Goal: Information Seeking & Learning: Learn about a topic

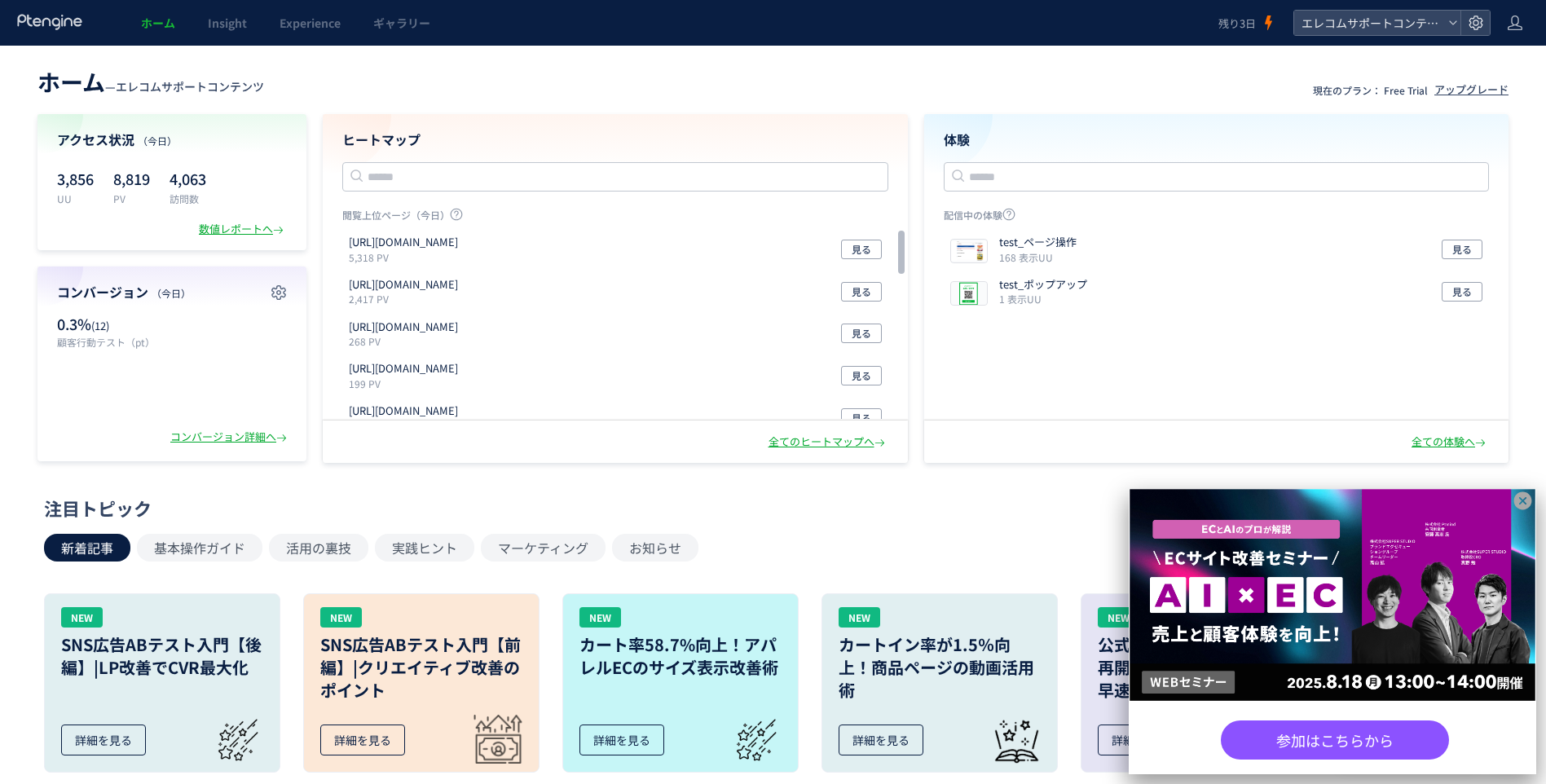
drag, startPoint x: 1518, startPoint y: 495, endPoint x: 1496, endPoint y: 483, distance: 25.1
click at [1518, 495] on icon at bounding box center [1522, 501] width 18 height 18
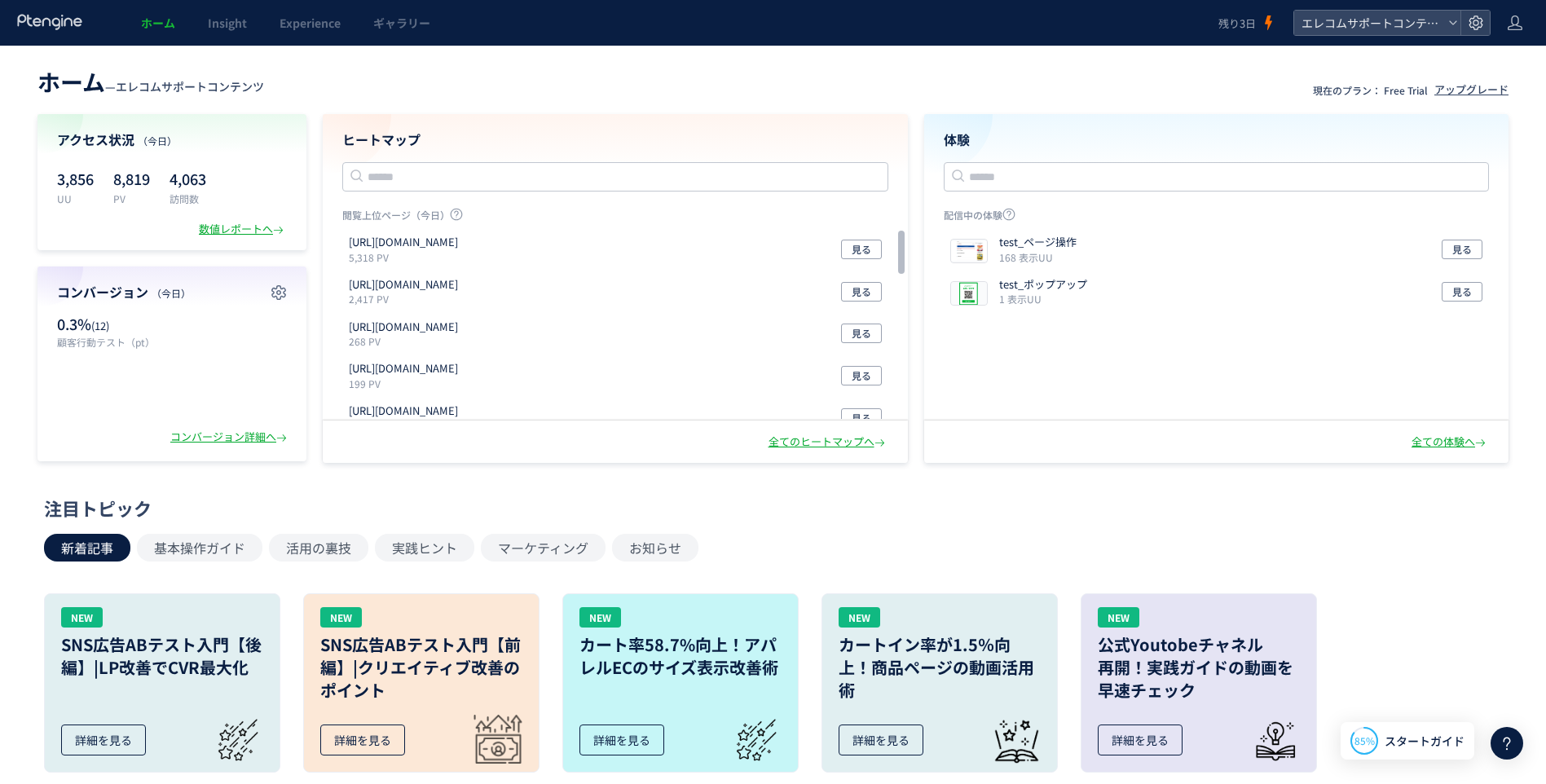
click at [606, 507] on div "注目トピック" at bounding box center [768, 508] width 1450 height 25
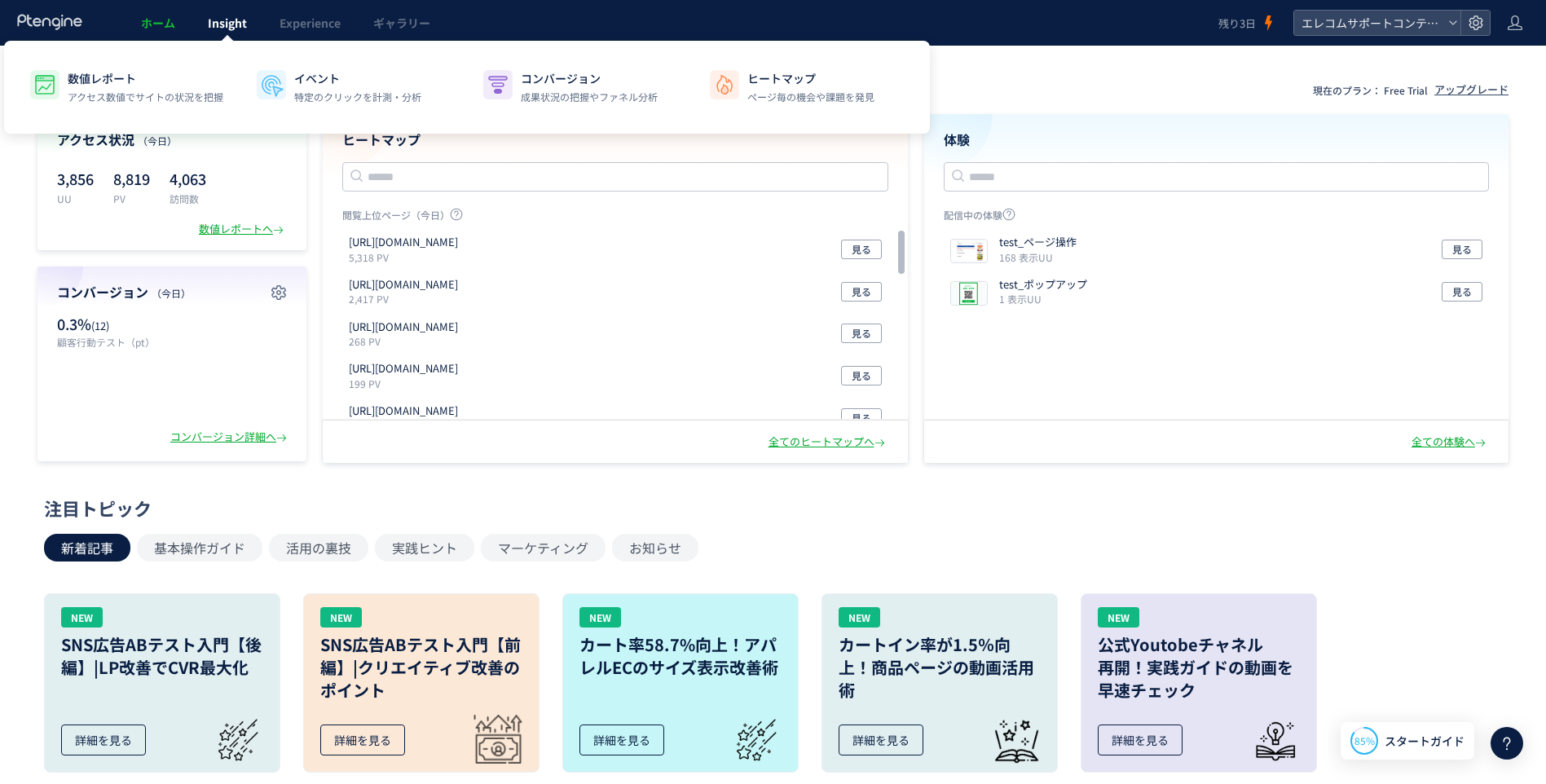
click at [215, 31] on link "Insight" at bounding box center [227, 23] width 71 height 45
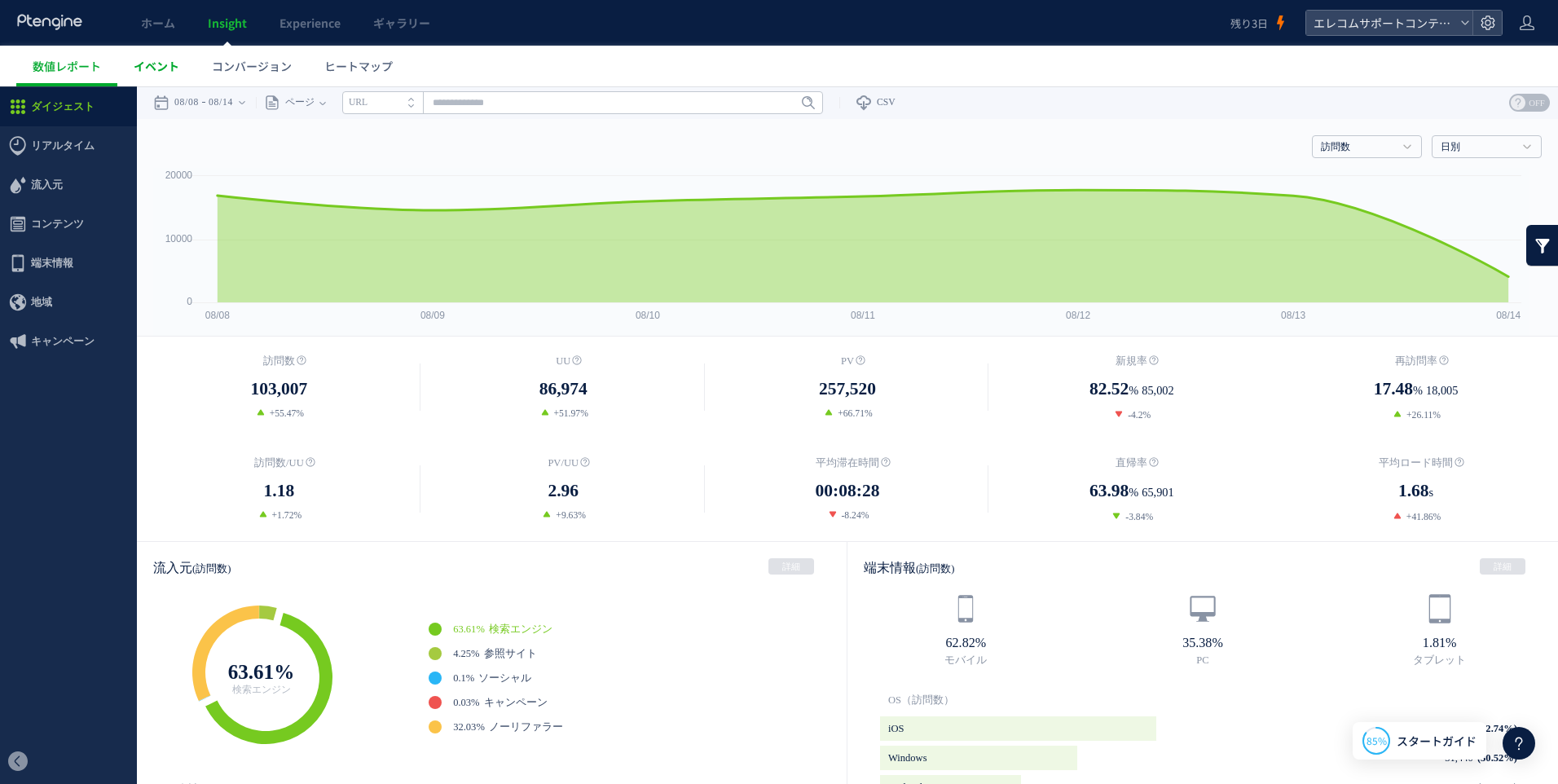
click at [158, 66] on span "イベント" at bounding box center [156, 66] width 45 height 16
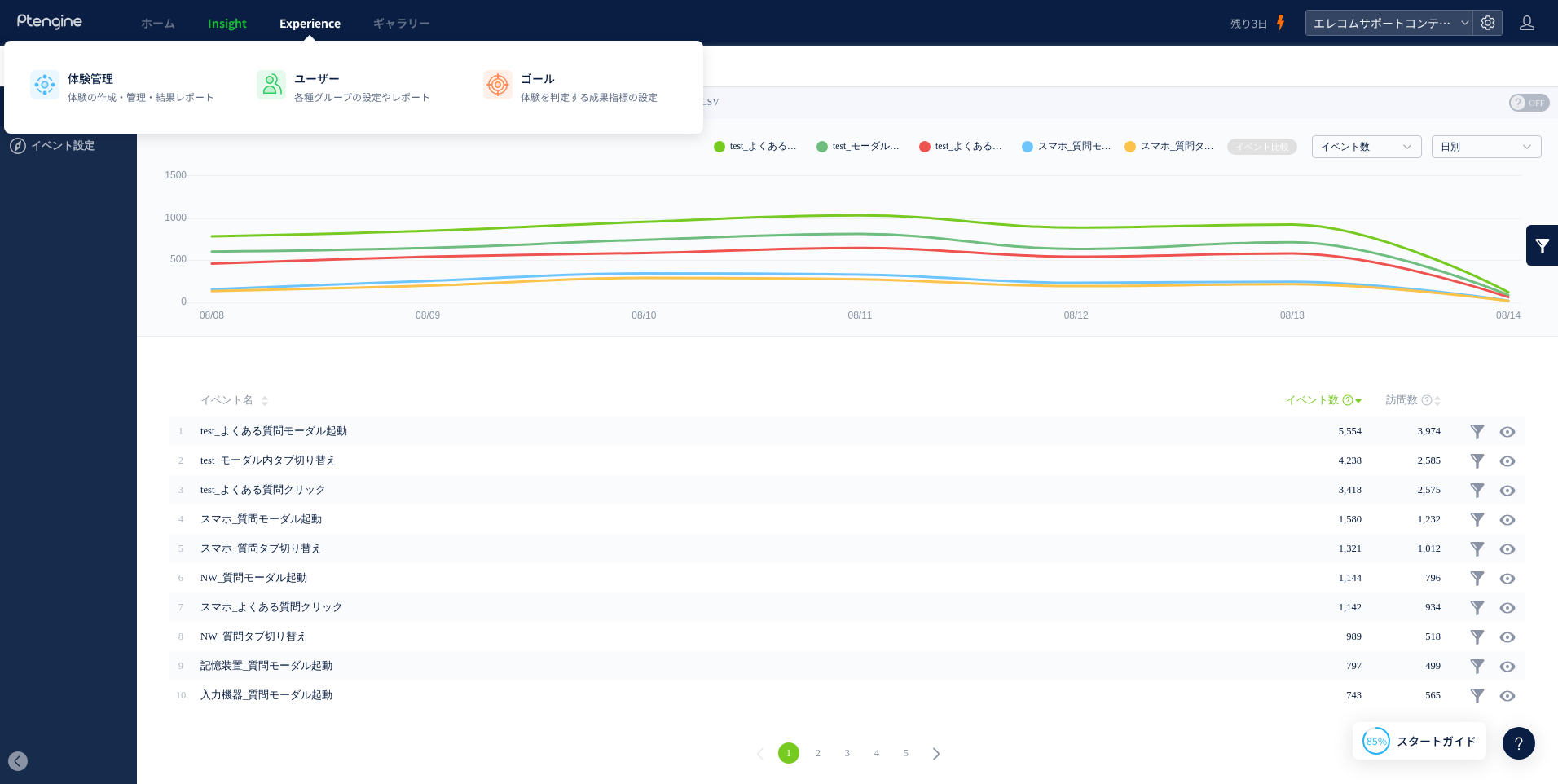
click at [307, 28] on span "Experience" at bounding box center [310, 22] width 61 height 16
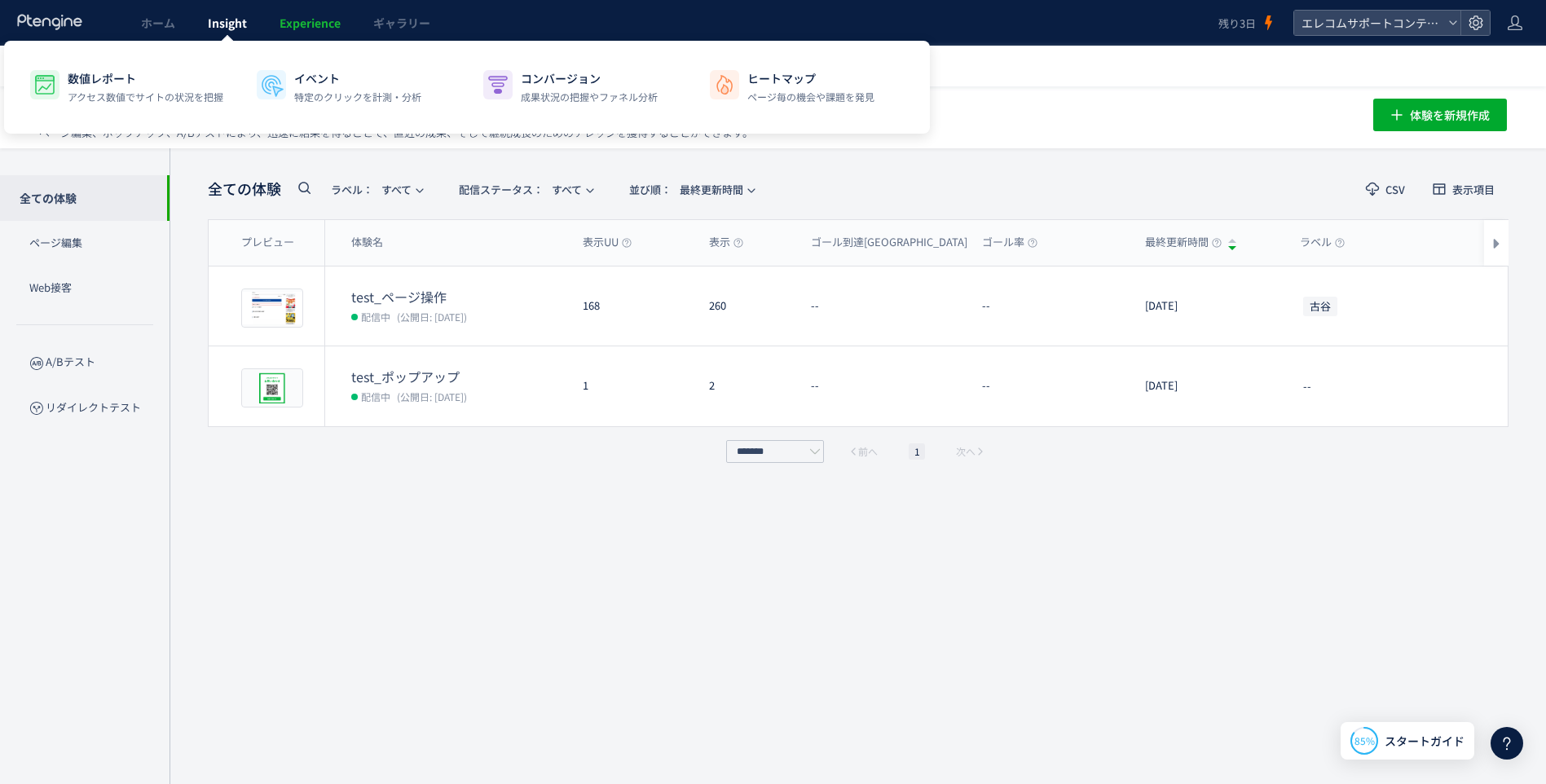
click at [242, 24] on span "Insight" at bounding box center [227, 22] width 40 height 16
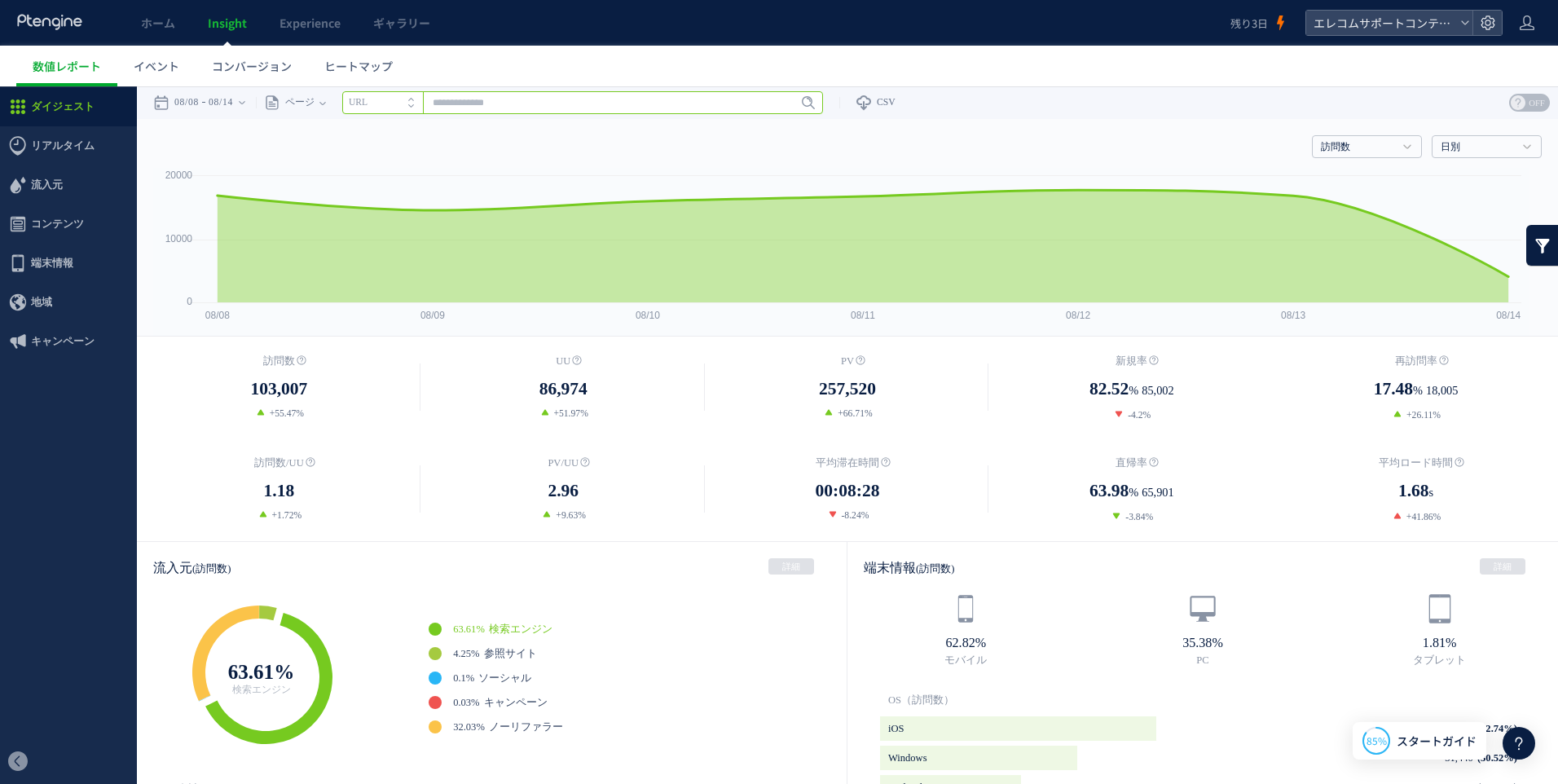
click at [560, 105] on input "text" at bounding box center [582, 103] width 481 height 23
click at [51, 233] on span "コンテンツ" at bounding box center [57, 224] width 53 height 39
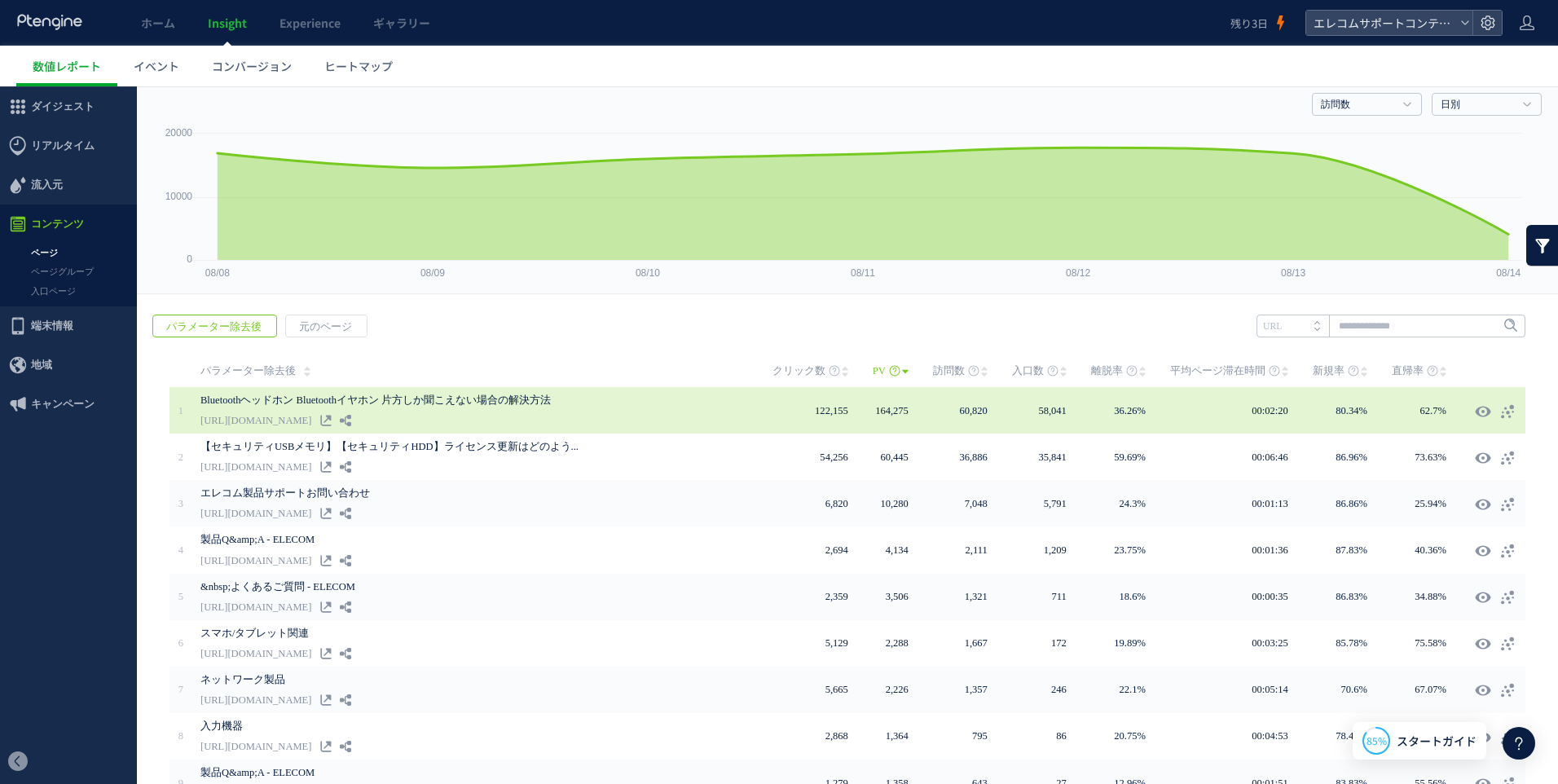
scroll to position [82, 0]
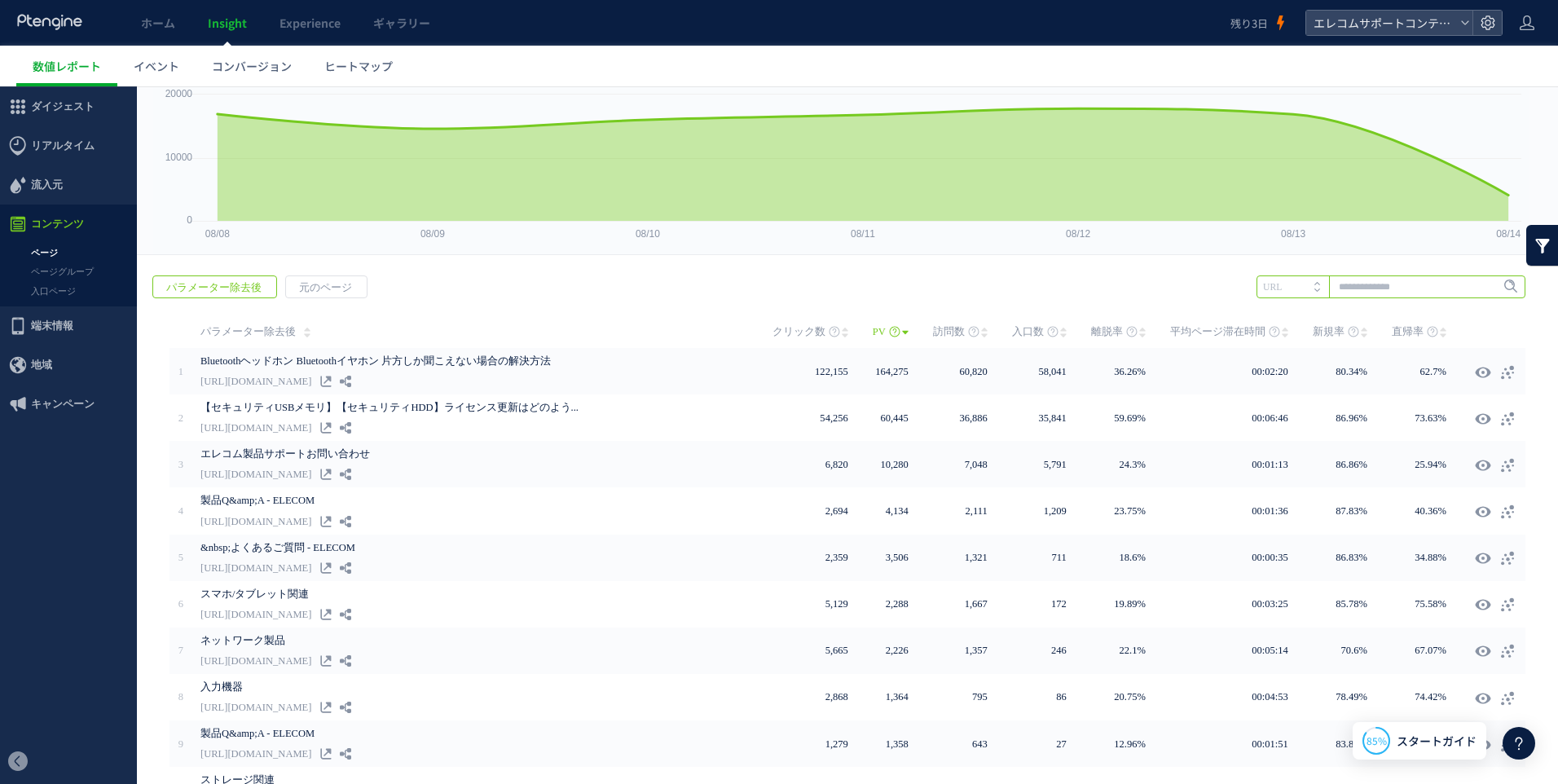
click at [1366, 281] on input "text" at bounding box center [1391, 287] width 269 height 23
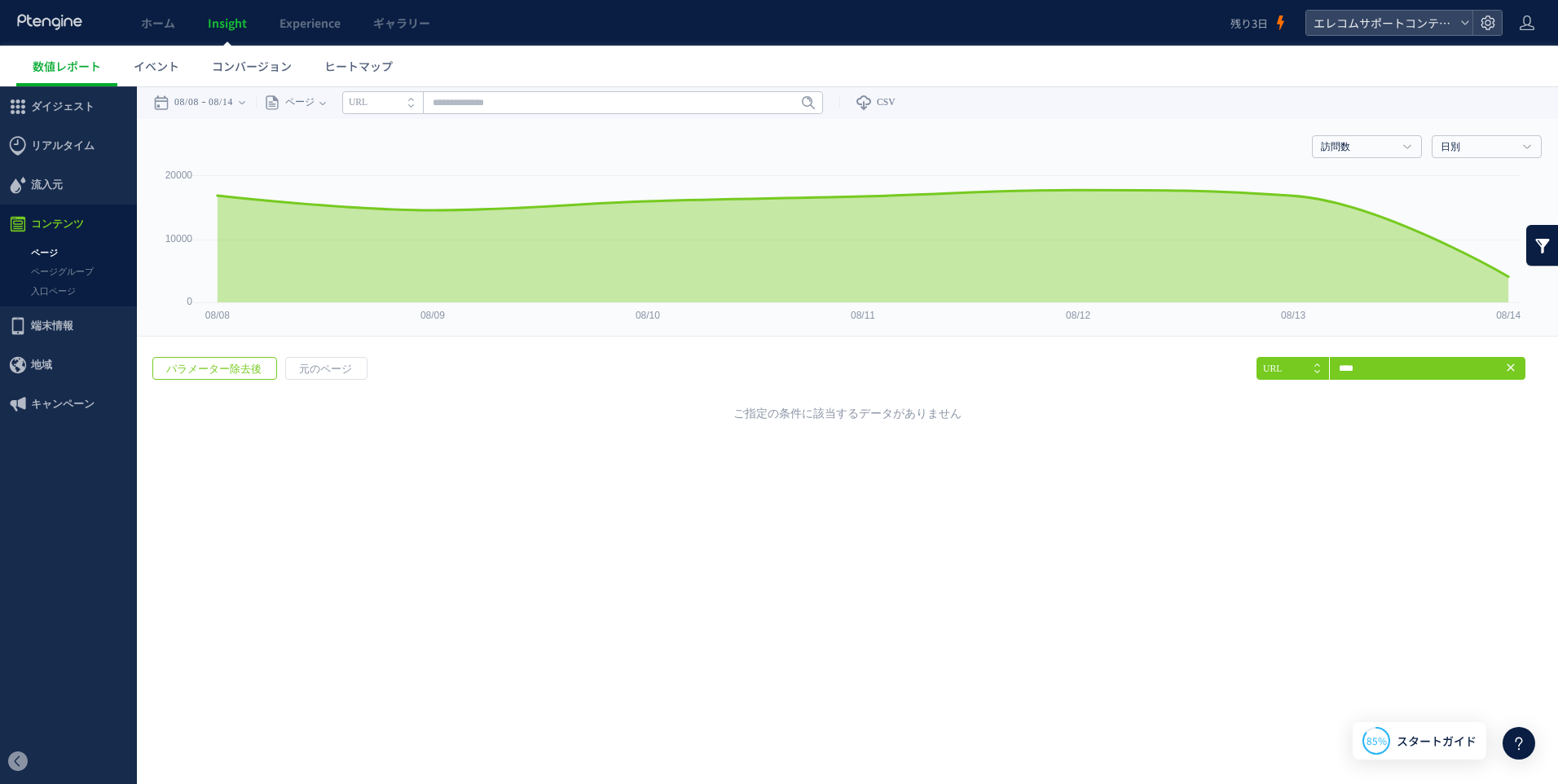
scroll to position [0, 0]
click at [1401, 376] on input "****" at bounding box center [1391, 368] width 269 height 23
type input "*"
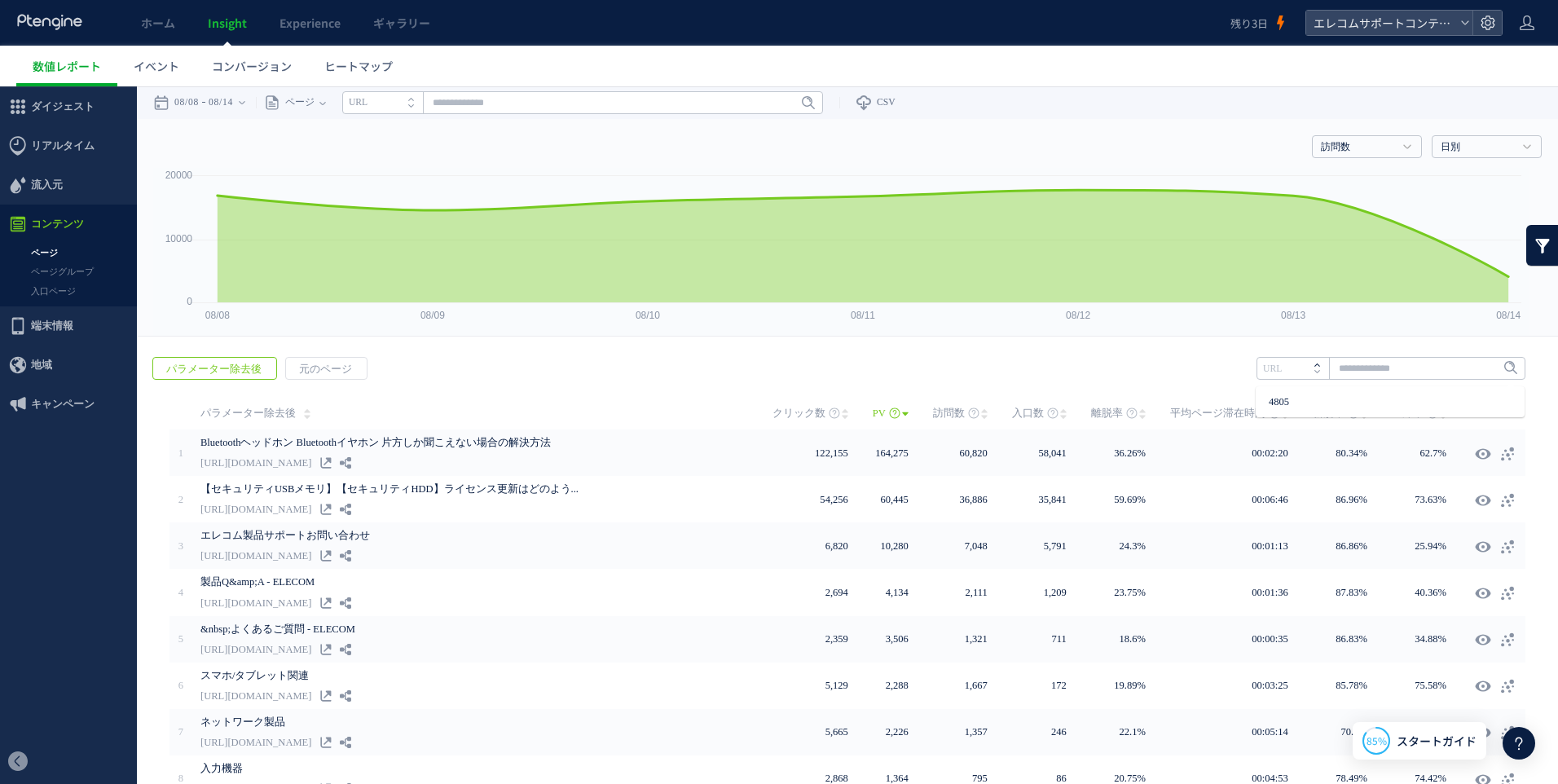
click at [1314, 361] on span at bounding box center [1321, 363] width 13 height 12
click at [1355, 366] on input "text" at bounding box center [1391, 368] width 269 height 23
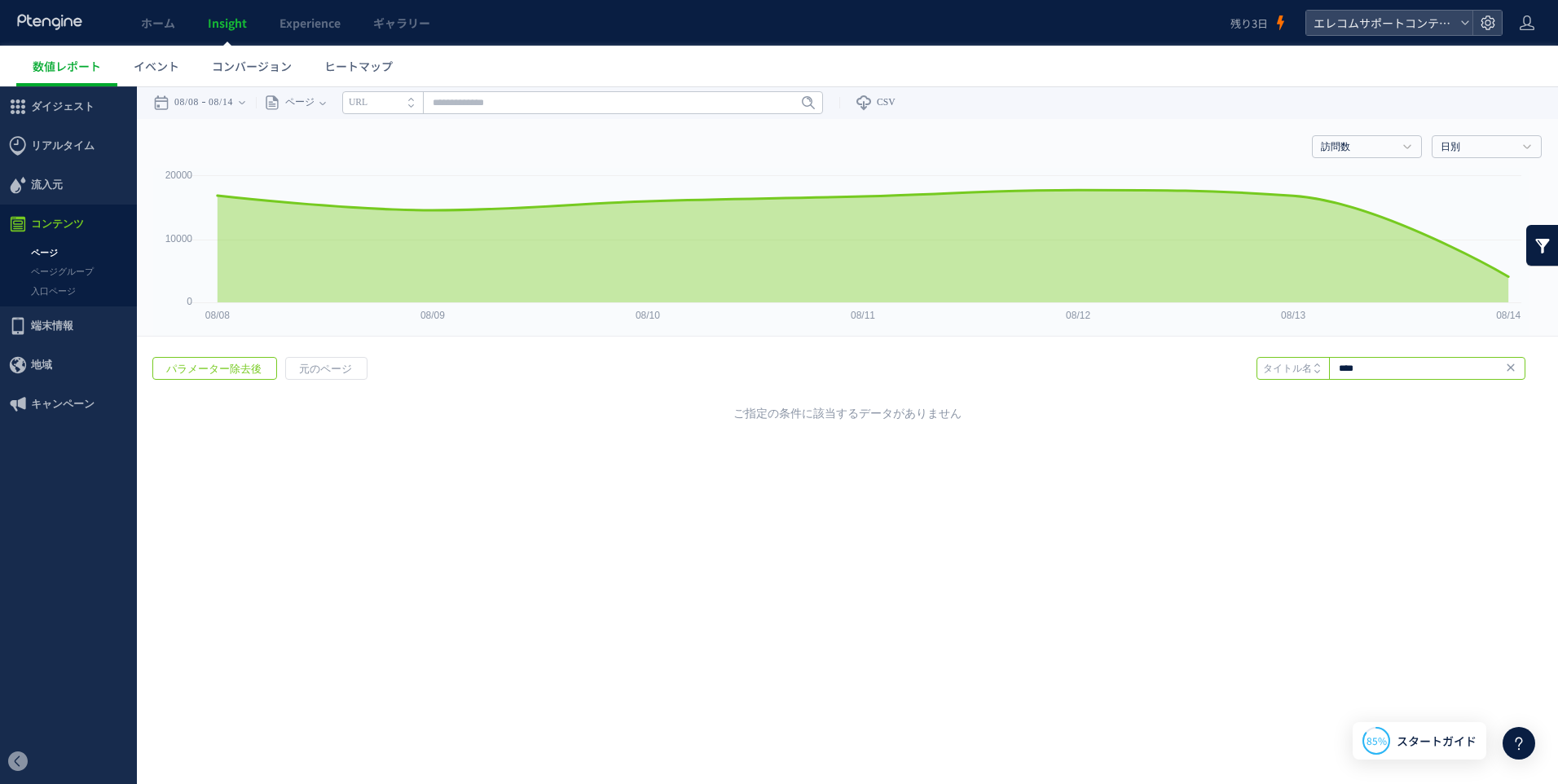
click at [1383, 362] on input "****" at bounding box center [1391, 368] width 269 height 23
type input "*"
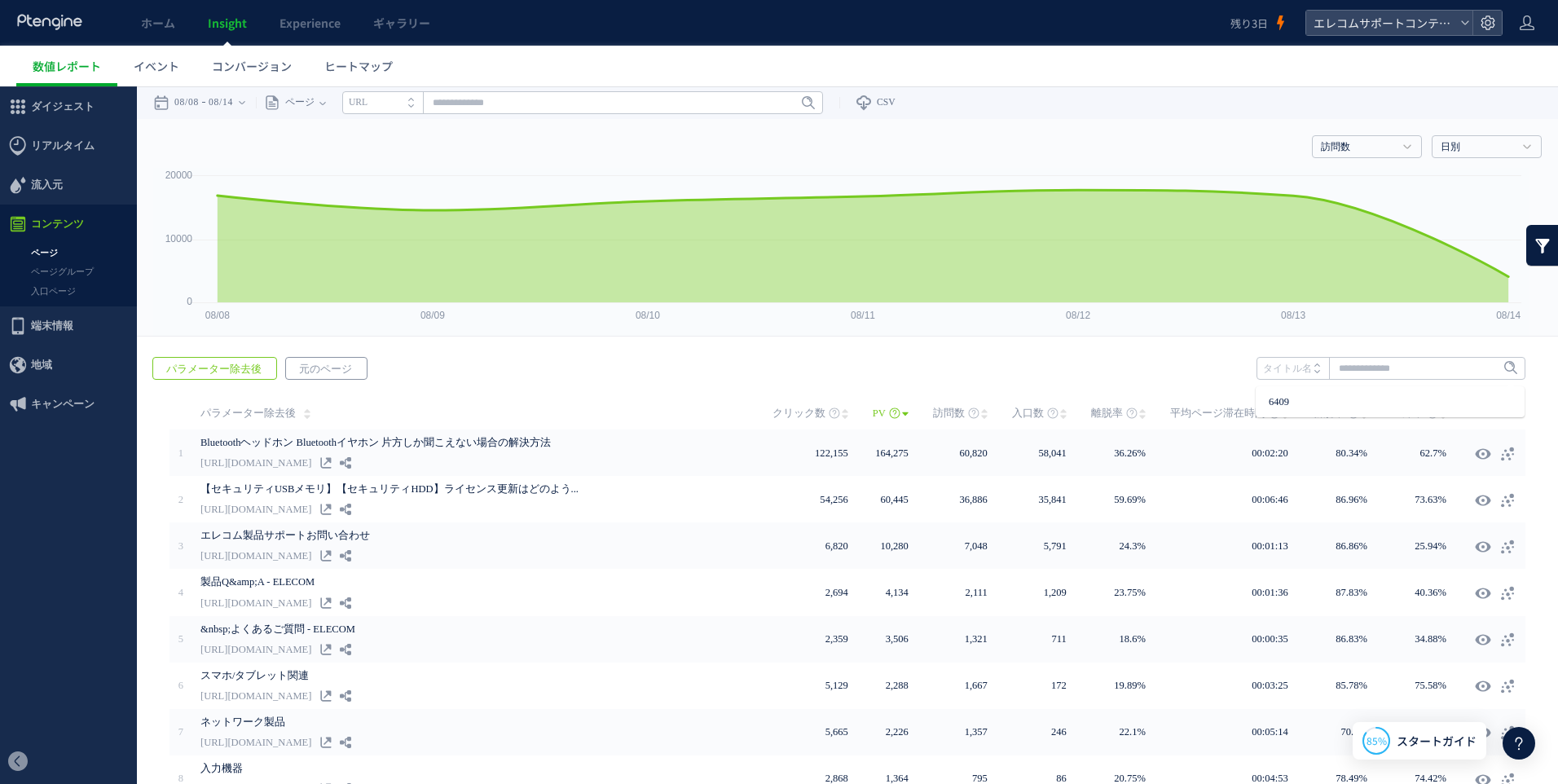
click at [331, 372] on span "元のページ" at bounding box center [325, 369] width 79 height 23
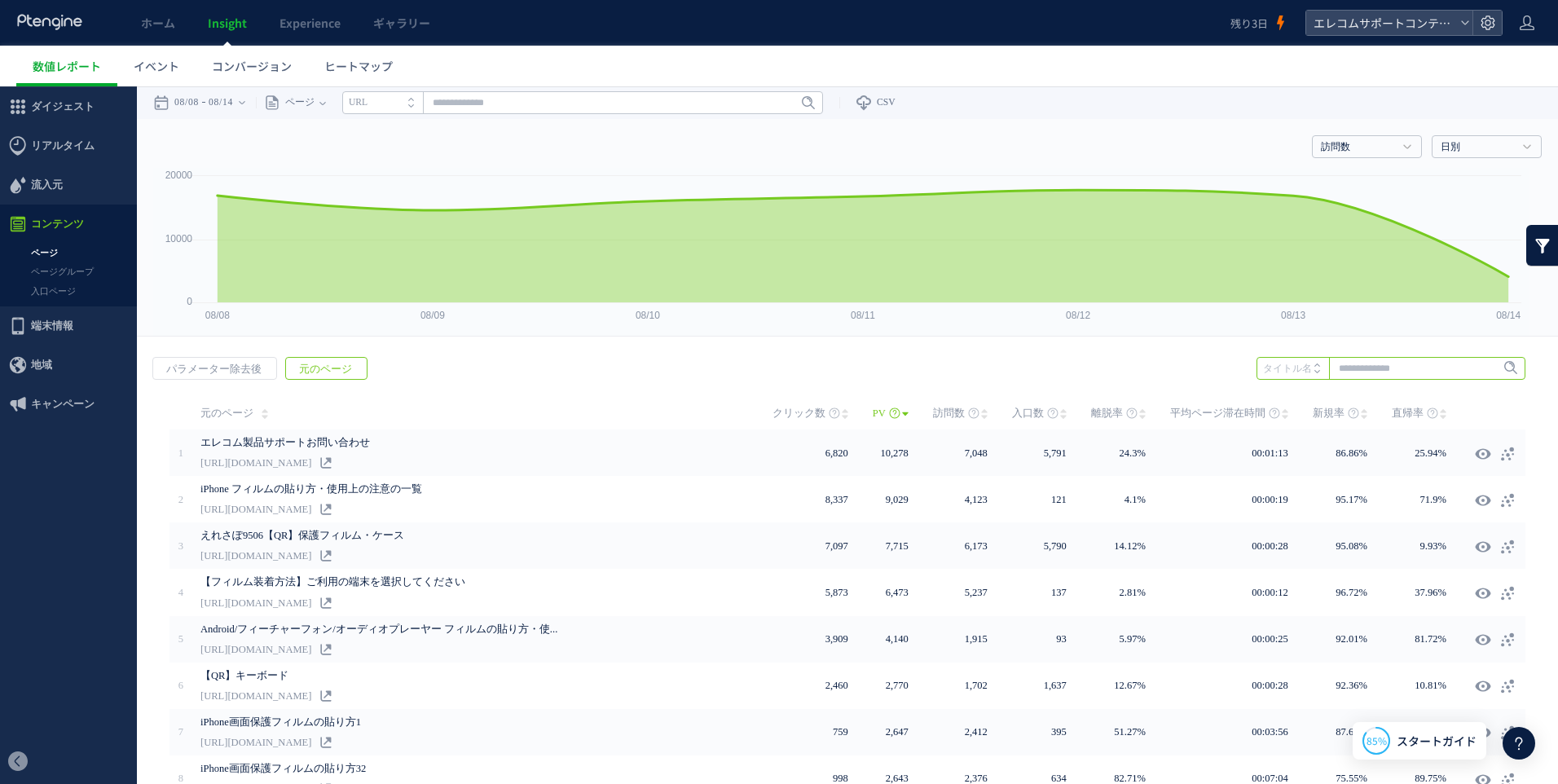
click at [1371, 374] on input "text" at bounding box center [1391, 368] width 269 height 23
type input "****"
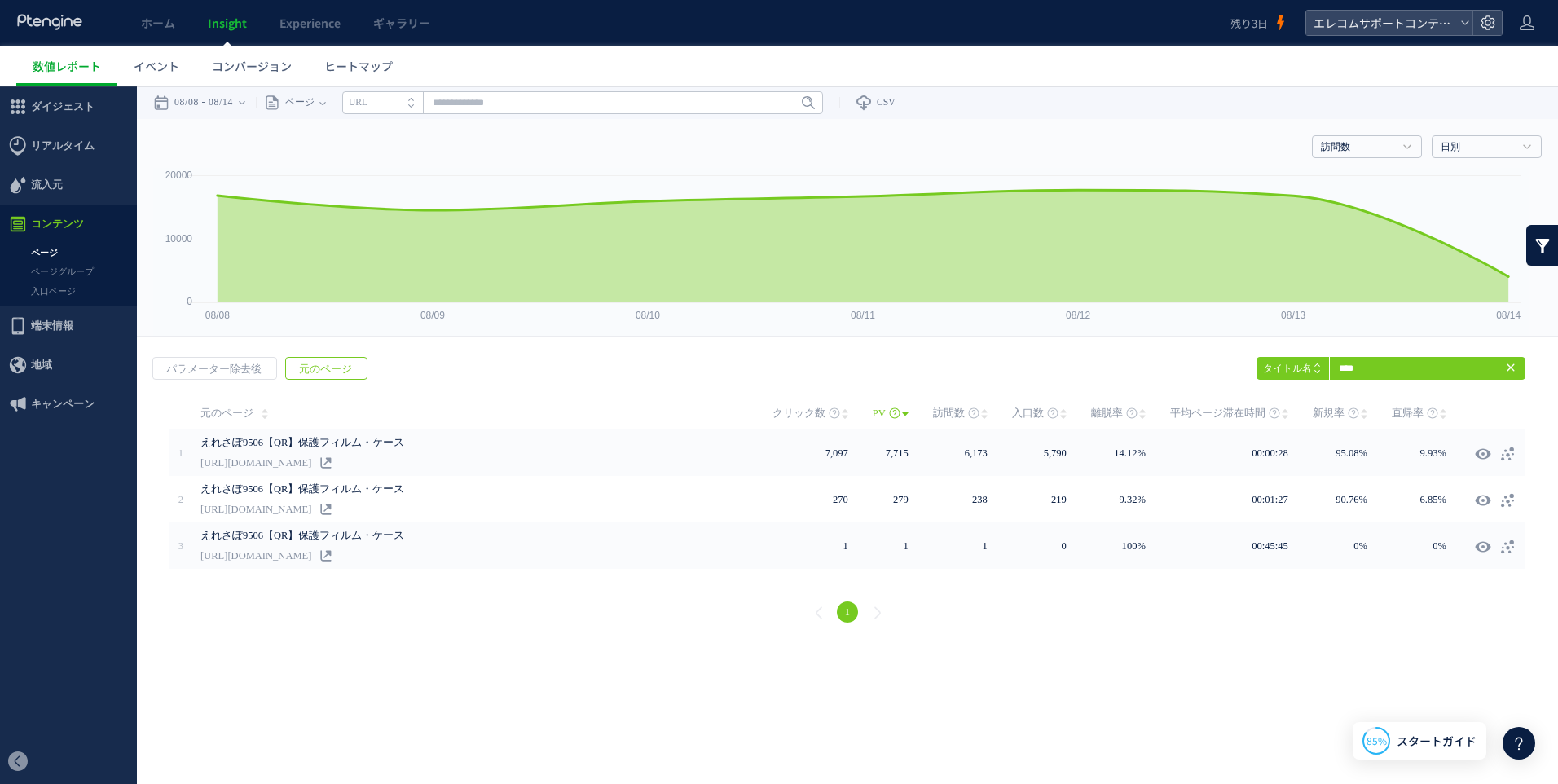
click at [1284, 361] on li "タイトル名" at bounding box center [1292, 368] width 72 height 23
click at [1308, 366] on li "URL" at bounding box center [1292, 368] width 72 height 23
click at [1314, 373] on span at bounding box center [1321, 374] width 13 height 12
click at [1484, 371] on icon at bounding box center [1487, 369] width 11 height 11
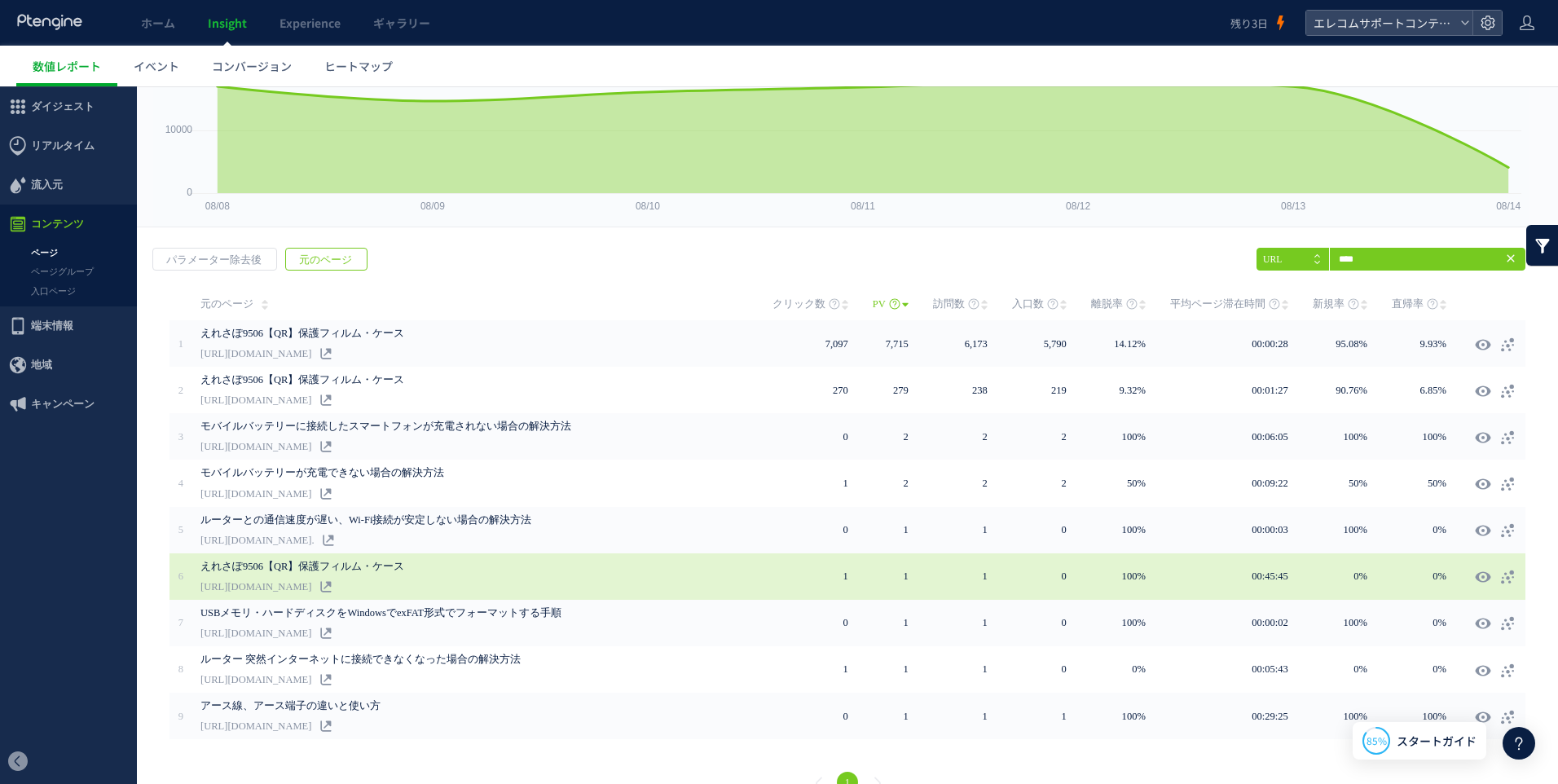
scroll to position [134, 0]
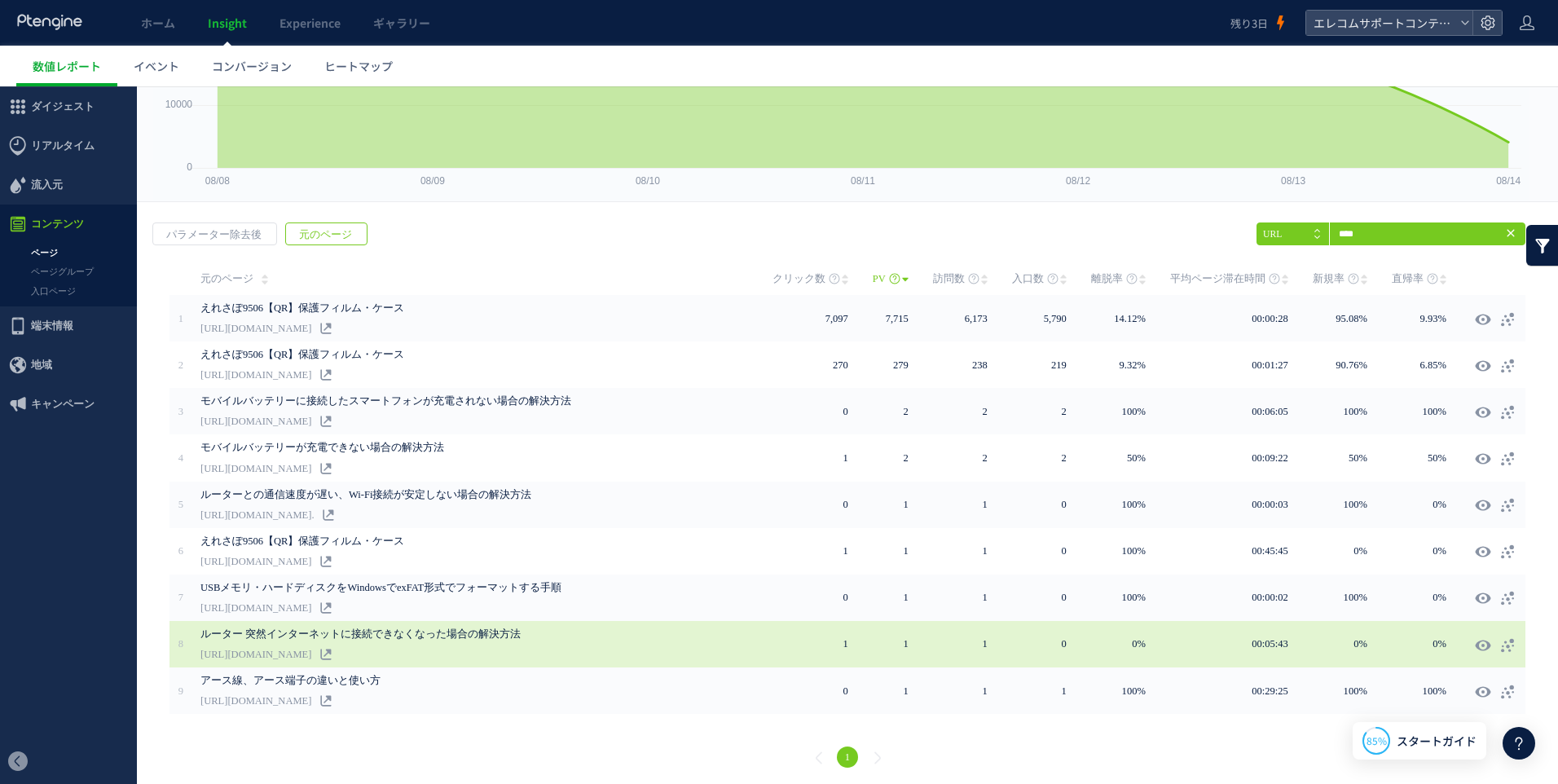
drag, startPoint x: 458, startPoint y: 651, endPoint x: 476, endPoint y: 646, distance: 18.7
click at [311, 647] on link "[URL][DOMAIN_NAME]" at bounding box center [256, 654] width 111 height 19
drag, startPoint x: 476, startPoint y: 646, endPoint x: 631, endPoint y: 655, distance: 155.3
click at [631, 655] on div "ルーター 突然インターネットに接続できなくなった場合の解決方法 https://qa.elecom.co.jp/sp/faq_detail.html?id=4…" at bounding box center [487, 644] width 572 height 46
drag, startPoint x: 466, startPoint y: 647, endPoint x: 650, endPoint y: 651, distance: 184.0
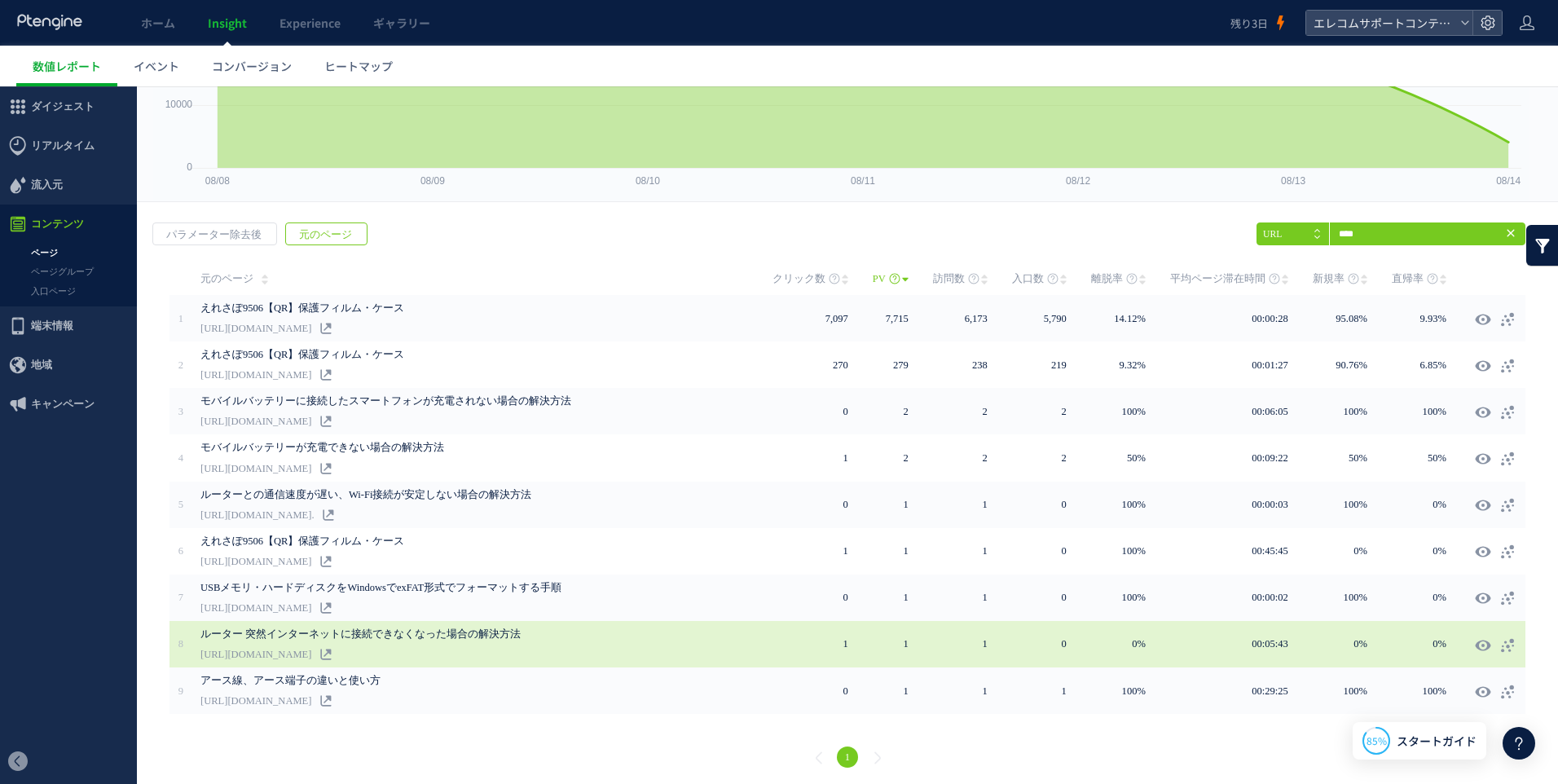
click at [650, 651] on div "ルーター 突然インターネットに接続できなくなった場合の解決方法 https://qa.elecom.co.jp/sp/faq_detail.html?id=4…" at bounding box center [487, 644] width 572 height 46
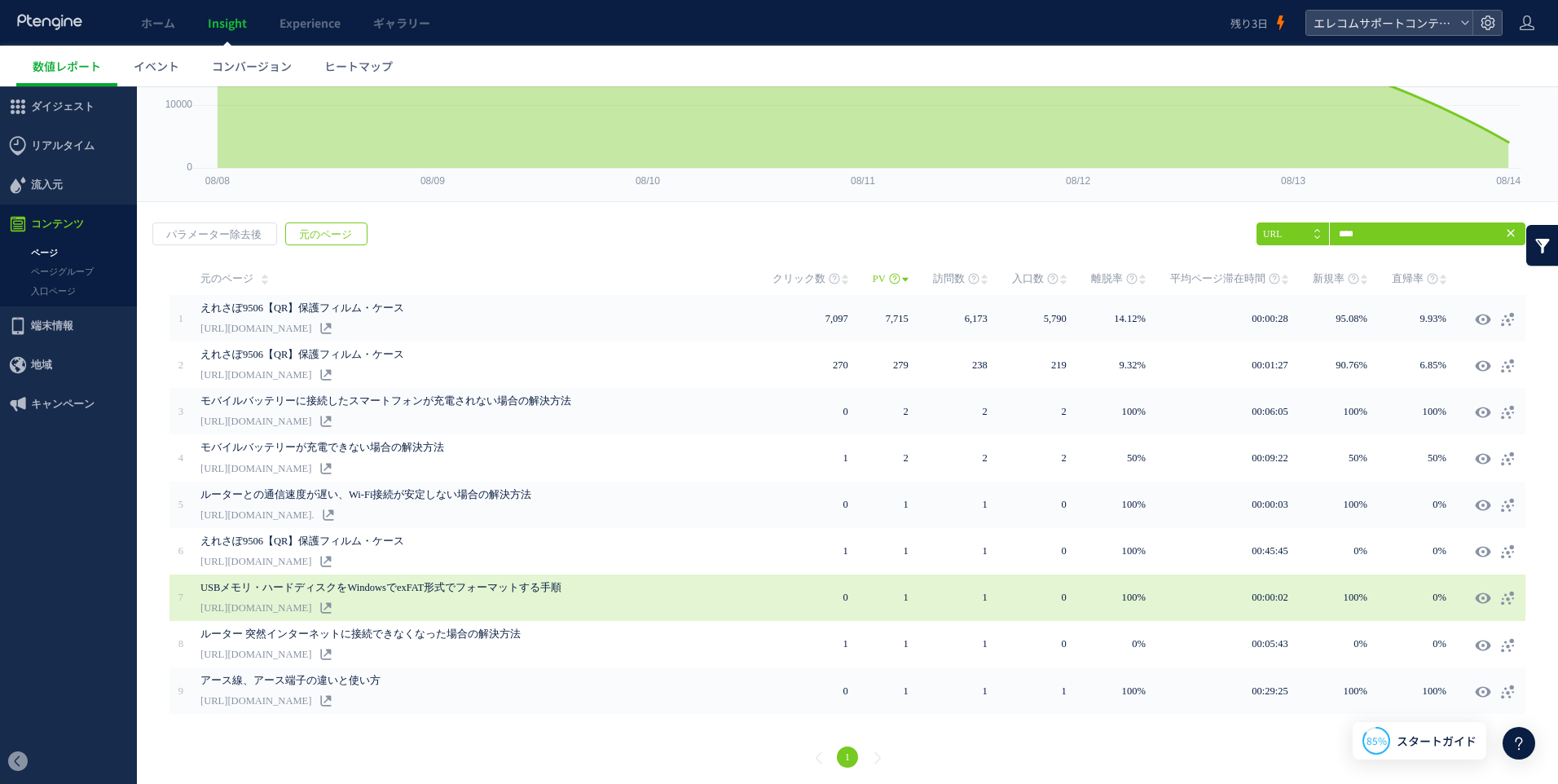
click at [311, 608] on link "[URL][DOMAIN_NAME]" at bounding box center [256, 608] width 111 height 19
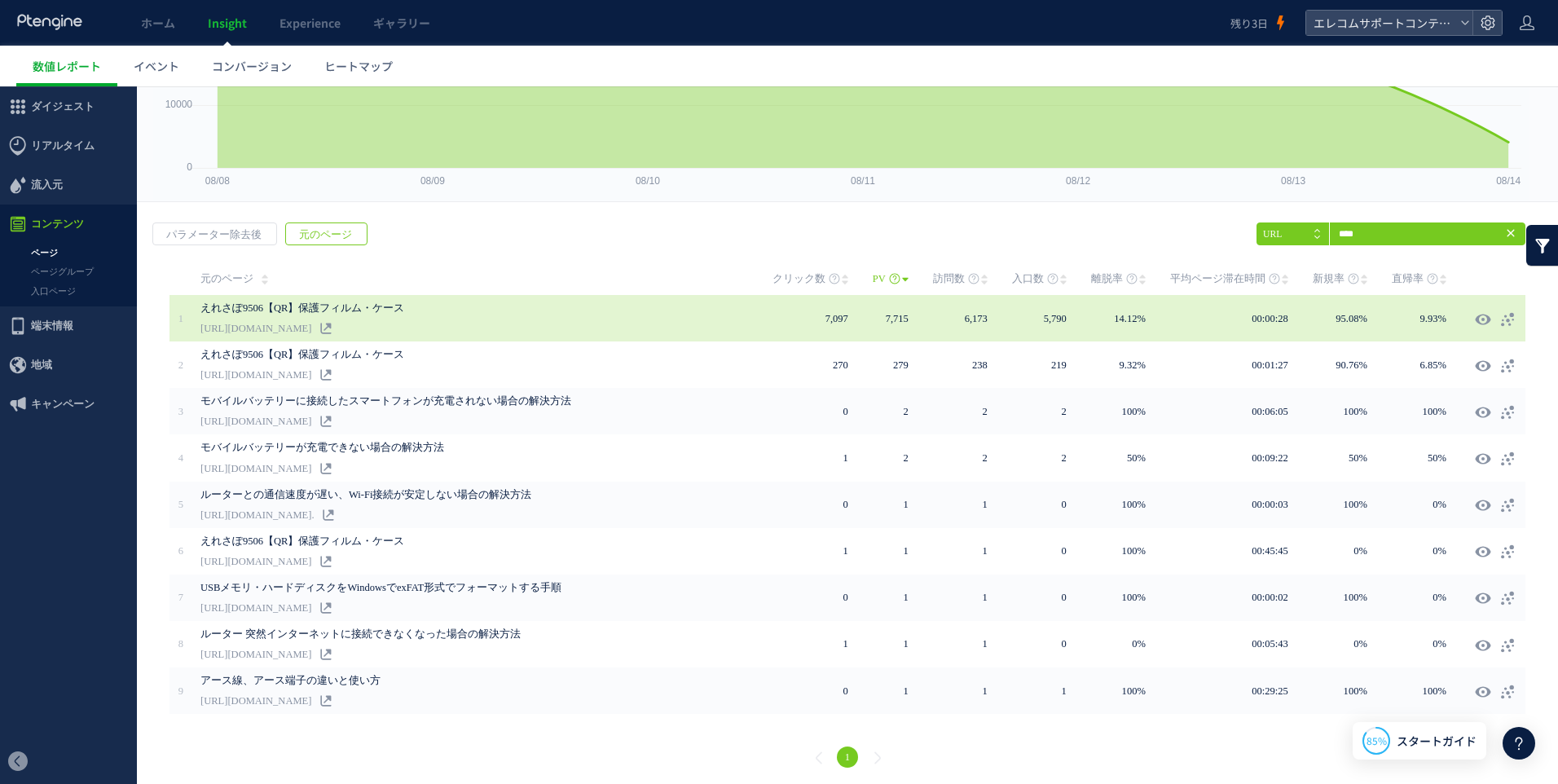
drag, startPoint x: 324, startPoint y: 329, endPoint x: 339, endPoint y: 330, distance: 15.0
click at [311, 330] on link "[URL][DOMAIN_NAME]" at bounding box center [256, 328] width 111 height 19
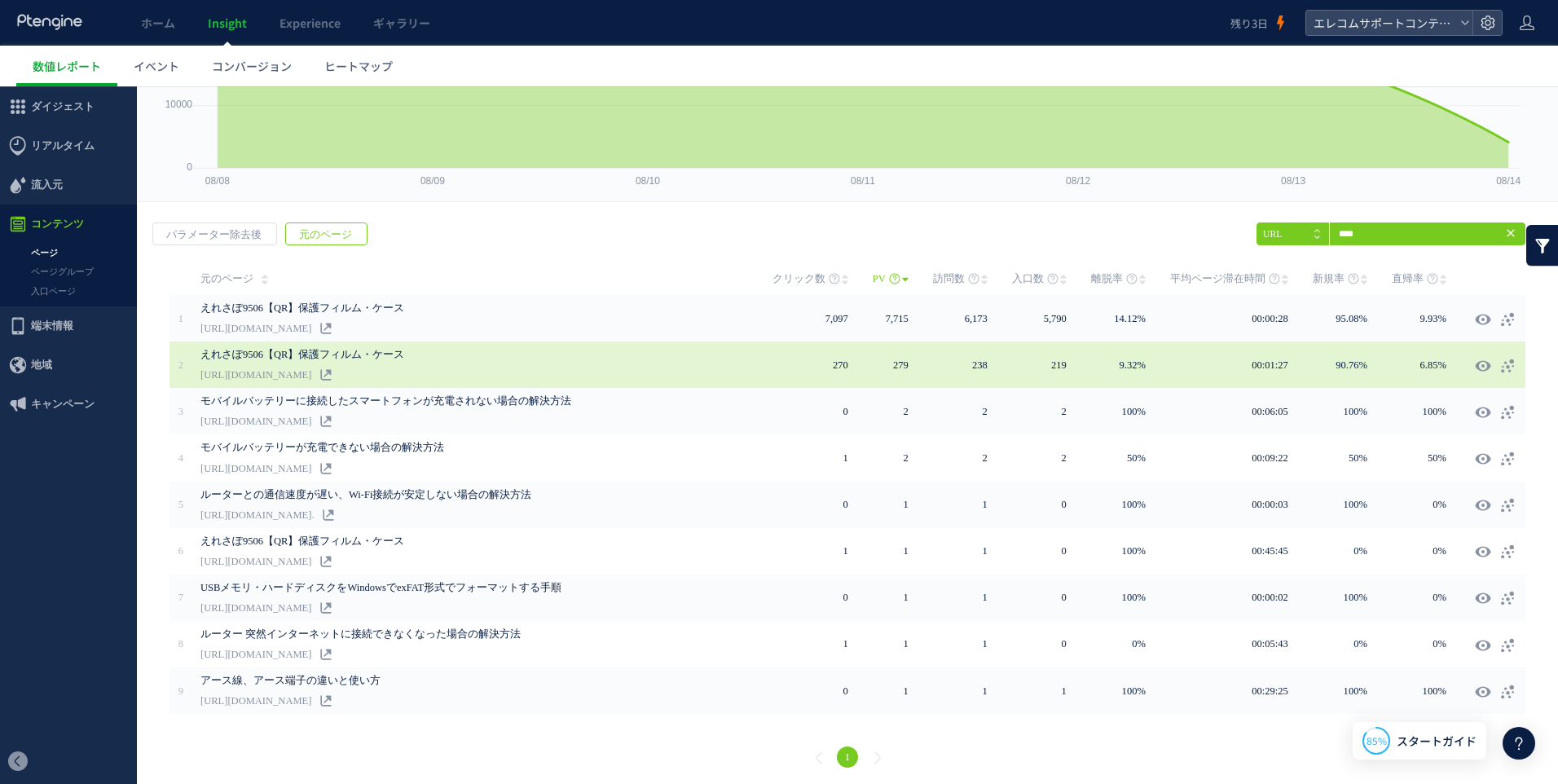
drag, startPoint x: 339, startPoint y: 330, endPoint x: 328, endPoint y: 370, distance: 41.5
click at [311, 370] on link "[URL][DOMAIN_NAME]" at bounding box center [256, 374] width 111 height 19
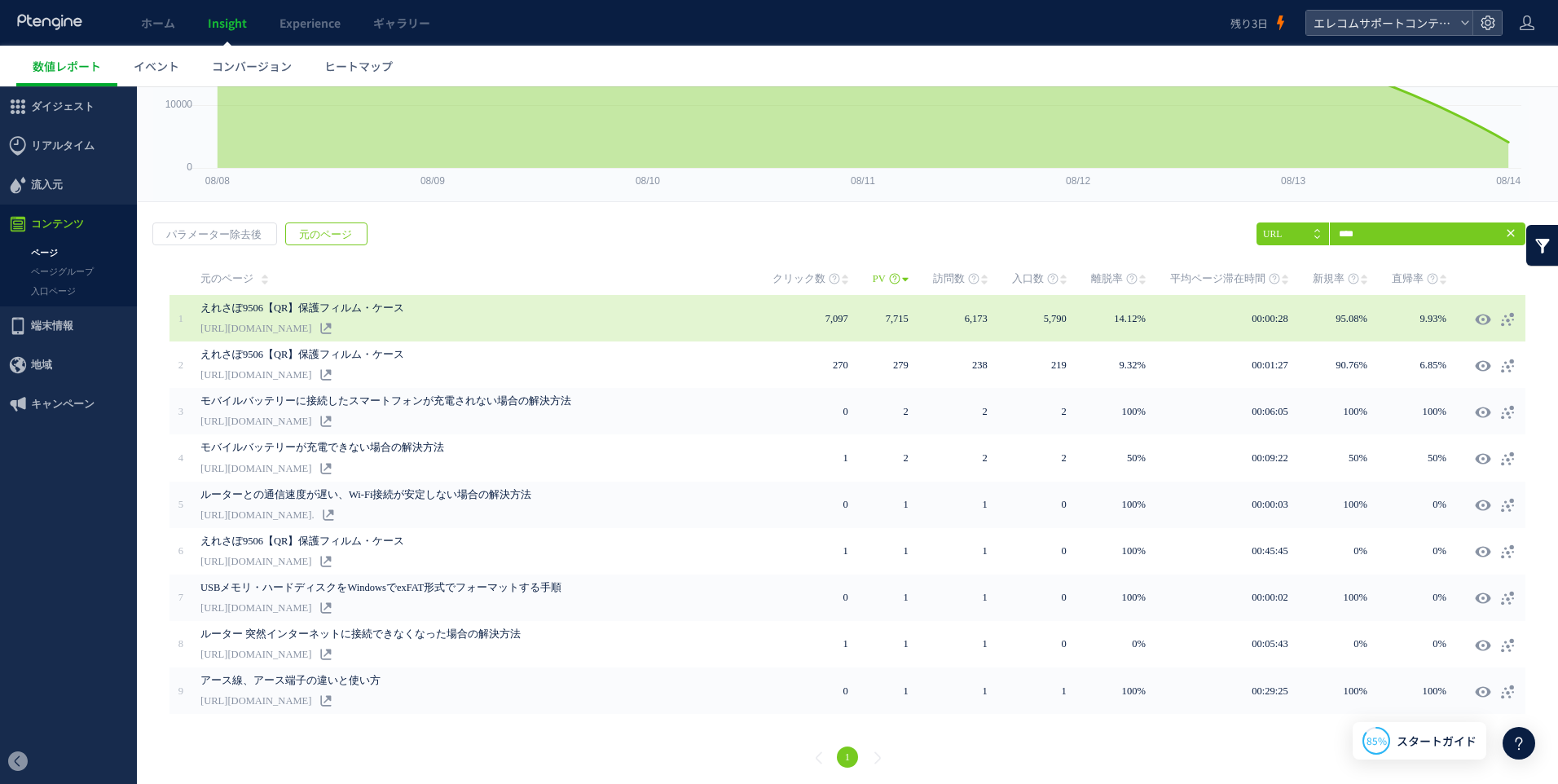
click at [311, 328] on link "[URL][DOMAIN_NAME]" at bounding box center [256, 328] width 111 height 19
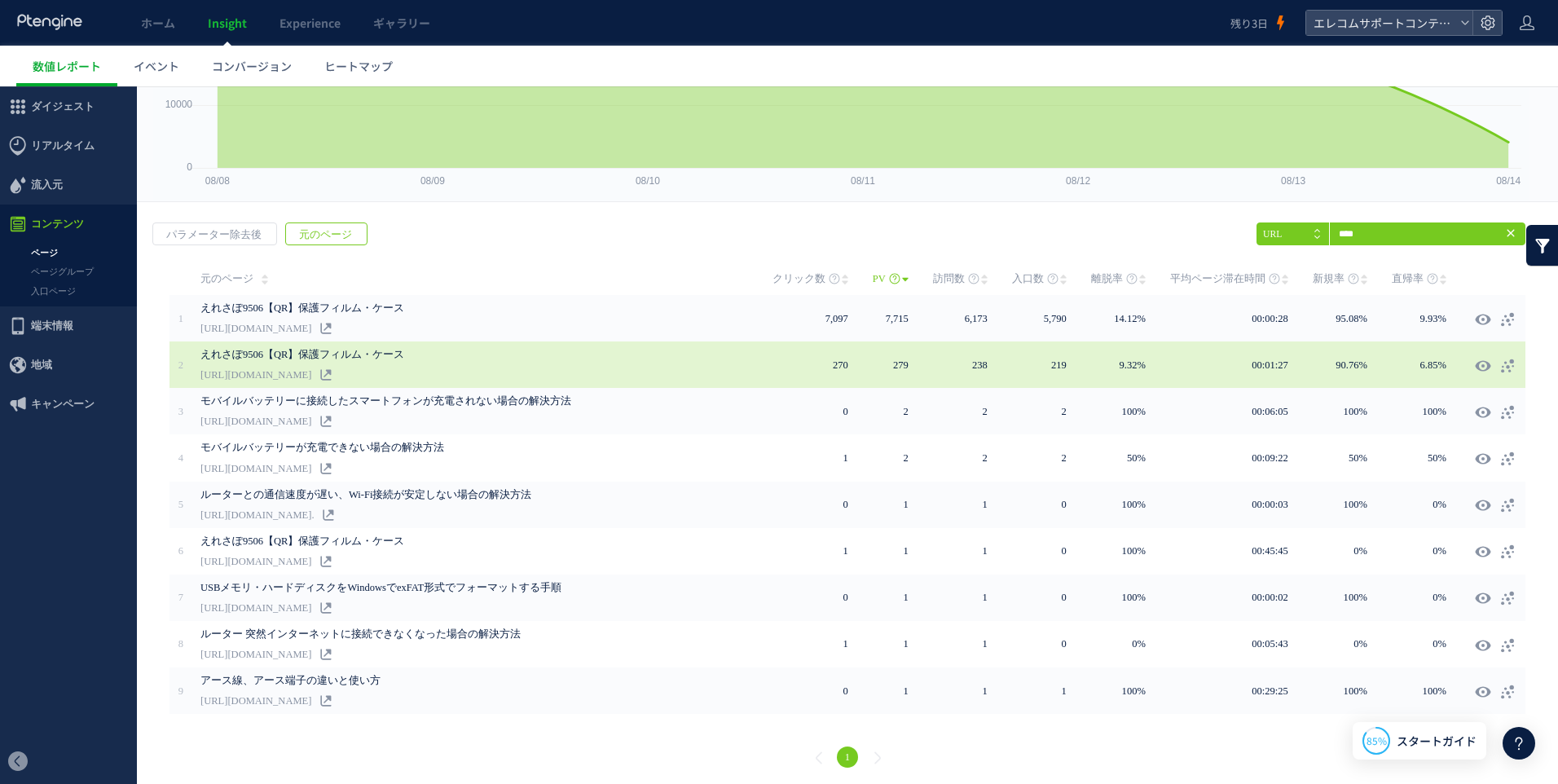
click at [330, 361] on link "えれさぽ9506【QR】保護フィルム・ケース" at bounding box center [437, 354] width 472 height 19
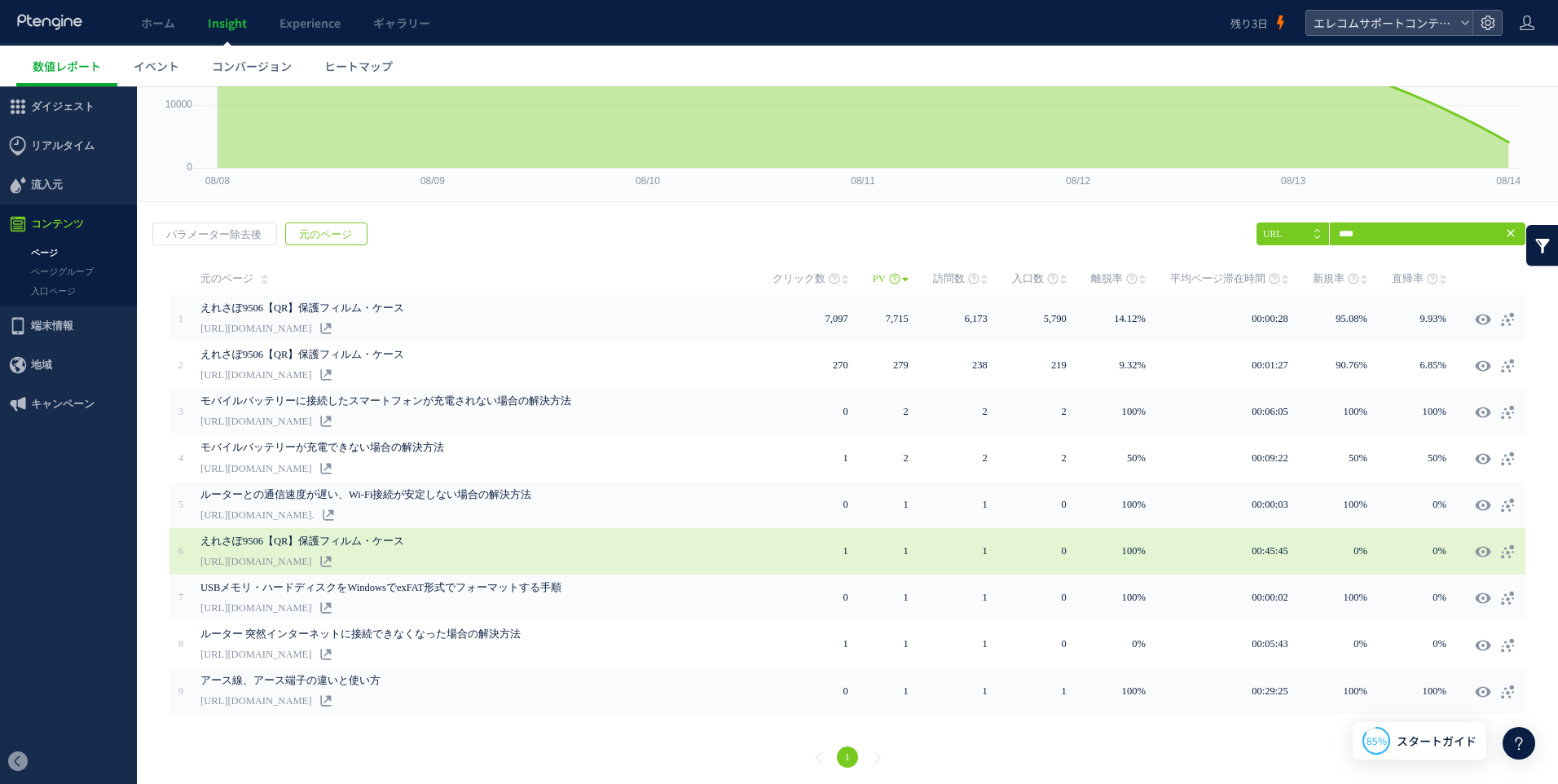
drag, startPoint x: 424, startPoint y: 552, endPoint x: 496, endPoint y: 551, distance: 72.0
click at [311, 551] on link "[URL][DOMAIN_NAME]" at bounding box center [256, 560] width 111 height 19
drag, startPoint x: 496, startPoint y: 551, endPoint x: 428, endPoint y: 550, distance: 68.0
click at [311, 551] on link "[URL][DOMAIN_NAME]" at bounding box center [256, 560] width 111 height 19
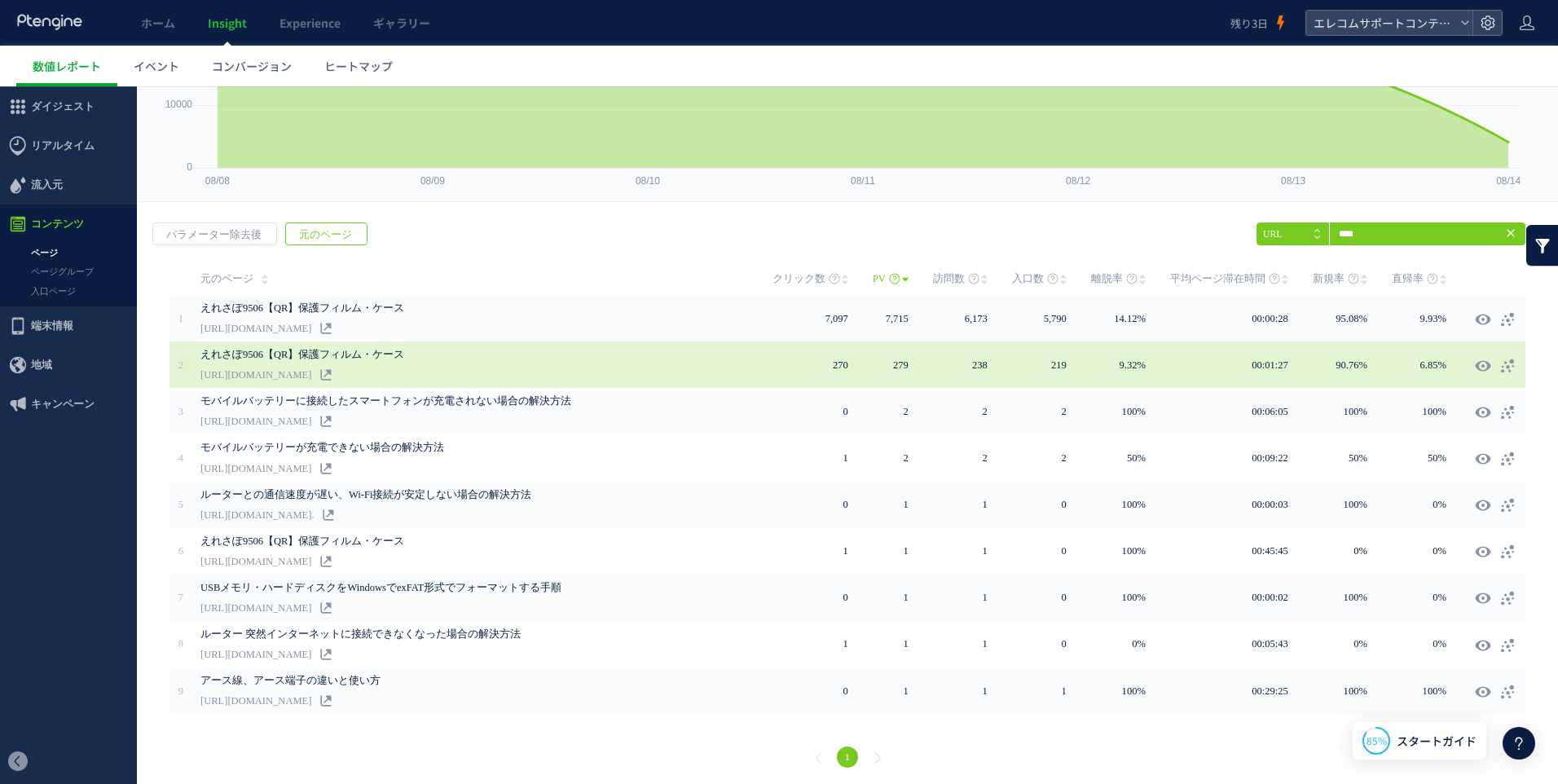
click at [311, 365] on link "[URL][DOMAIN_NAME]" at bounding box center [256, 374] width 111 height 19
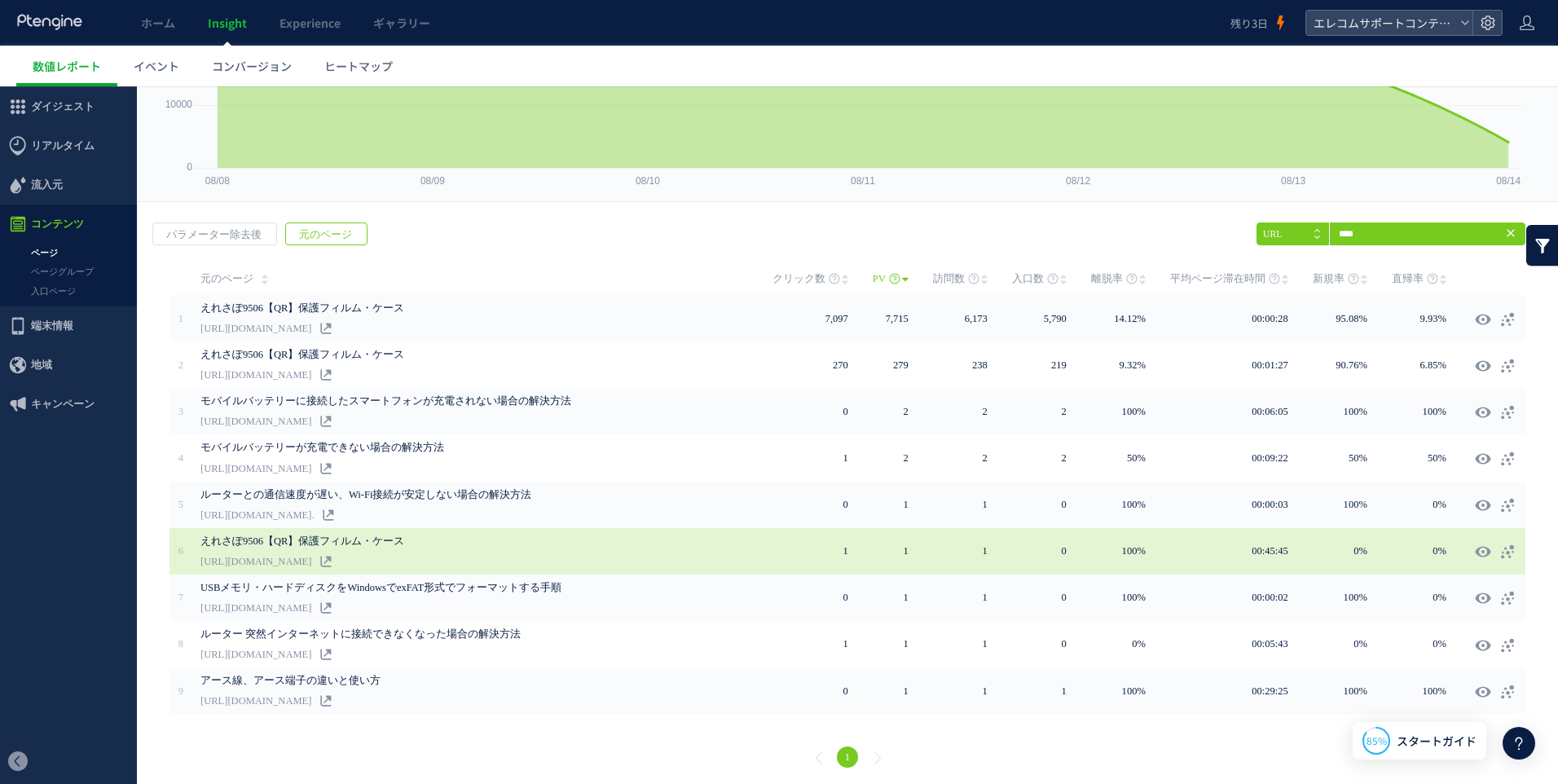
click at [311, 551] on link "[URL][DOMAIN_NAME]" at bounding box center [256, 560] width 111 height 19
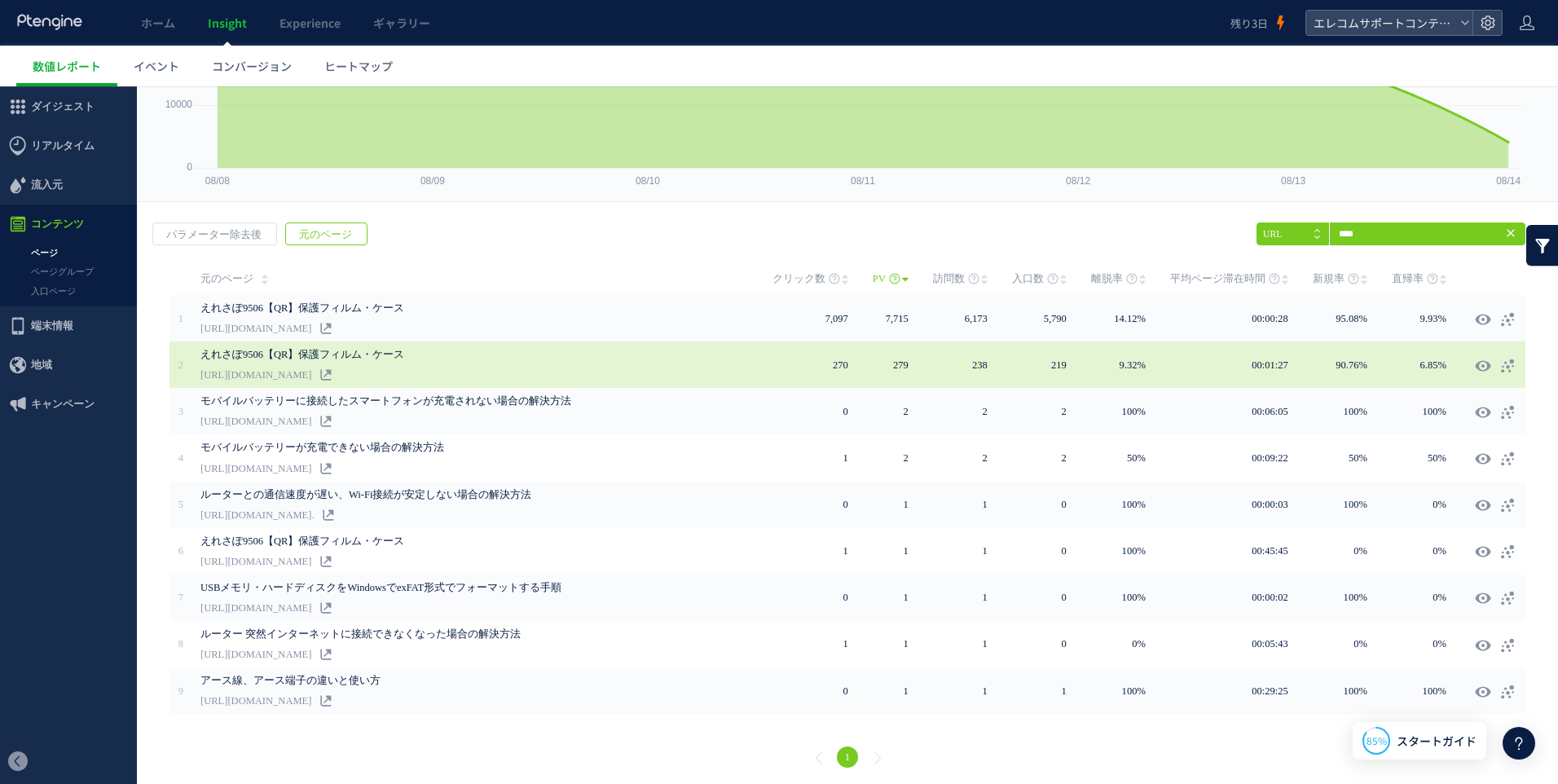
click at [414, 356] on link "えれさぽ9506【QR】保護フィルム・ケース" at bounding box center [437, 354] width 472 height 19
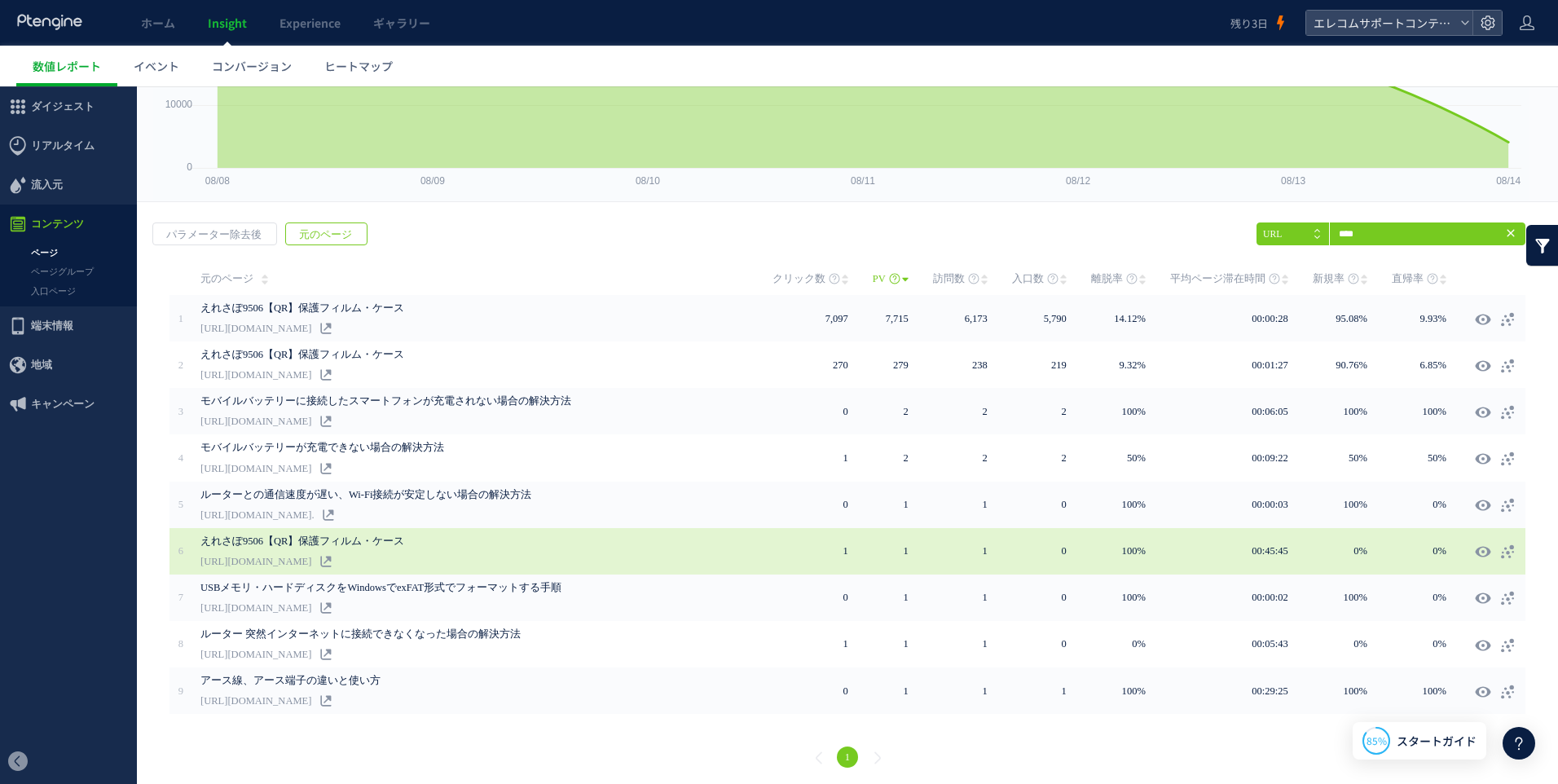
click at [351, 539] on link "えれさぽ9506【QR】保護フィルム・ケース" at bounding box center [437, 540] width 472 height 19
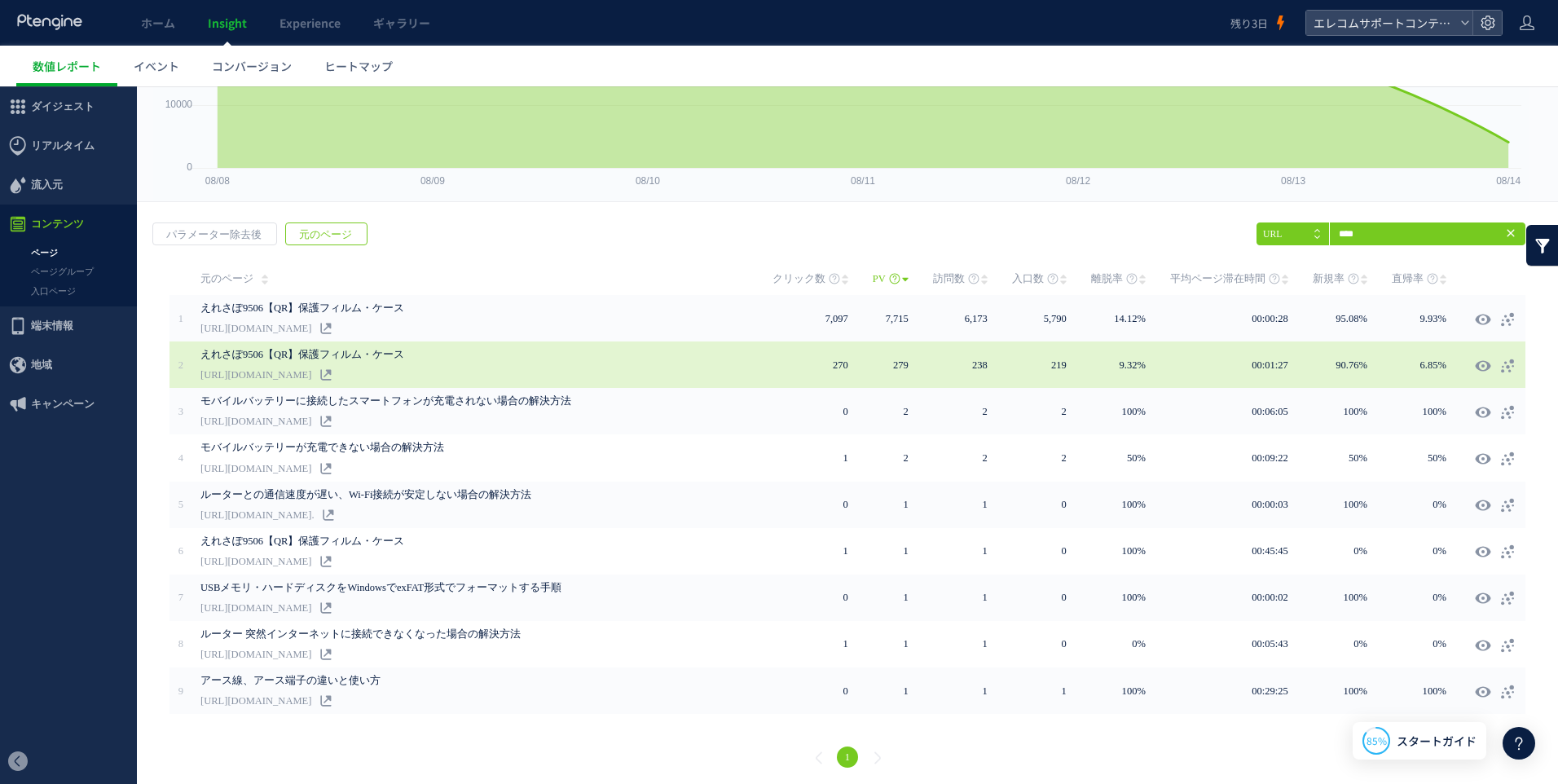
click at [311, 371] on link "[URL][DOMAIN_NAME]" at bounding box center [256, 374] width 111 height 19
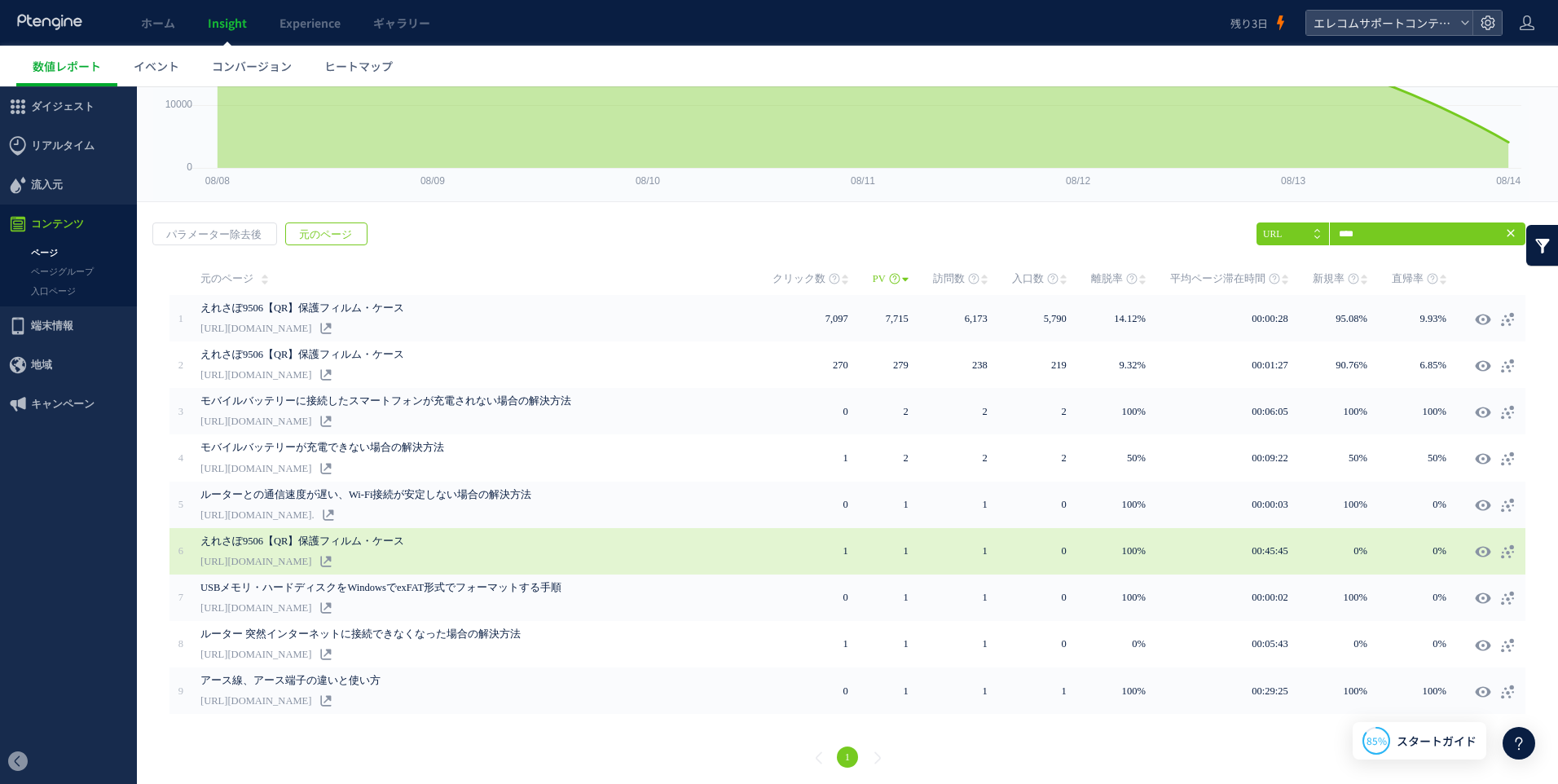
click at [324, 541] on link "えれさぽ9506【QR】保護フィルム・ケース" at bounding box center [437, 540] width 472 height 19
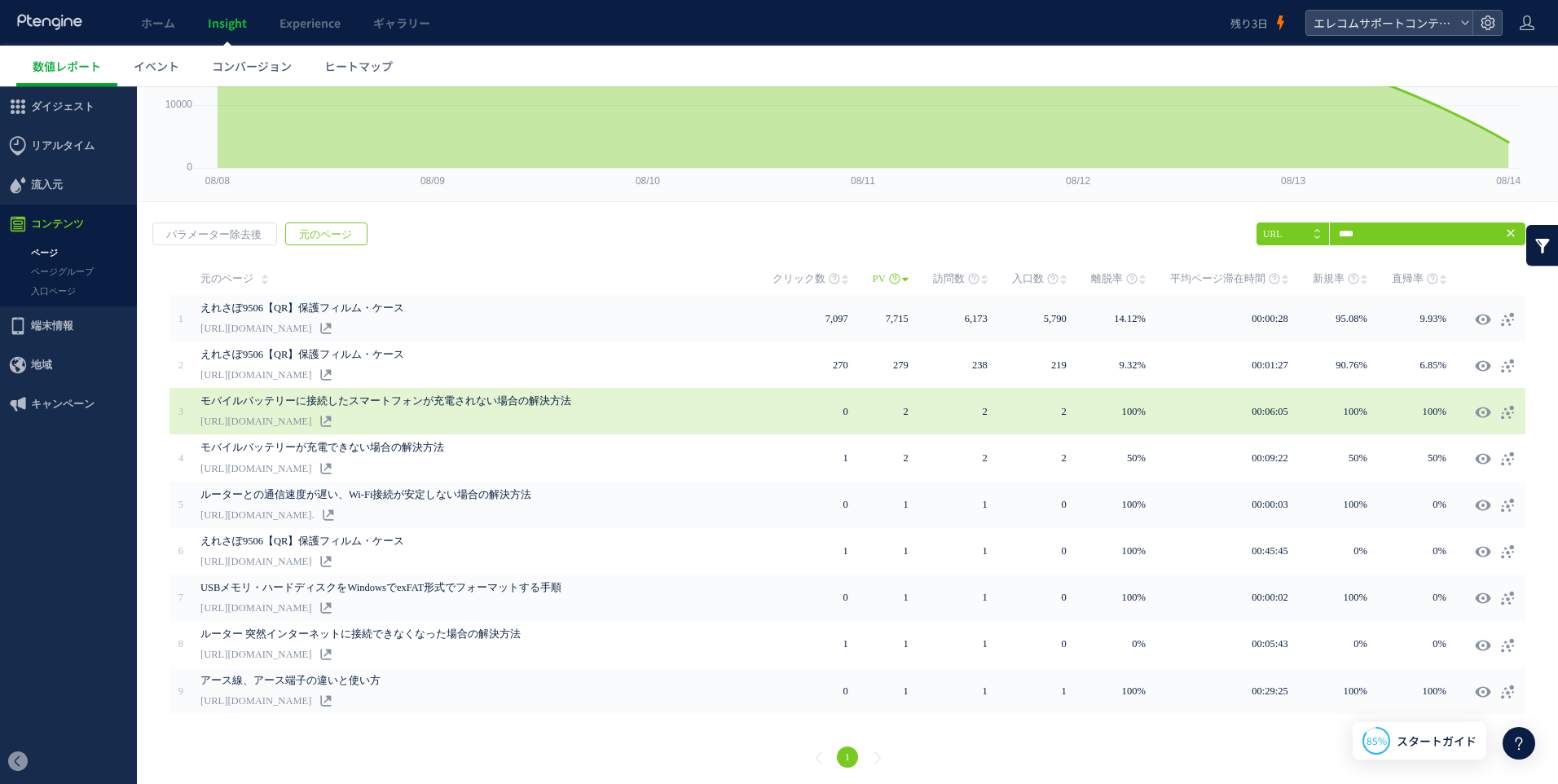
drag, startPoint x: 454, startPoint y: 415, endPoint x: 629, endPoint y: 427, distance: 175.4
click at [629, 427] on div "モバイルバッテリーに接続したスマートフォンが充電されない場合の解決方法 https://qa.elecom.co.jp/faq_detail.html?id=…" at bounding box center [487, 411] width 572 height 46
click at [311, 416] on link "[URL][DOMAIN_NAME]" at bounding box center [256, 421] width 111 height 19
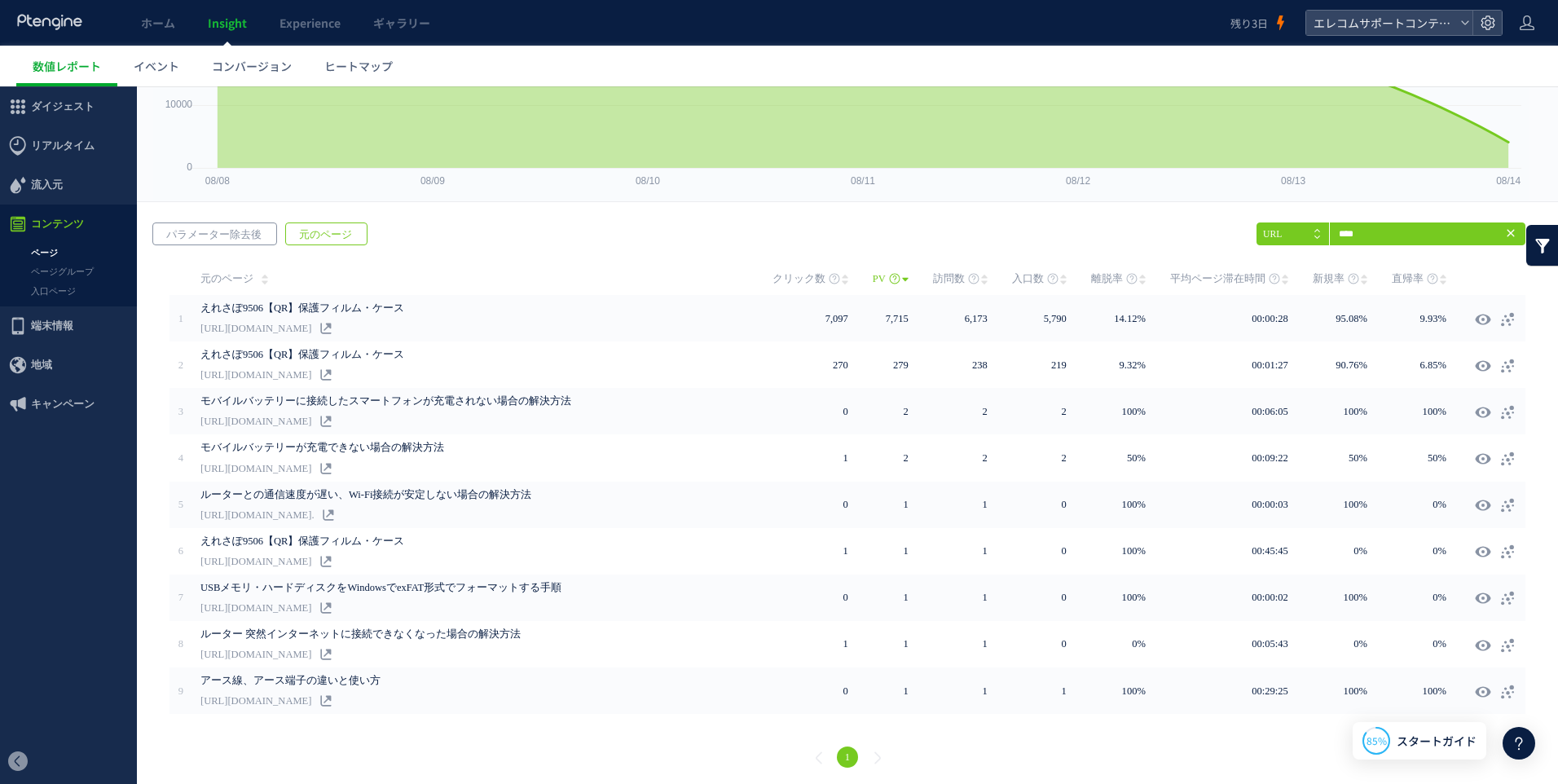
click at [243, 238] on span "パラメーター除去後" at bounding box center [213, 234] width 121 height 23
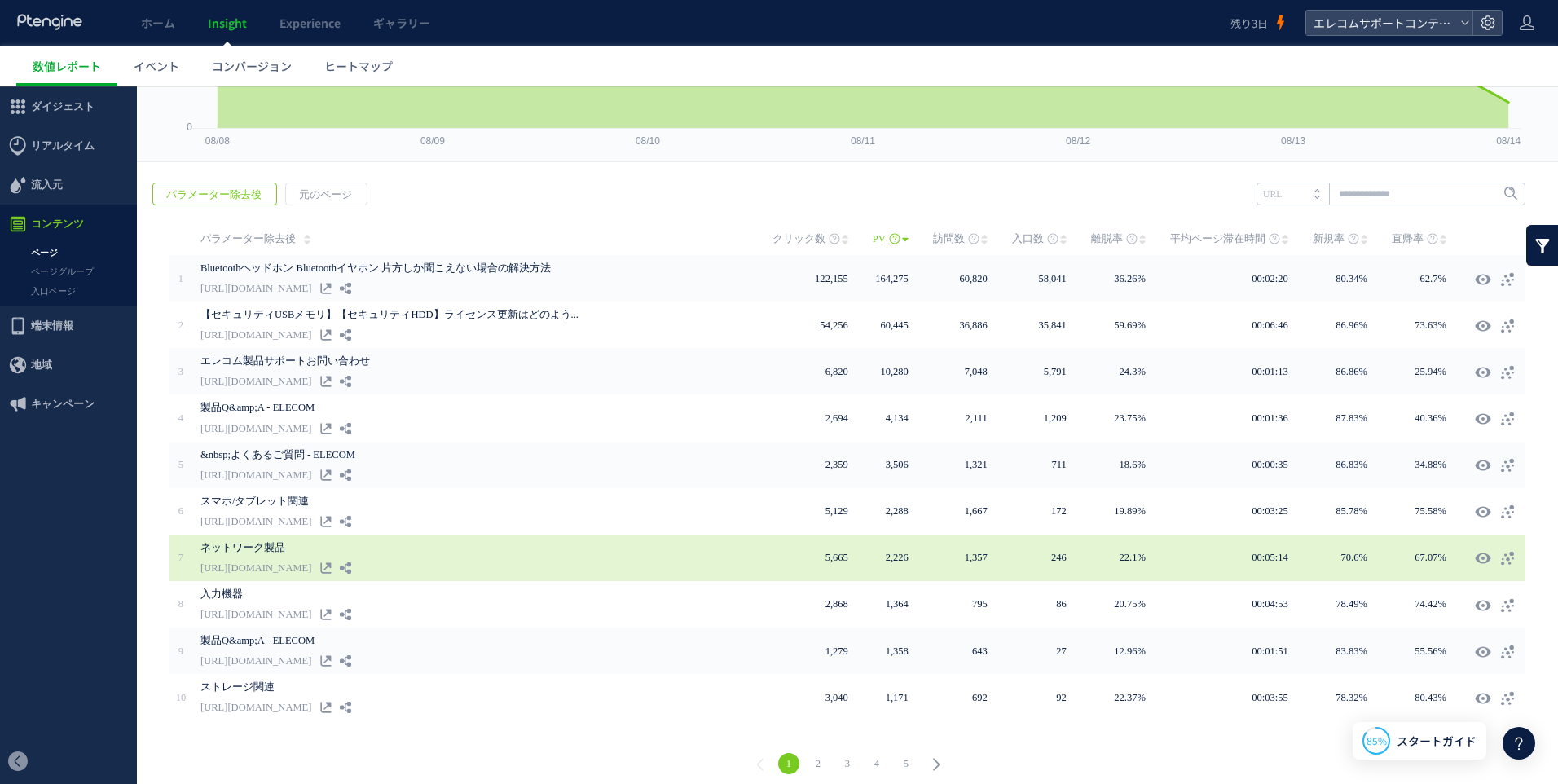
scroll to position [180, 0]
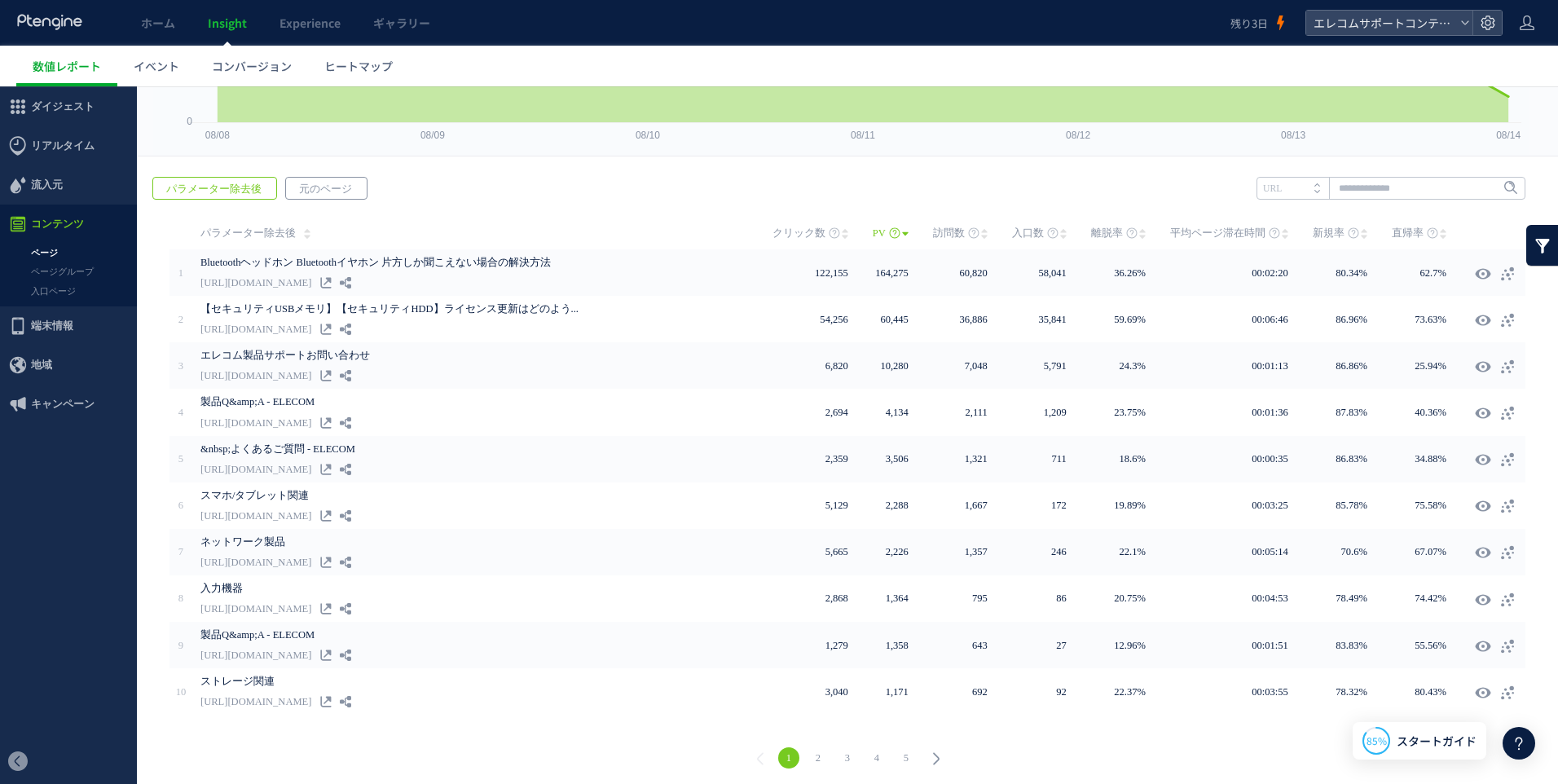
click at [323, 195] on span "元のページ" at bounding box center [325, 188] width 79 height 23
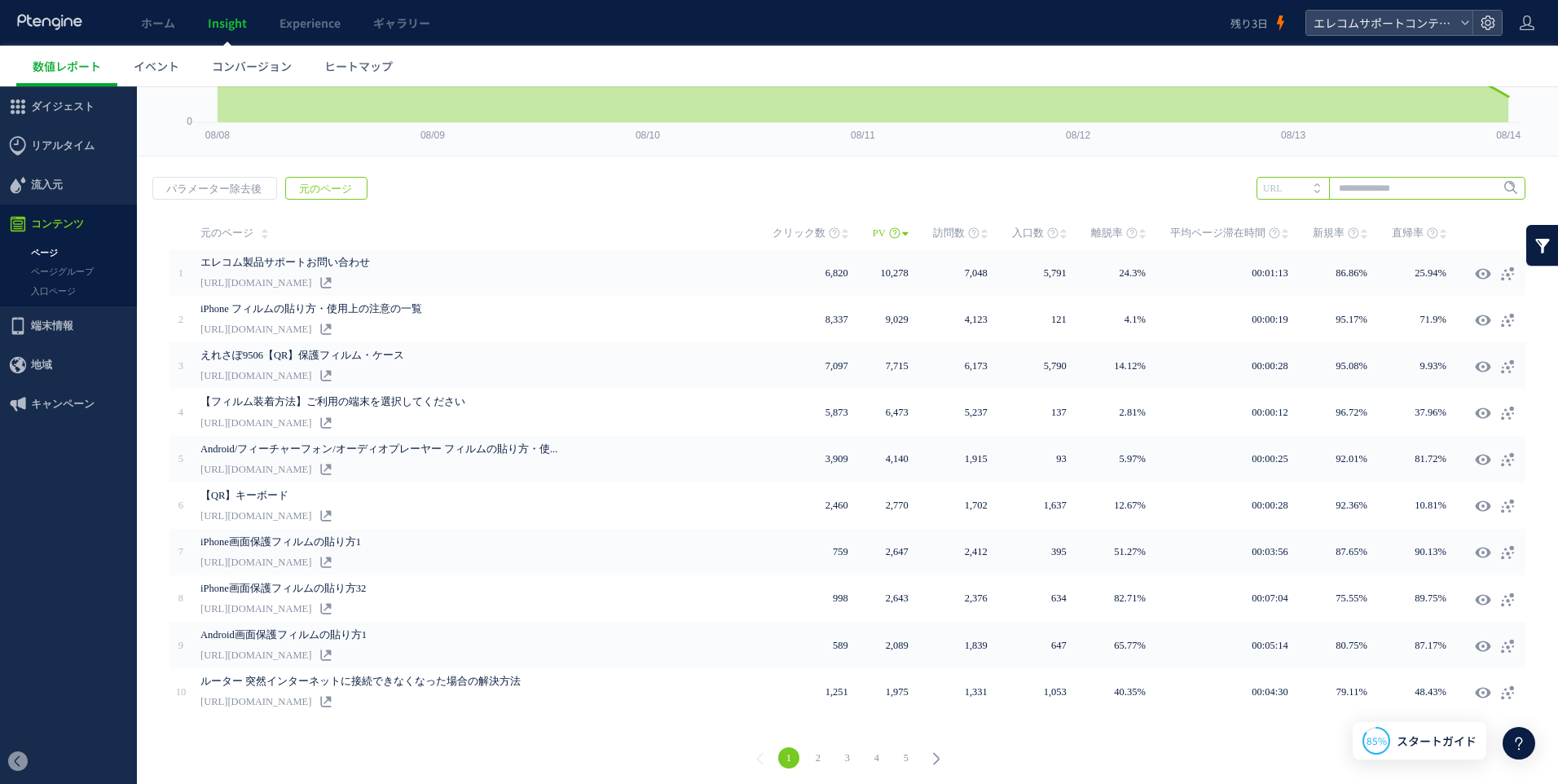
click at [1371, 187] on input "text" at bounding box center [1391, 187] width 269 height 23
click at [1327, 212] on li "9506" at bounding box center [1390, 221] width 259 height 21
type input "****"
click at [1495, 187] on span "Enter" at bounding box center [1505, 187] width 21 height 18
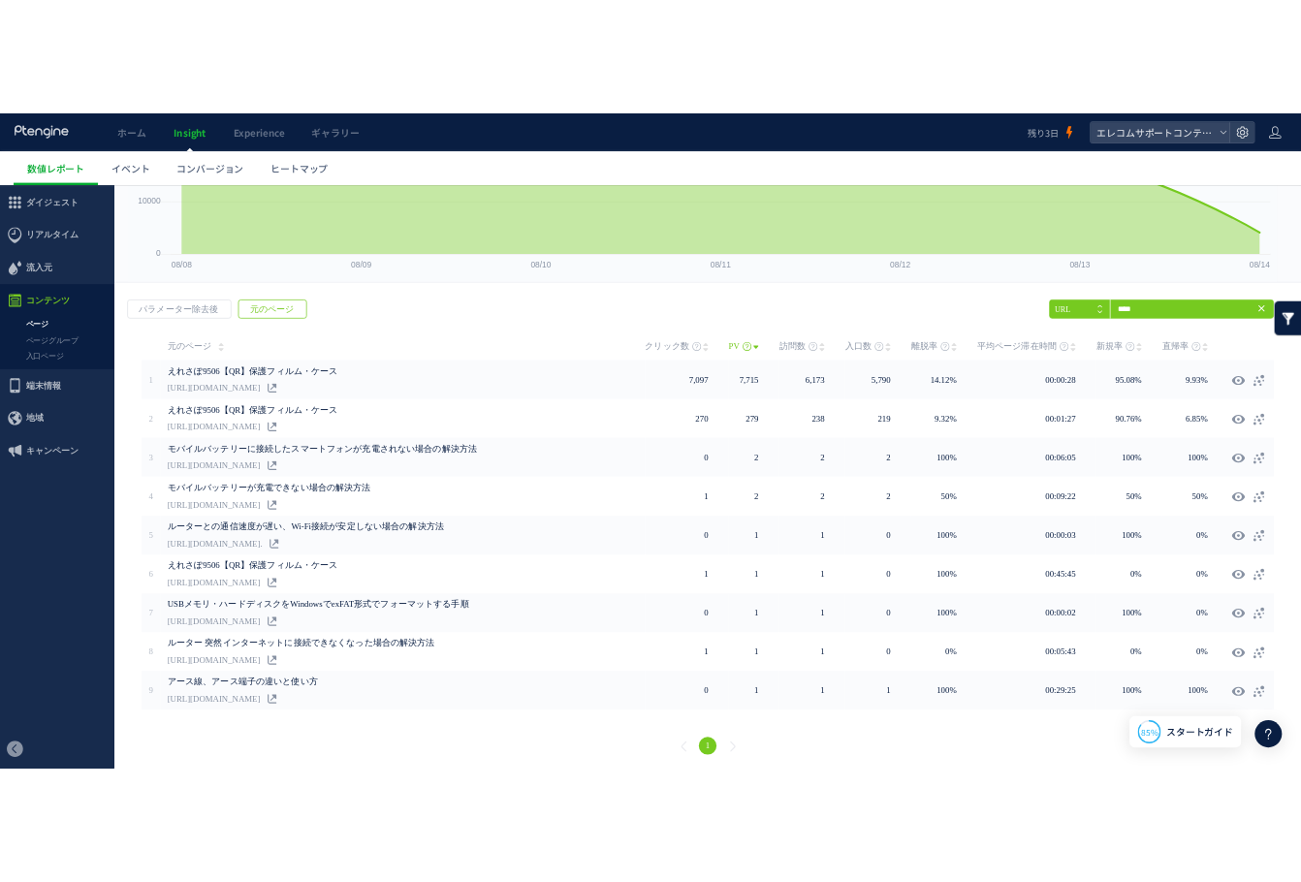
scroll to position [210, 0]
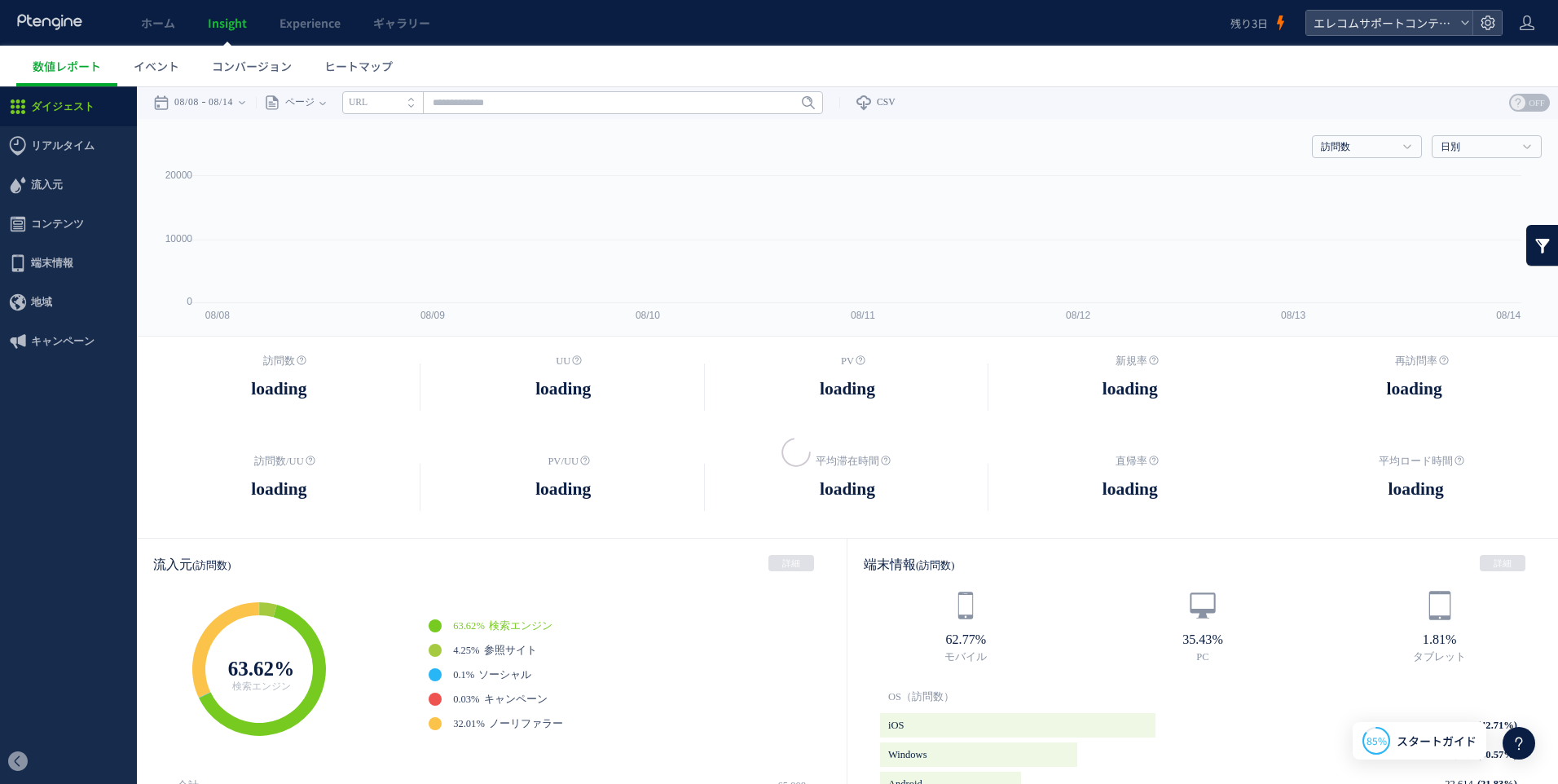
click at [708, 676] on div at bounding box center [779, 435] width 1558 height 697
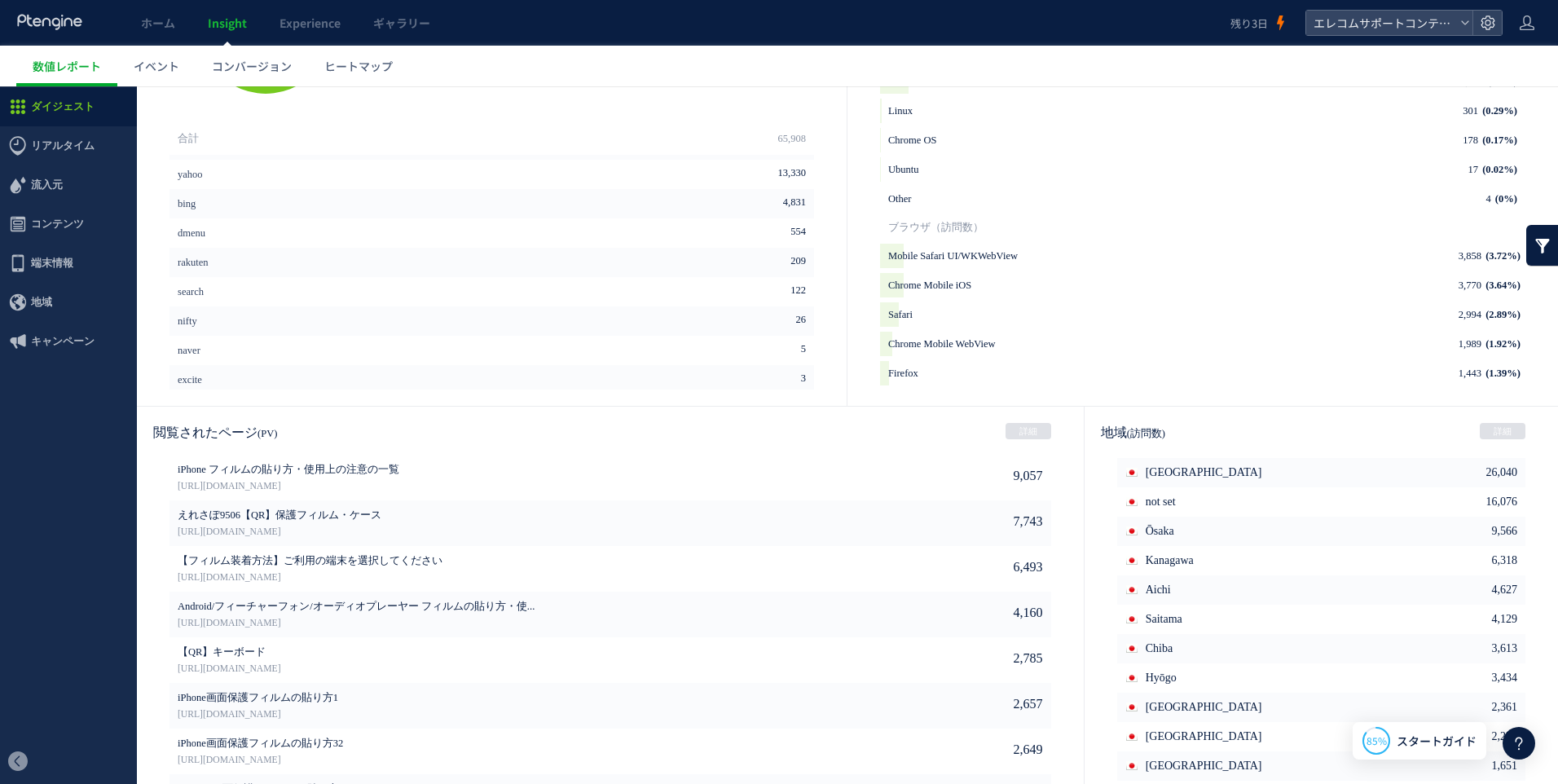
scroll to position [667, 0]
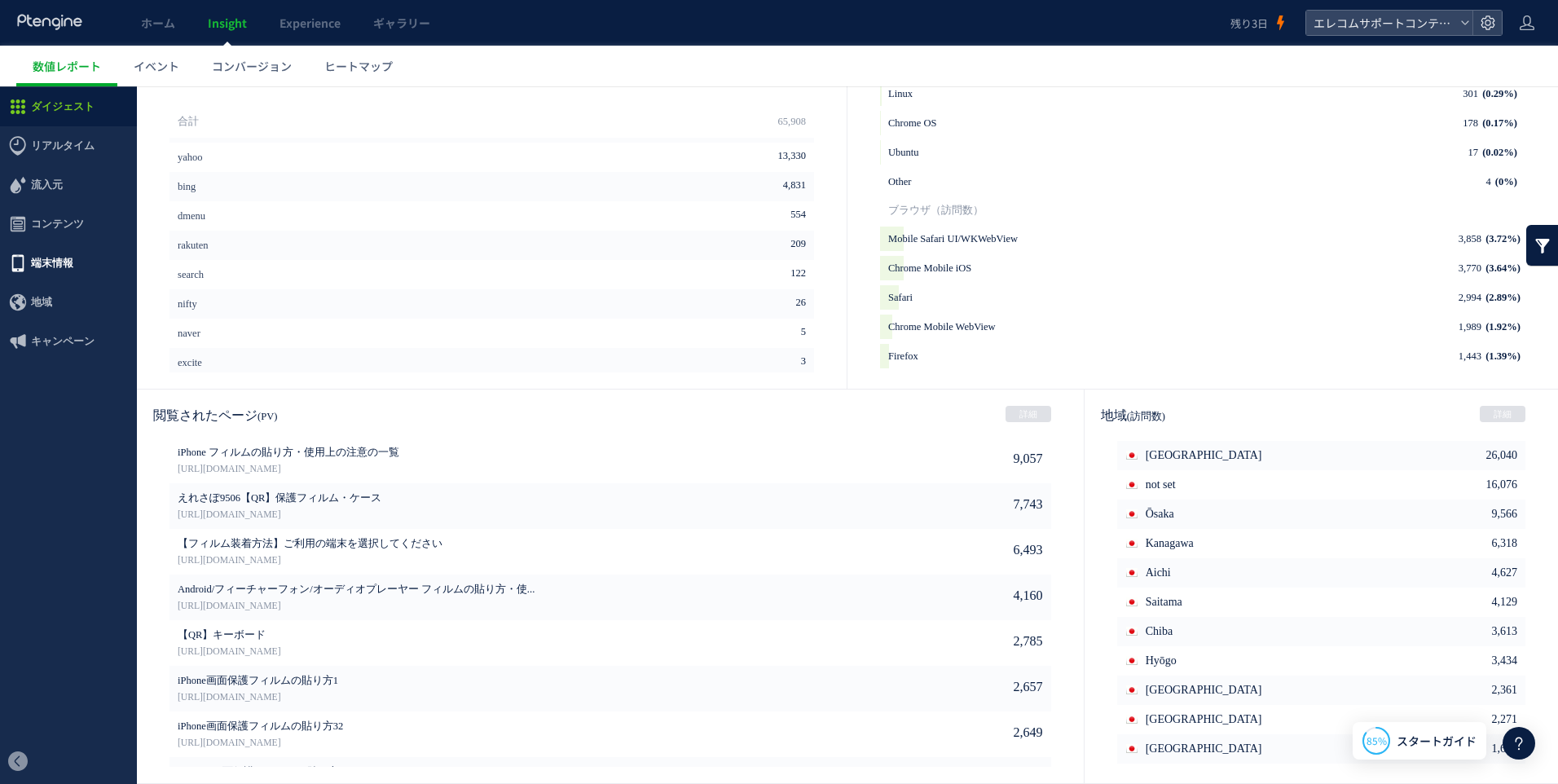
click at [45, 254] on span "端末情報" at bounding box center [52, 263] width 42 height 39
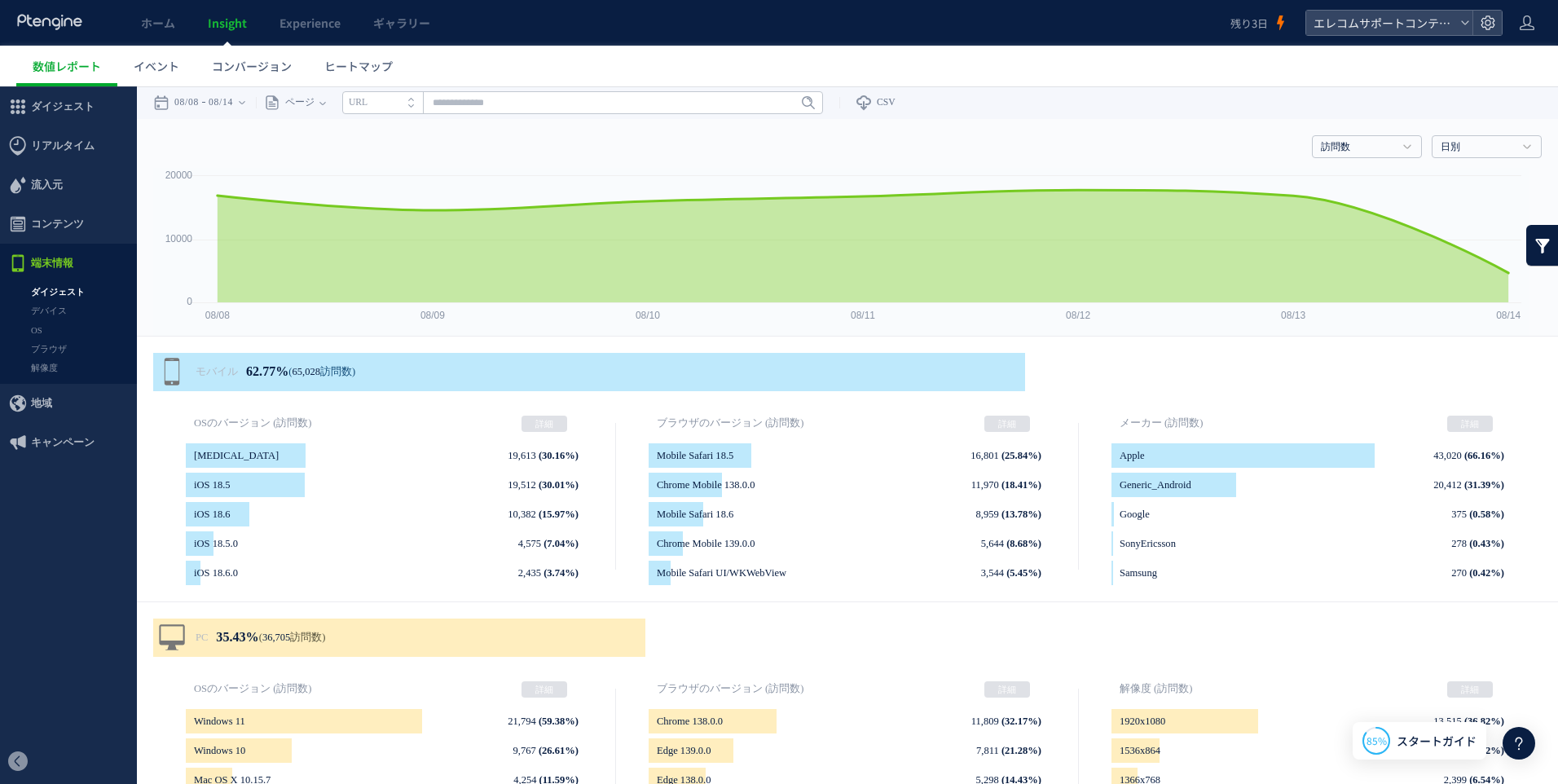
click at [239, 16] on span "Insight" at bounding box center [227, 22] width 39 height 16
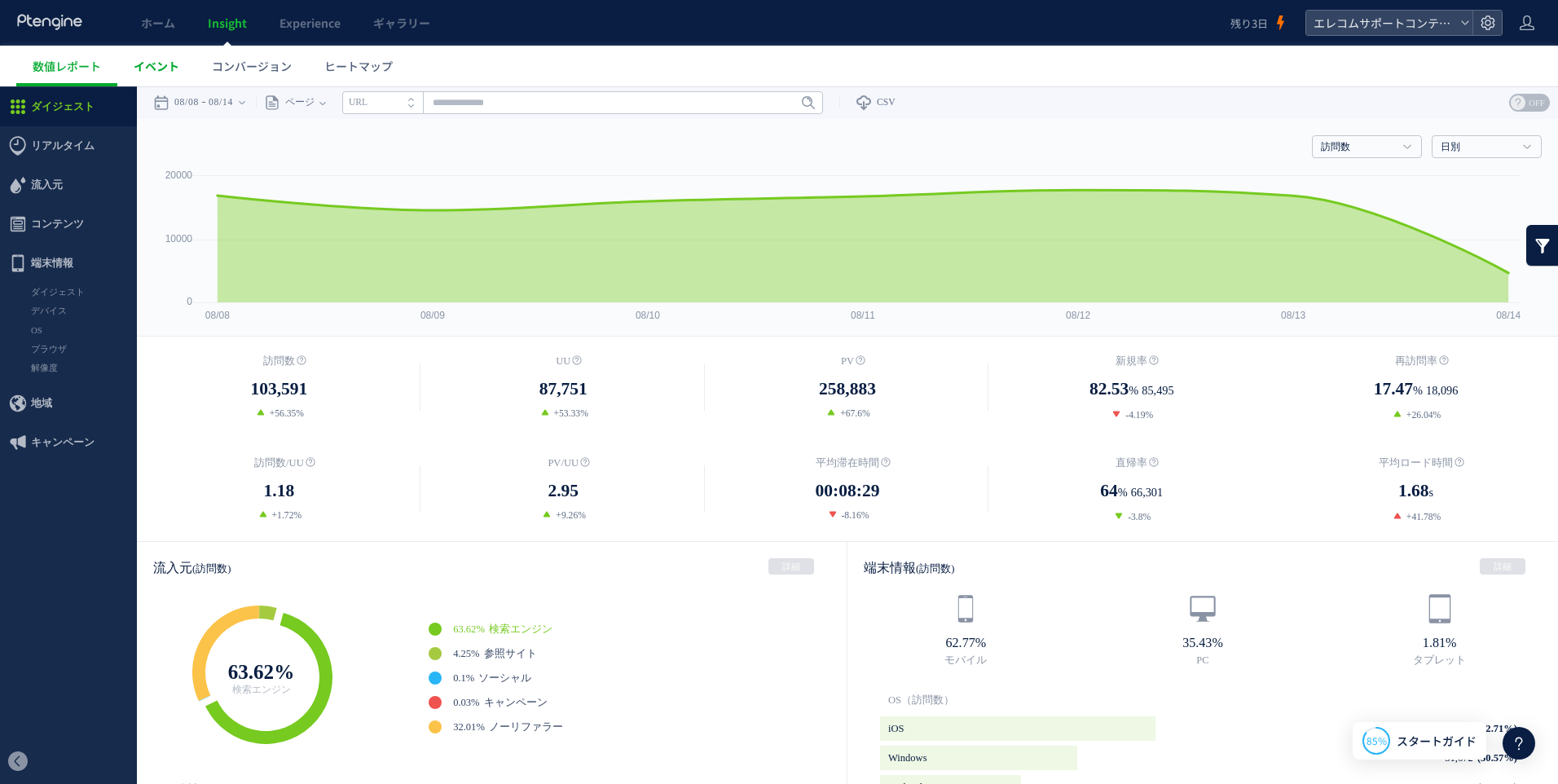
click at [158, 66] on span "イベント" at bounding box center [156, 66] width 45 height 16
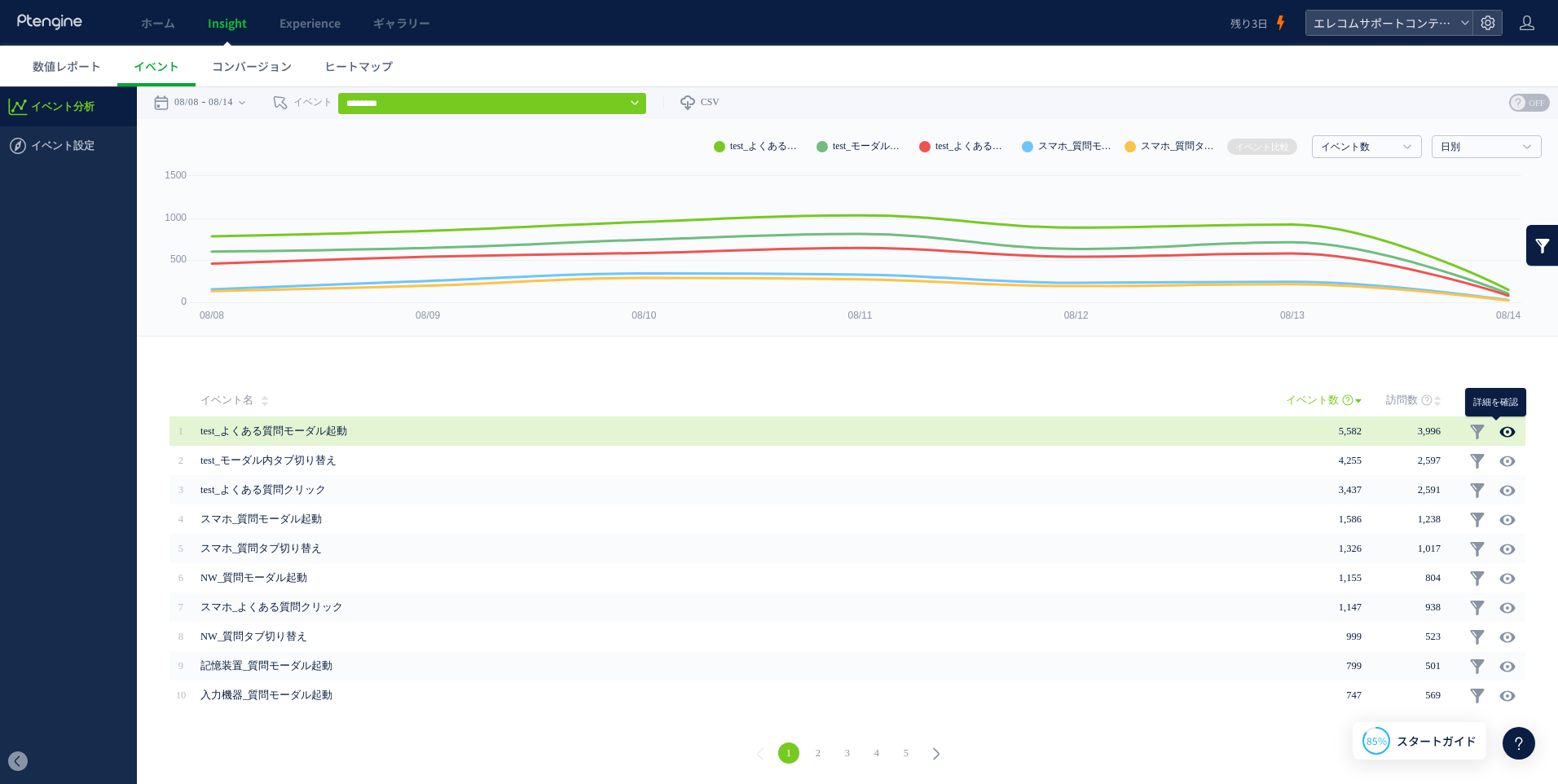
click at [1499, 425] on icon at bounding box center [1507, 431] width 16 height 16
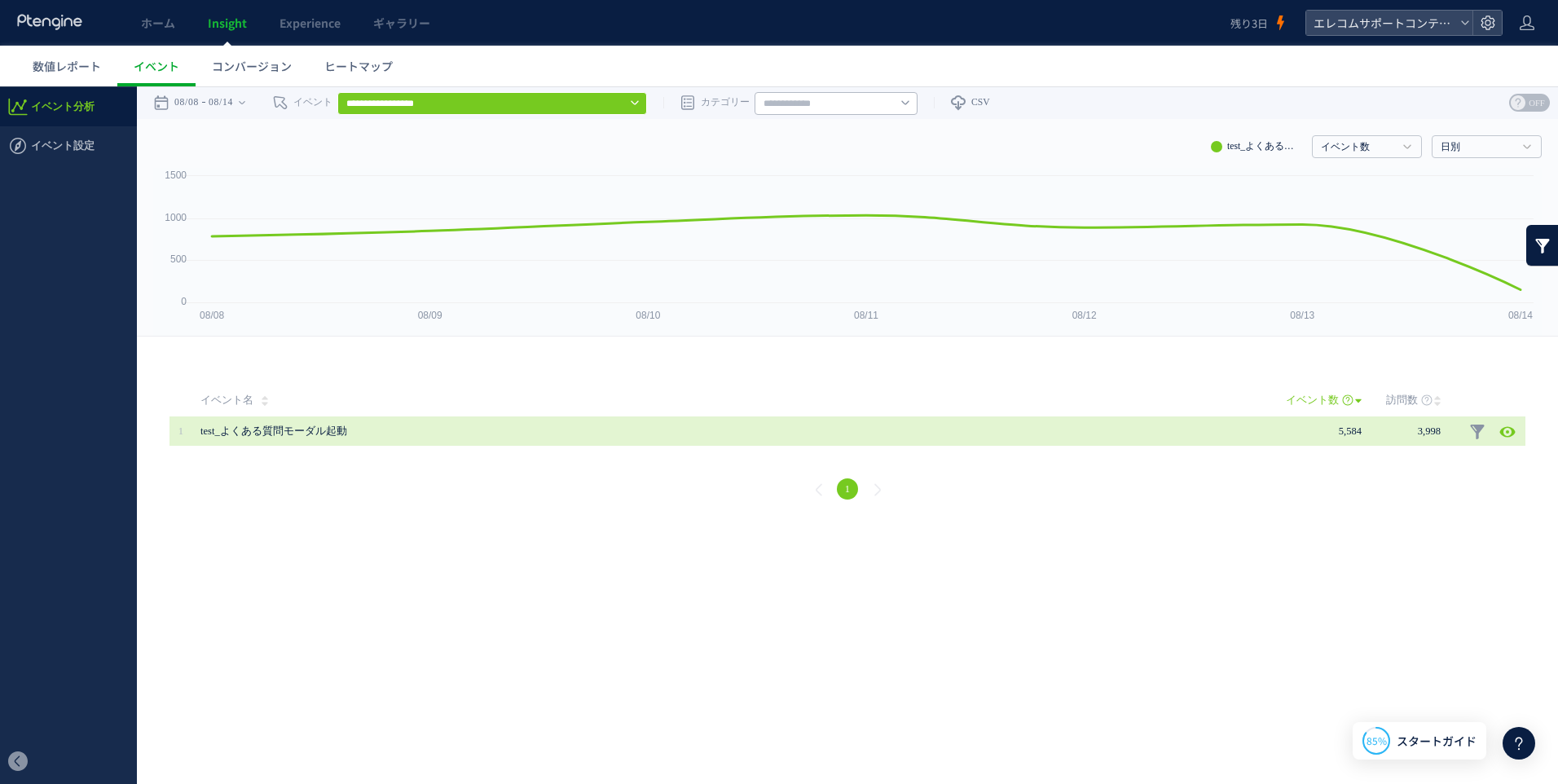
click at [1359, 431] on span "5,584" at bounding box center [1350, 431] width 23 height 12
click at [293, 430] on span "test_よくある質問モーダル起動" at bounding box center [682, 430] width 961 height 29
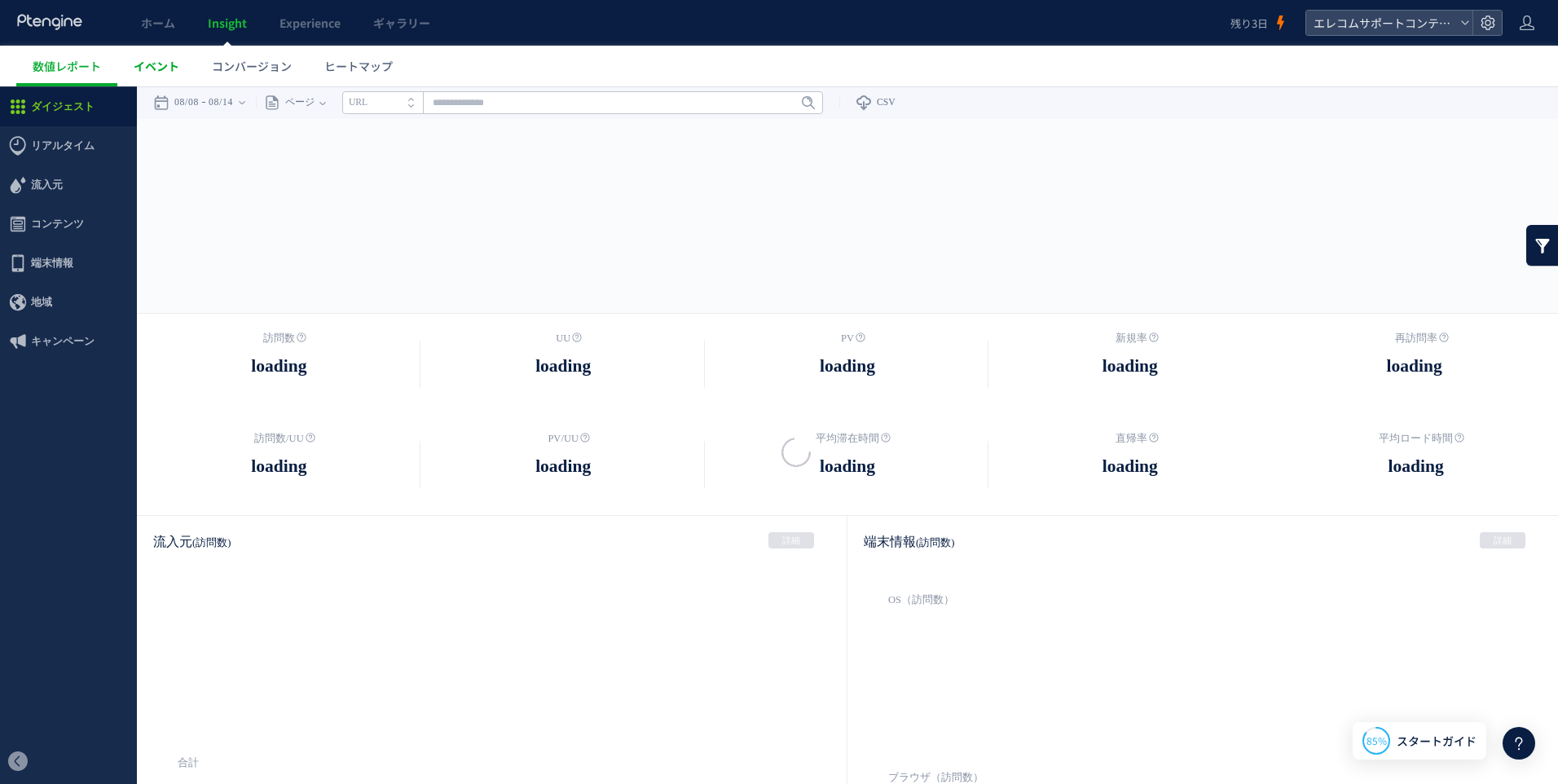
click at [151, 69] on span "イベント" at bounding box center [156, 66] width 45 height 16
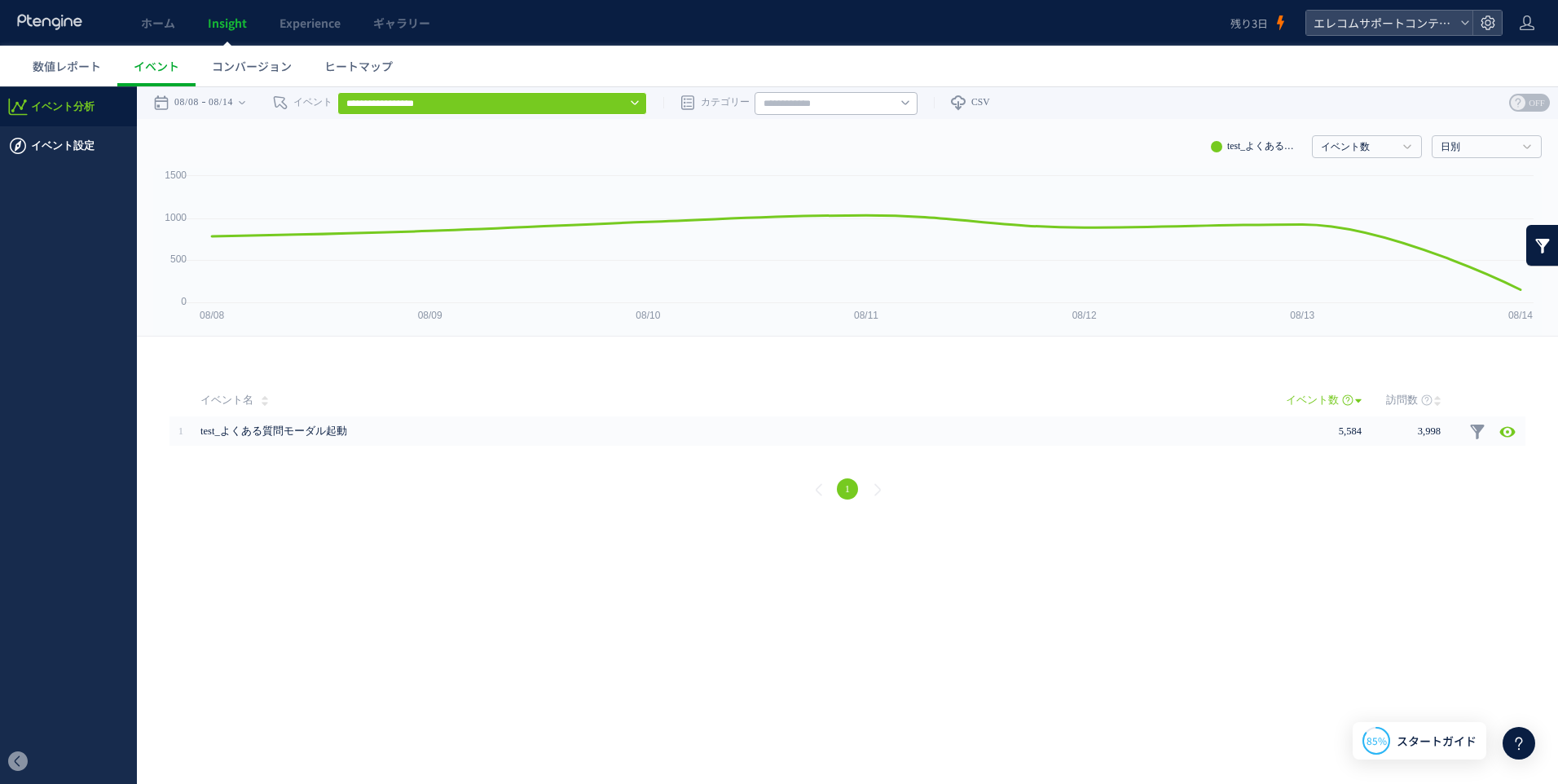
click at [46, 141] on span "イベント設定" at bounding box center [63, 145] width 64 height 39
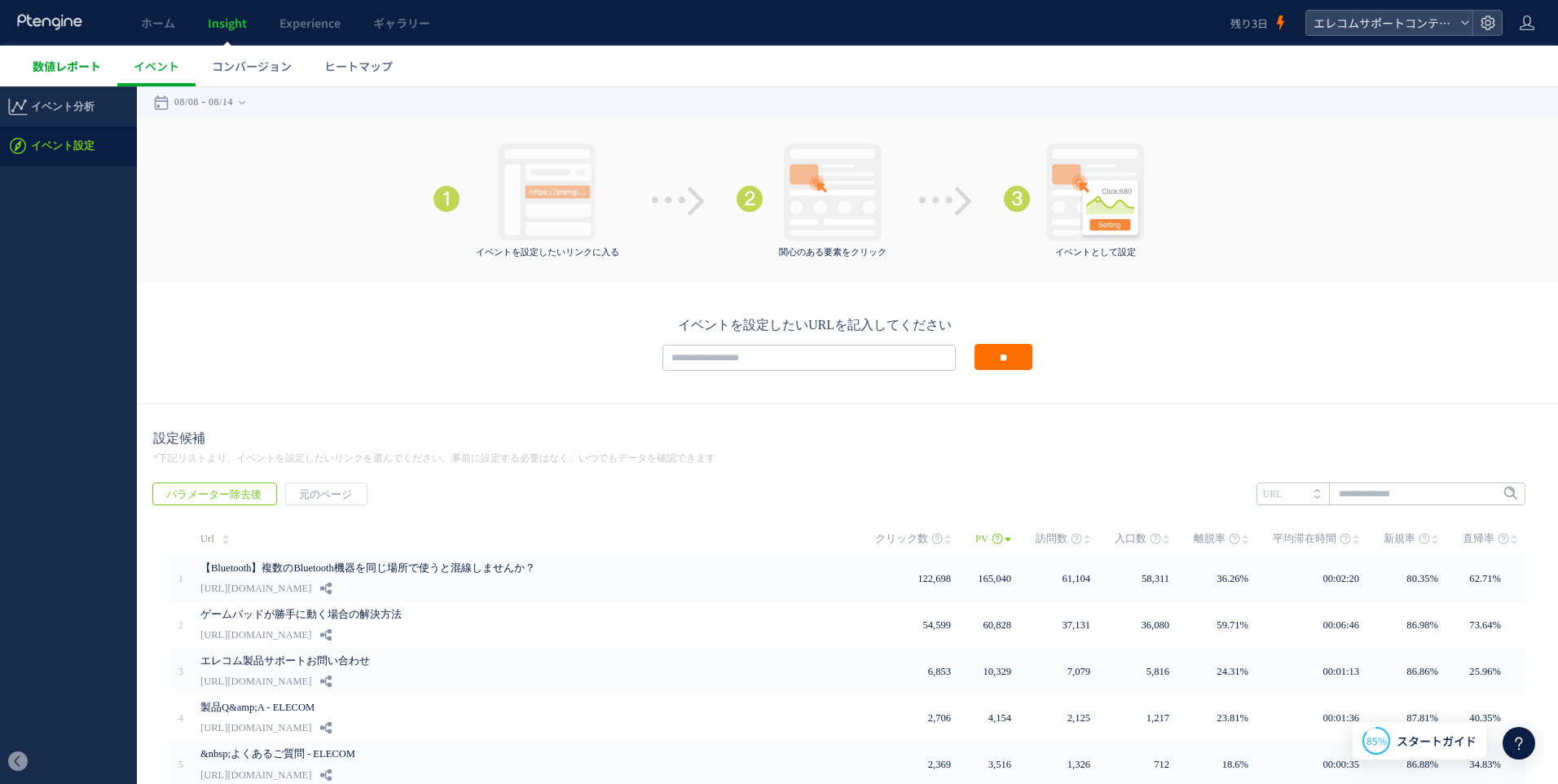
click at [66, 66] on span "数値レポート" at bounding box center [66, 66] width 68 height 16
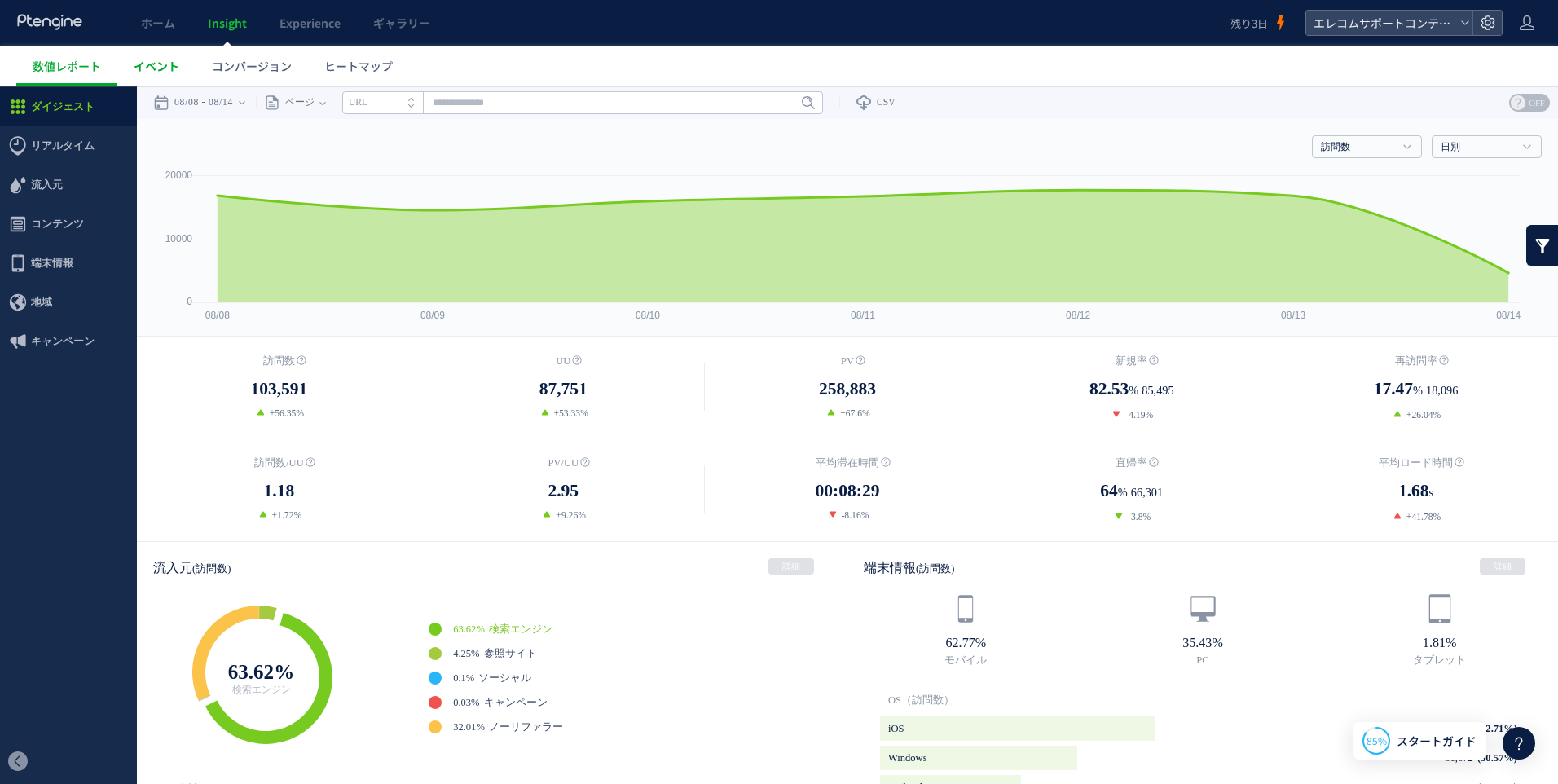
click at [161, 62] on span "イベント" at bounding box center [156, 66] width 45 height 16
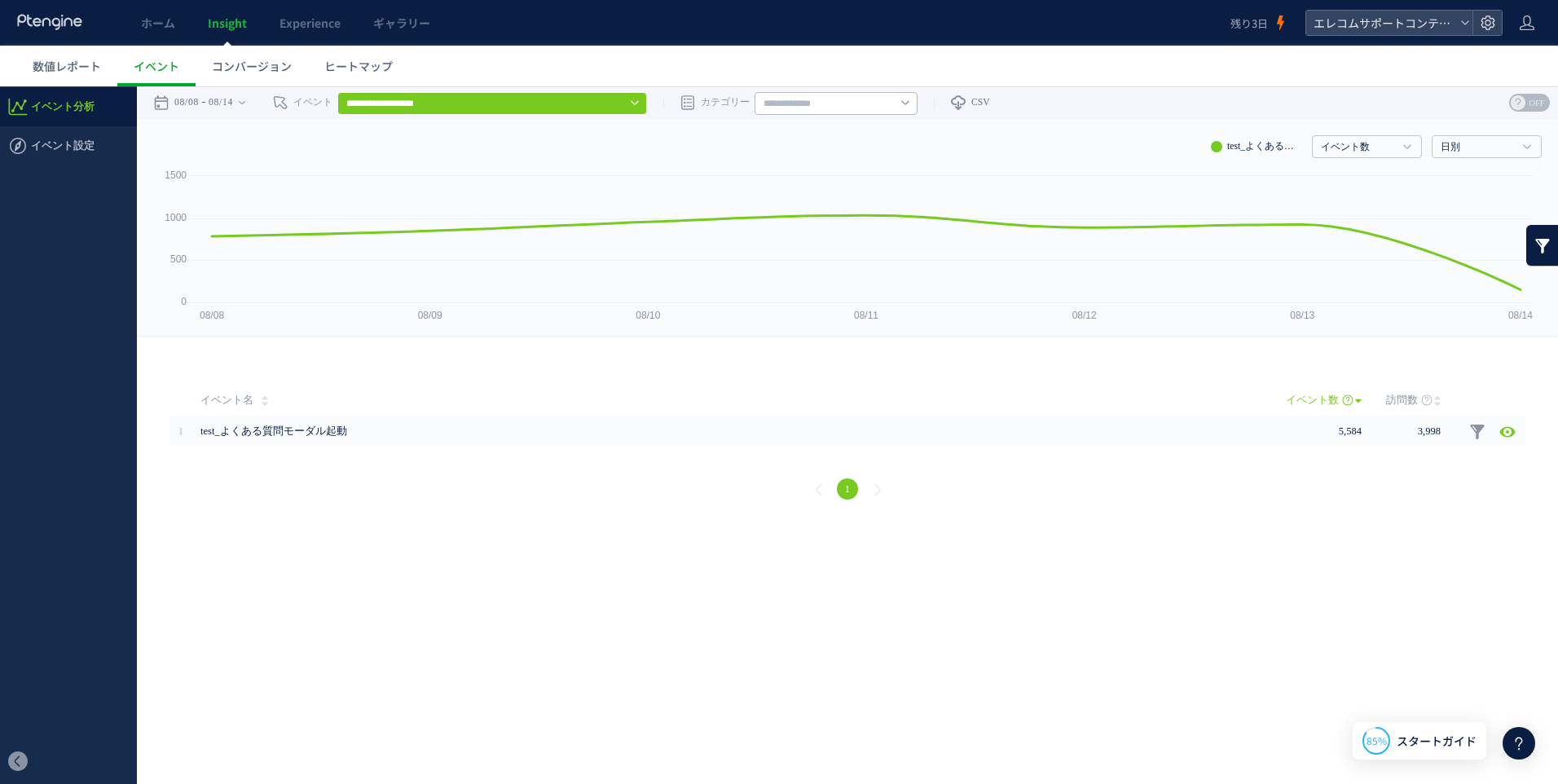
click at [637, 102] on div at bounding box center [633, 103] width 13 height 13
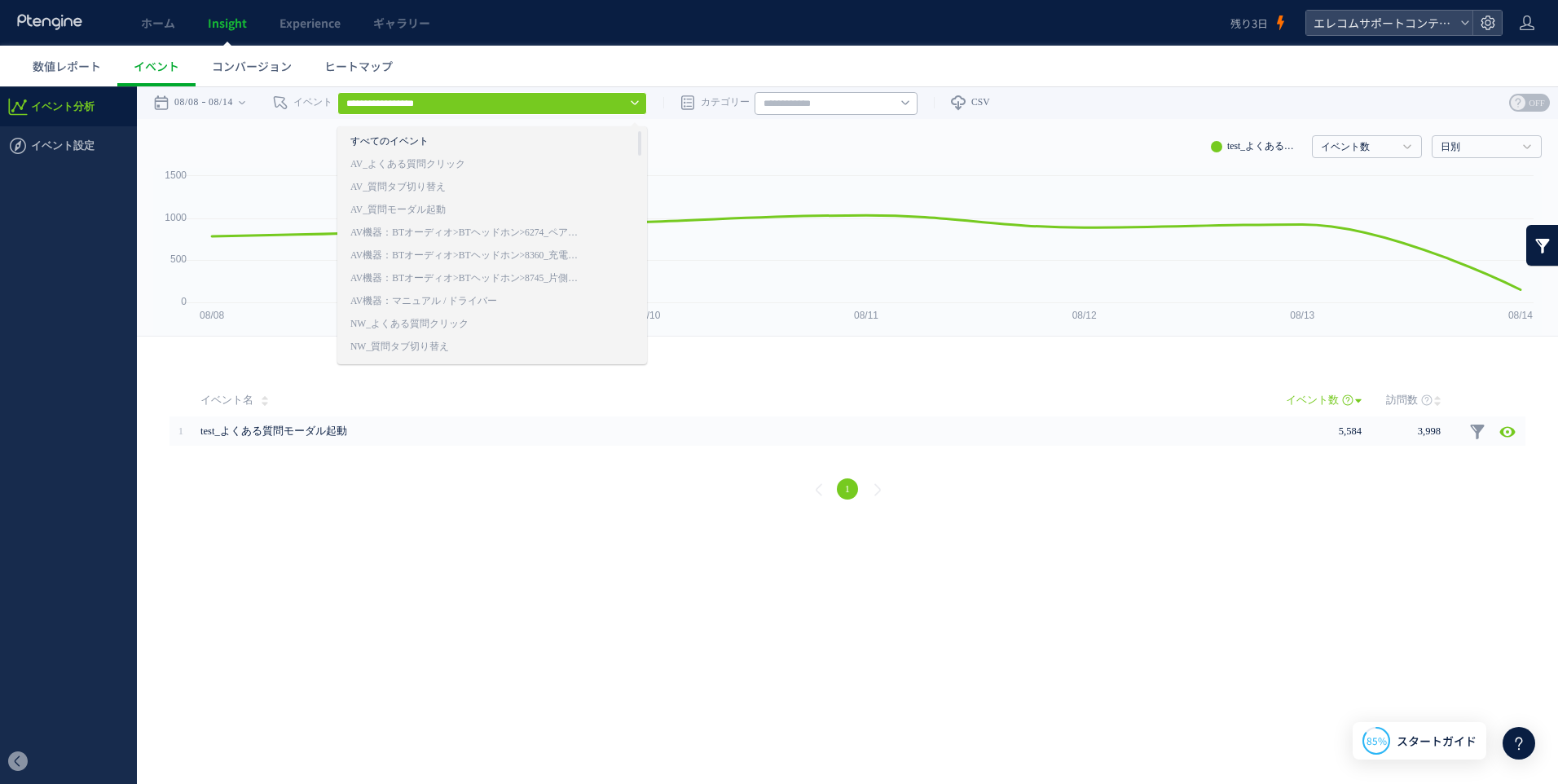
click at [506, 145] on link "すべてのイベント" at bounding box center [467, 141] width 234 height 21
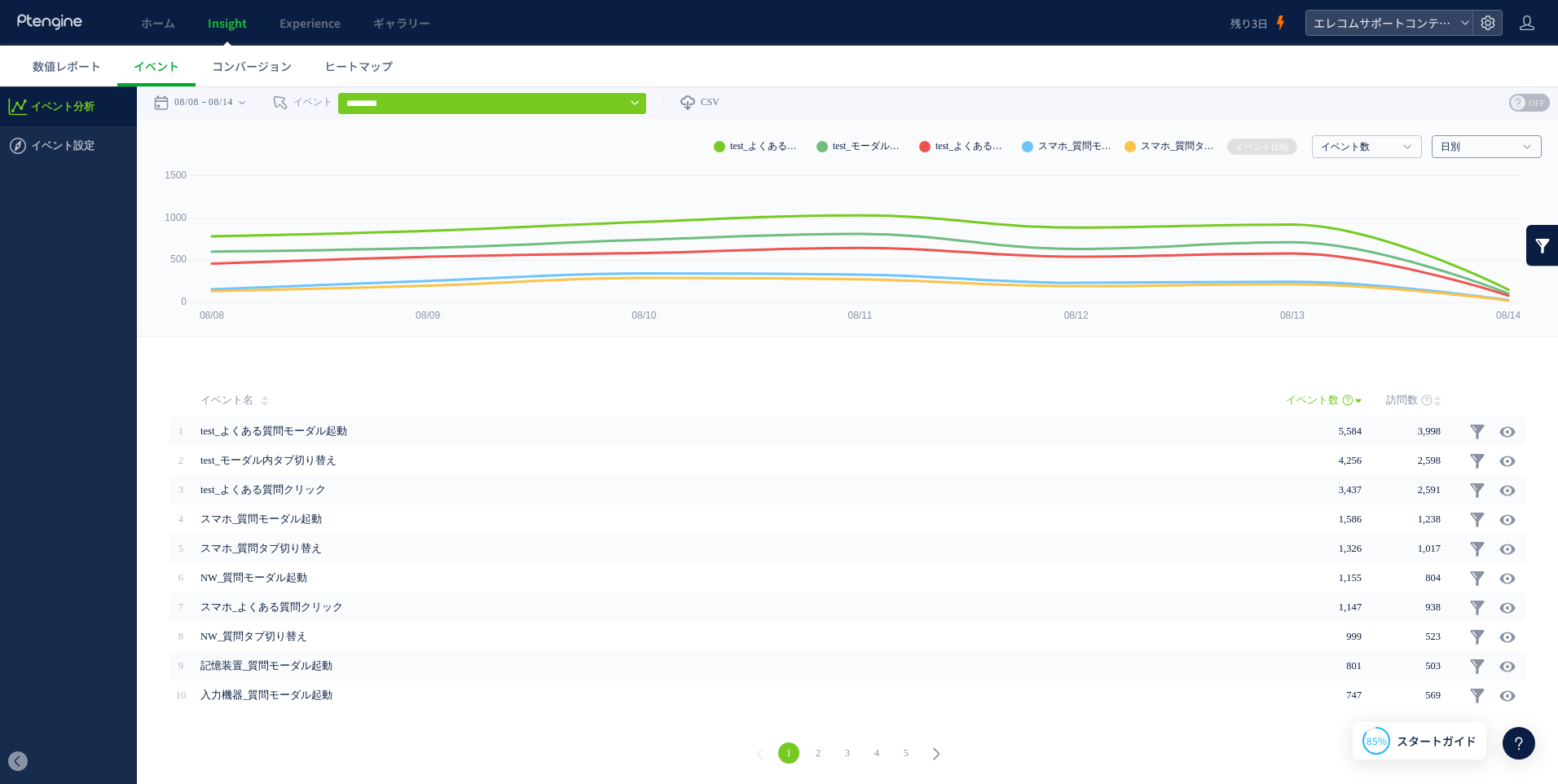
click at [1466, 141] on link "日別" at bounding box center [1477, 147] width 74 height 14
click at [1459, 180] on link "日別" at bounding box center [1486, 180] width 84 height 21
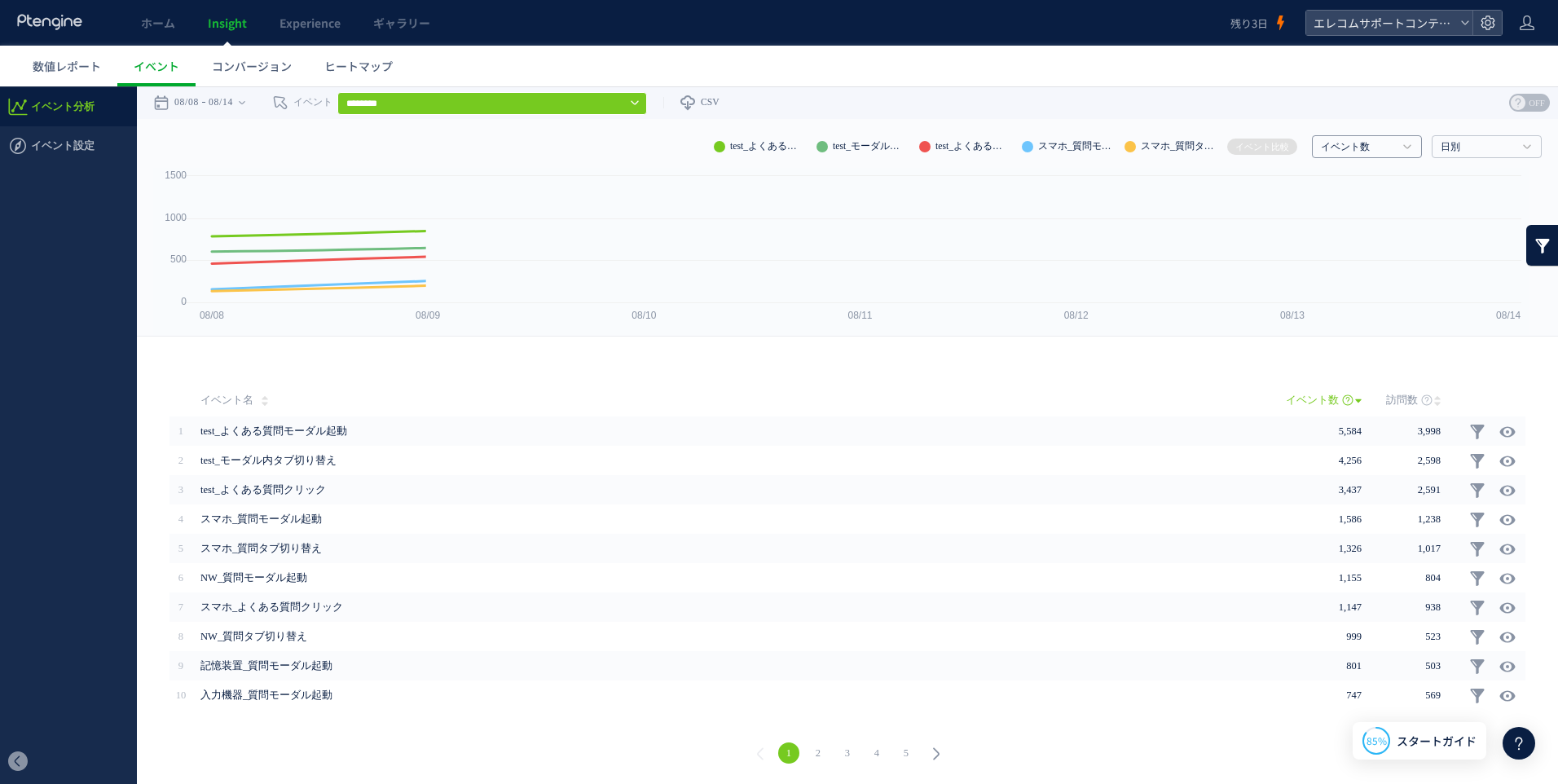
click at [1363, 145] on link "イベント数" at bounding box center [1358, 147] width 74 height 14
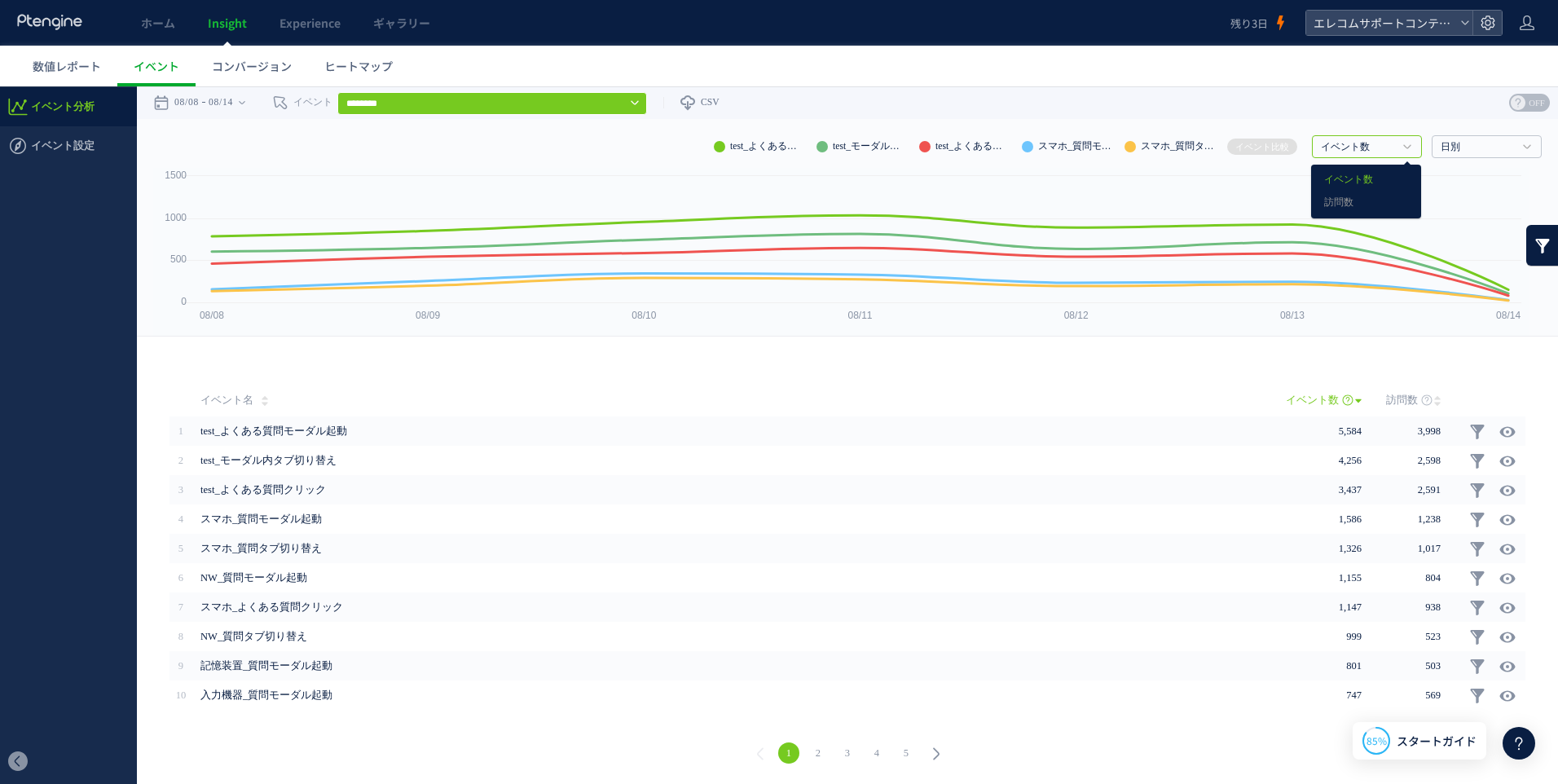
click at [1350, 177] on link "イベント数" at bounding box center [1366, 180] width 84 height 21
click at [1246, 145] on li "イベント比較" at bounding box center [1261, 146] width 70 height 16
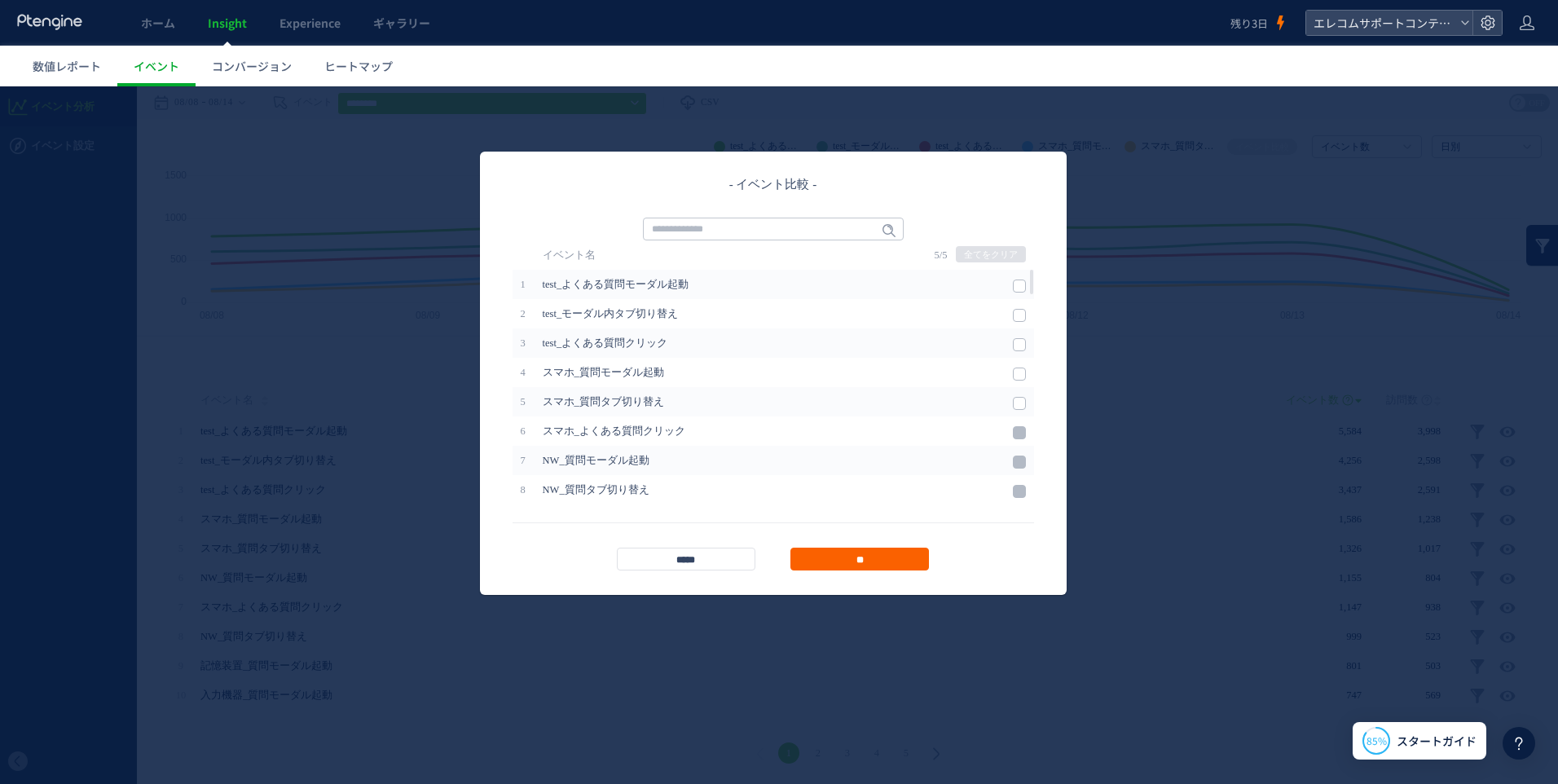
click at [843, 558] on input "**" at bounding box center [859, 559] width 139 height 23
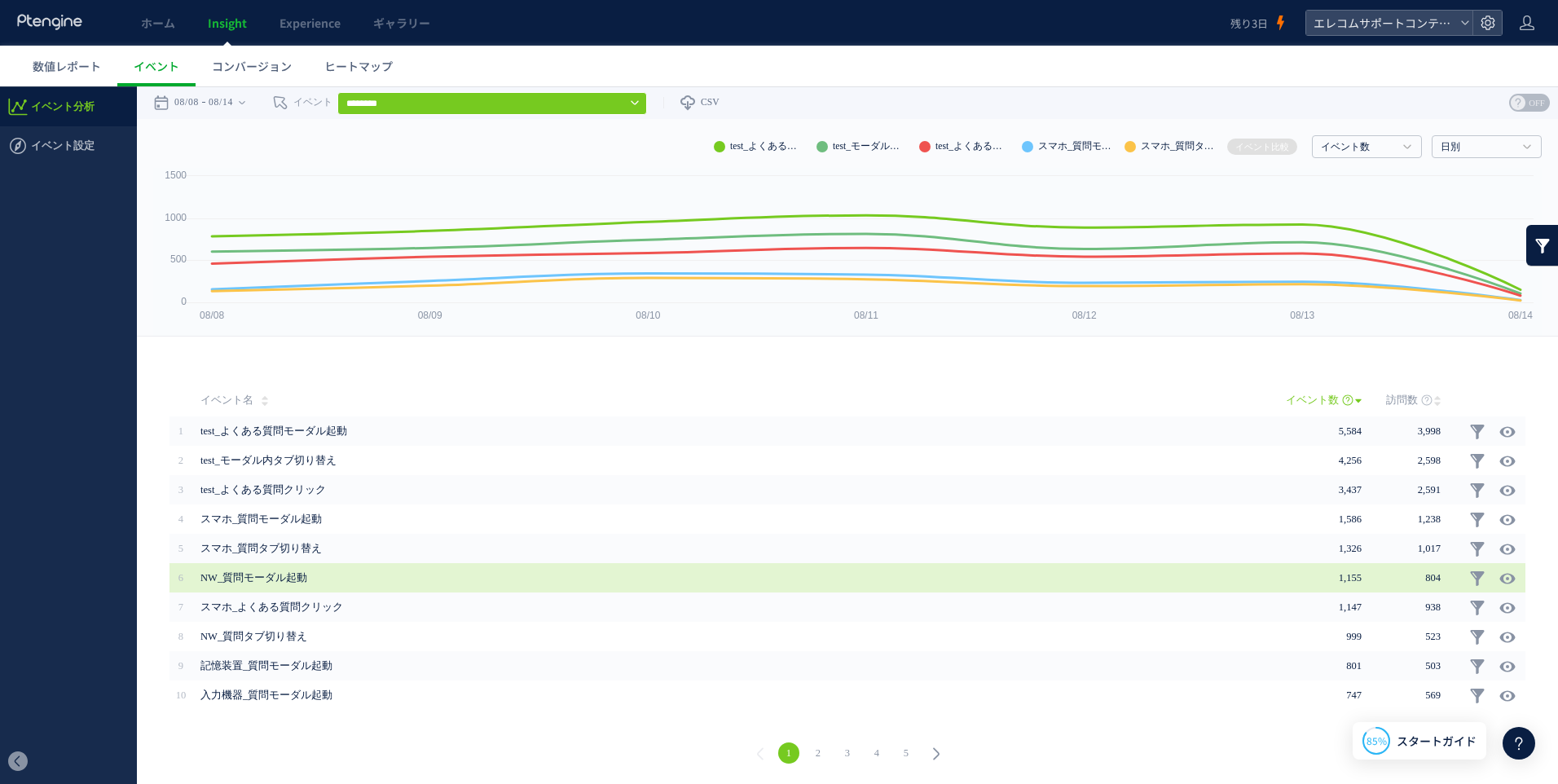
scroll to position [1, 0]
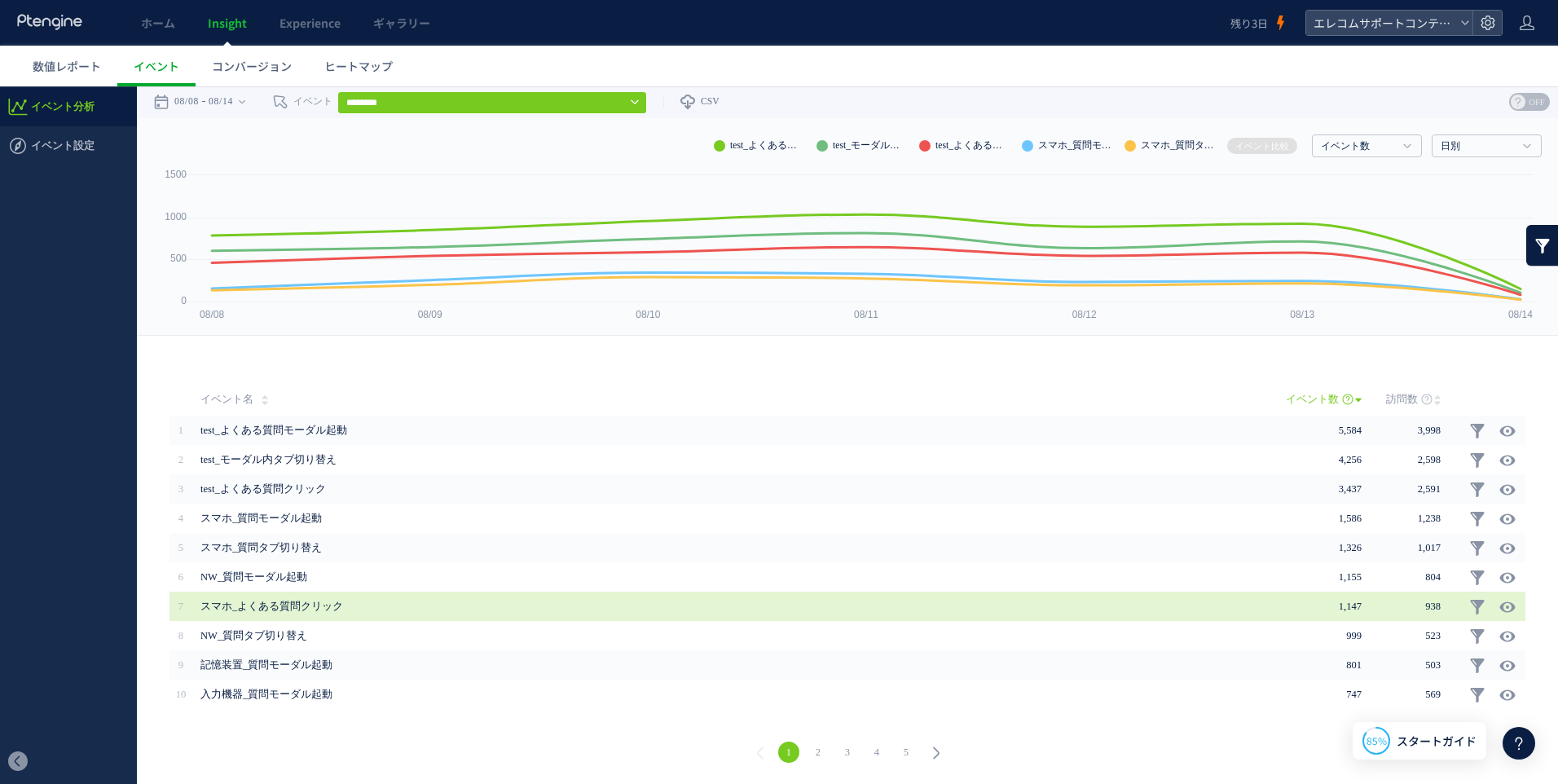
click at [317, 606] on span "スマホ_よくある質問クリック" at bounding box center [682, 606] width 961 height 29
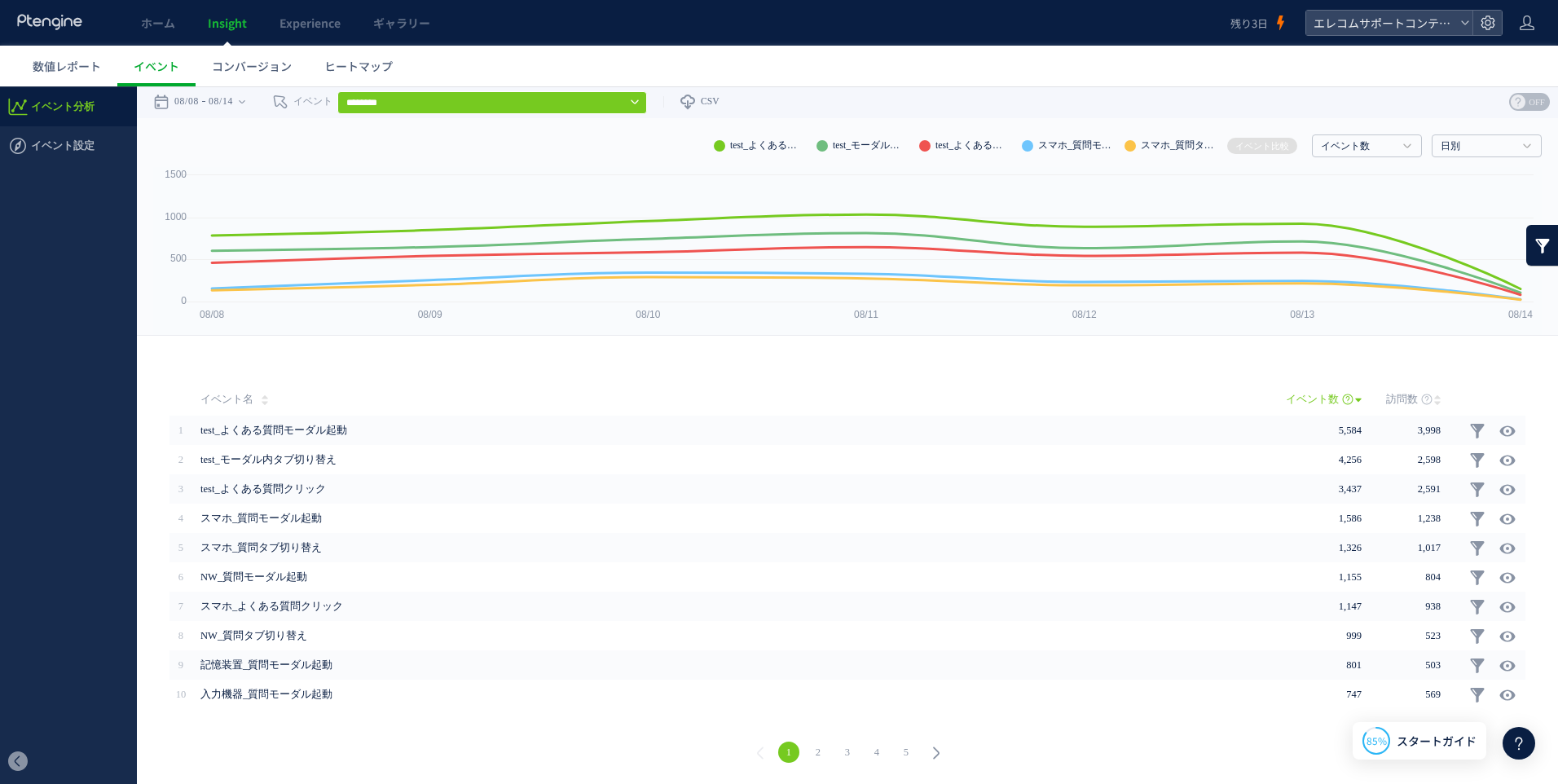
scroll to position [0, 0]
click at [572, 92] on input "********" at bounding box center [492, 103] width 309 height 23
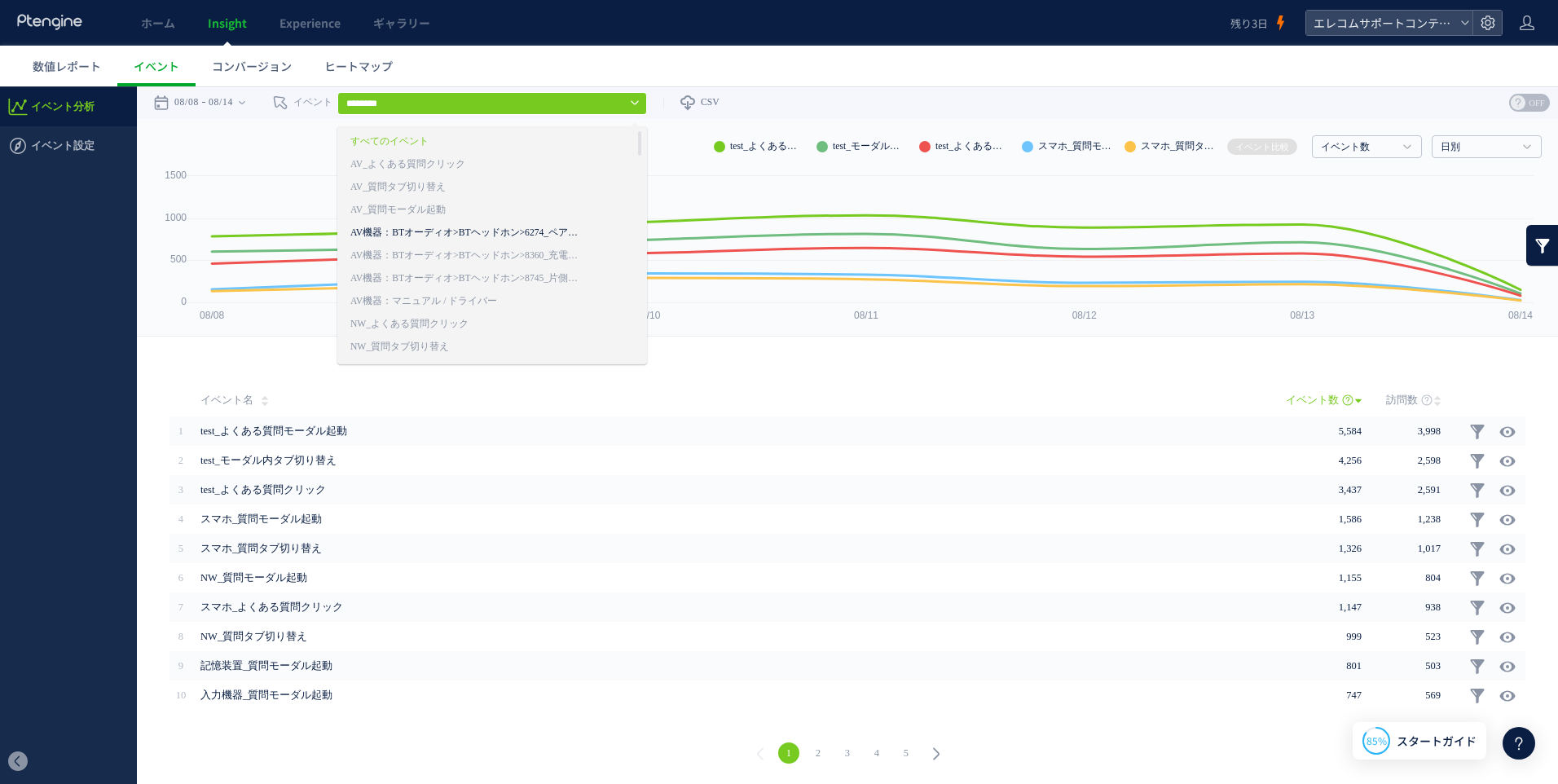
click at [472, 227] on link "AV機器：BTオーディオ>BTヘッドホン>6274_ペアリングできない" at bounding box center [467, 233] width 234 height 21
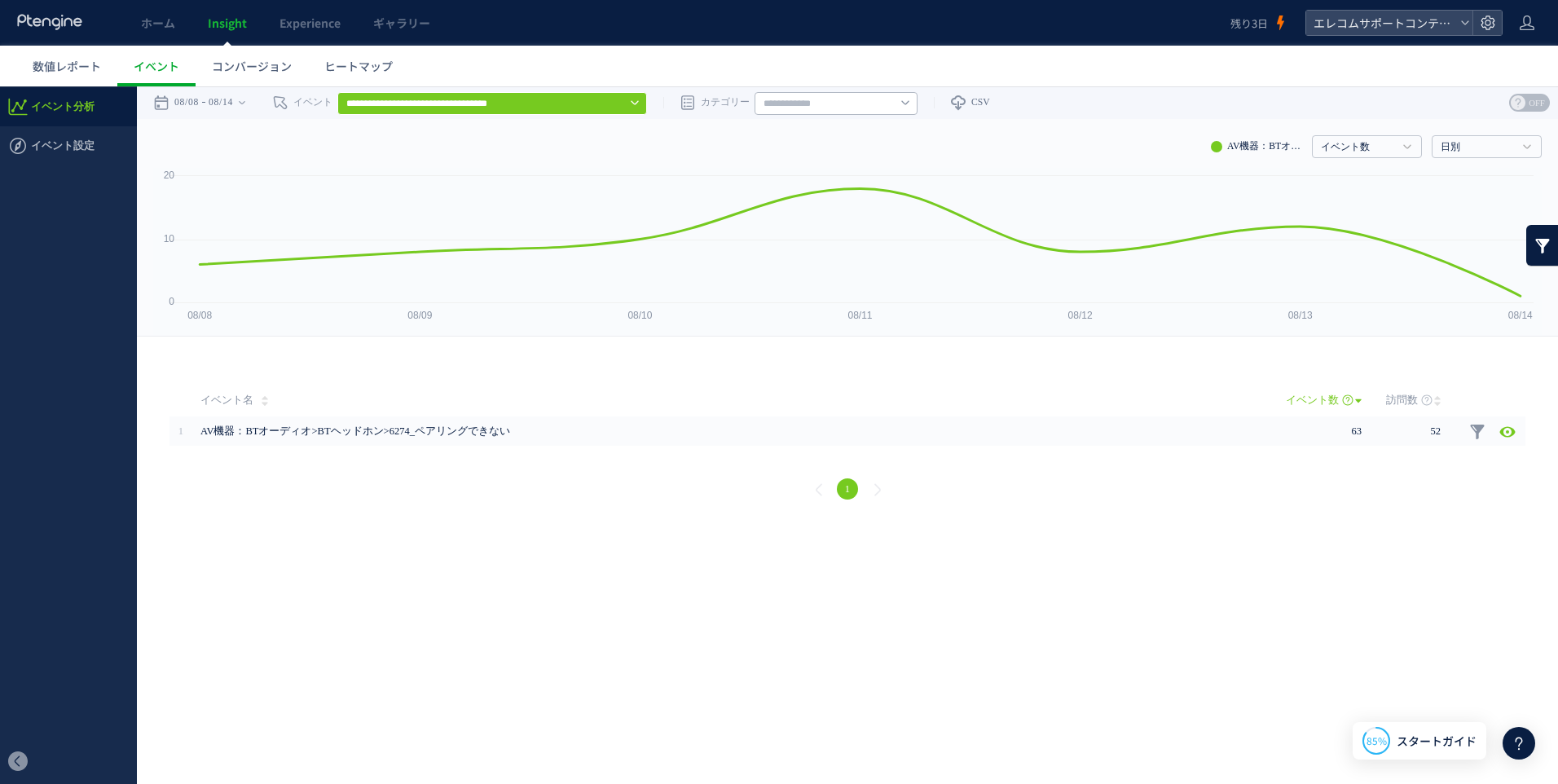
click at [636, 103] on div at bounding box center [633, 103] width 13 height 13
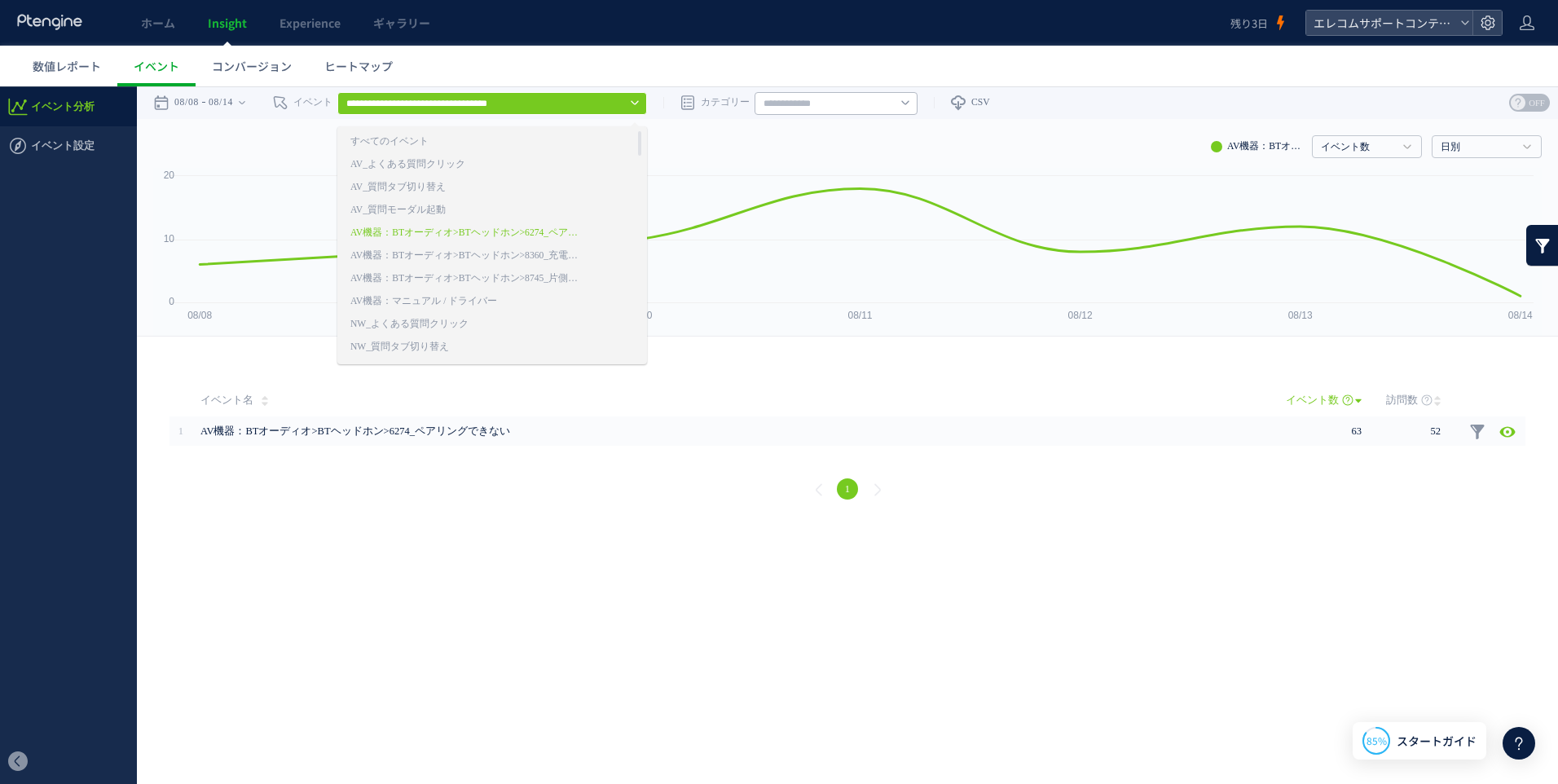
drag, startPoint x: 801, startPoint y: 139, endPoint x: 869, endPoint y: 110, distance: 73.9
click at [802, 139] on div "イベント数 イベント数 訪問数 日別 日別 週別 月別" at bounding box center [847, 144] width 1388 height 49
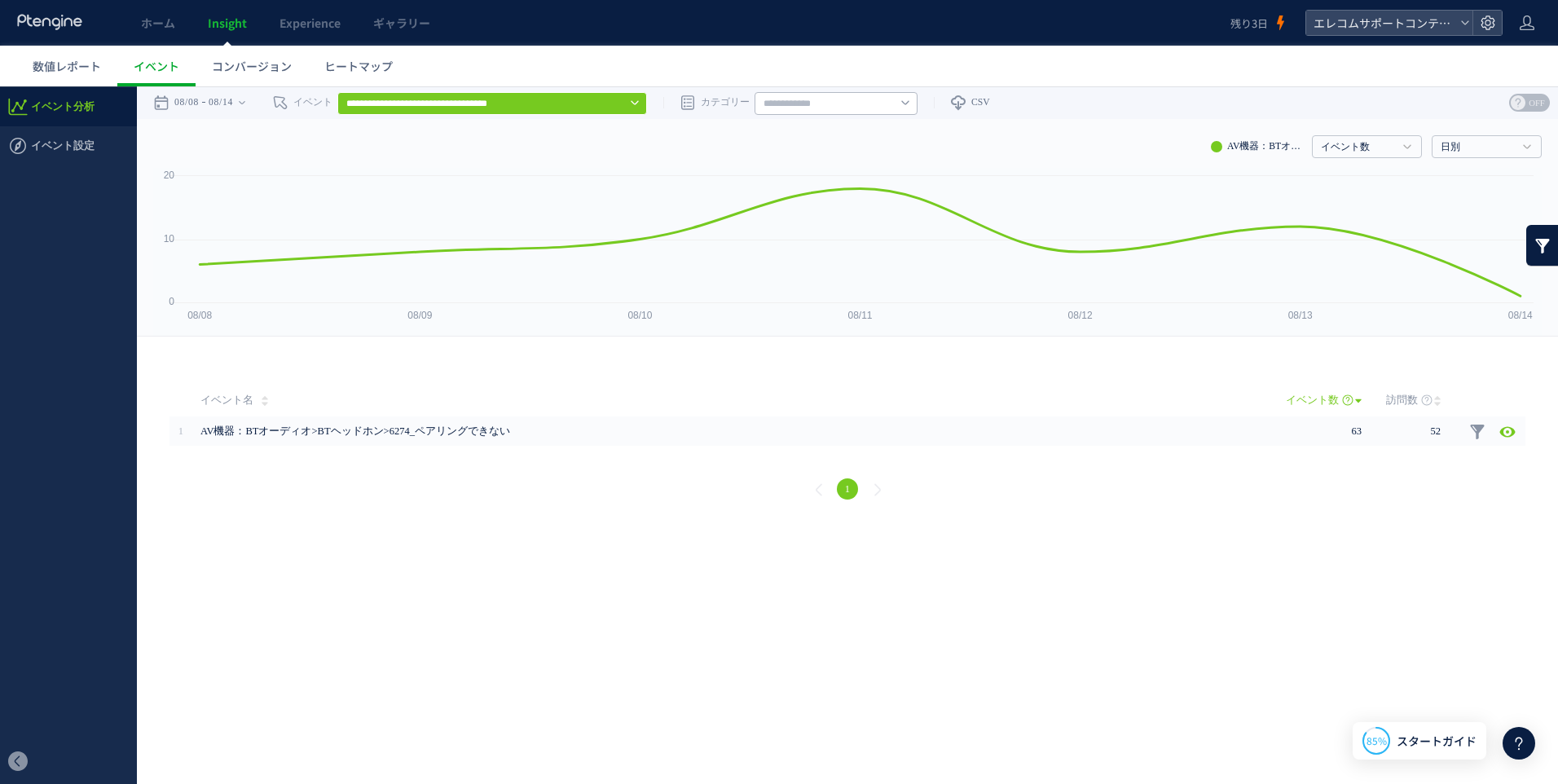
click at [878, 103] on input "text" at bounding box center [836, 103] width 163 height 23
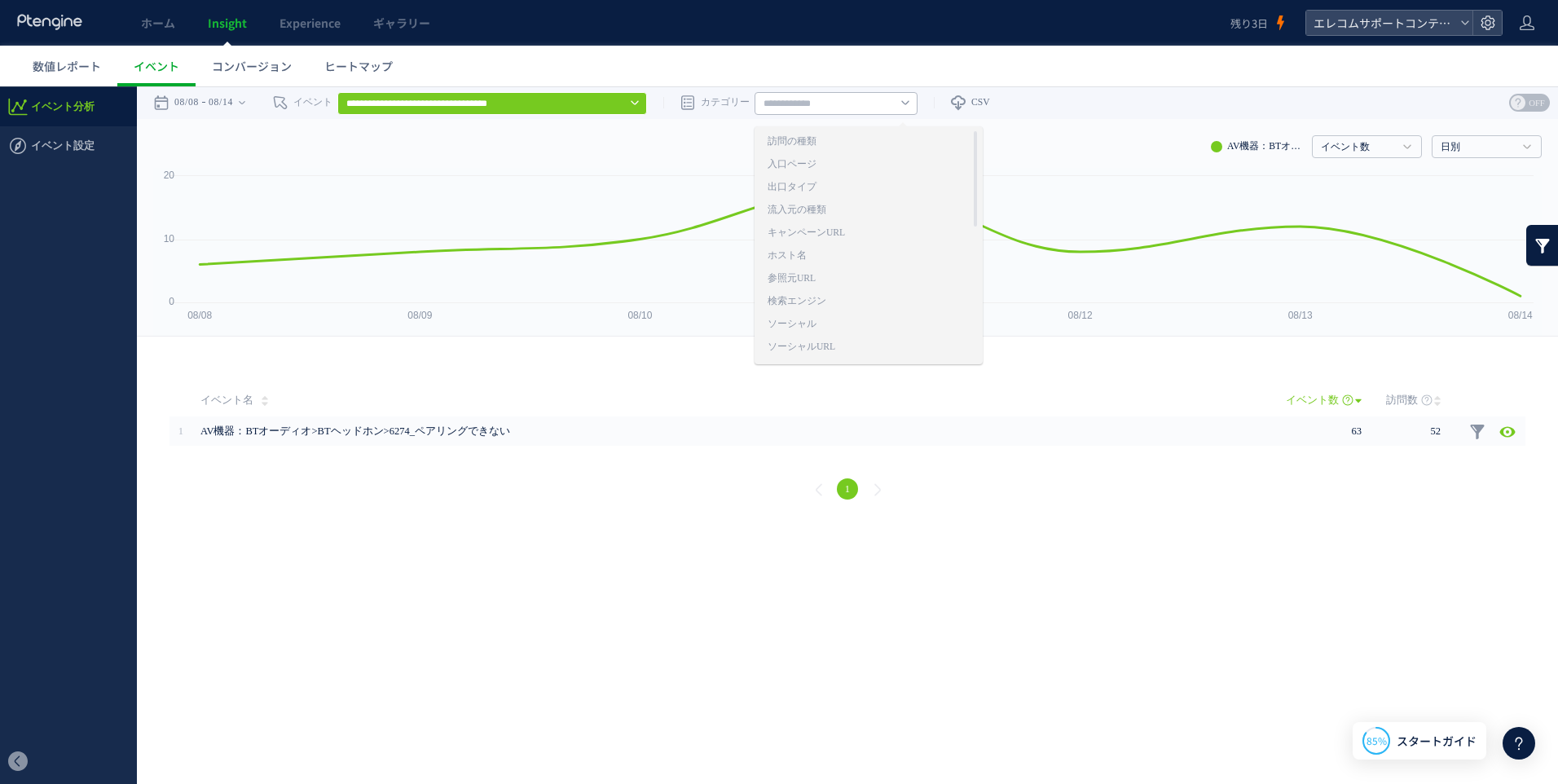
click at [636, 167] on div "イベント数 イベント数 訪問数 日別 日別 週別 月別" at bounding box center [847, 144] width 1388 height 49
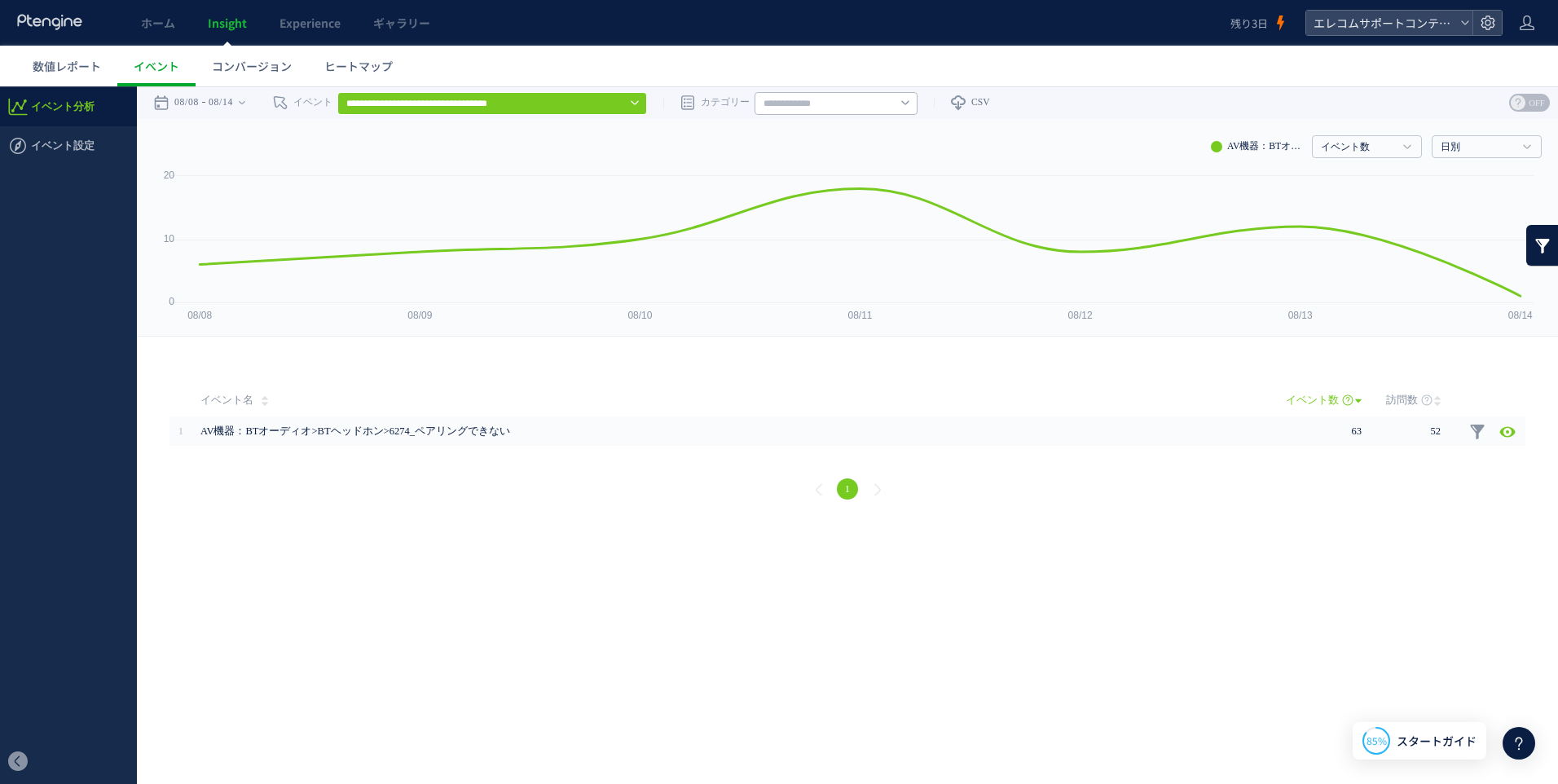
click at [468, 87] on div at bounding box center [779, 435] width 1558 height 697
click at [468, 97] on input "**********" at bounding box center [492, 103] width 309 height 23
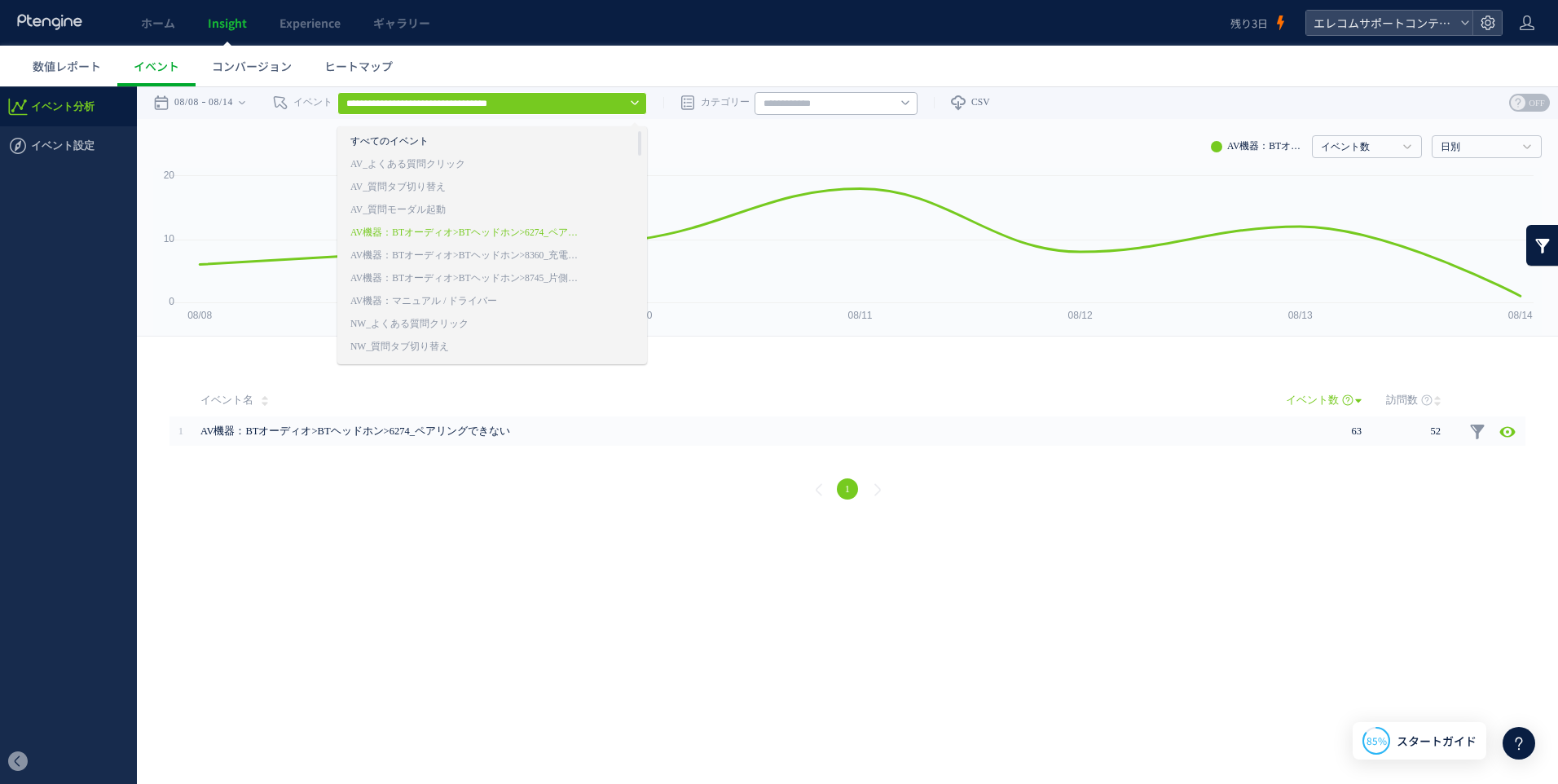
click at [434, 144] on link "すべてのイベント" at bounding box center [467, 141] width 234 height 21
type input "********"
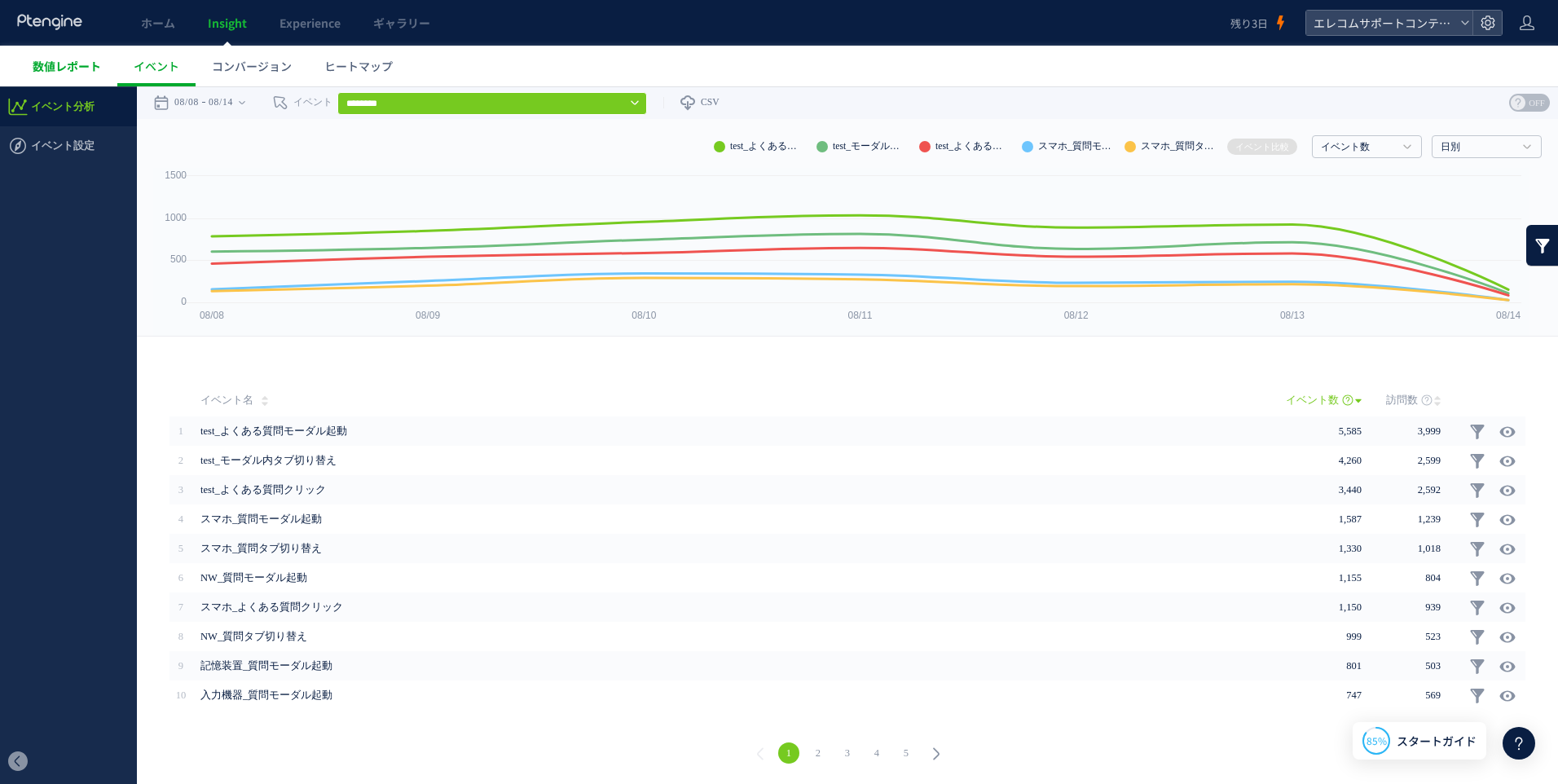
click at [82, 65] on span "数値レポート" at bounding box center [66, 66] width 68 height 16
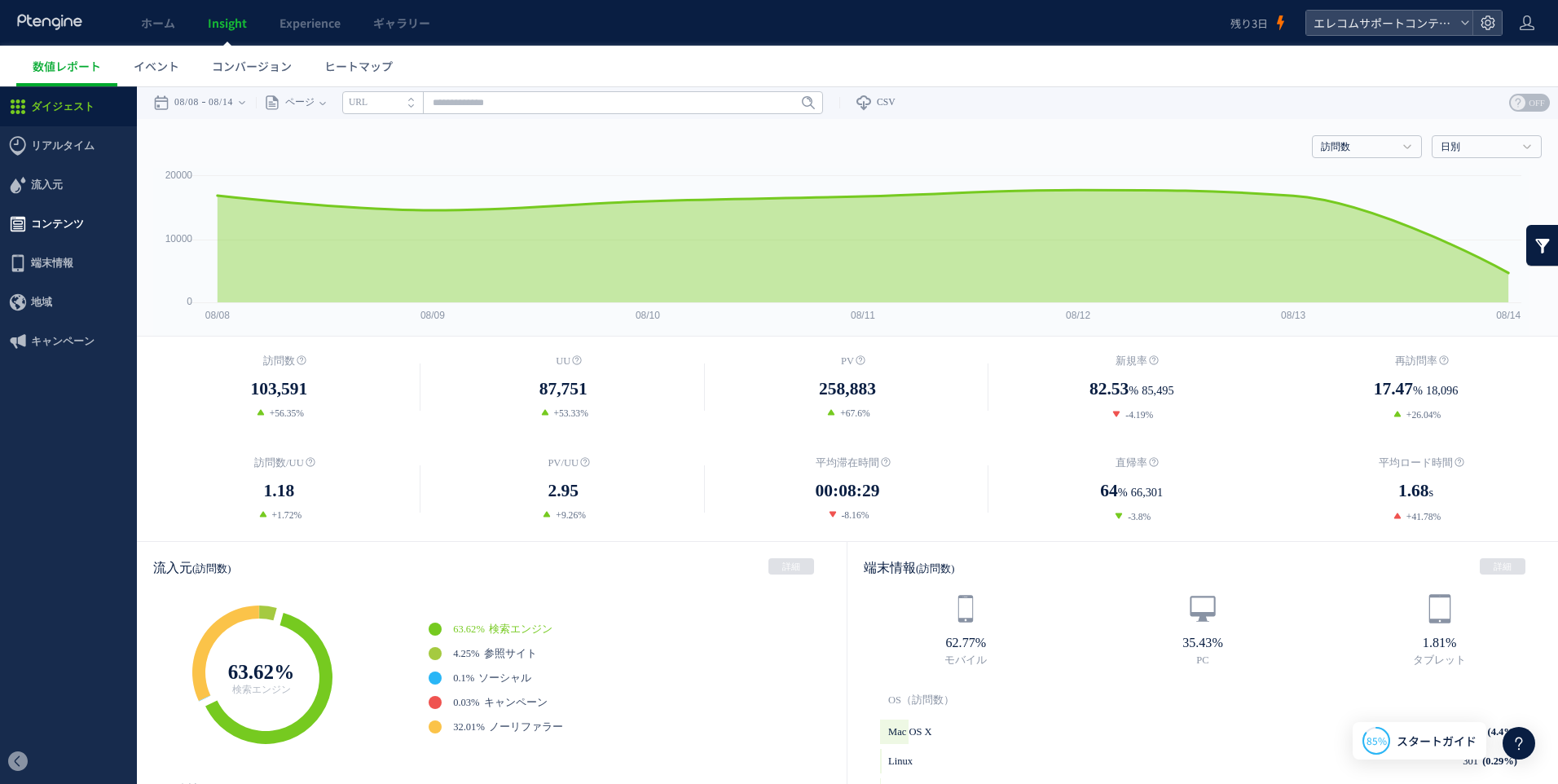
click at [55, 220] on span "コンテンツ" at bounding box center [57, 224] width 53 height 39
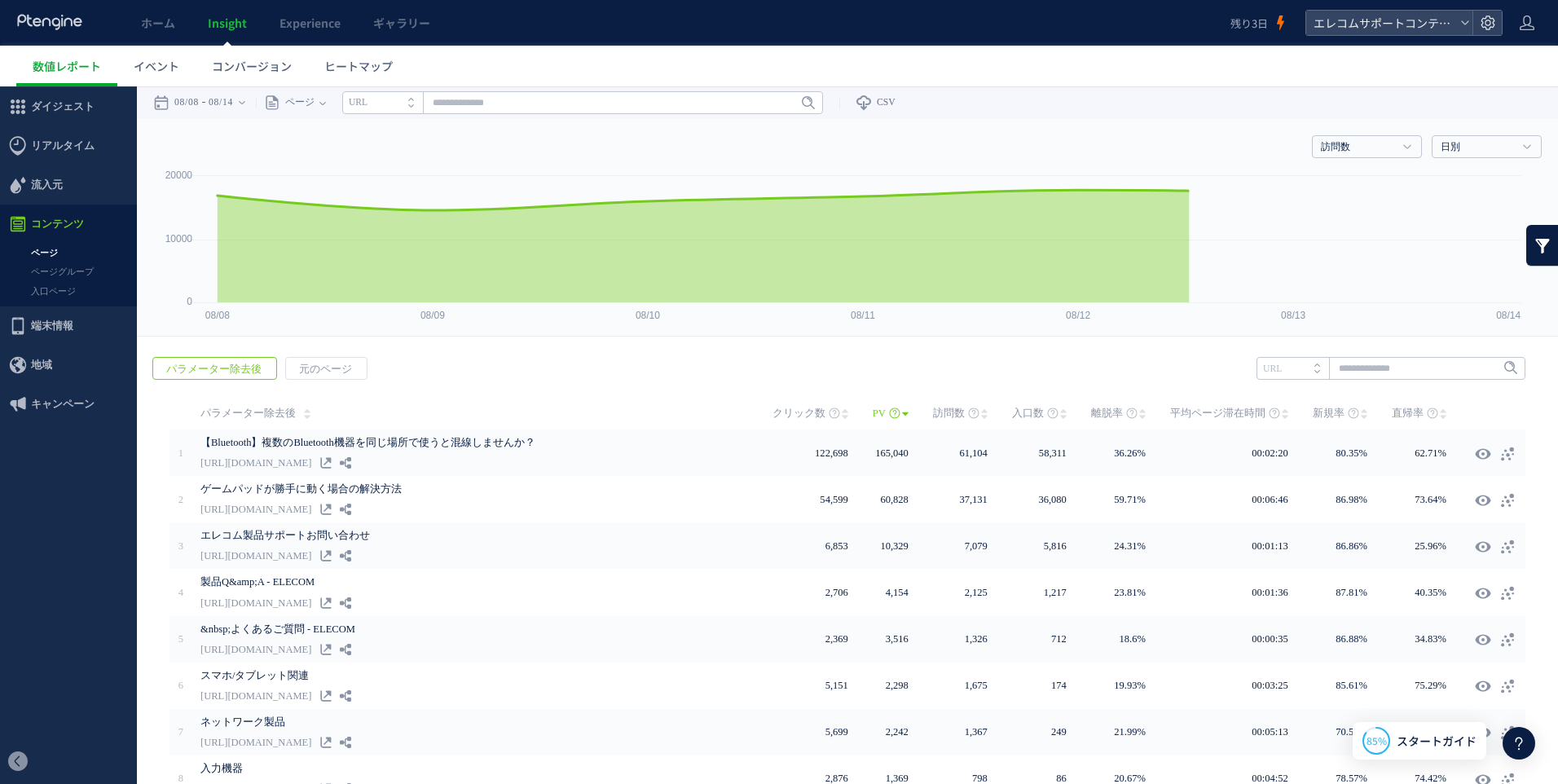
click at [46, 252] on link "ページ" at bounding box center [68, 253] width 137 height 18
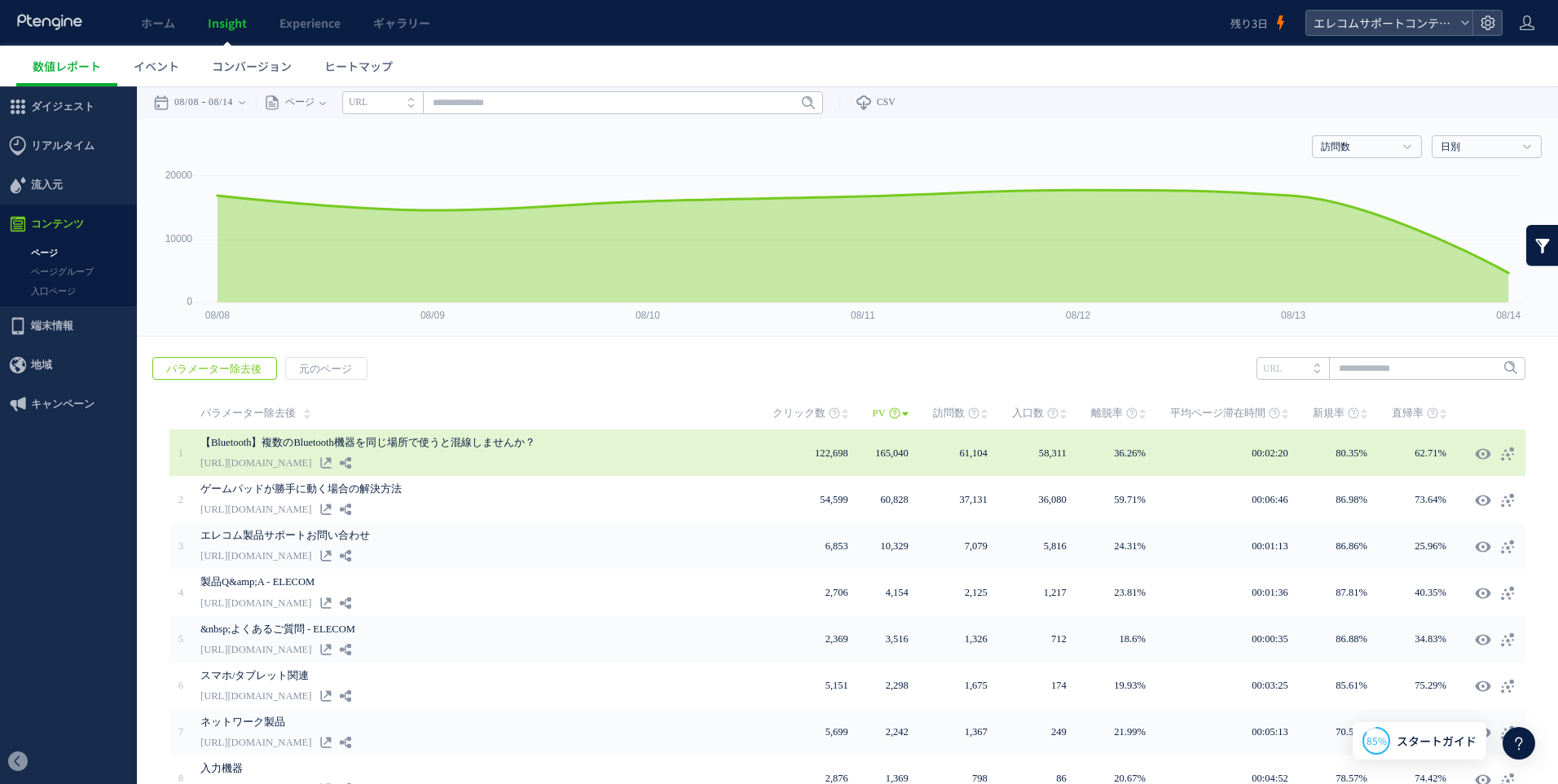
scroll to position [82, 0]
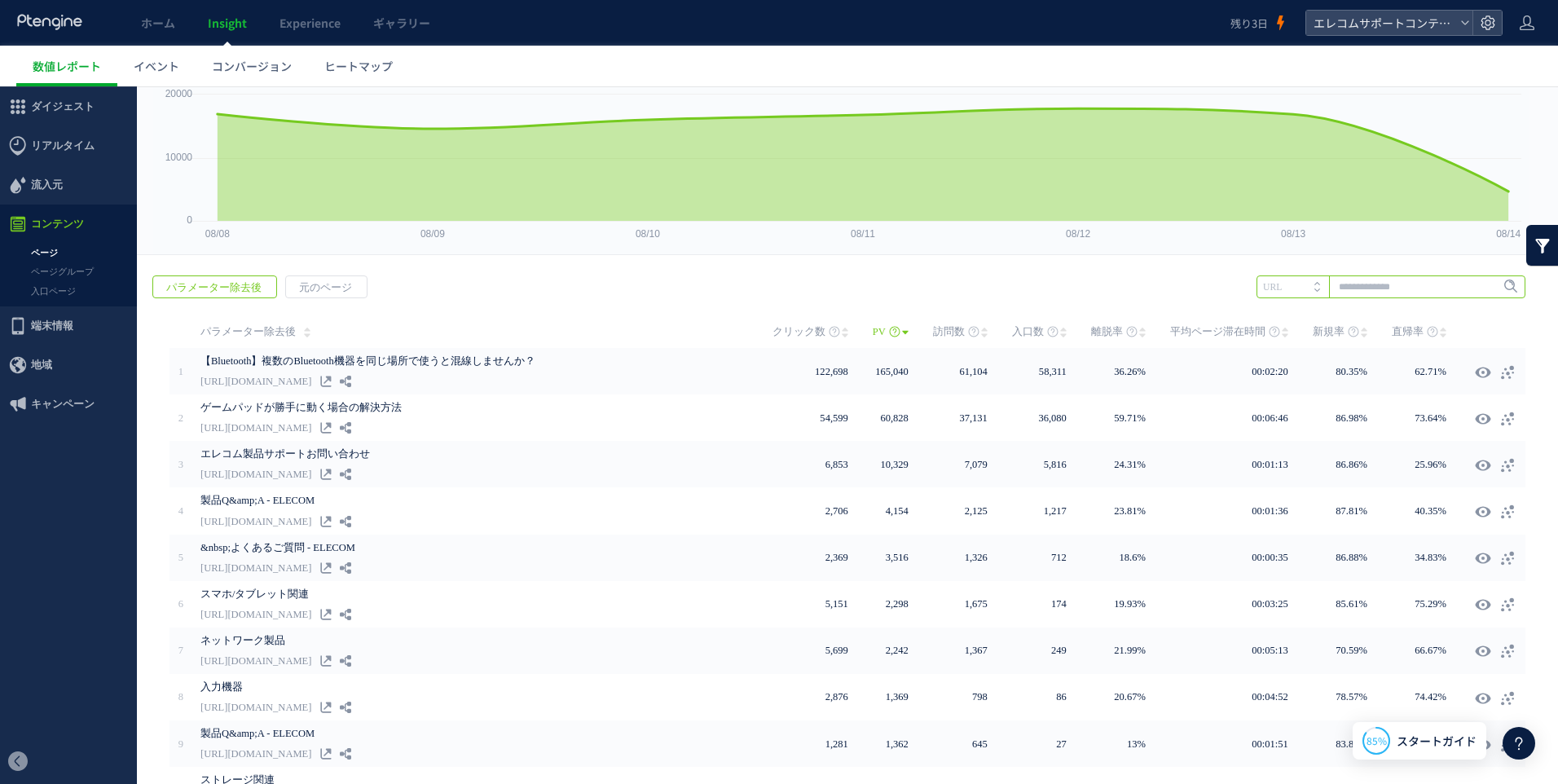
click at [1370, 295] on input "text" at bounding box center [1391, 287] width 269 height 23
click at [1529, 253] on link at bounding box center [1542, 245] width 33 height 40
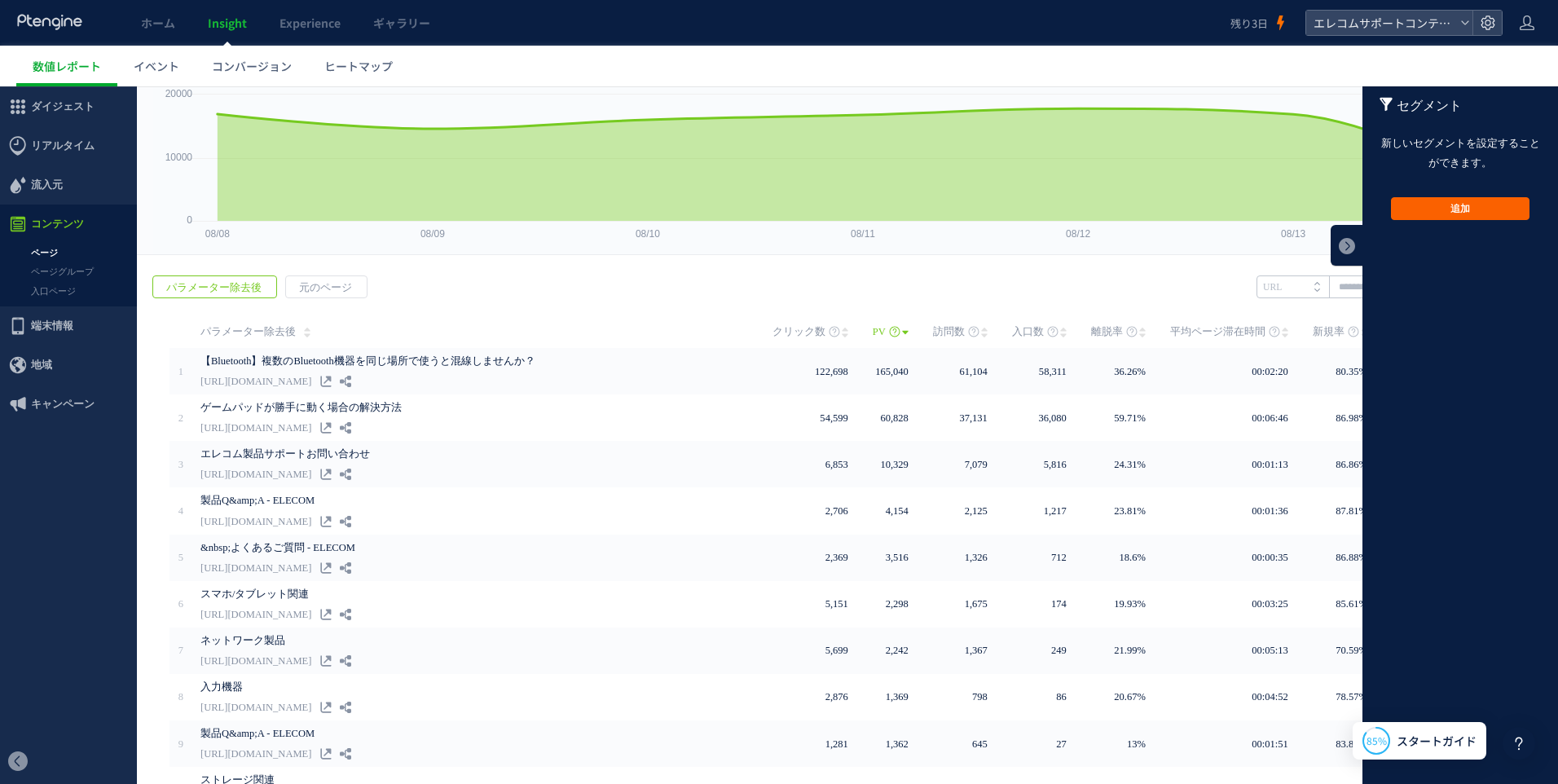
click at [1459, 213] on button "追加" at bounding box center [1460, 208] width 139 height 23
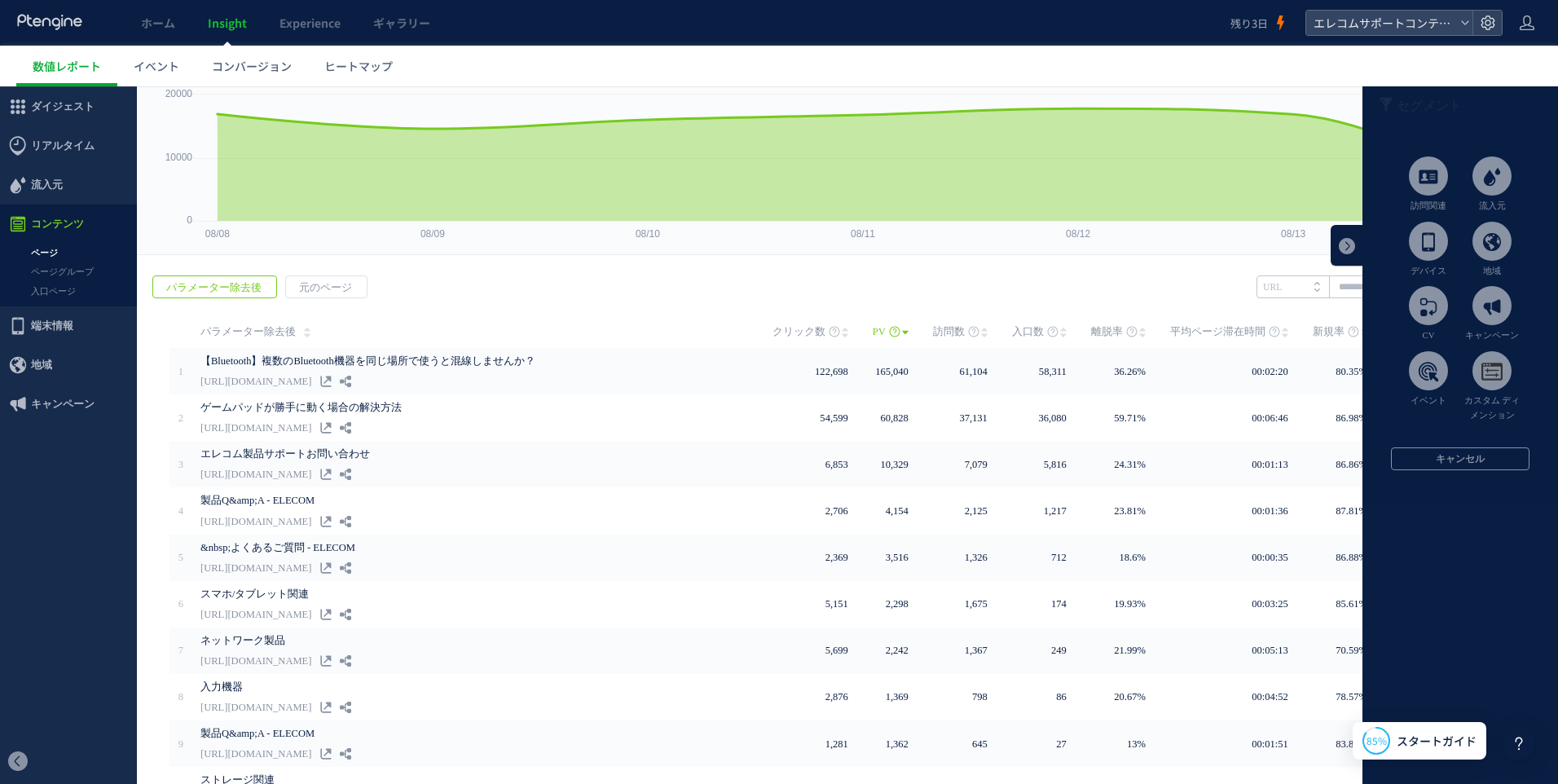
click at [1413, 363] on span at bounding box center [1428, 371] width 39 height 39
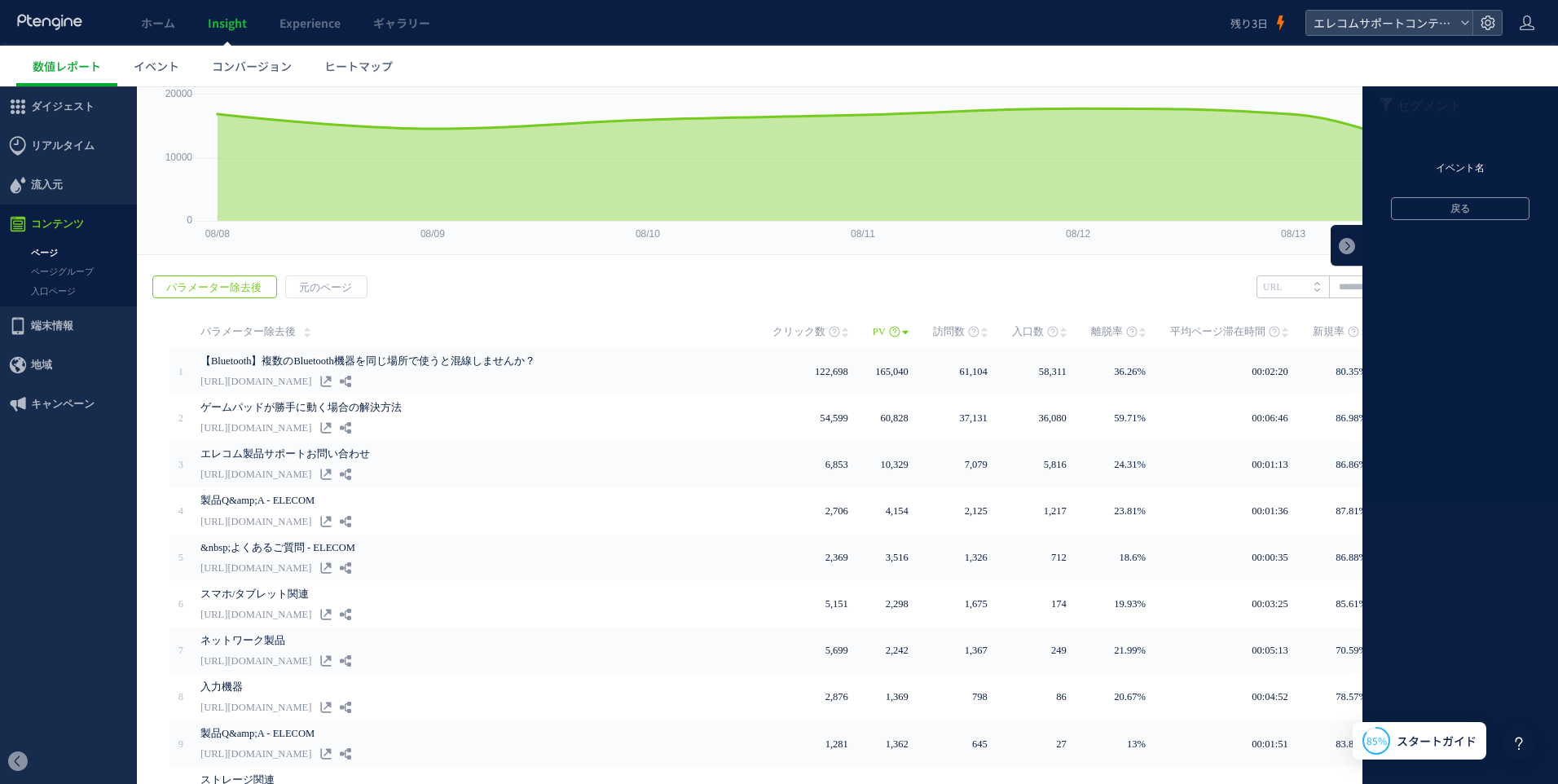
click at [1445, 163] on li "イベント名" at bounding box center [1460, 168] width 196 height 24
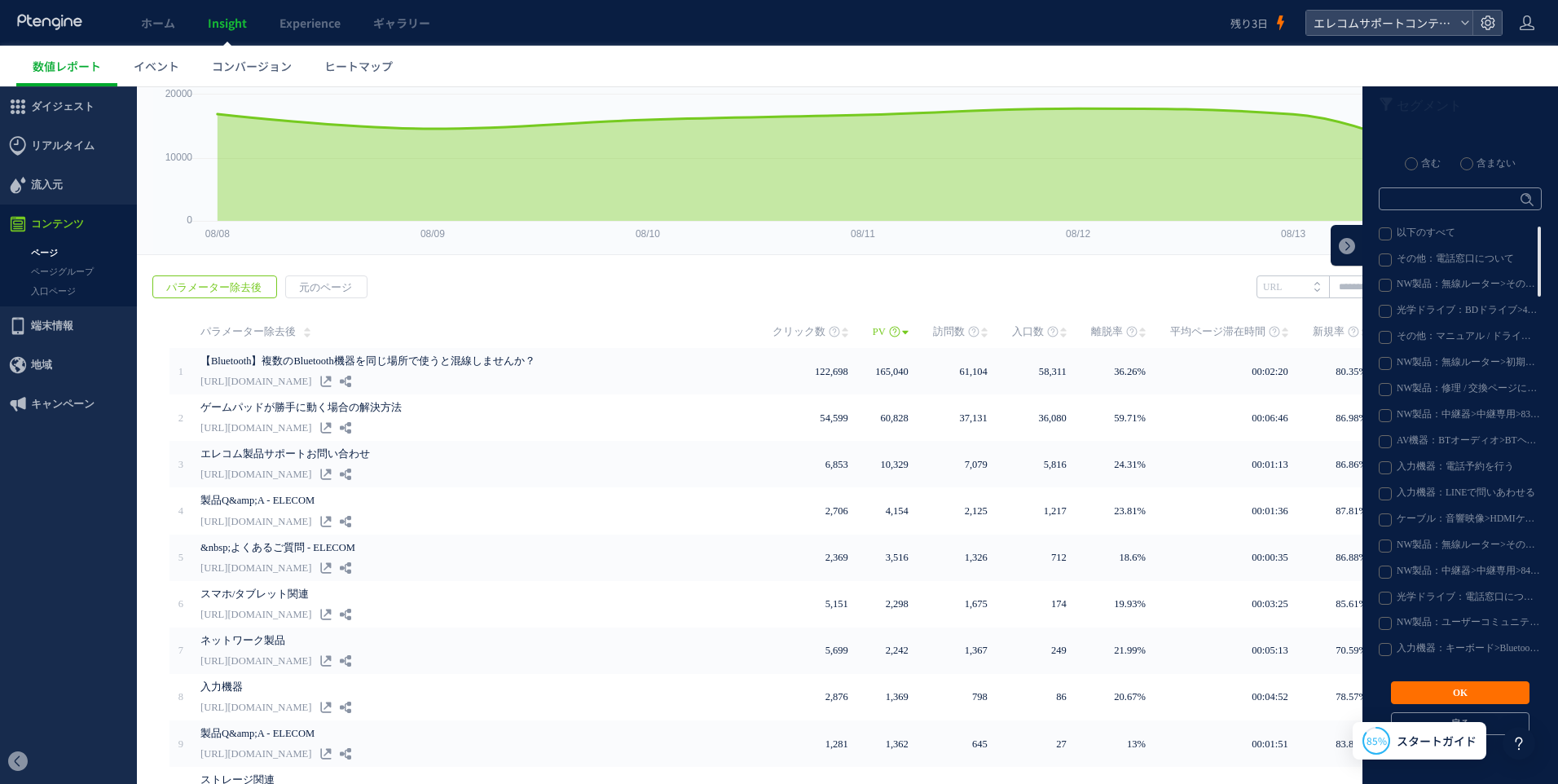
click at [1378, 359] on label "NW製品：無線ルーター>初期設定>6116_型番の調べ方" at bounding box center [1459, 364] width 161 height 13
click at [1379, 363] on label "NW製品：無線ルーター>初期設定>6116_型番の調べ方" at bounding box center [1459, 364] width 161 height 13
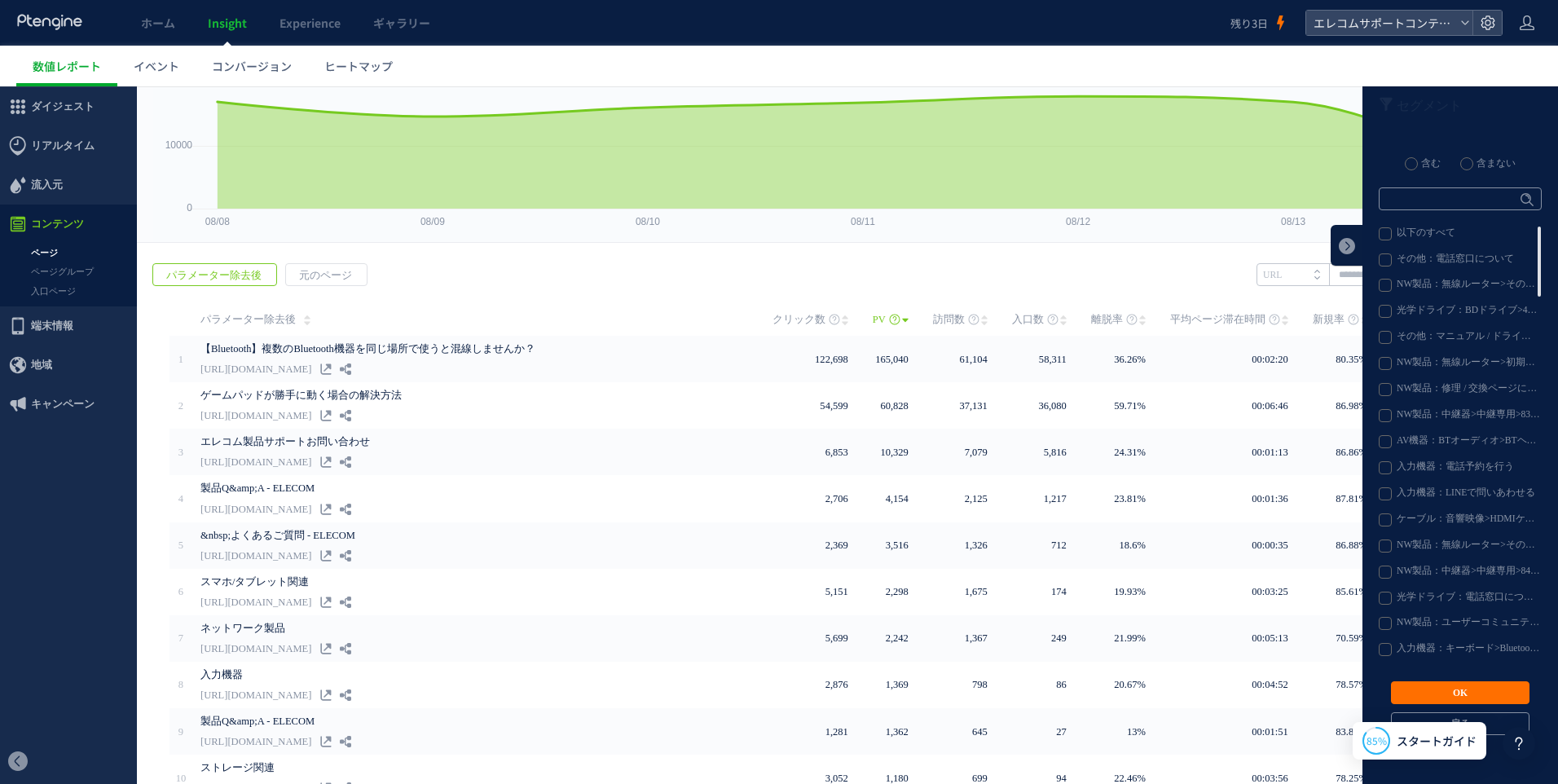
scroll to position [0, 0]
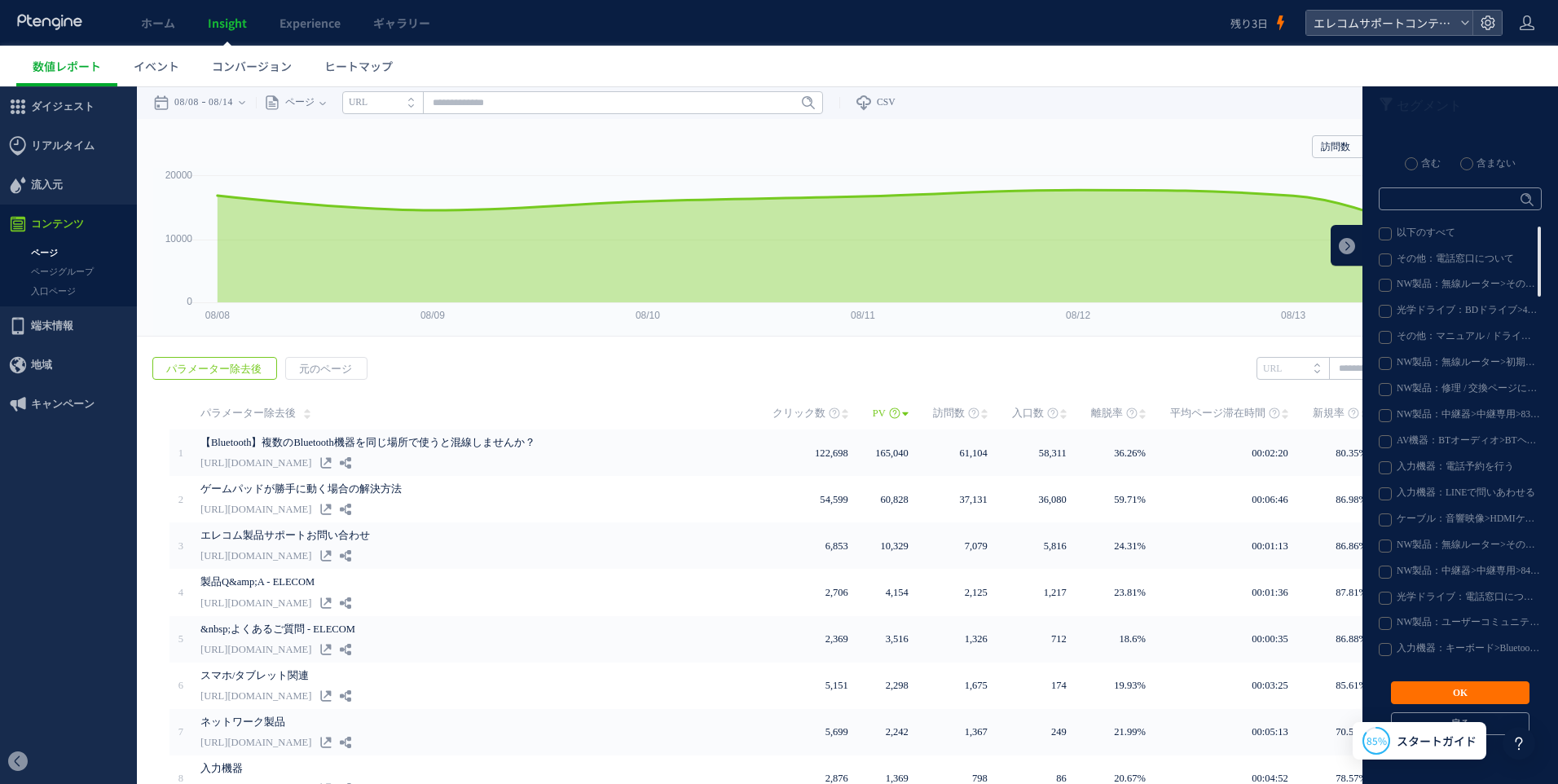
click at [1410, 254] on label "その他：電話窓口について" at bounding box center [1459, 260] width 161 height 13
click at [1378, 258] on label "その他：電話窓口について" at bounding box center [1459, 260] width 161 height 13
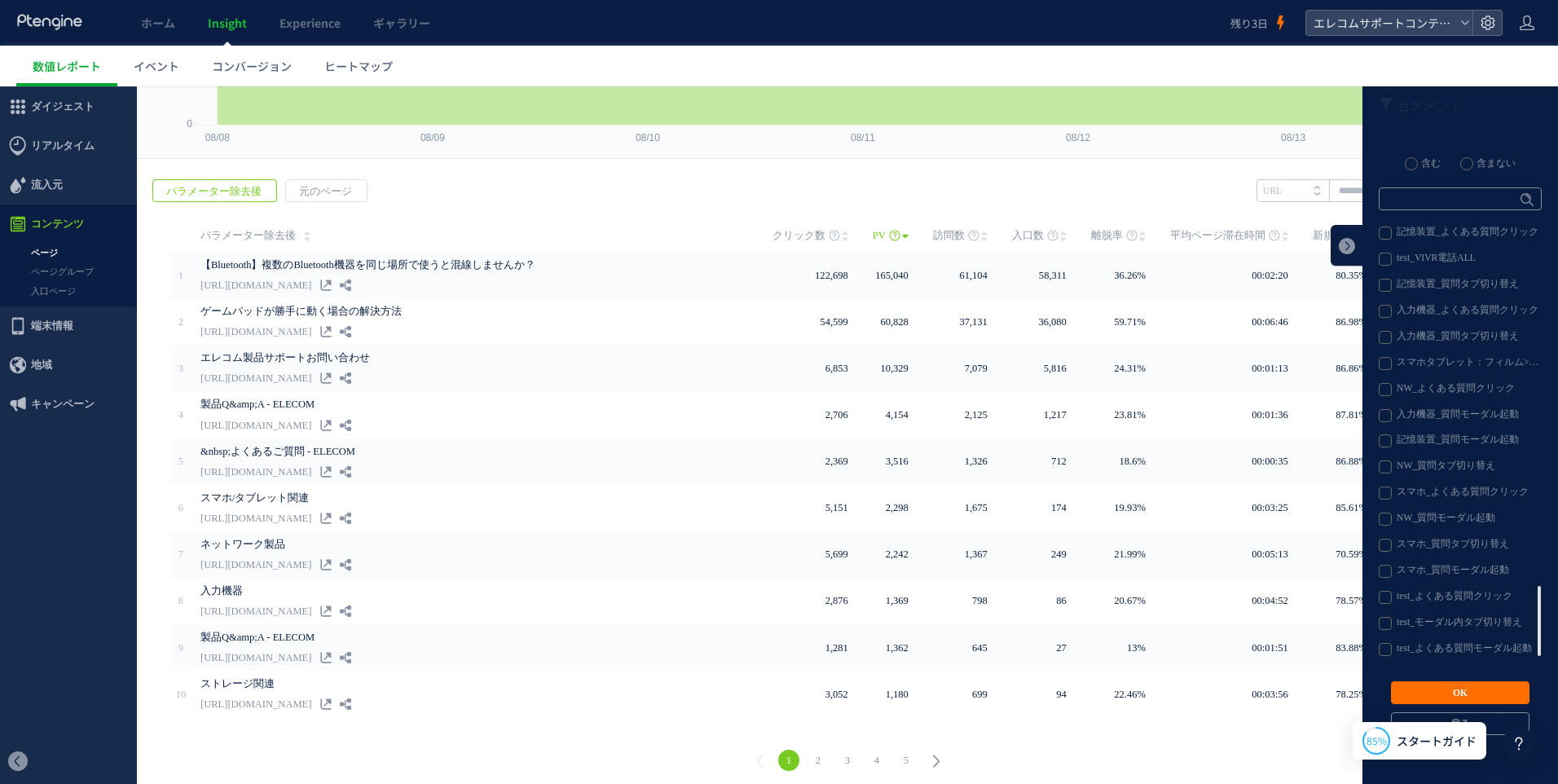
scroll to position [180, 0]
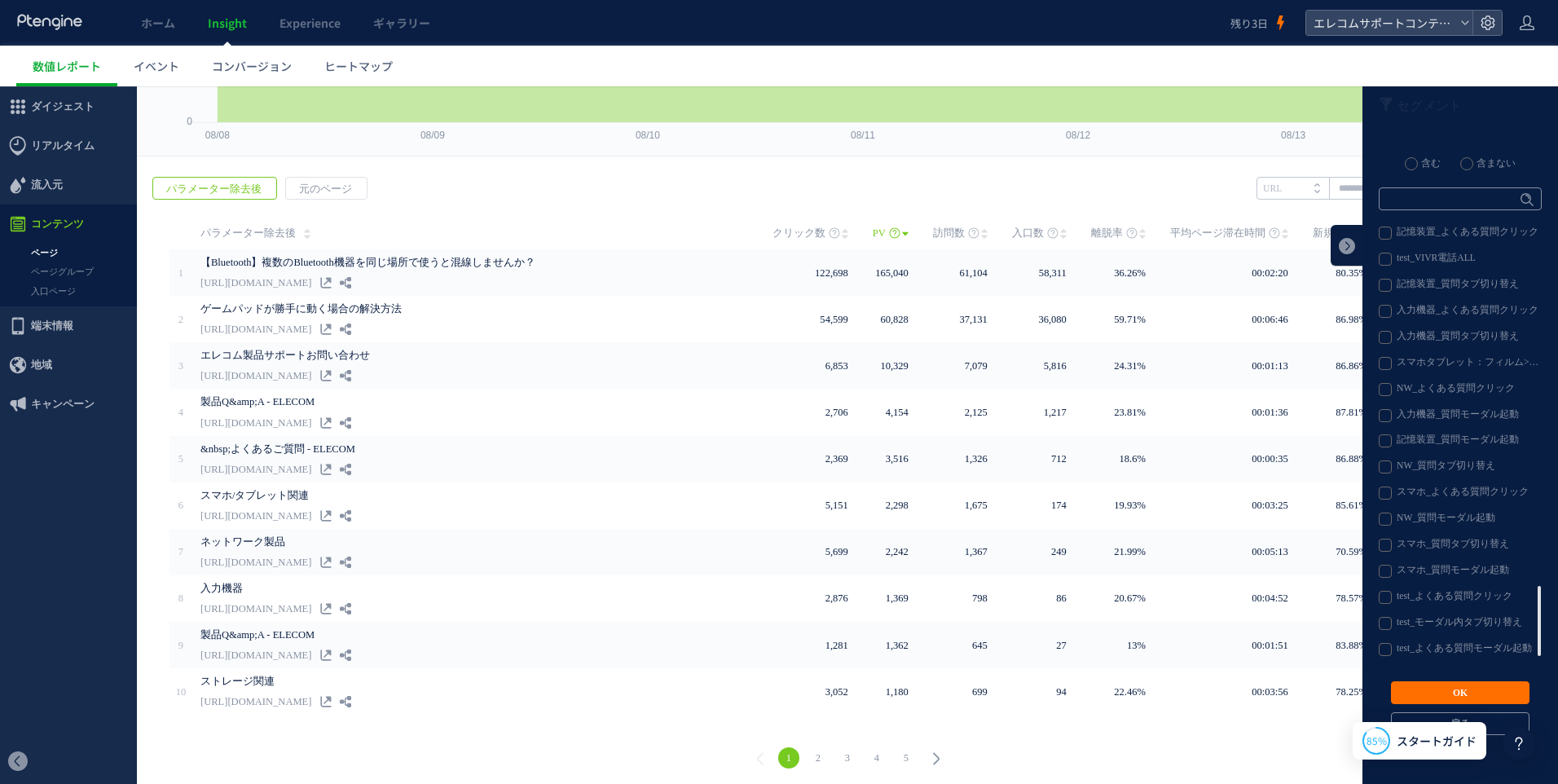
click at [1420, 256] on label "test_VIVR電話ALL" at bounding box center [1459, 260] width 161 height 13
click at [1460, 686] on button "OK" at bounding box center [1460, 692] width 139 height 23
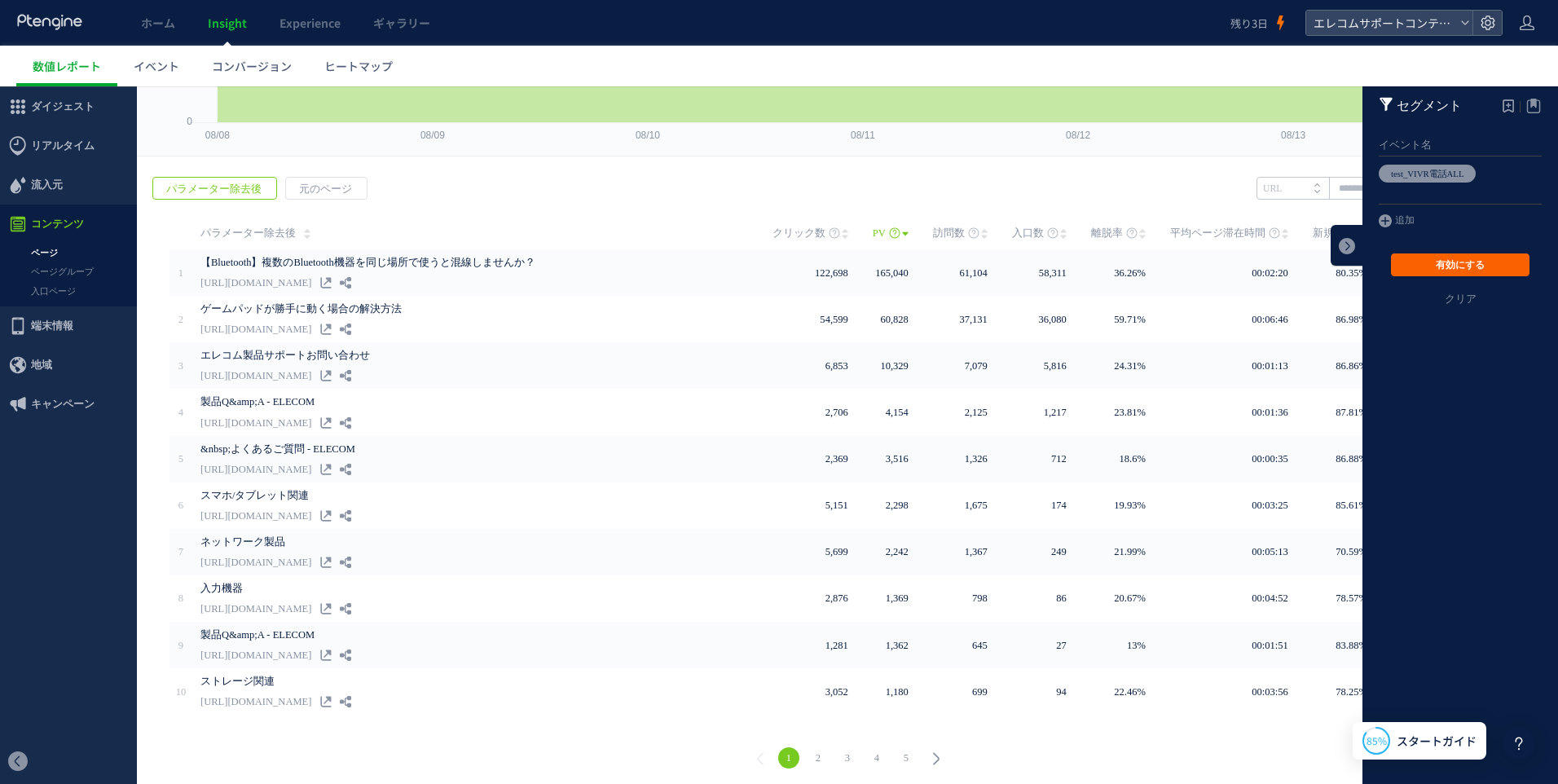
click at [1434, 269] on button "有効にする" at bounding box center [1460, 265] width 139 height 23
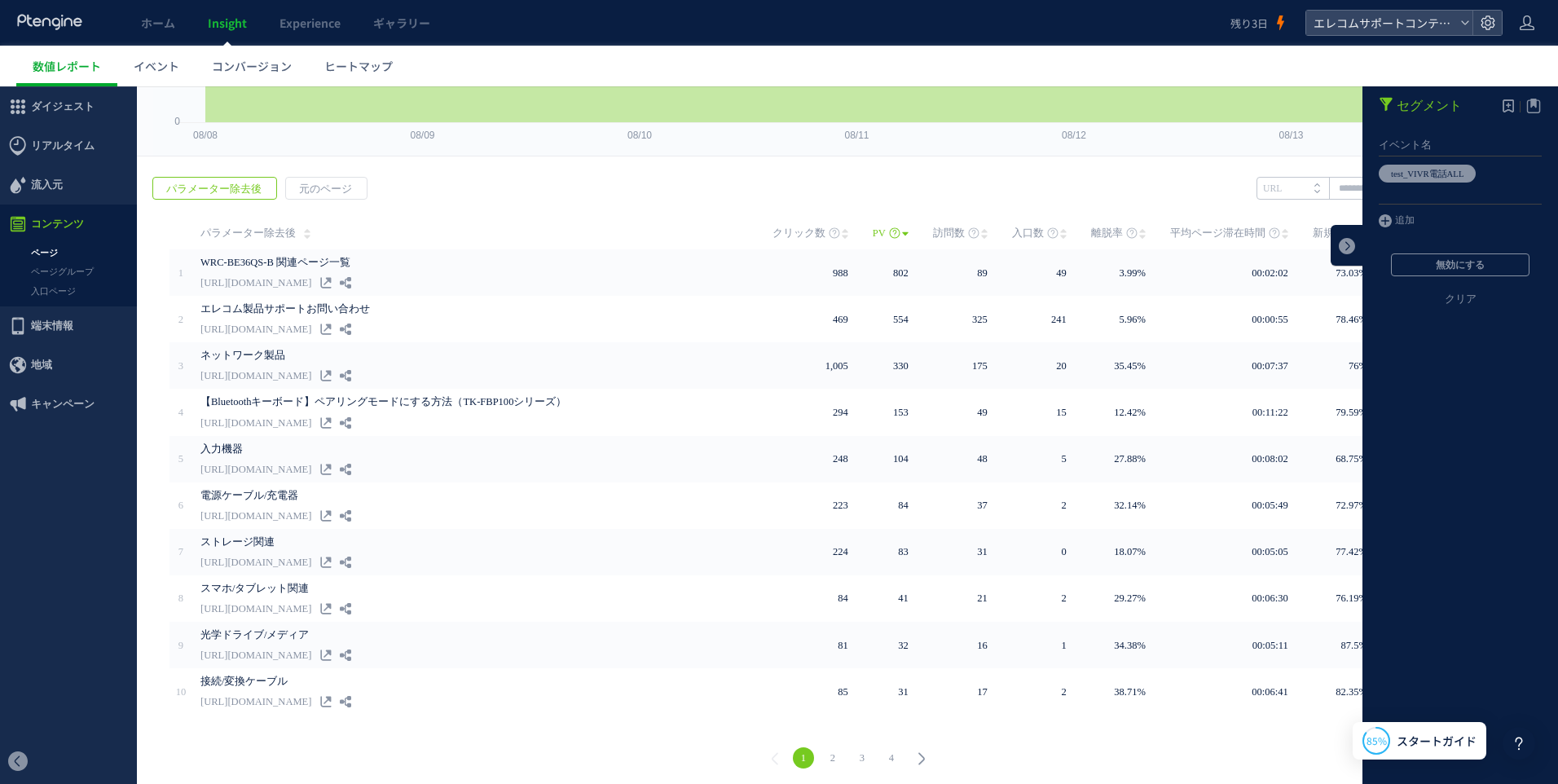
click at [959, 177] on div "戻る パラメーター除去後 元のページ ヒートマップを計測させるには、解析コードを実装してください。 実装 URL" at bounding box center [847, 475] width 1421 height 629
click at [1340, 245] on link at bounding box center [1346, 245] width 33 height 40
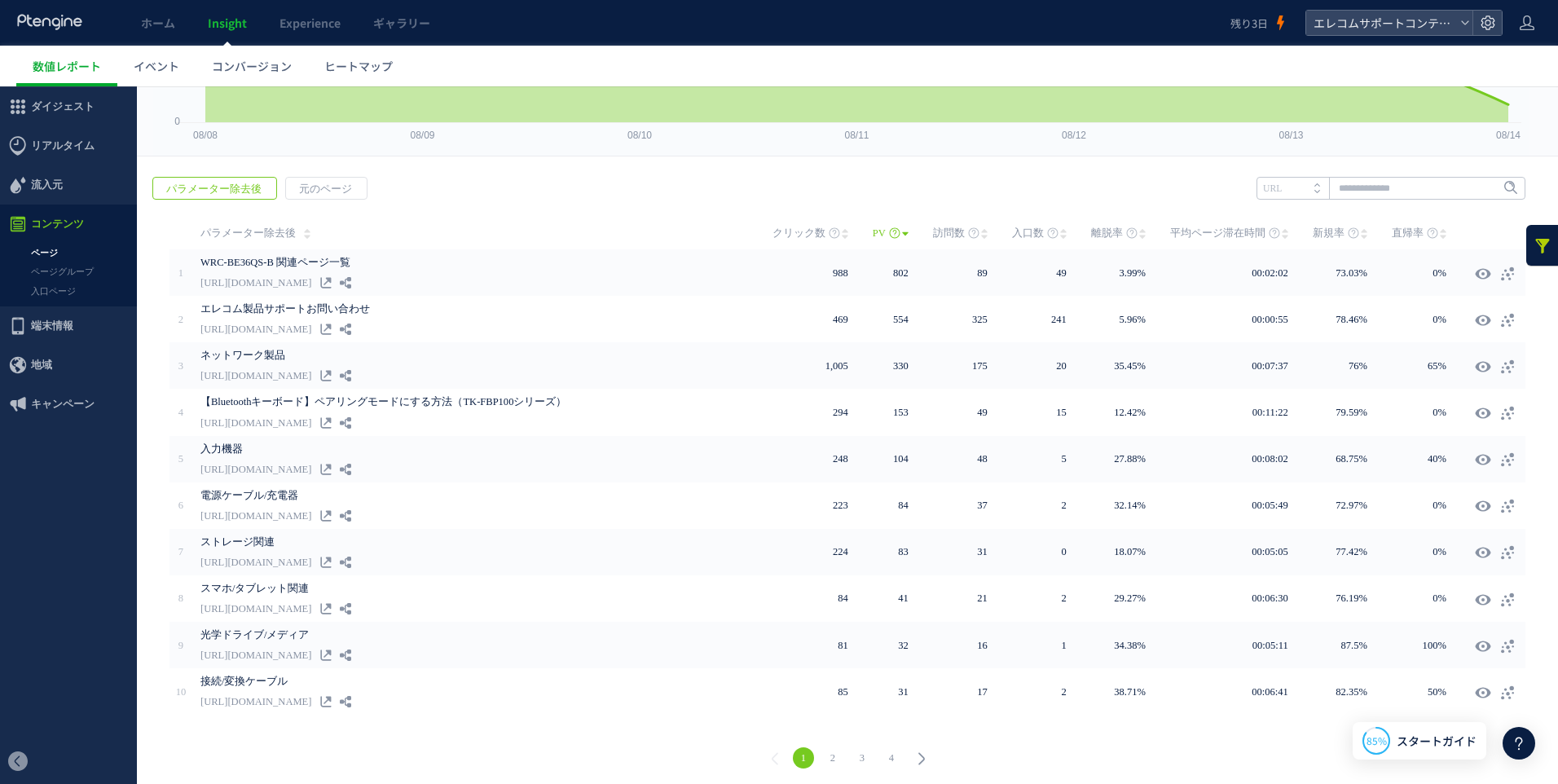
click at [1526, 250] on link at bounding box center [1542, 245] width 33 height 40
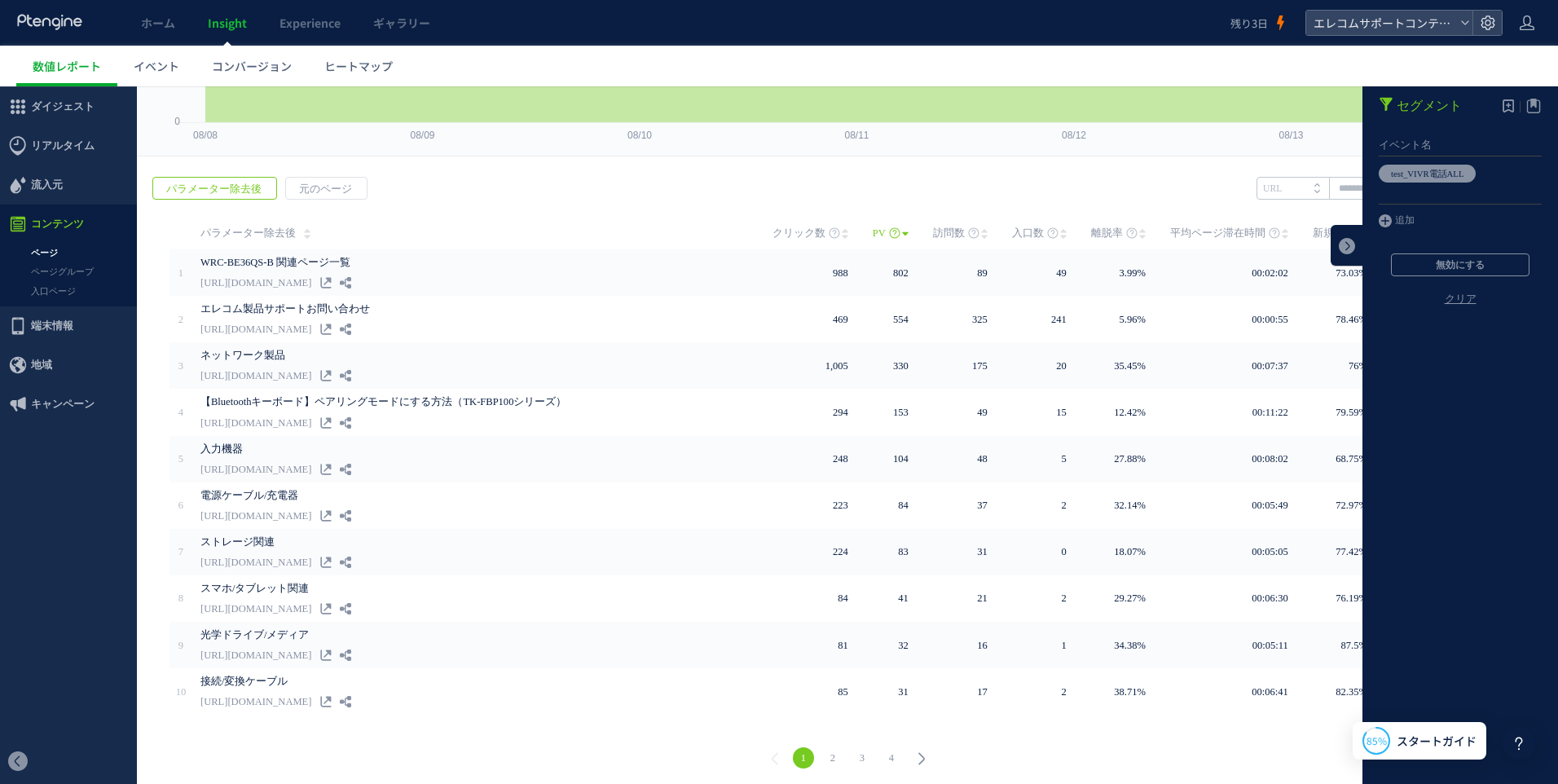
click at [1445, 297] on link "クリア" at bounding box center [1460, 312] width 196 height 39
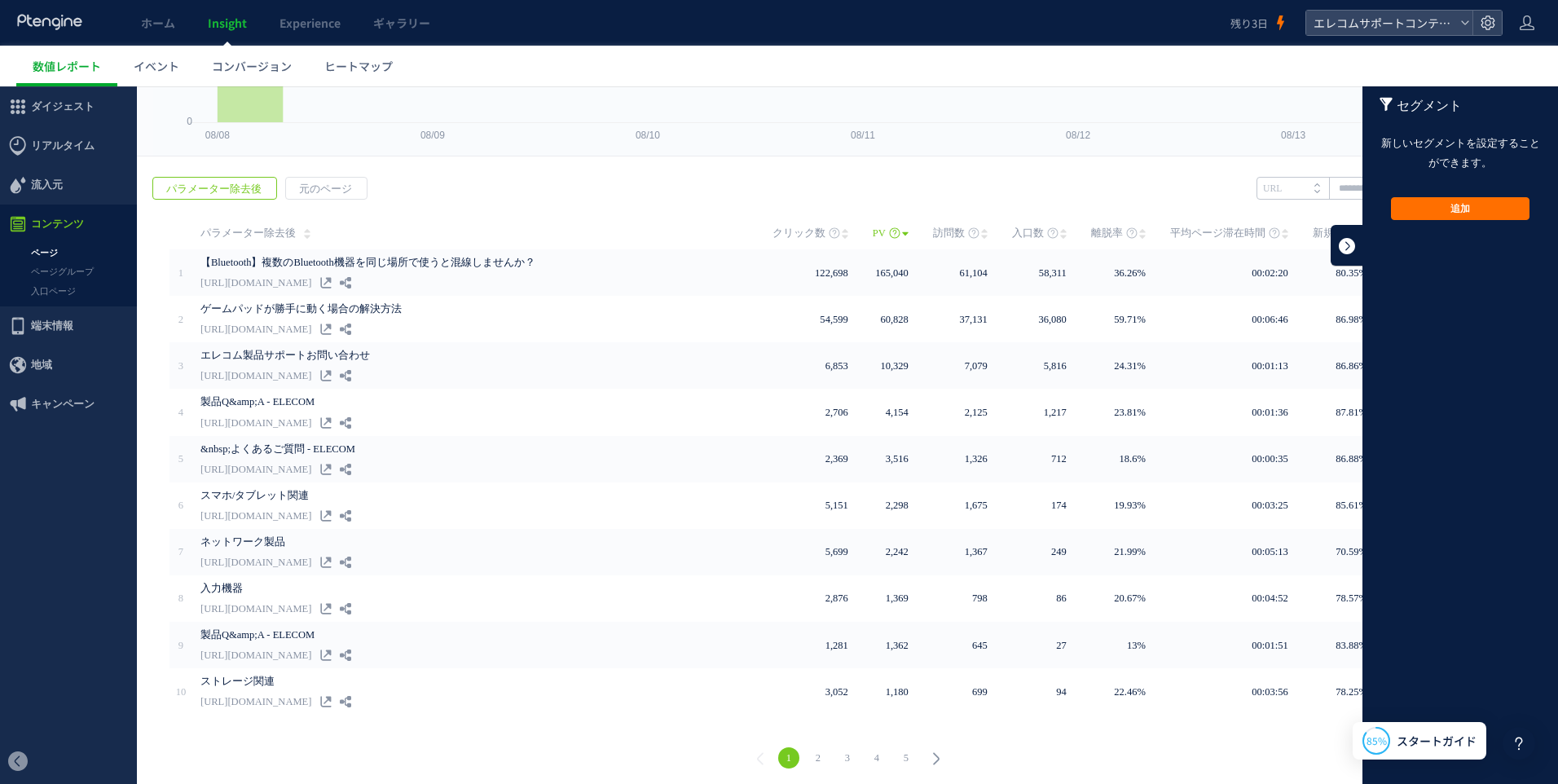
click at [1332, 248] on link at bounding box center [1346, 245] width 33 height 40
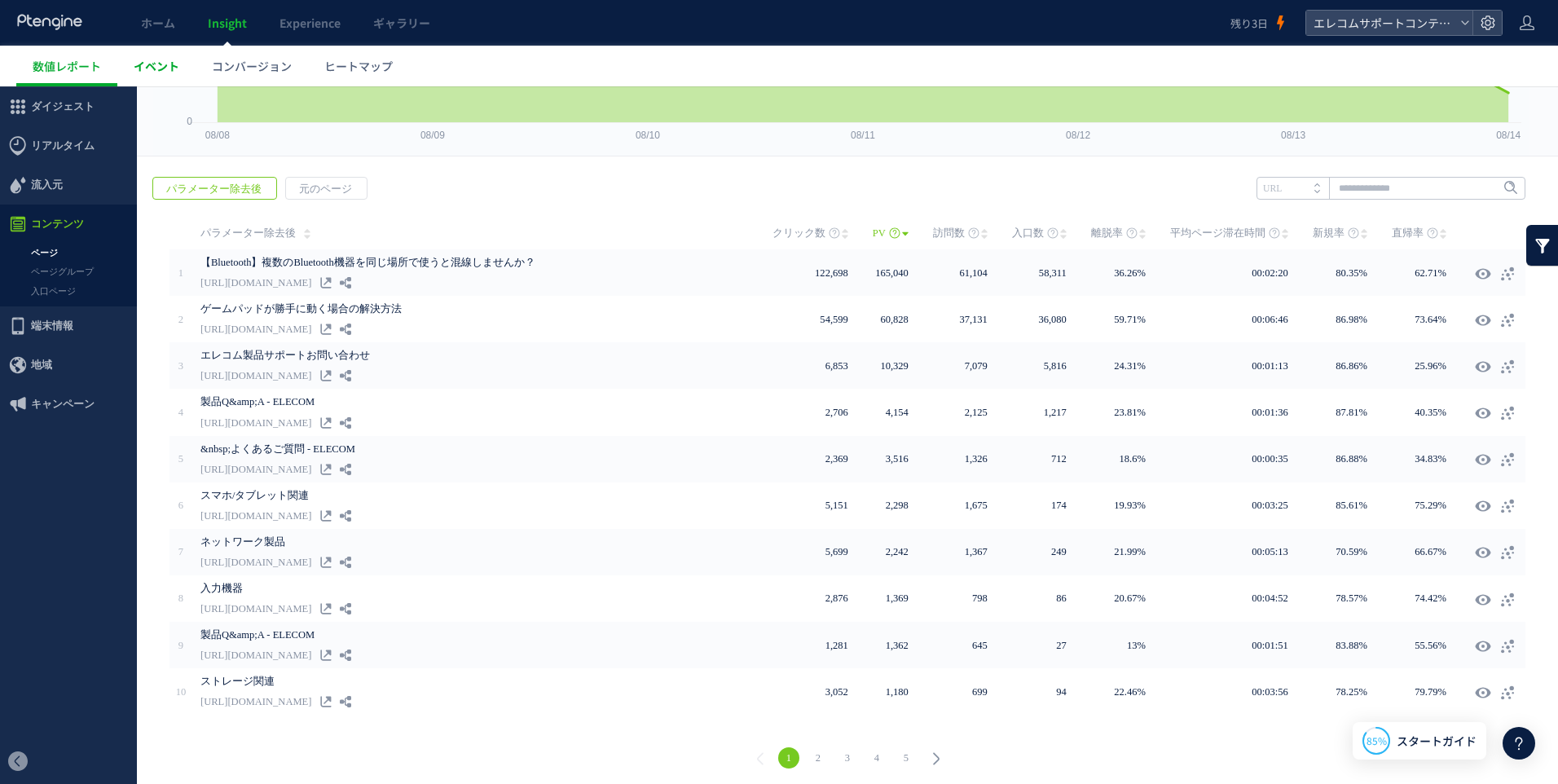
click at [147, 63] on span "イベント" at bounding box center [156, 66] width 45 height 16
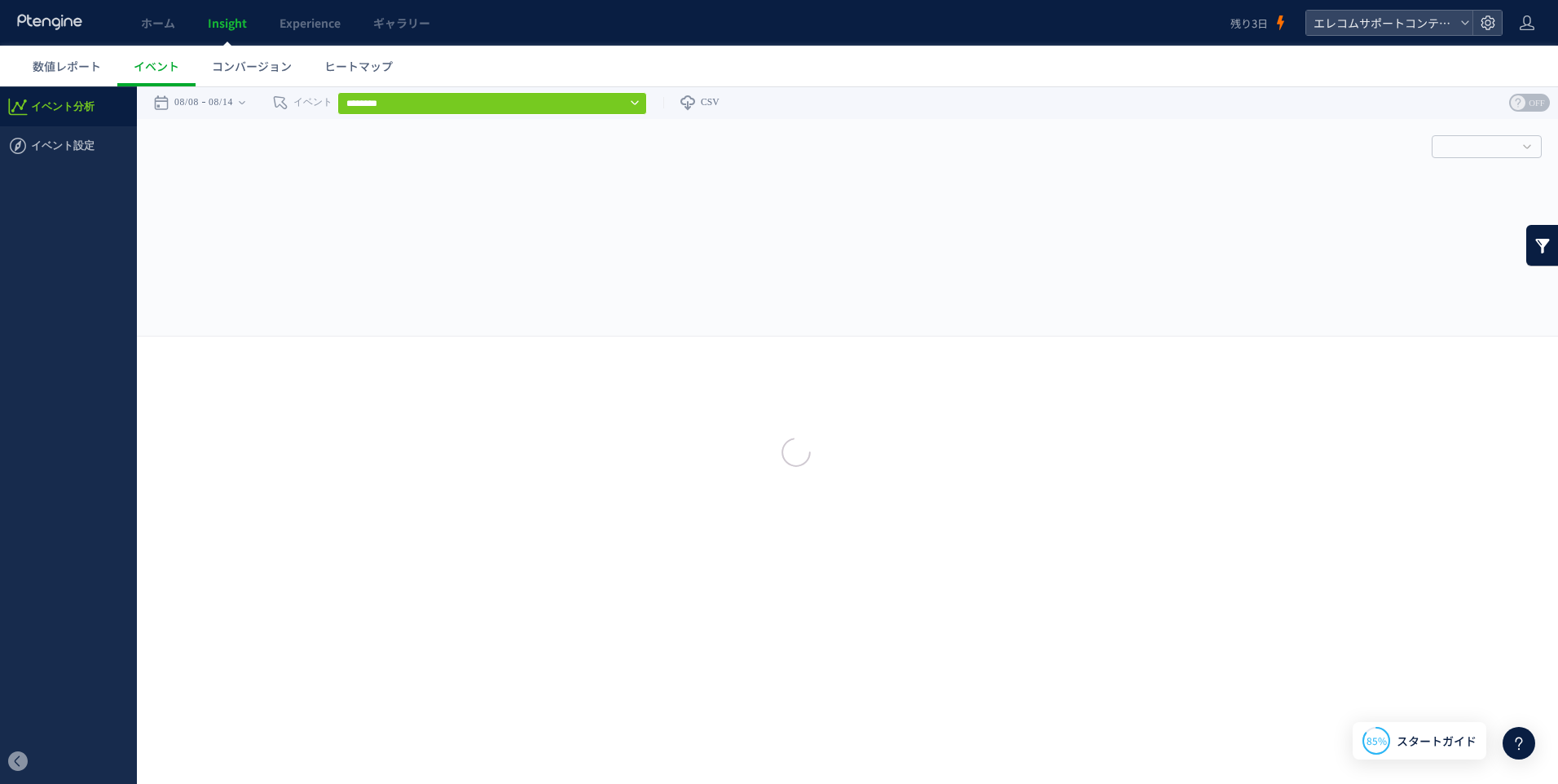
click at [68, 149] on span "イベント設定" at bounding box center [63, 145] width 64 height 39
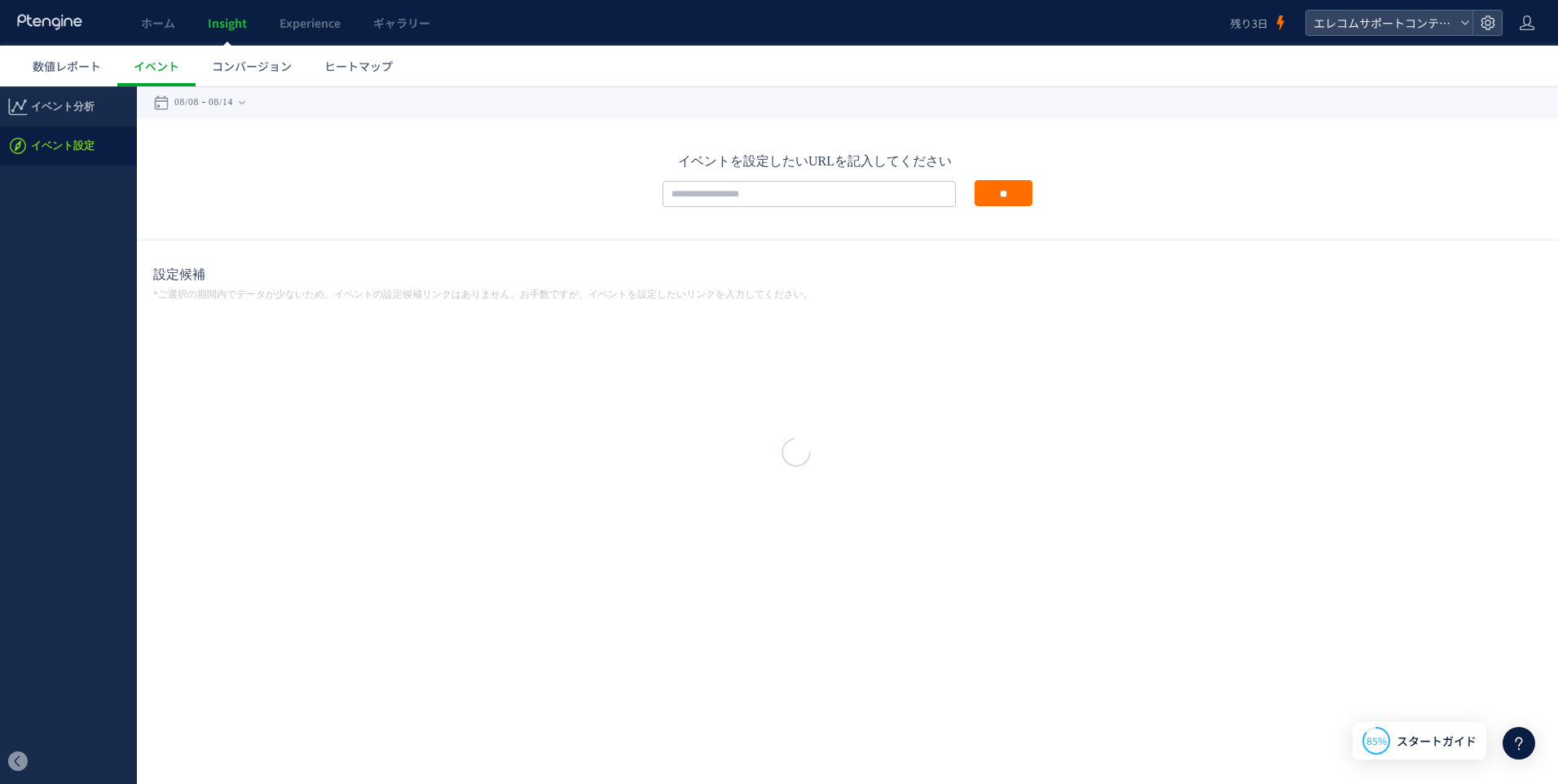
click at [56, 105] on div at bounding box center [779, 392] width 1558 height 784
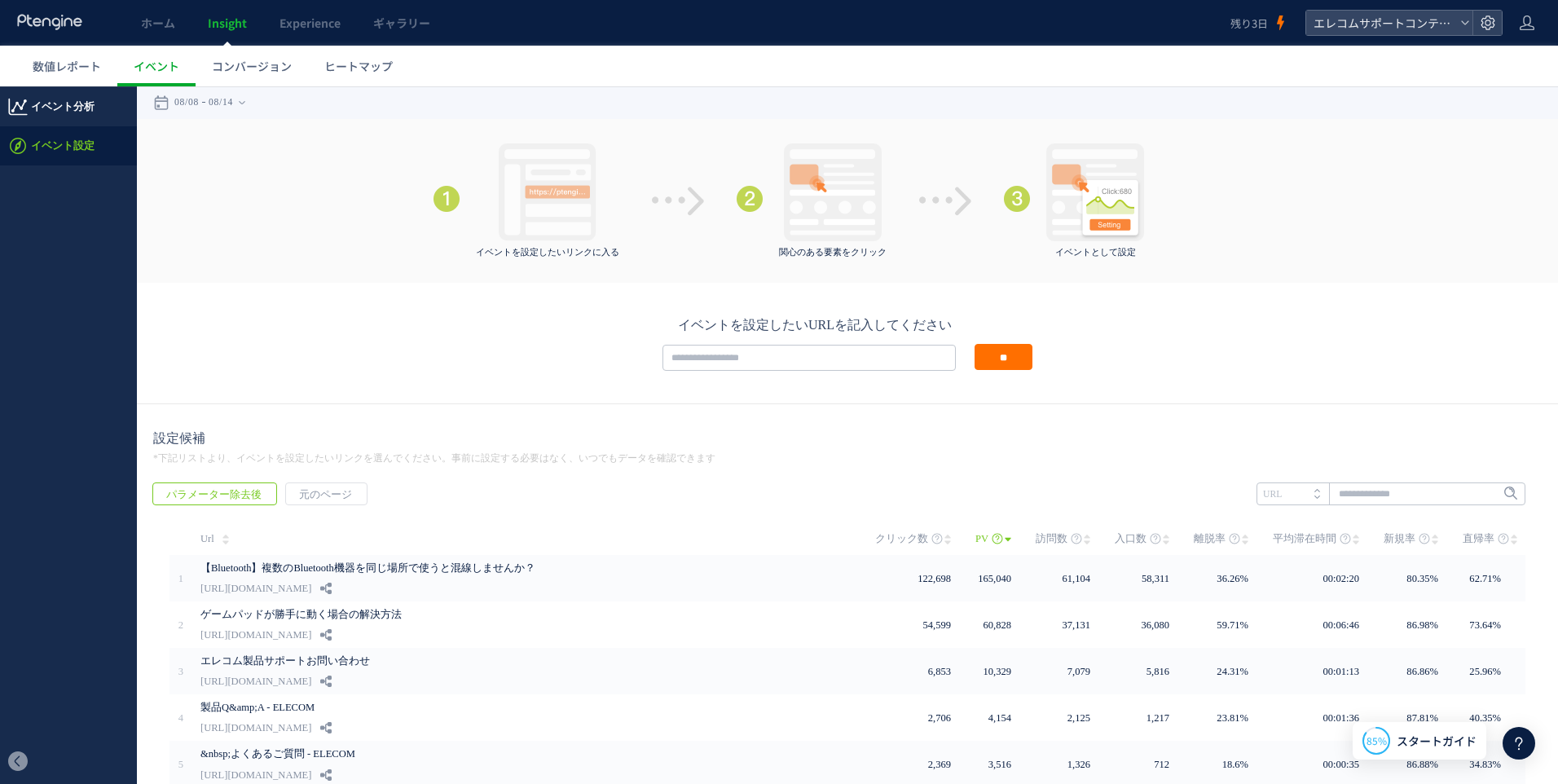
click at [59, 113] on span "イベント分析" at bounding box center [63, 107] width 64 height 39
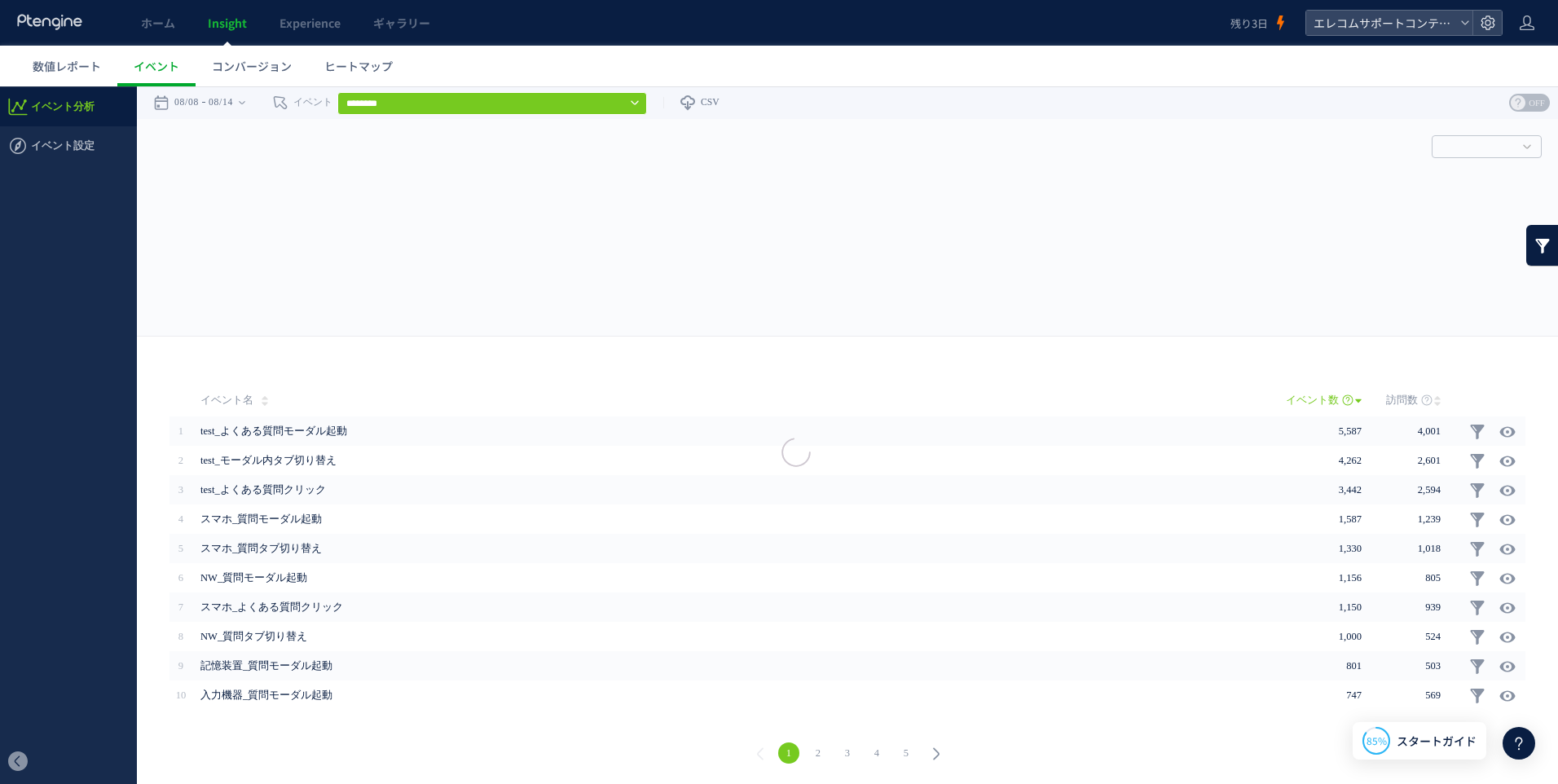
click at [633, 106] on input "********" at bounding box center [492, 103] width 309 height 23
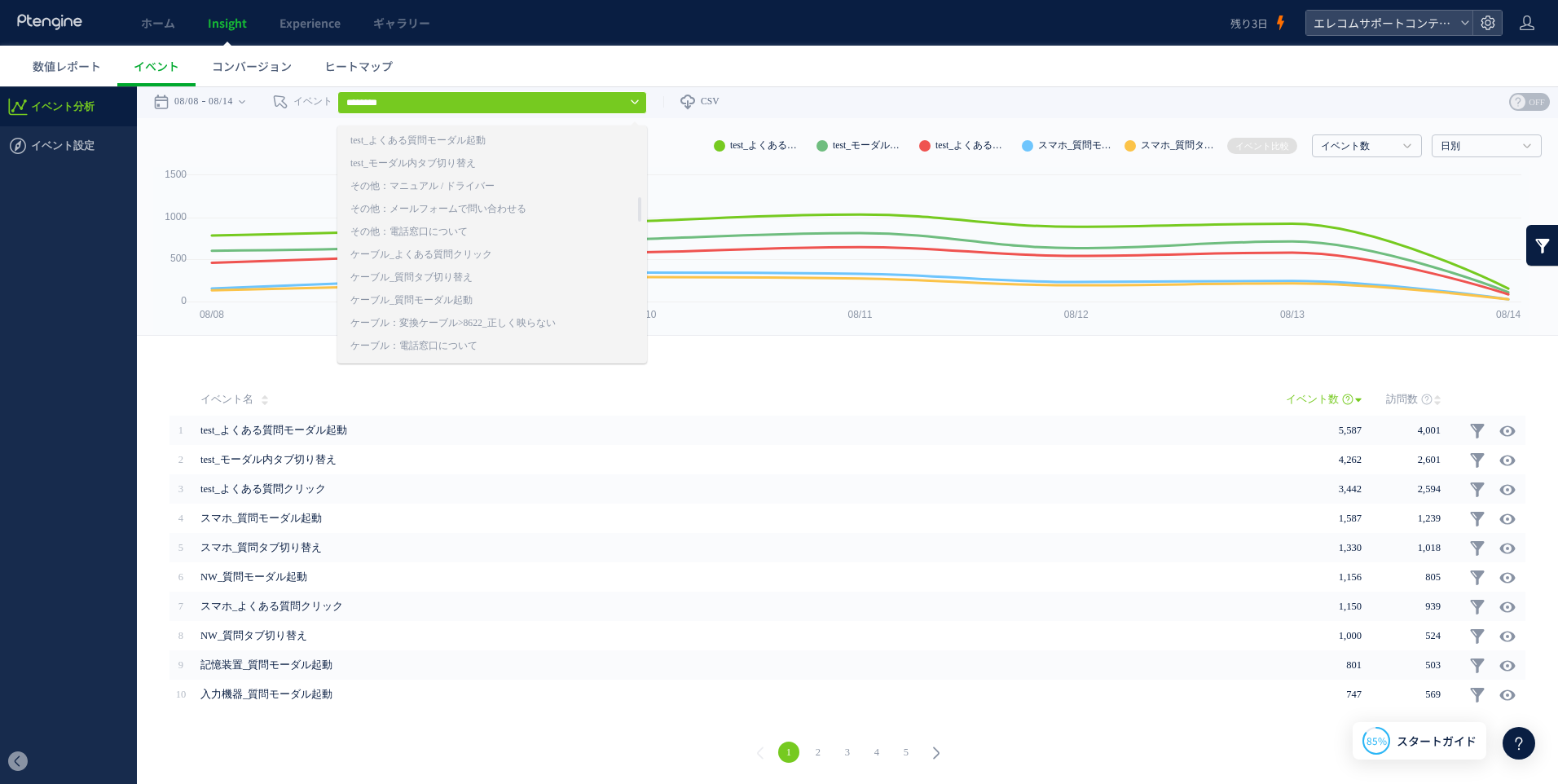
scroll to position [681, 0]
click at [413, 145] on link "test_VIVR電話ALL" at bounding box center [467, 145] width 234 height 21
type input "**********"
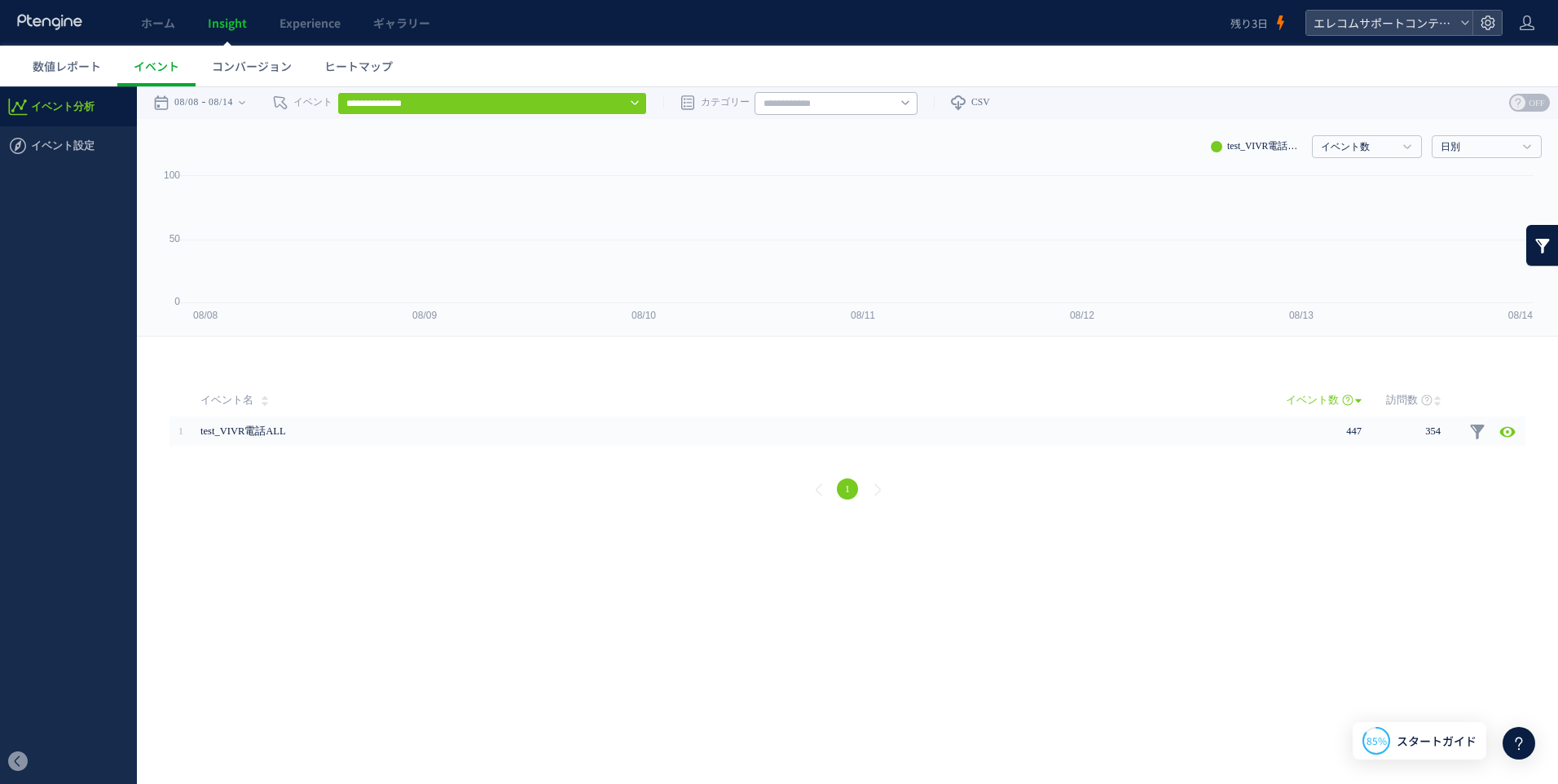
scroll to position [0, 0]
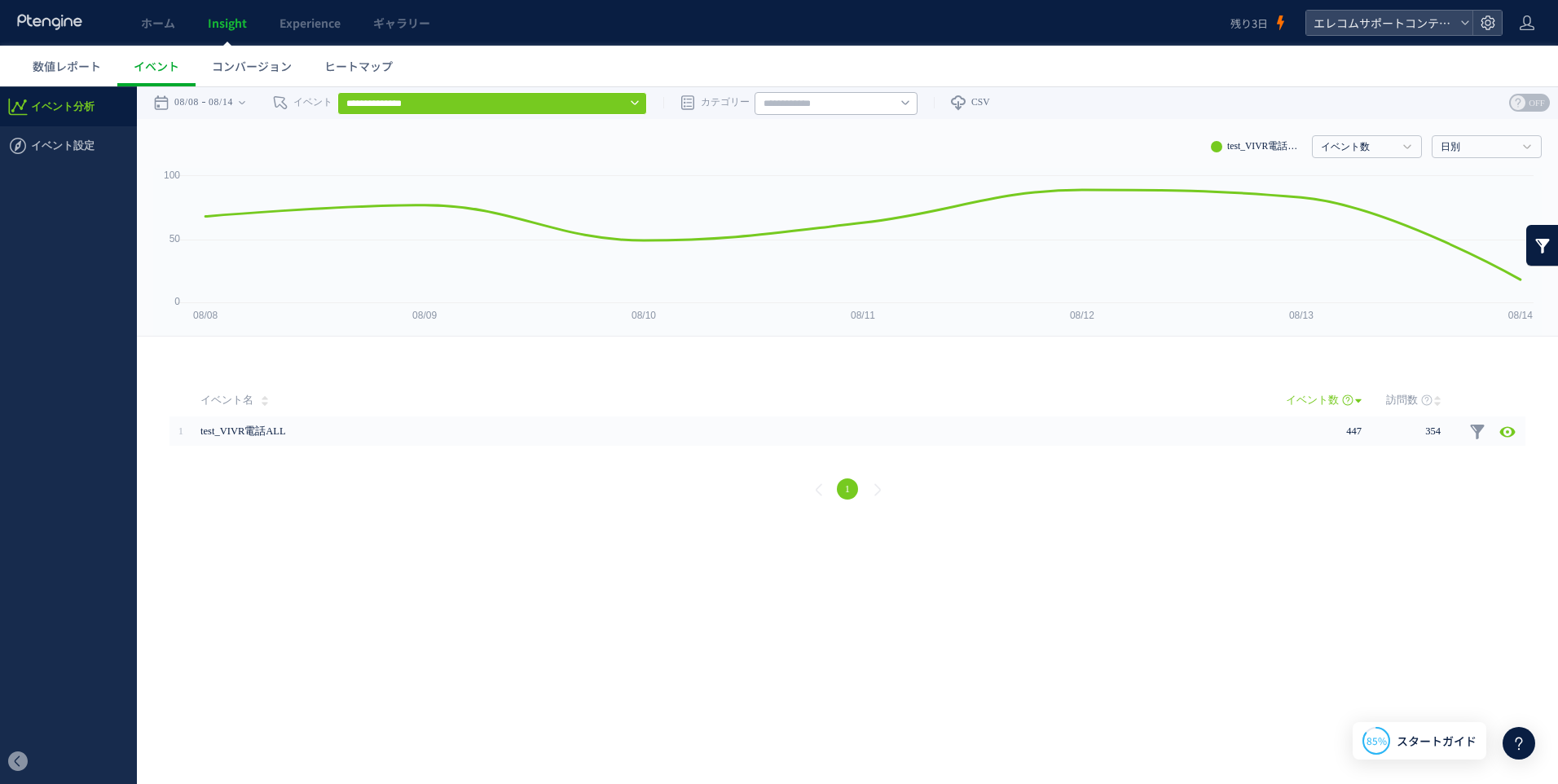
click at [1255, 521] on html ".cls-1 { fill-rule: evenodd; } .cls-1 { fill: #ececec; } .cls-2 { fill: #929292…" at bounding box center [779, 303] width 1558 height 434
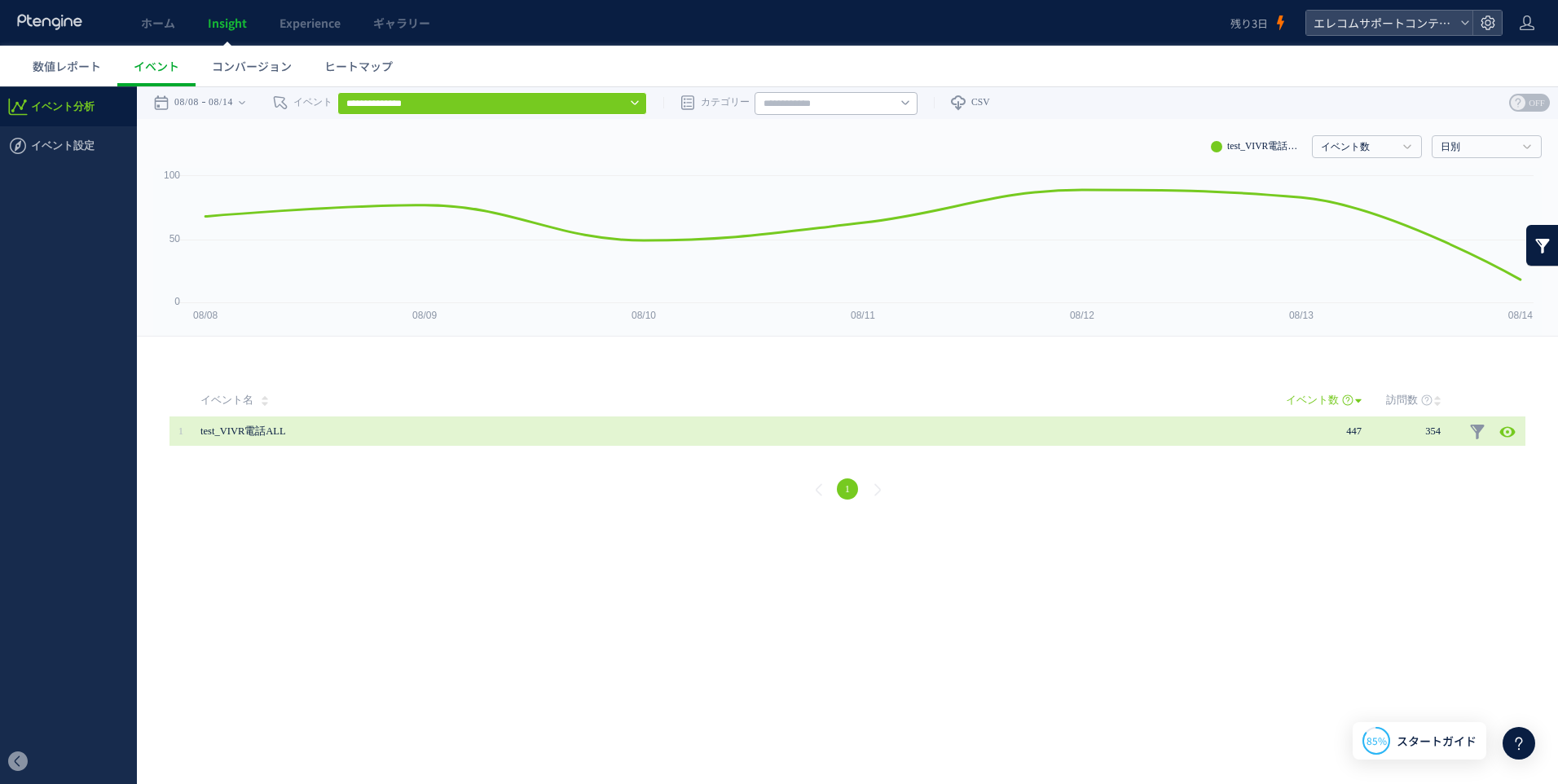
click at [1350, 437] on span "447" at bounding box center [1354, 431] width 15 height 12
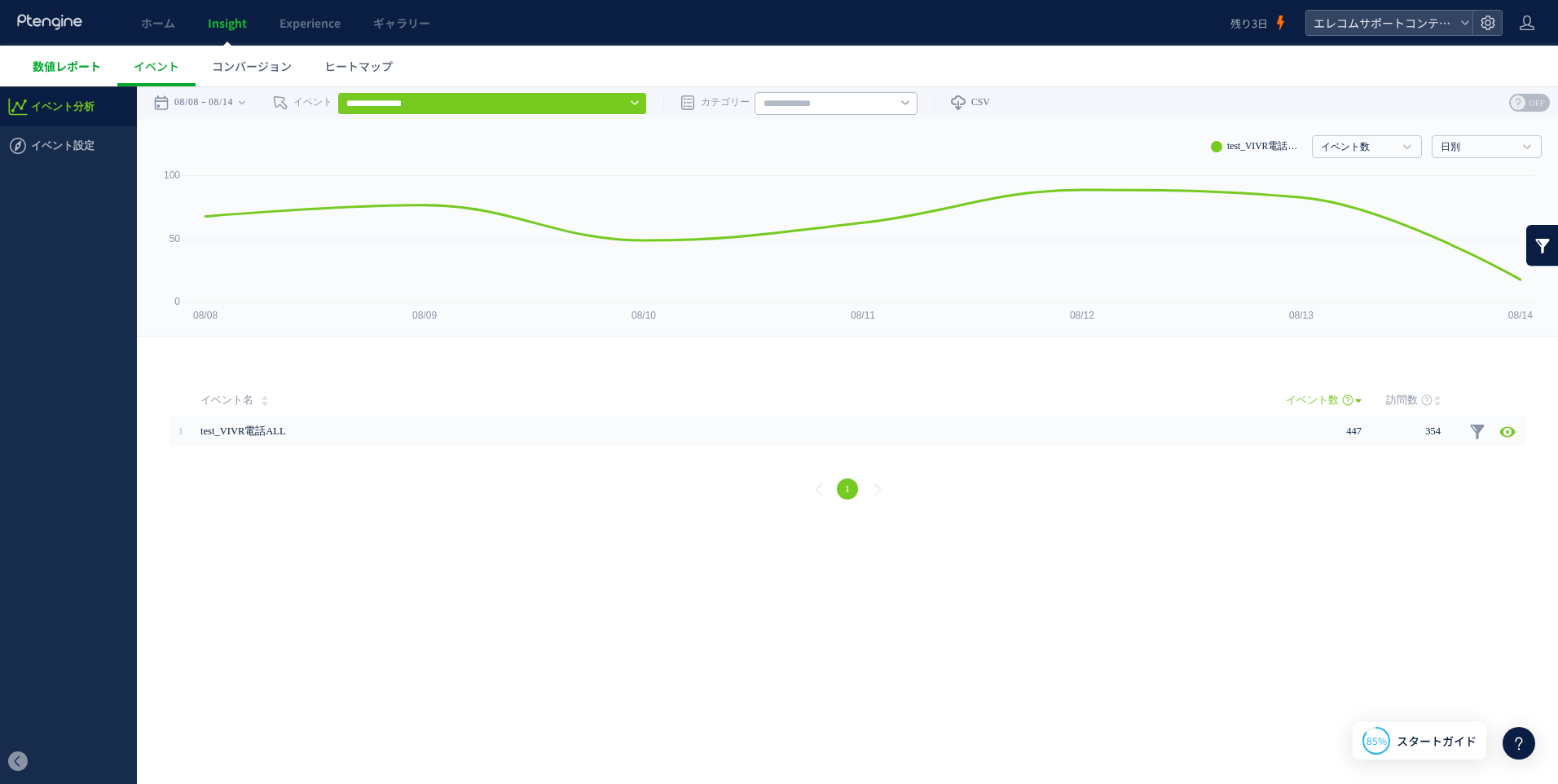
click at [30, 58] on link "数値レポート" at bounding box center [66, 66] width 101 height 40
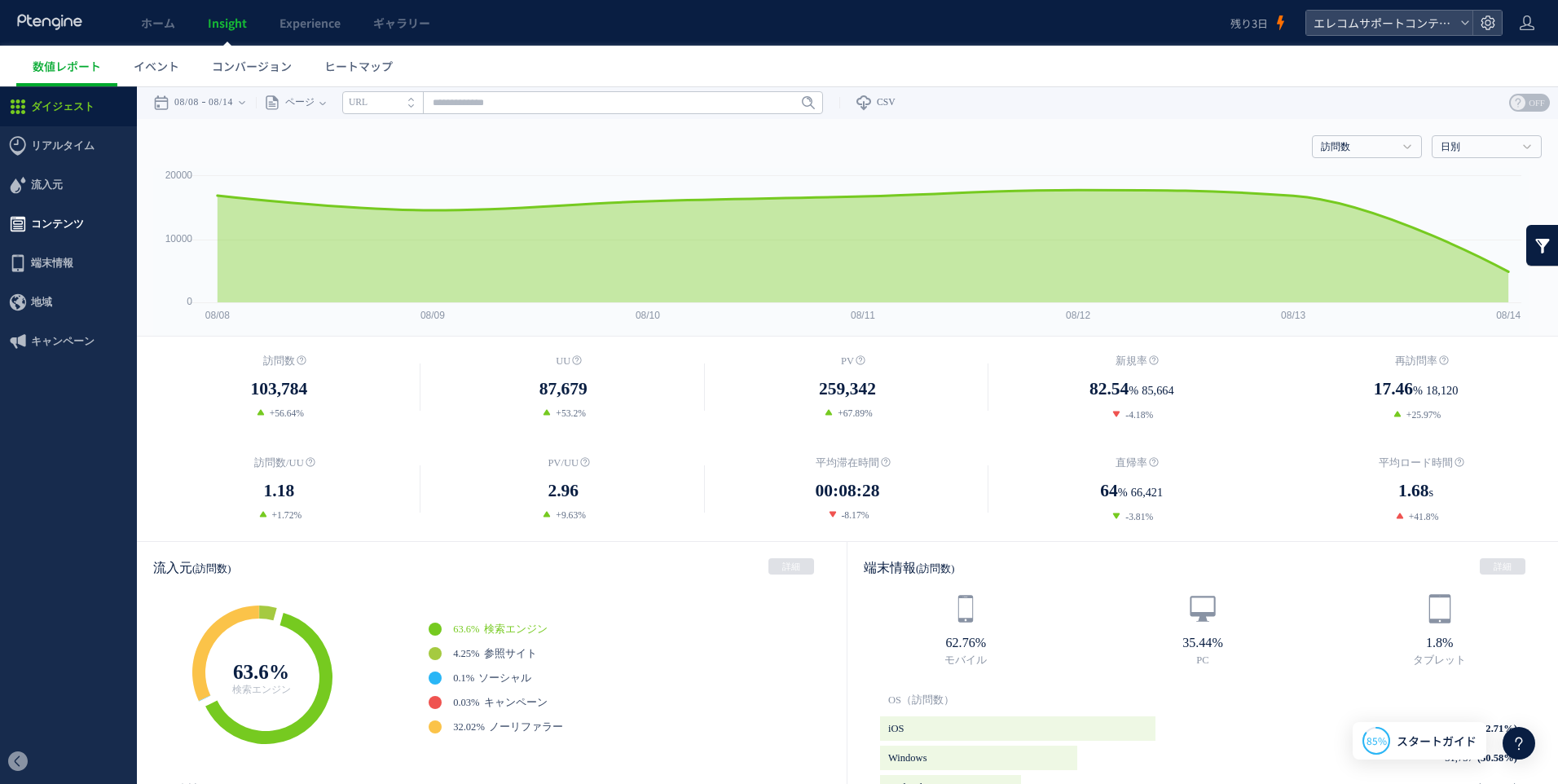
click at [47, 217] on span "コンテンツ" at bounding box center [57, 224] width 53 height 39
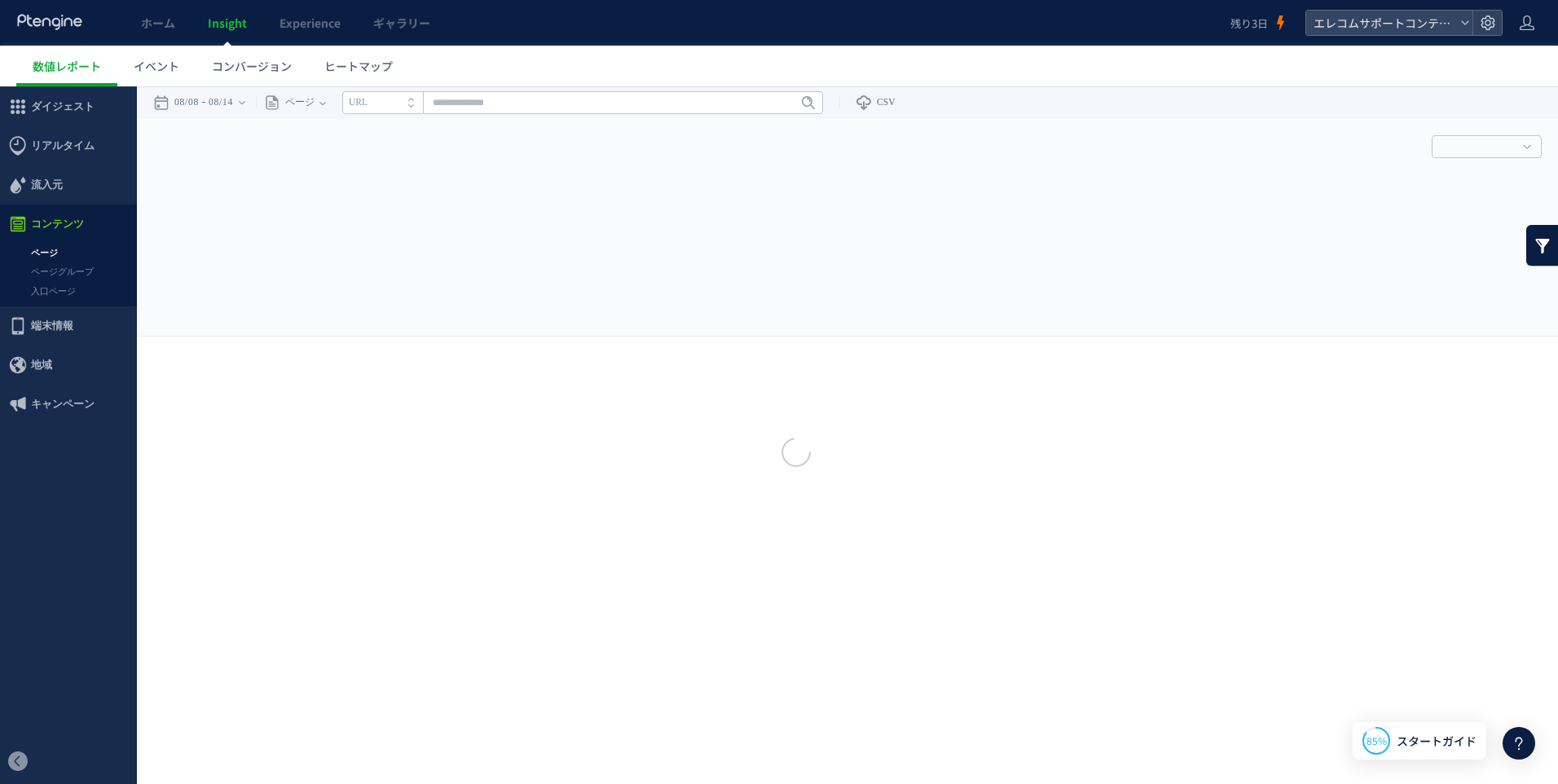
click at [45, 256] on div at bounding box center [779, 392] width 1558 height 784
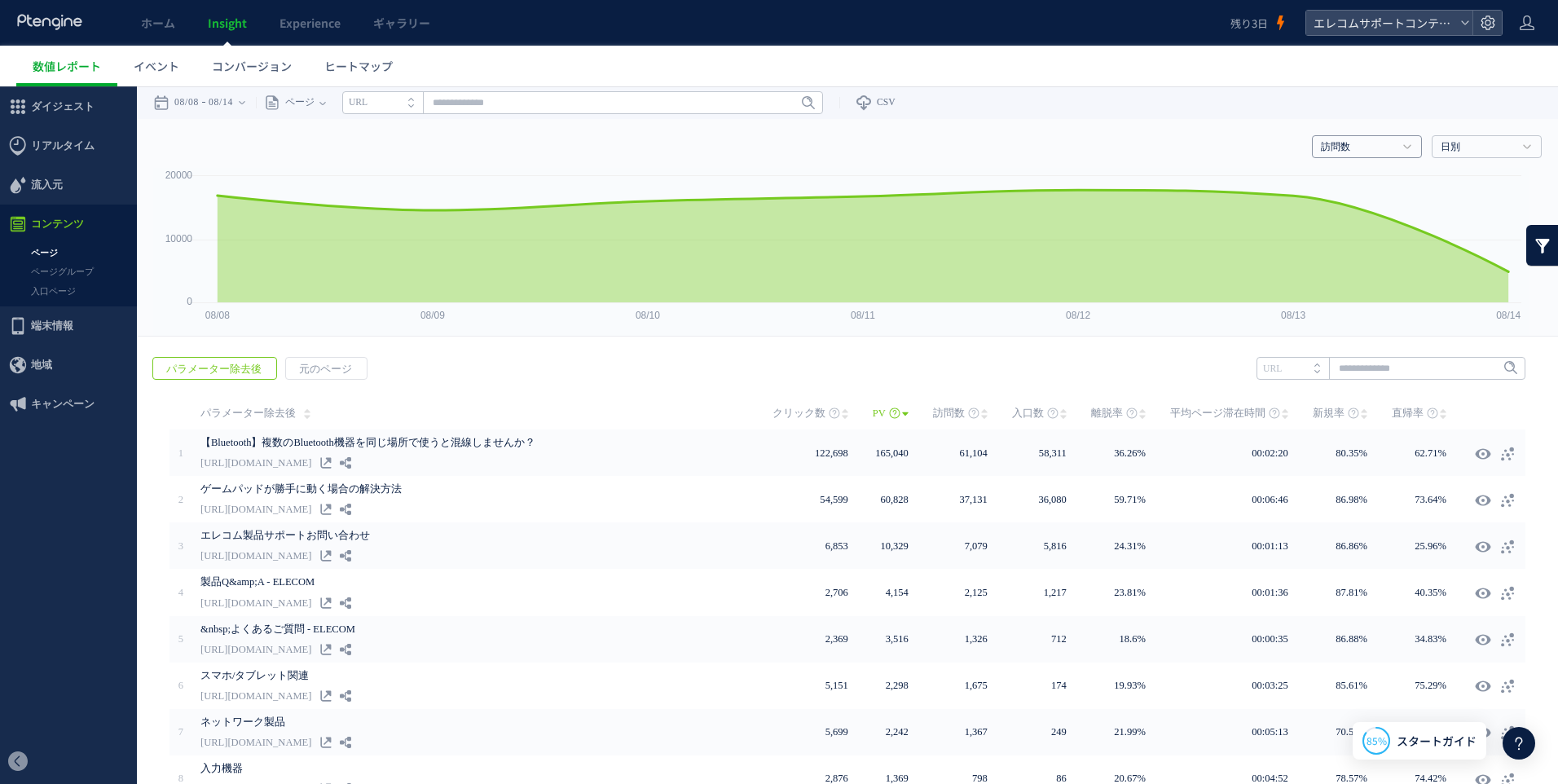
click at [1363, 146] on link "訪問数" at bounding box center [1358, 147] width 74 height 14
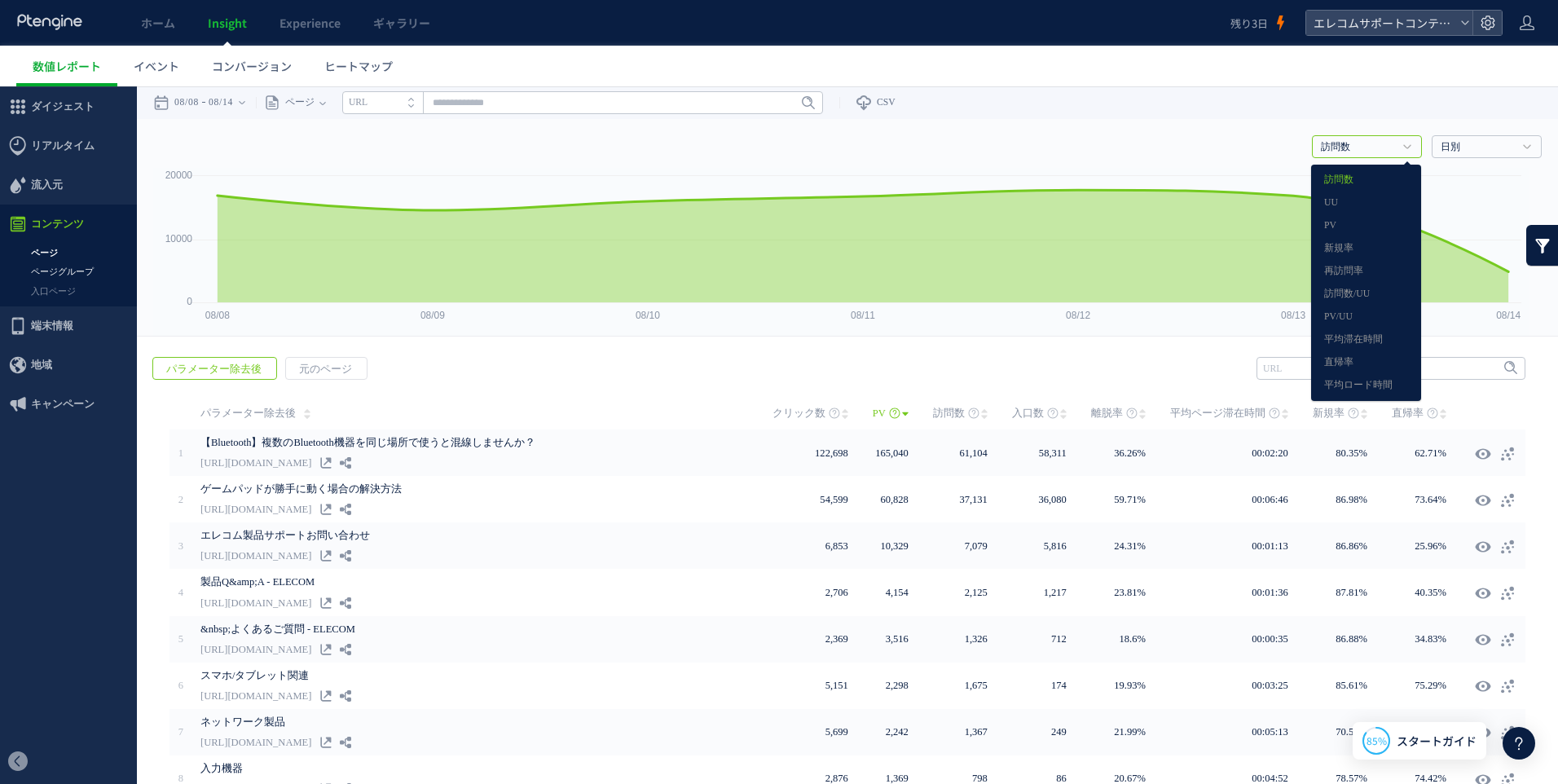
click at [51, 266] on link "ページグループ" at bounding box center [68, 271] width 137 height 18
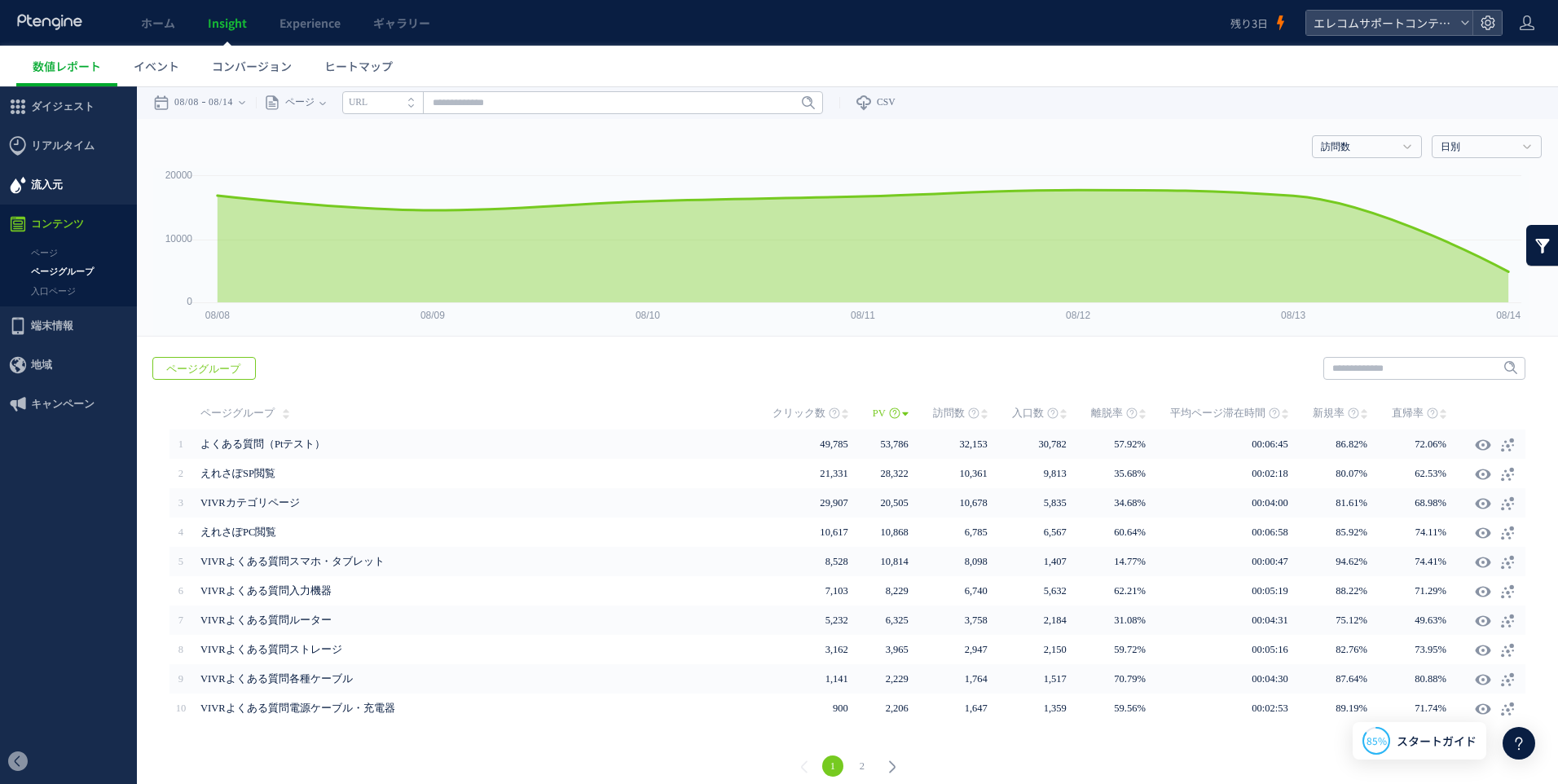
click at [52, 171] on span "流入元" at bounding box center [47, 185] width 32 height 39
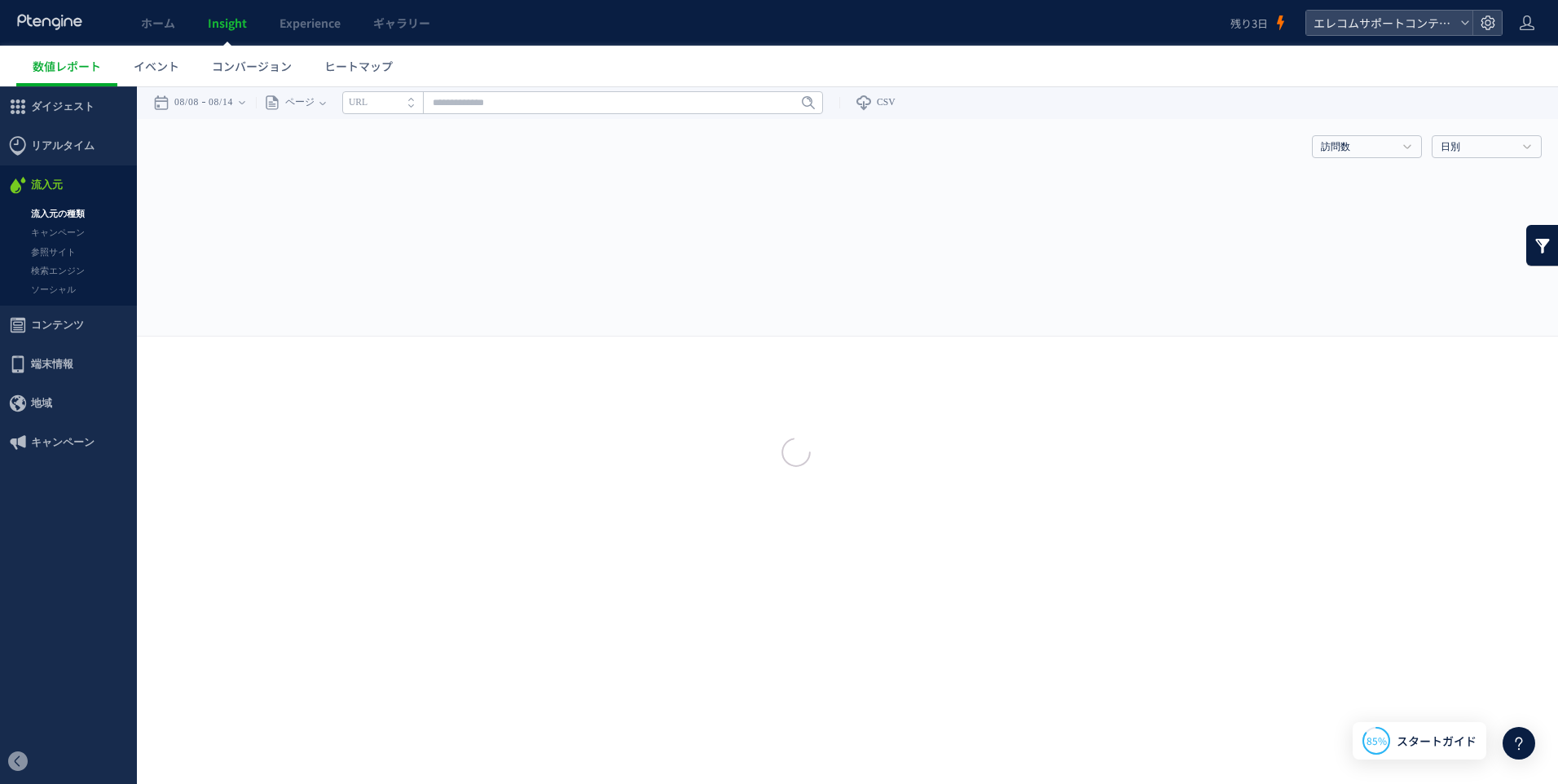
click at [56, 150] on div at bounding box center [779, 392] width 1558 height 784
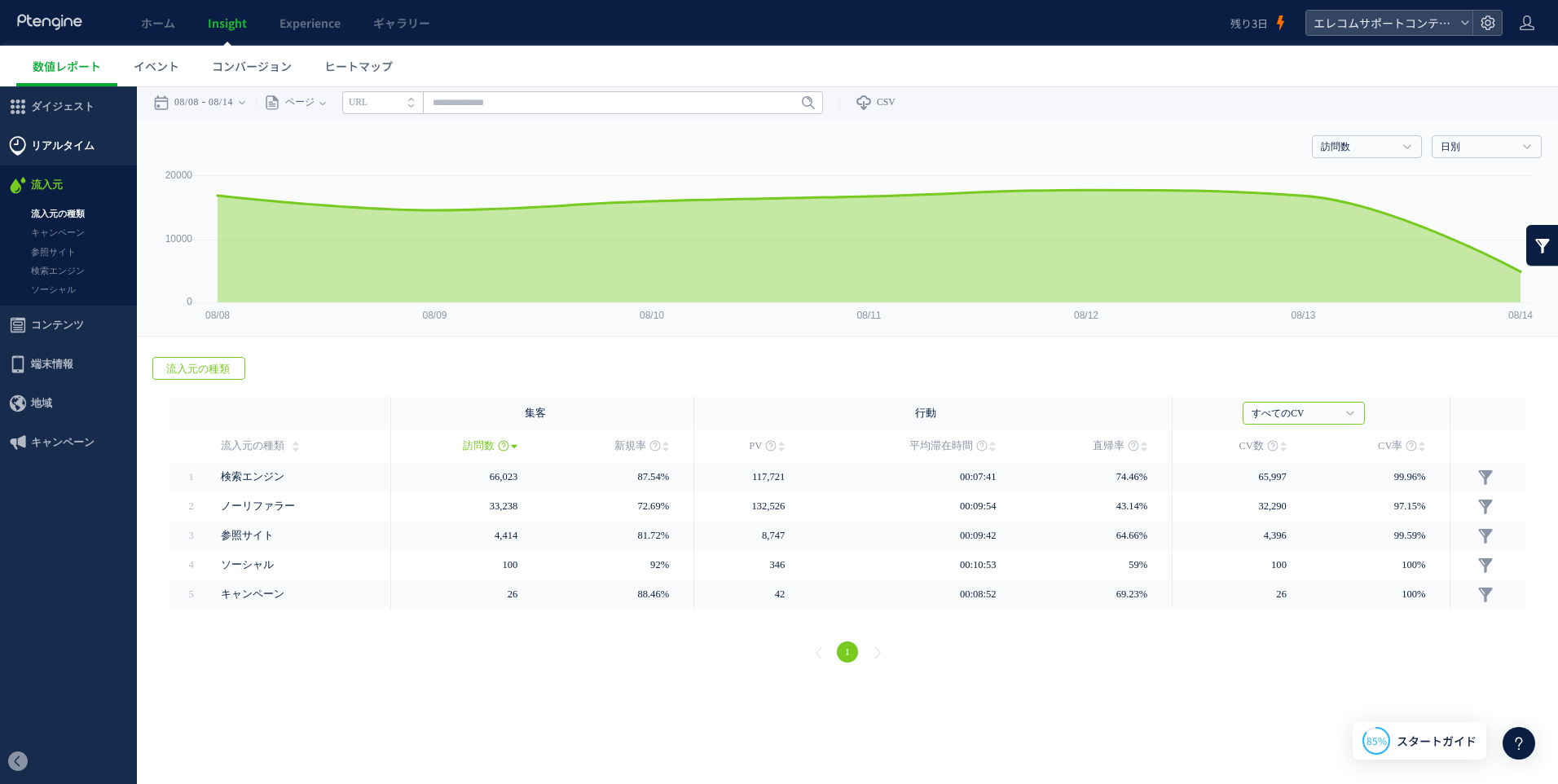
click at [60, 153] on span "リアルタイム" at bounding box center [63, 145] width 64 height 39
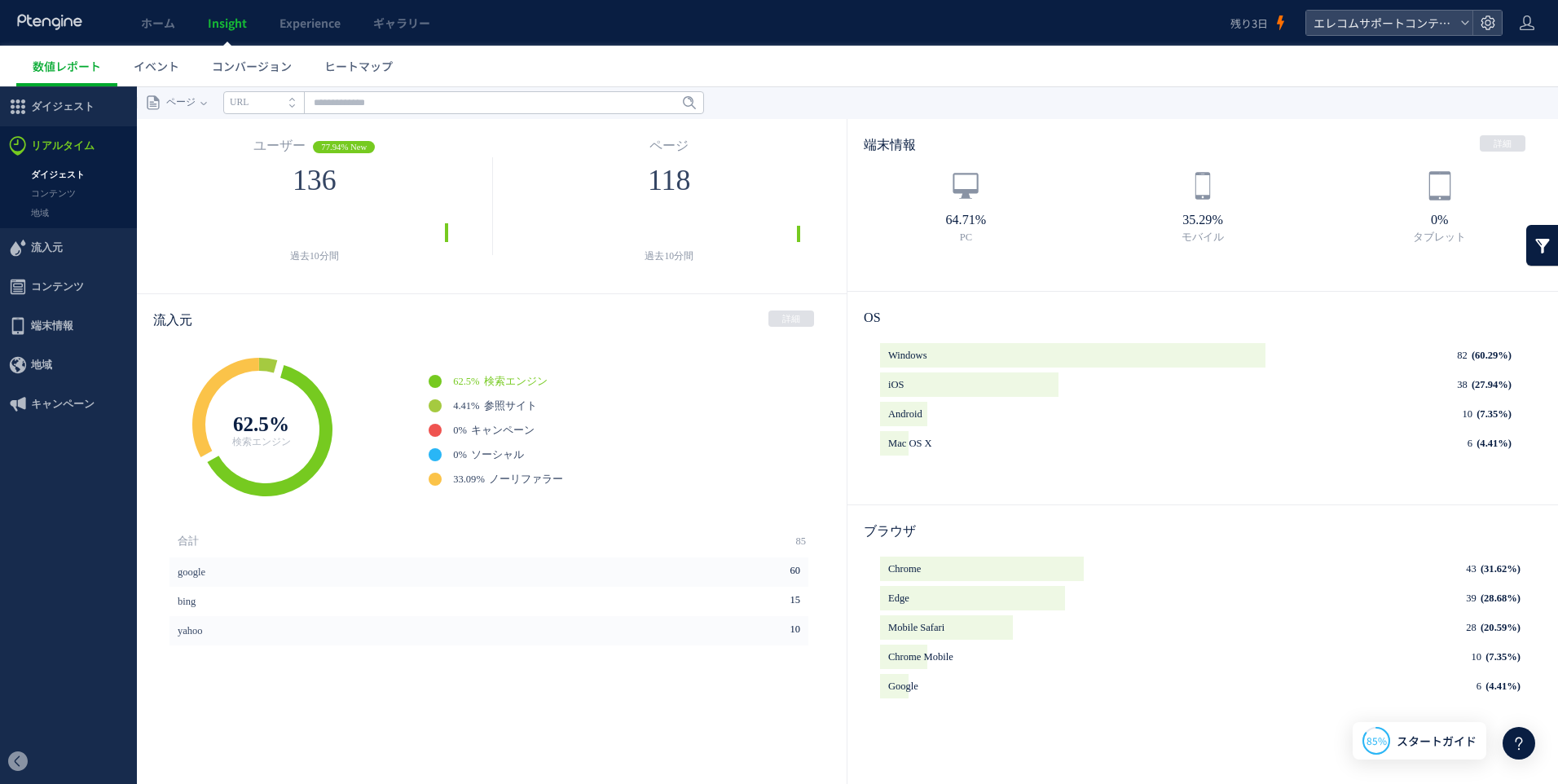
click at [47, 286] on span "コンテンツ" at bounding box center [57, 287] width 53 height 39
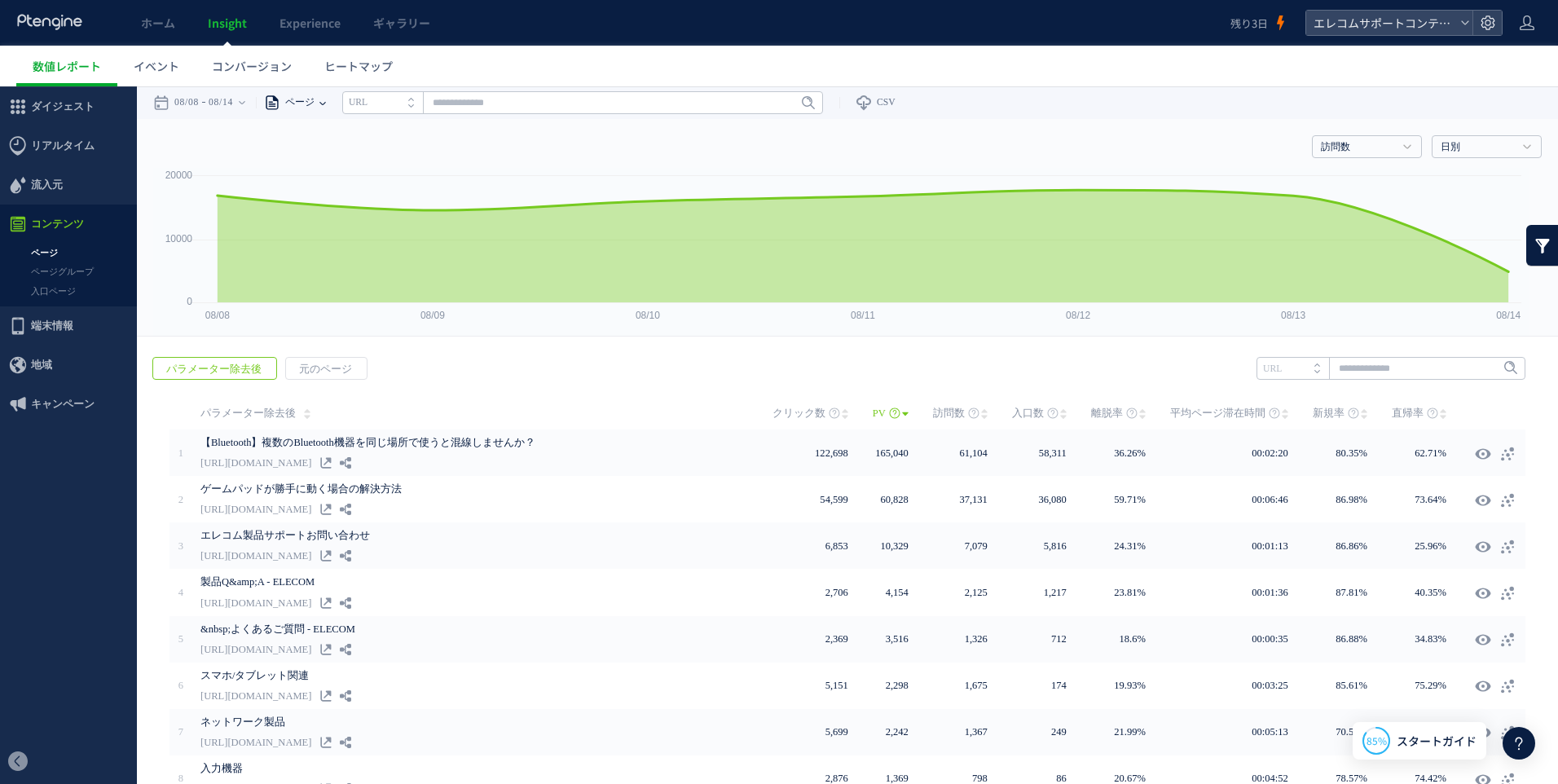
click at [314, 103] on span "ページ" at bounding box center [297, 103] width 34 height 33
click at [406, 109] on li "URL" at bounding box center [382, 103] width 81 height 23
click at [408, 109] on li "タイトル名" at bounding box center [382, 103] width 81 height 23
click at [413, 108] on li "URL" at bounding box center [382, 103] width 81 height 23
click at [413, 103] on li "タイトル名" at bounding box center [382, 103] width 81 height 23
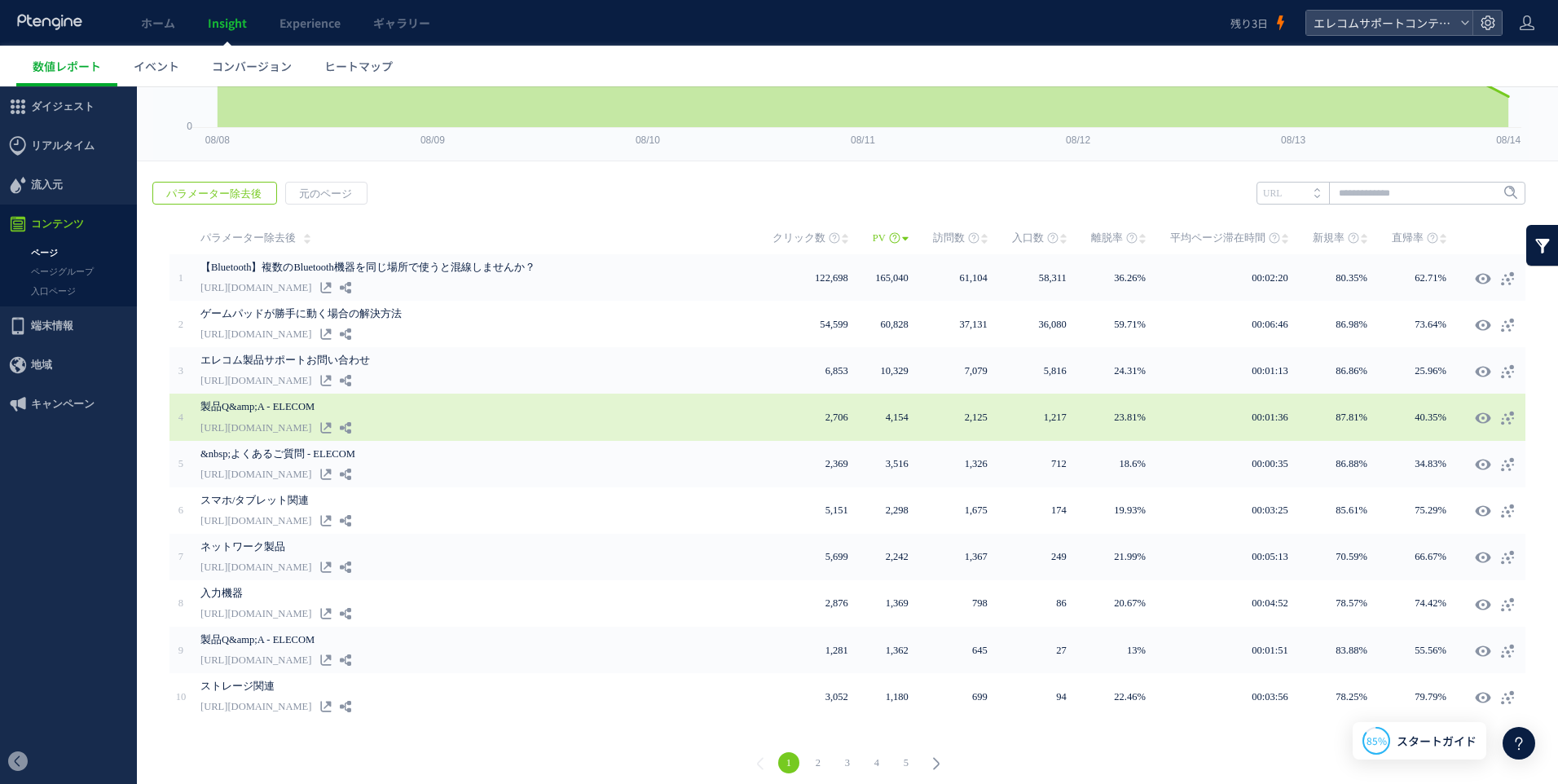
scroll to position [180, 0]
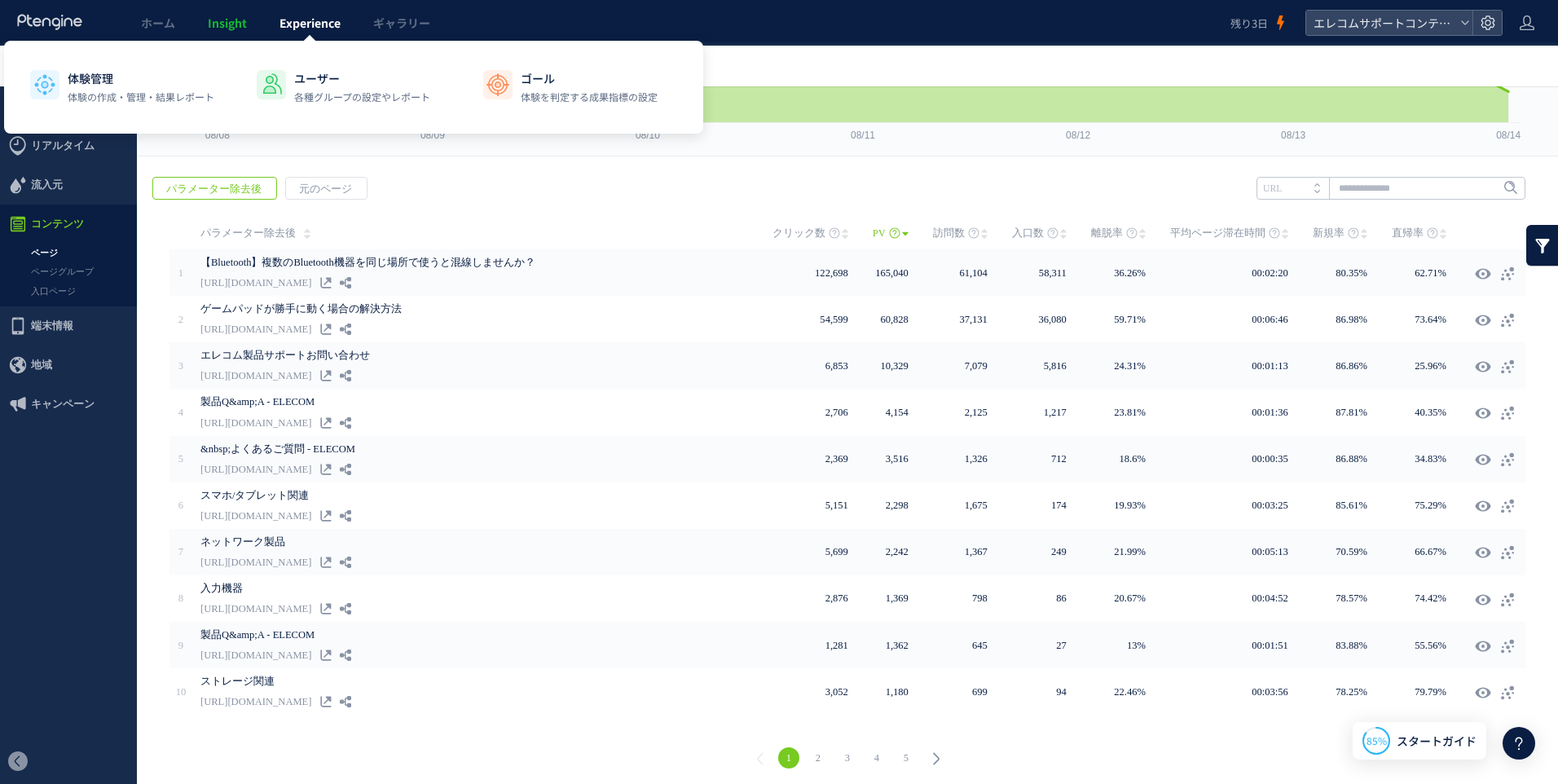
click at [297, 31] on link "Experience" at bounding box center [309, 23] width 93 height 45
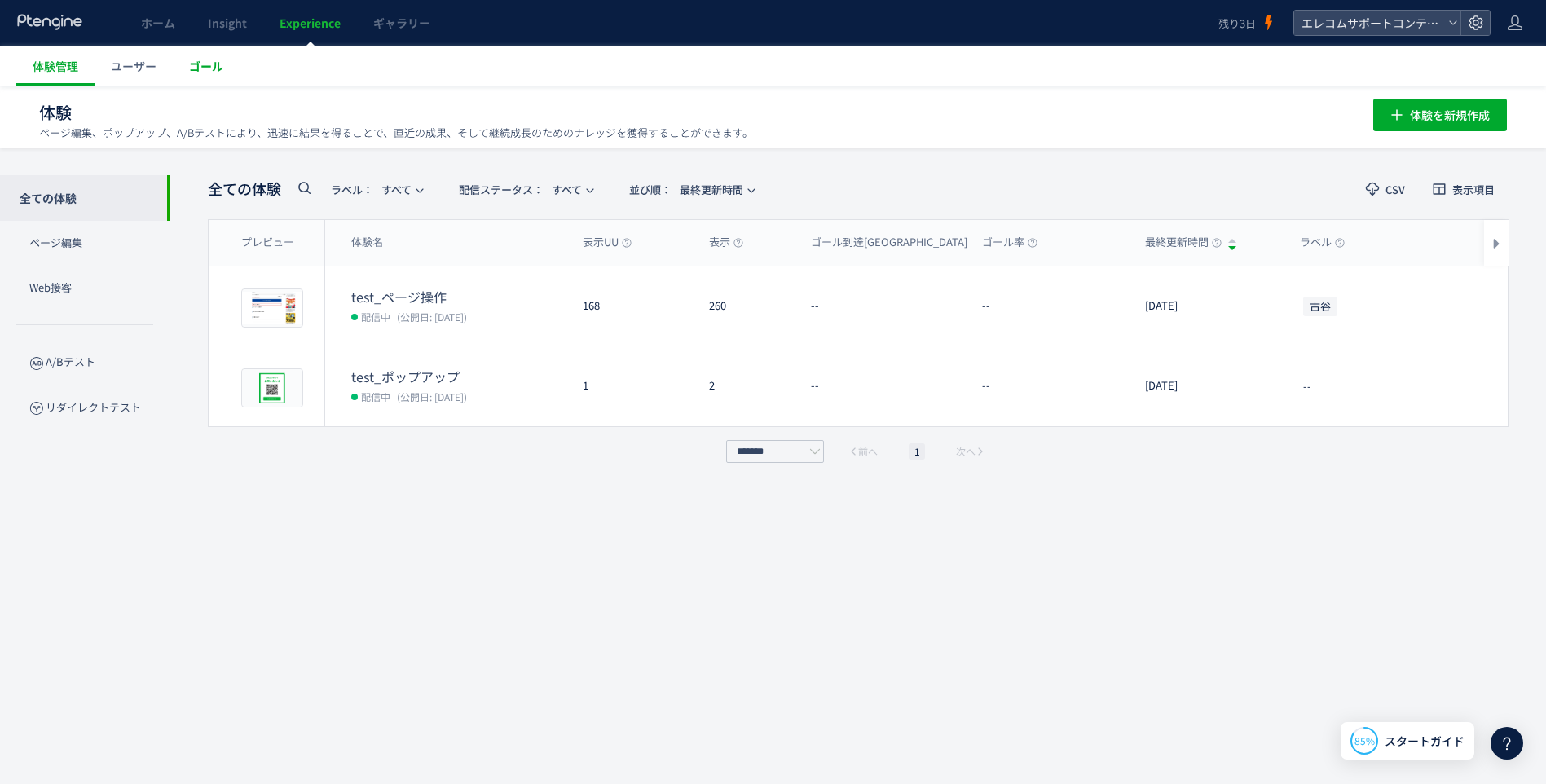
click at [214, 71] on span "ゴール" at bounding box center [206, 66] width 34 height 16
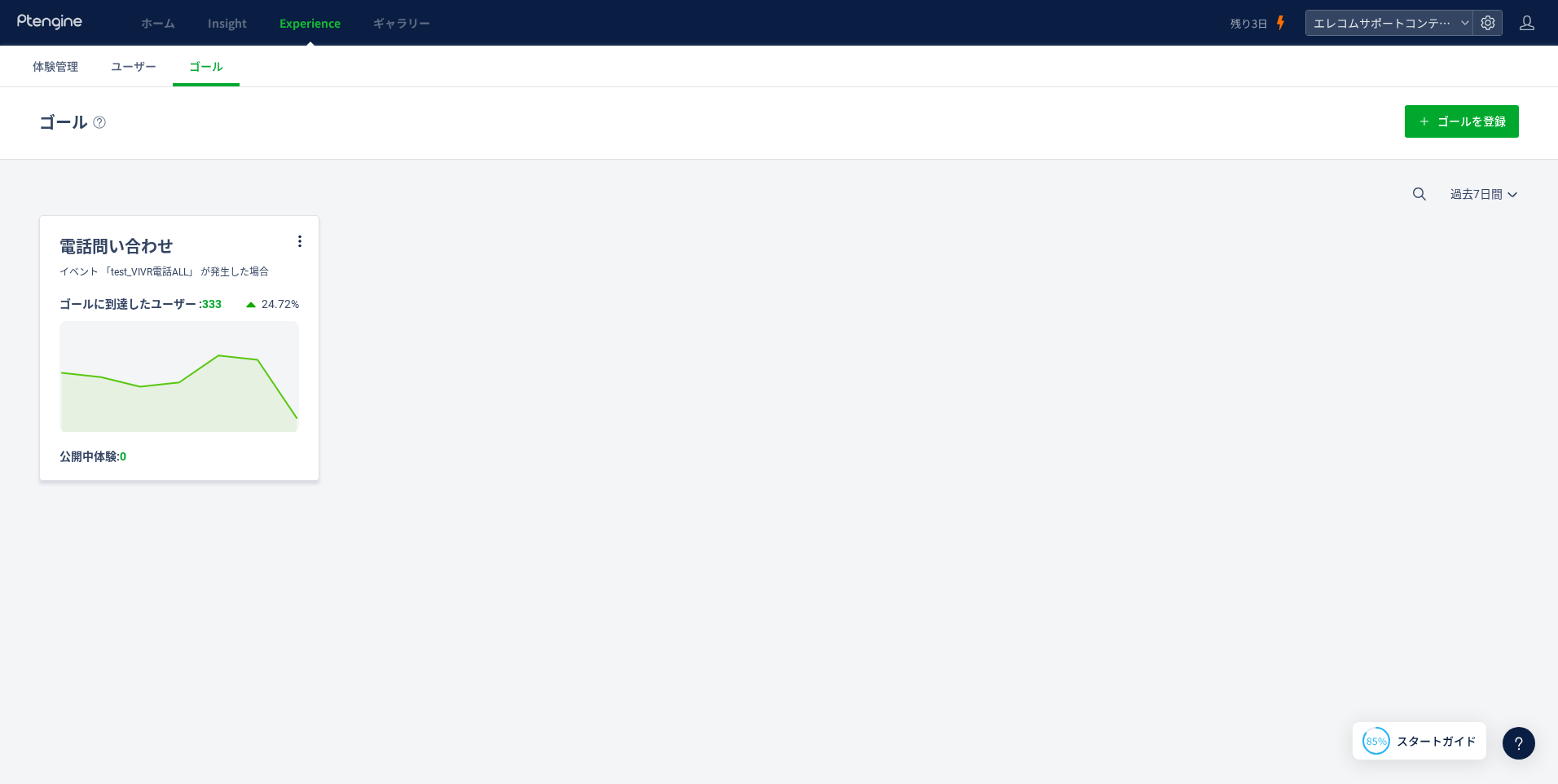
click at [136, 260] on div "電話問い合わせ" at bounding box center [180, 240] width 279 height 49
click at [298, 239] on icon at bounding box center [299, 240] width 14 height 14
click at [210, 238] on div "電話問い合わせ" at bounding box center [180, 240] width 279 height 49
click at [235, 22] on span "Insight" at bounding box center [227, 22] width 39 height 16
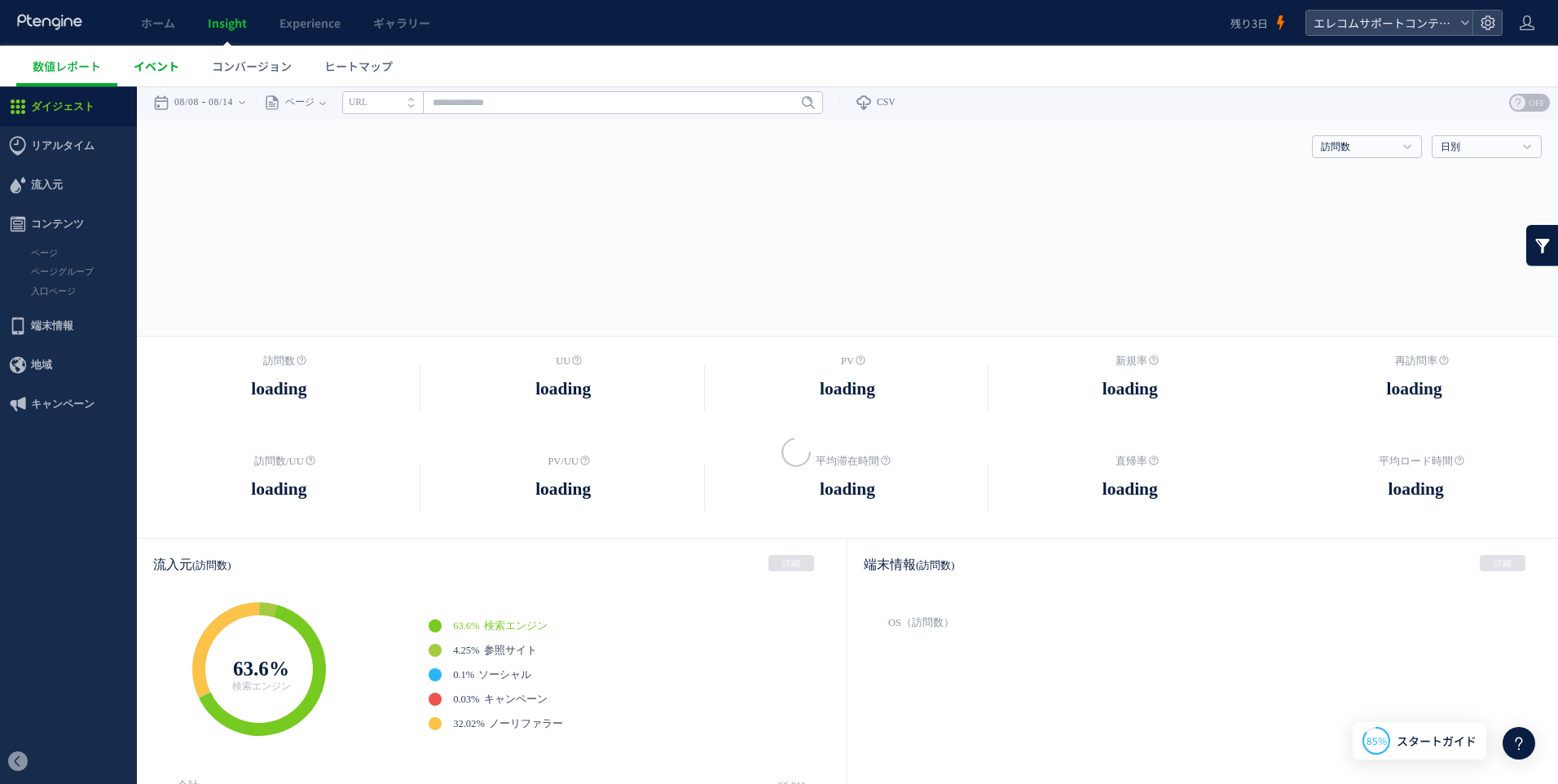
click at [167, 66] on span "イベント" at bounding box center [156, 66] width 45 height 16
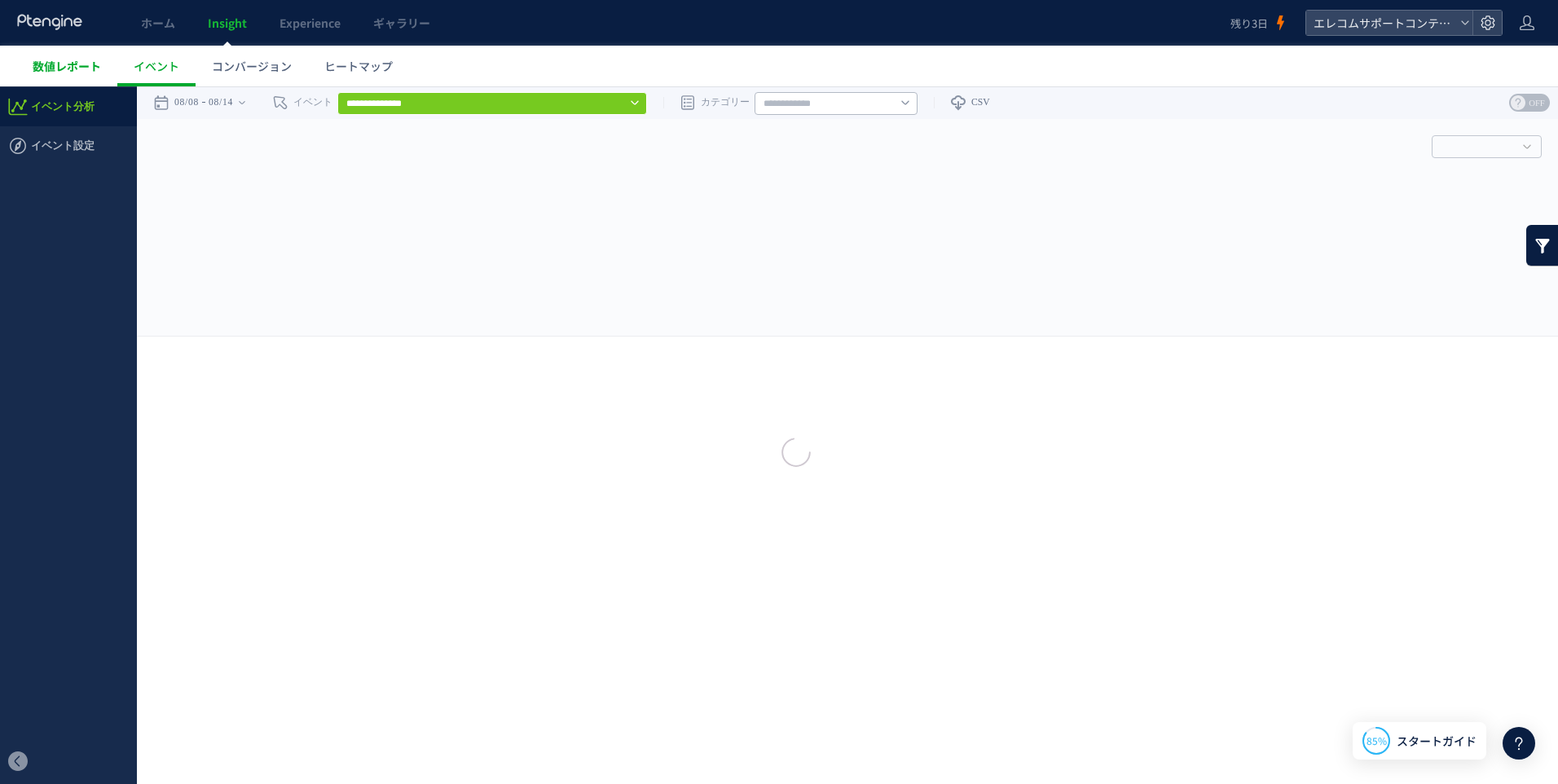
click at [63, 61] on span "数値レポート" at bounding box center [66, 66] width 68 height 16
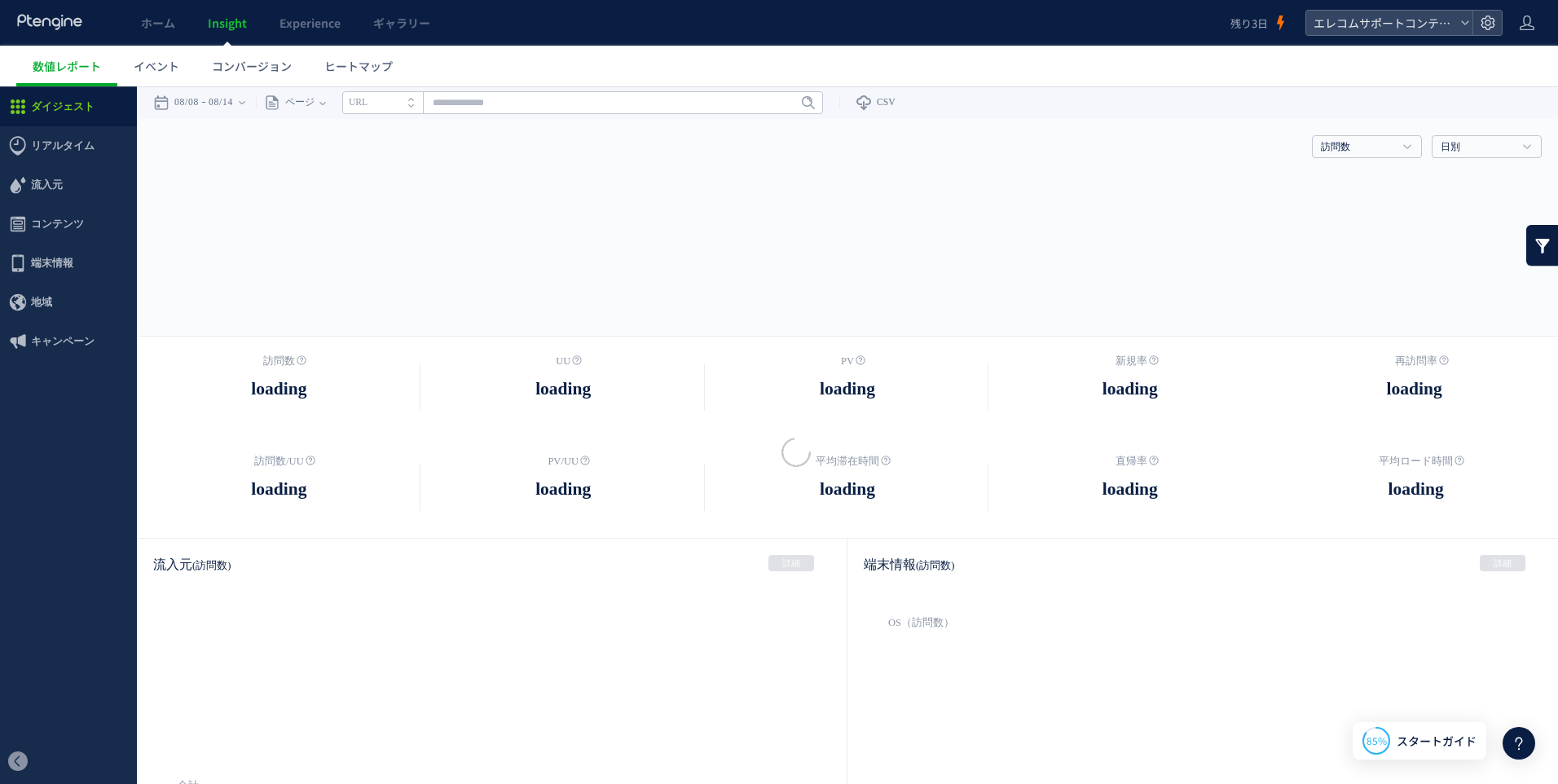
click at [50, 224] on div at bounding box center [779, 392] width 1558 height 784
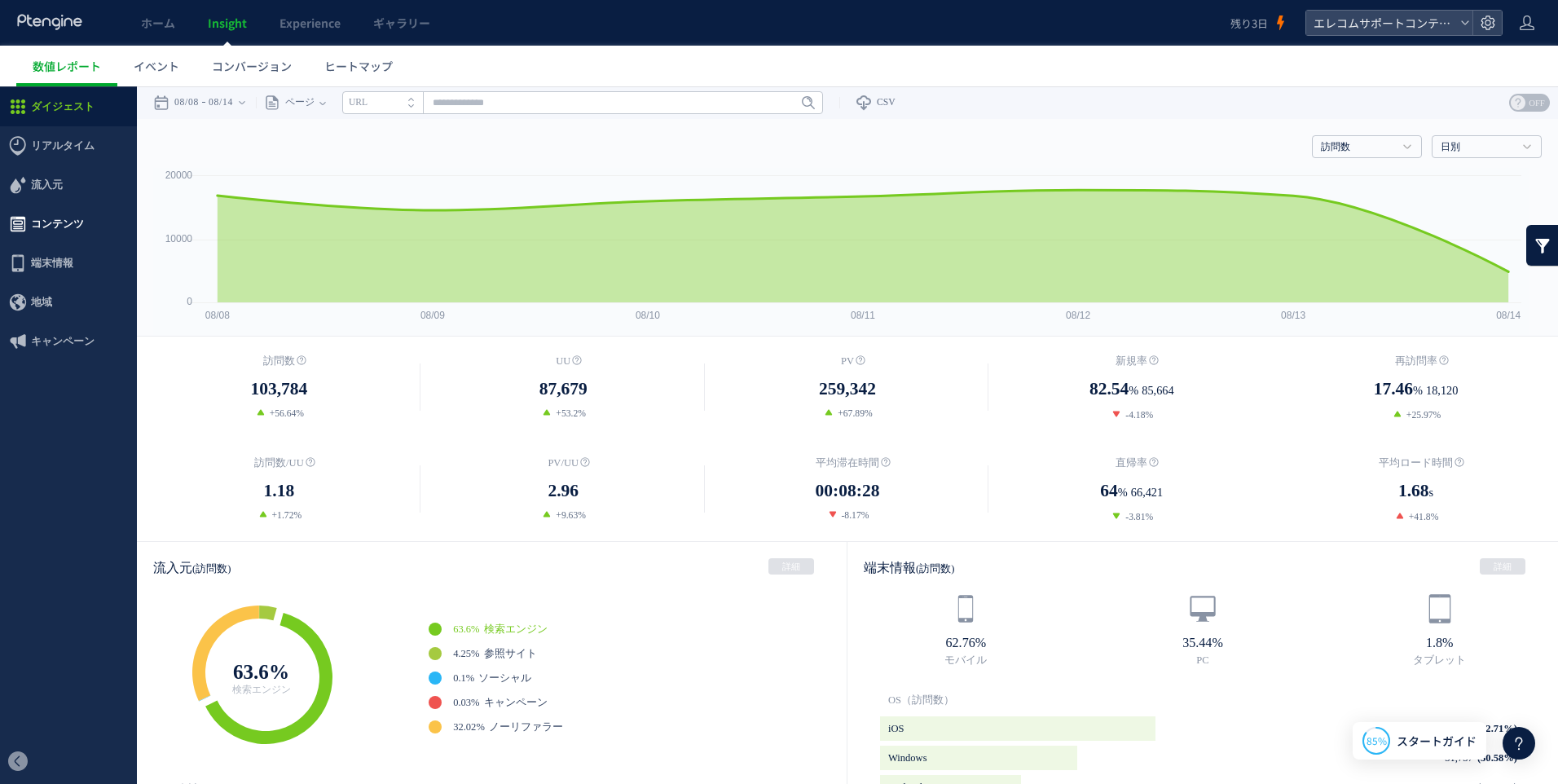
click at [62, 228] on span "コンテンツ" at bounding box center [57, 224] width 53 height 39
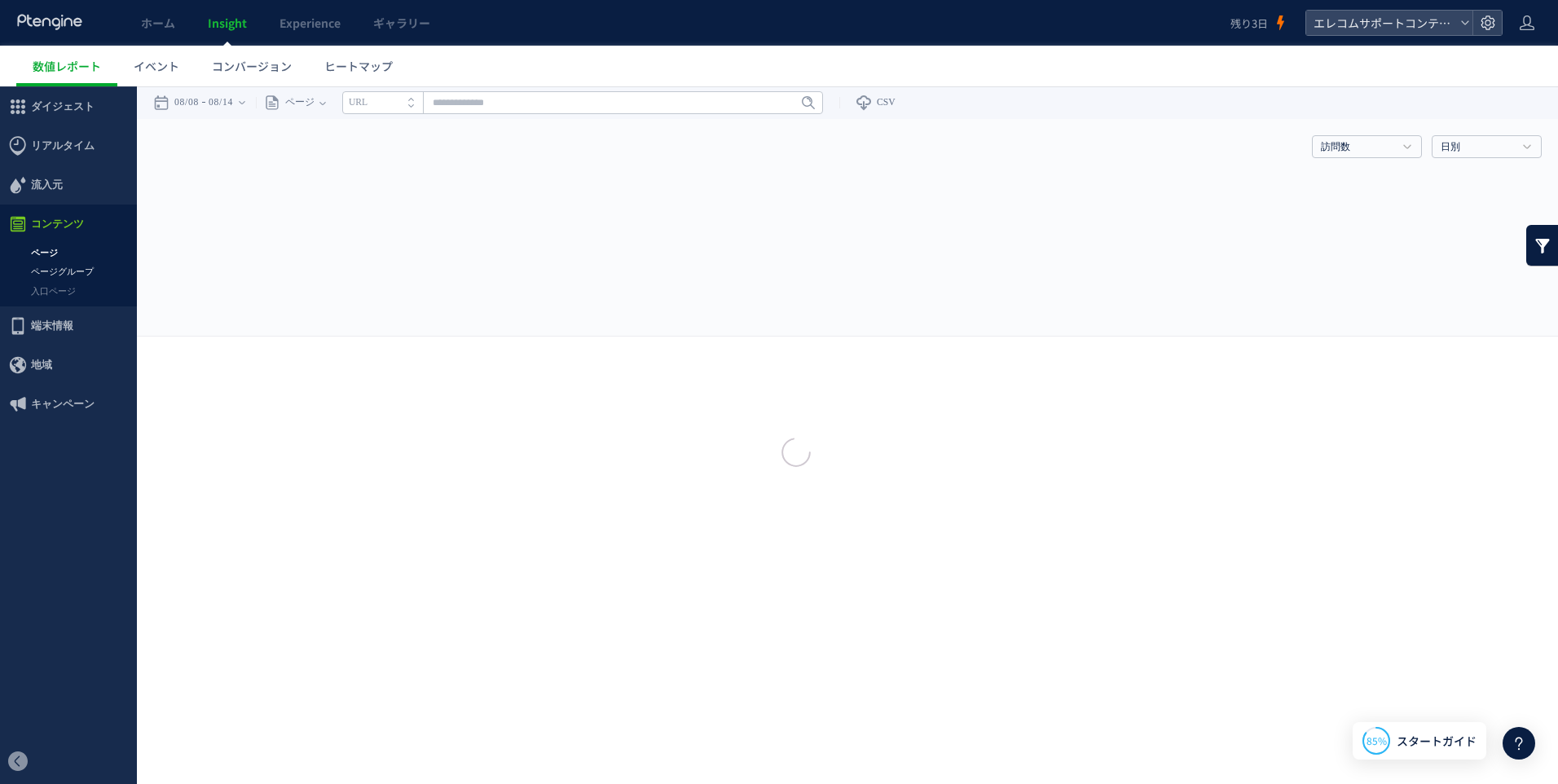
click at [61, 250] on div at bounding box center [779, 392] width 1558 height 784
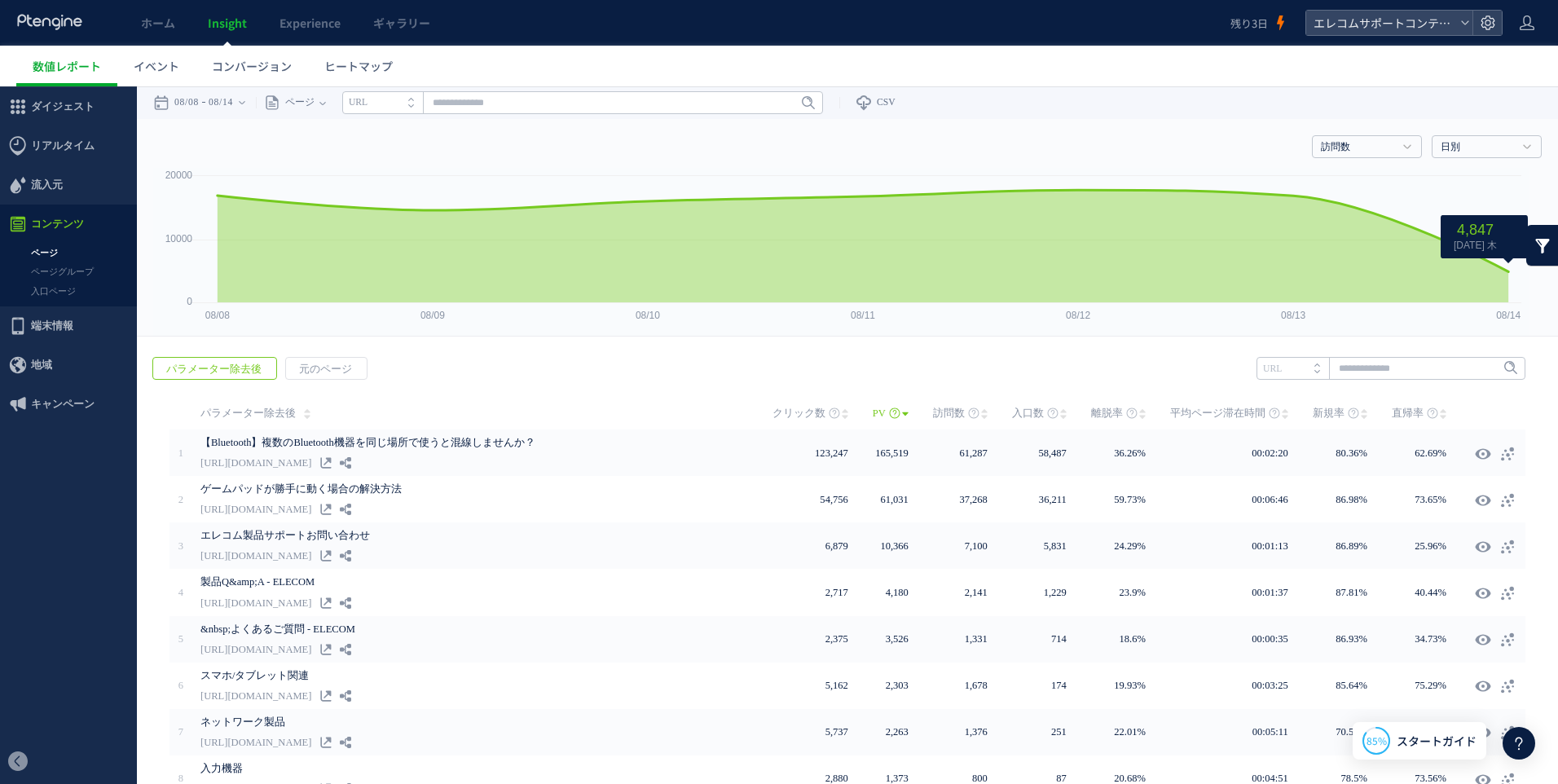
click at [1530, 237] on link at bounding box center [1542, 245] width 33 height 40
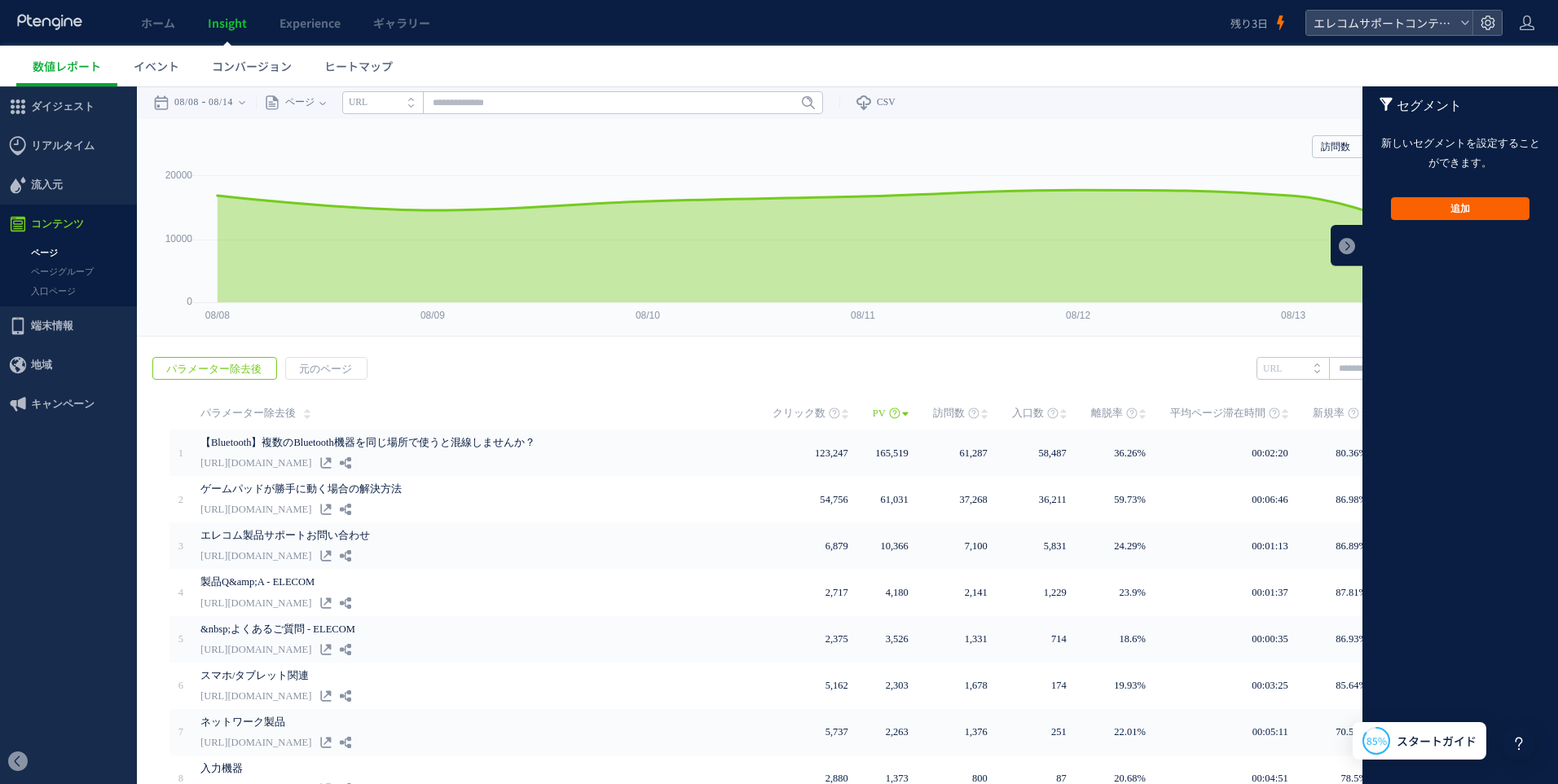
click at [1476, 202] on button "追加" at bounding box center [1460, 208] width 139 height 23
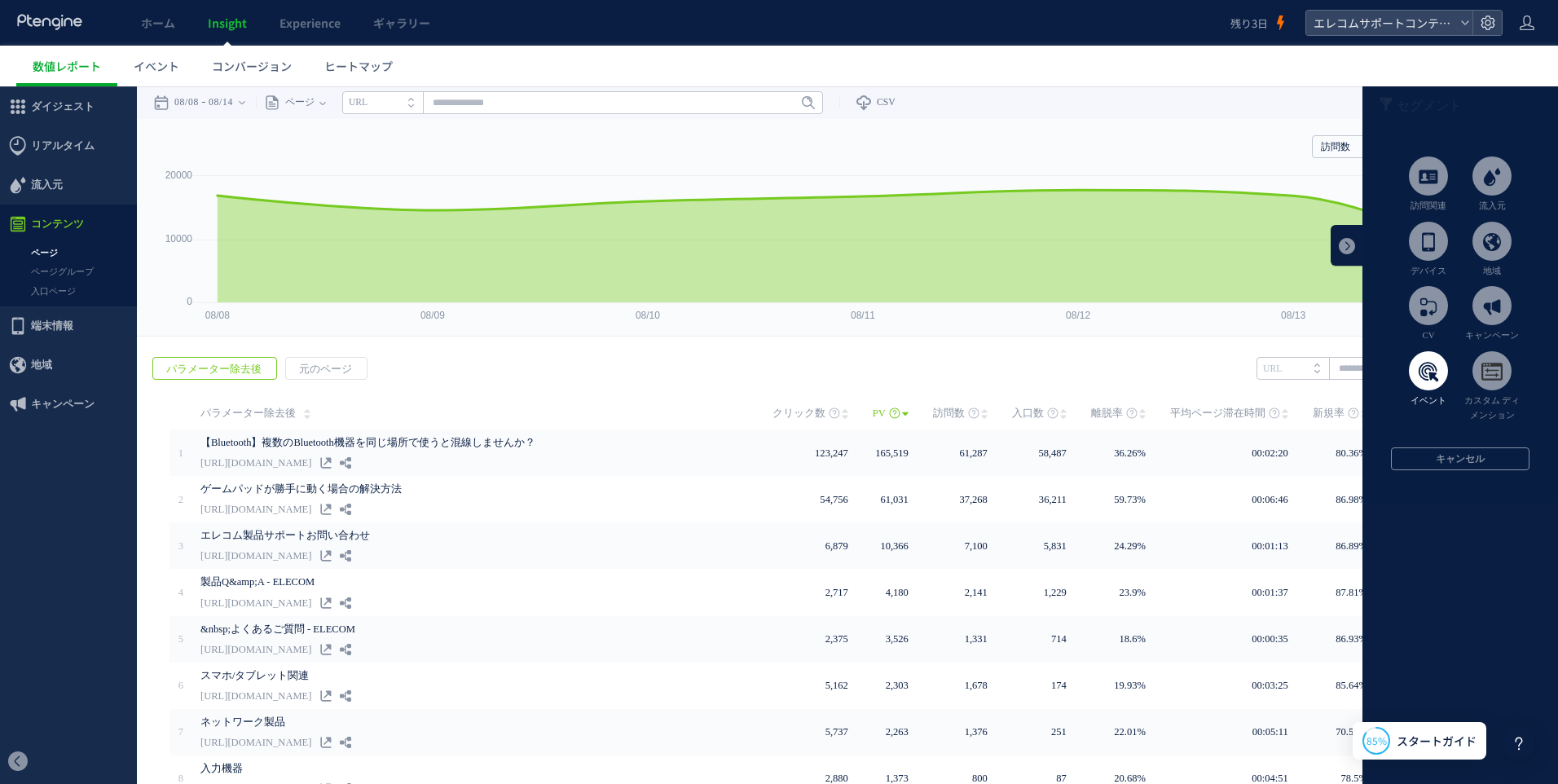
click at [1415, 371] on span at bounding box center [1428, 371] width 39 height 39
click at [1413, 371] on div at bounding box center [1460, 435] width 196 height 697
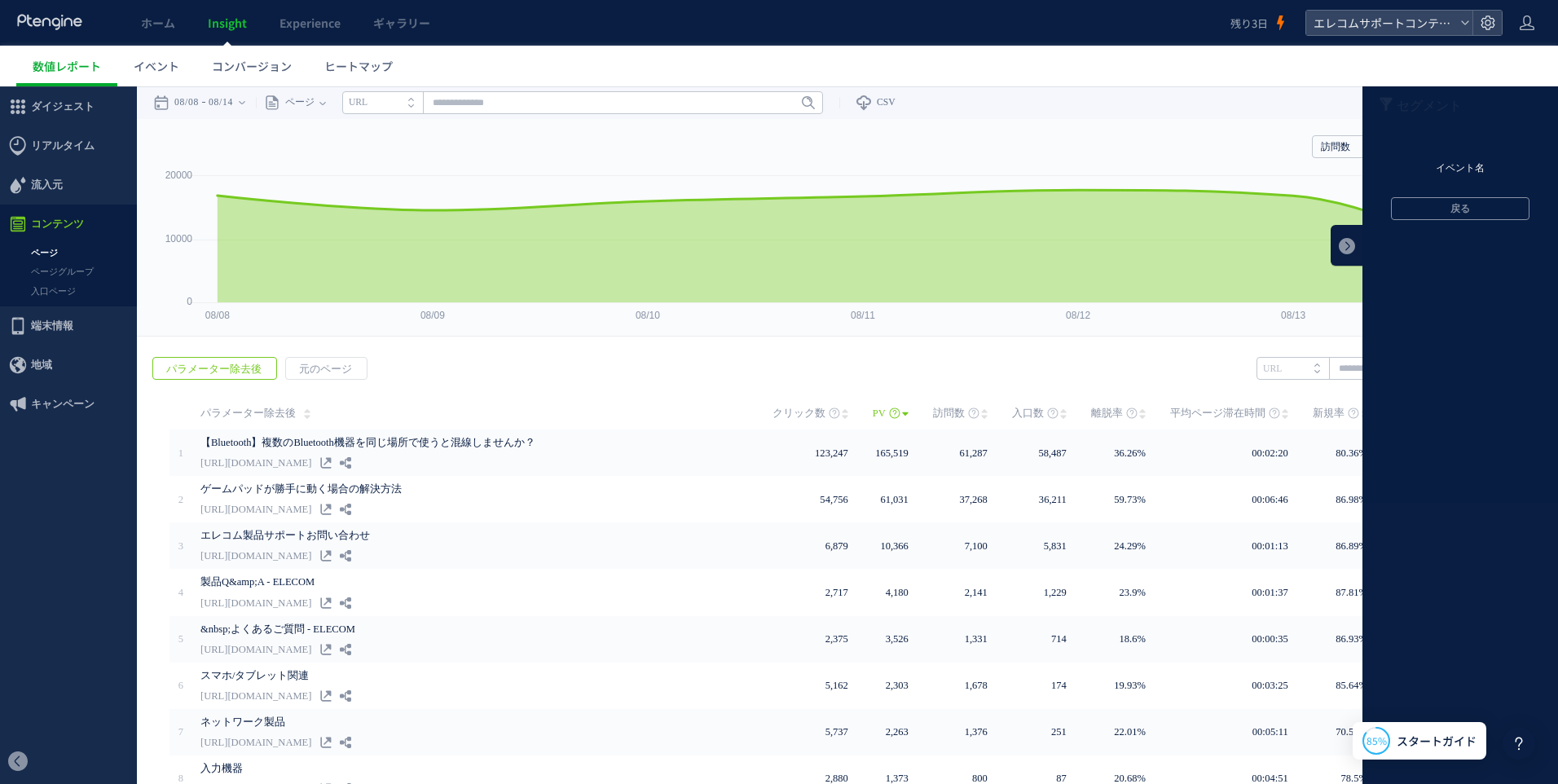
click at [1459, 166] on li "イベント名" at bounding box center [1460, 168] width 196 height 24
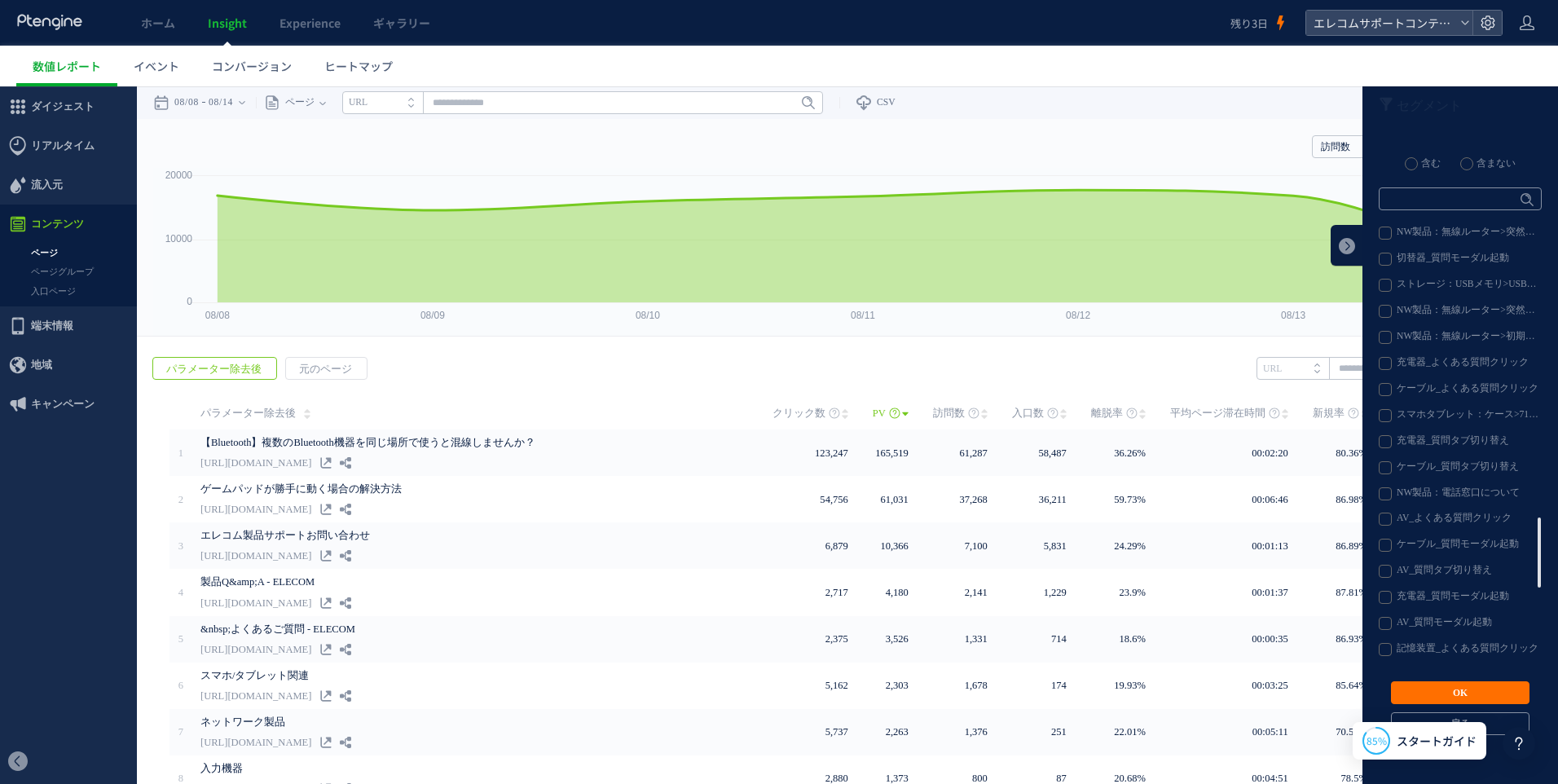
scroll to position [2185, 0]
click at [1418, 253] on label "test_VIVR電話ALL" at bounding box center [1459, 260] width 161 height 13
click at [1434, 691] on button "OK" at bounding box center [1460, 692] width 139 height 23
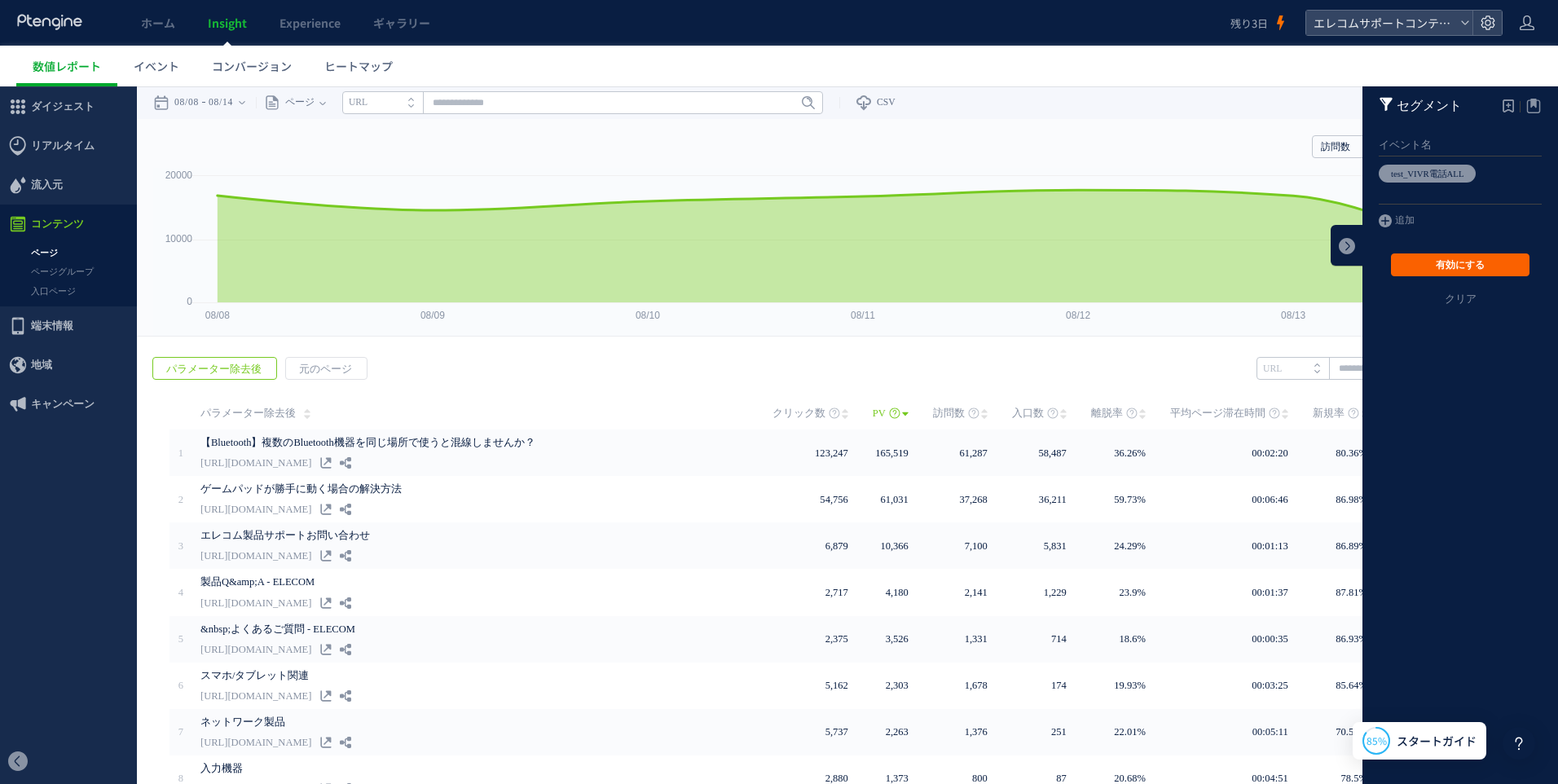
click at [1429, 259] on button "有効にする" at bounding box center [1460, 265] width 139 height 23
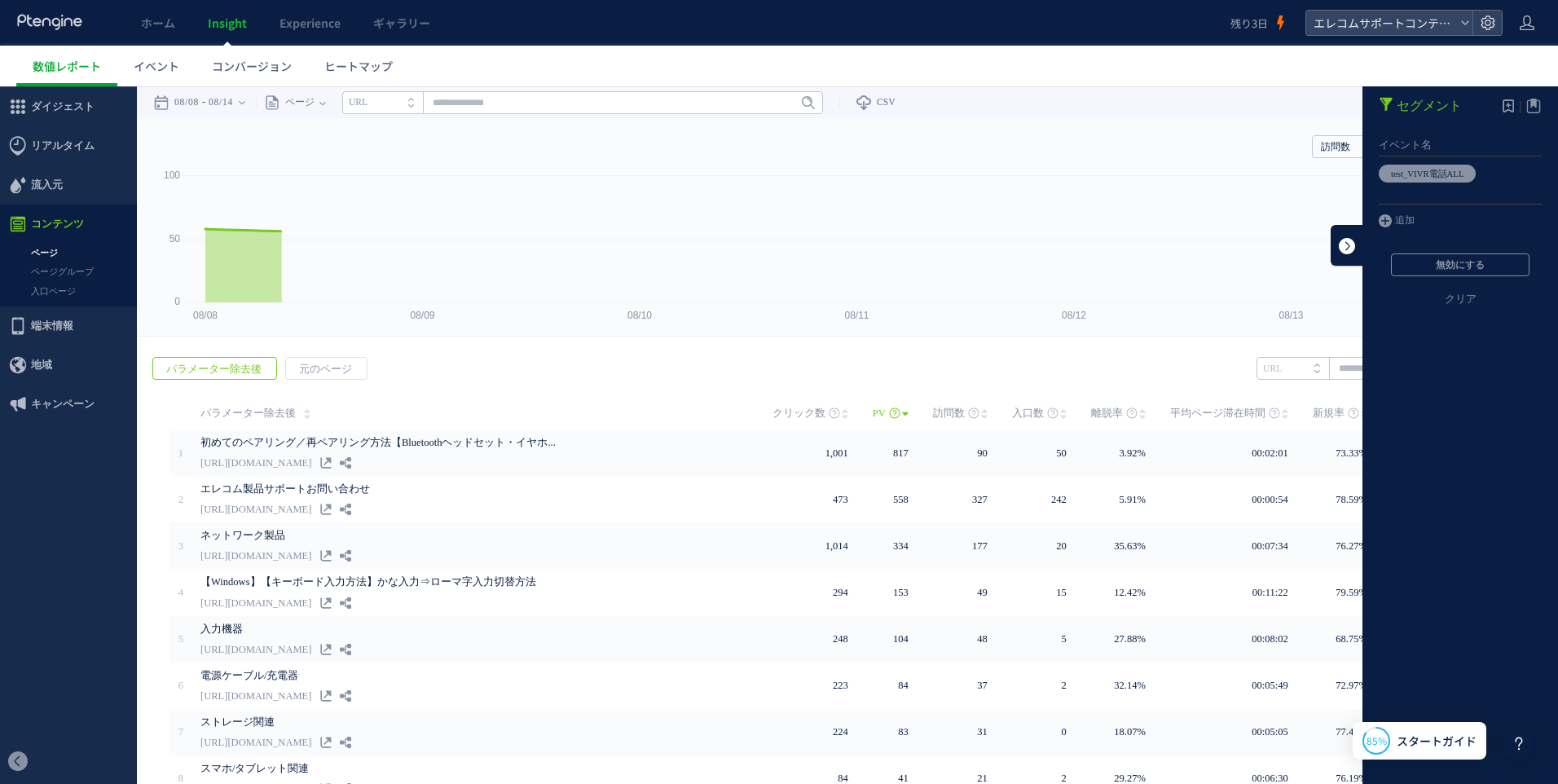
click at [1330, 245] on link at bounding box center [1346, 245] width 33 height 40
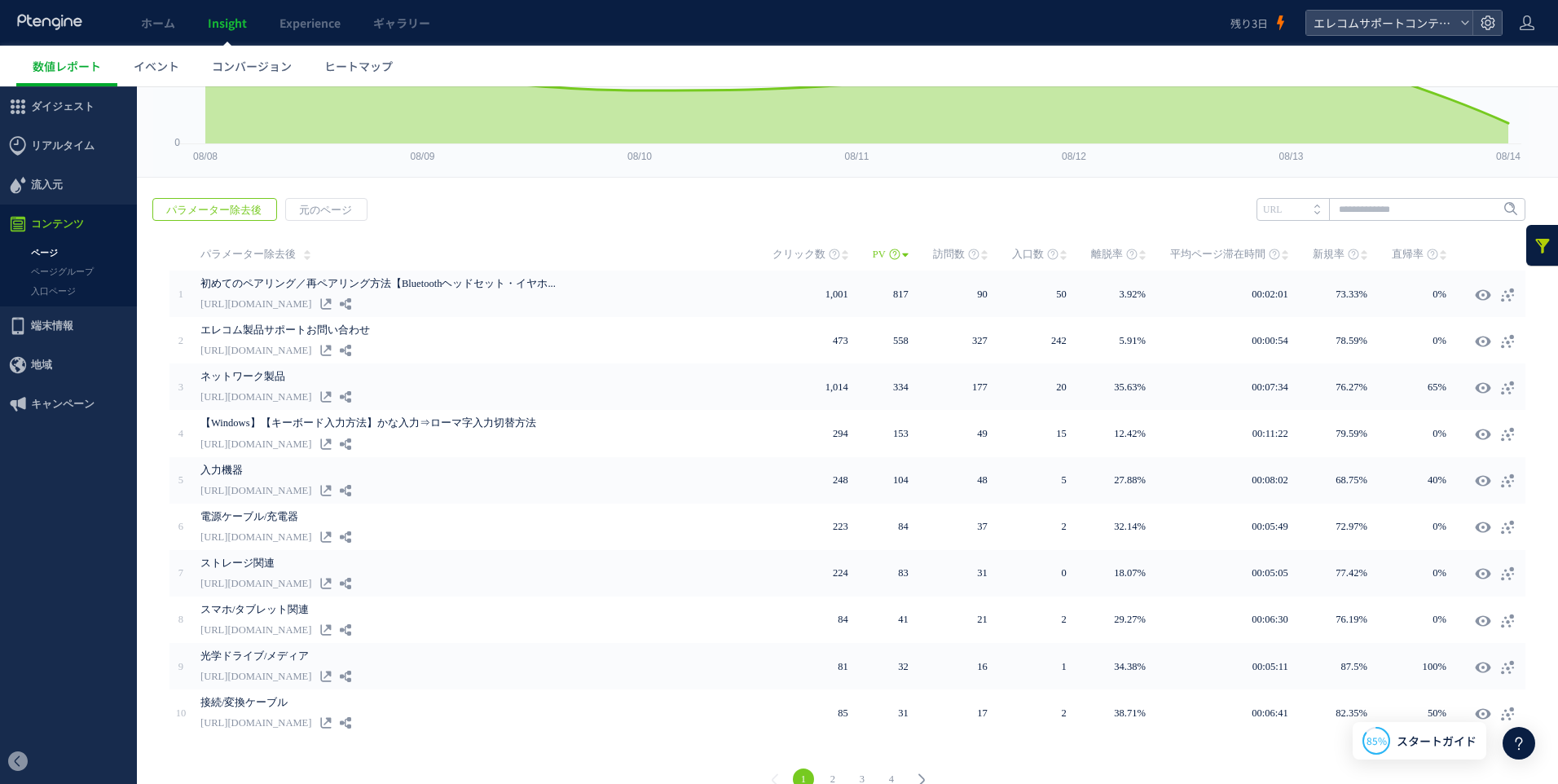
scroll to position [98, 0]
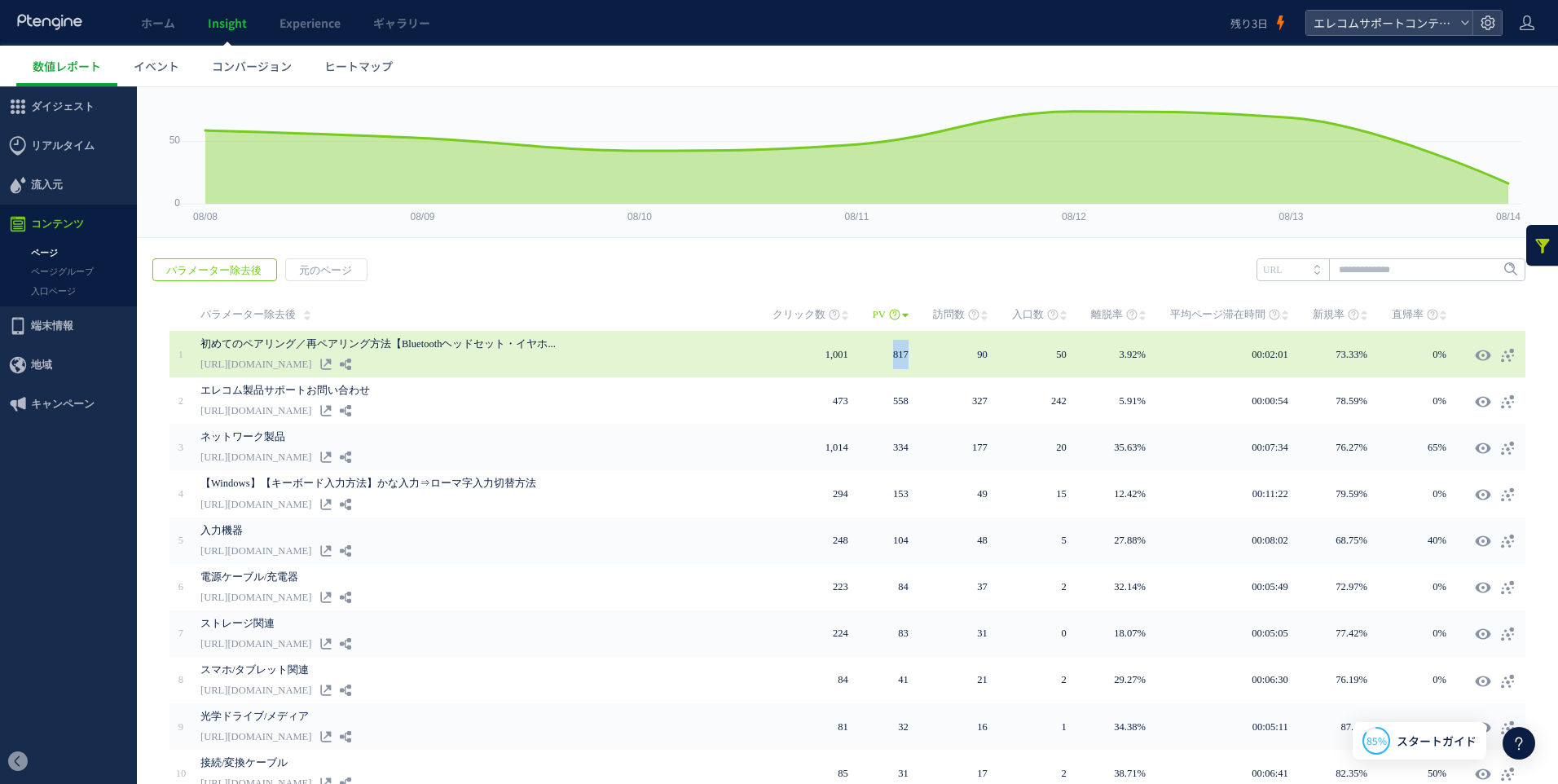
drag, startPoint x: 884, startPoint y: 353, endPoint x: 907, endPoint y: 350, distance: 23.2
click at [907, 350] on td "817" at bounding box center [903, 354] width 61 height 46
drag, startPoint x: 907, startPoint y: 350, endPoint x: 961, endPoint y: 353, distance: 54.1
click at [961, 353] on td "90" at bounding box center [972, 354] width 79 height 46
drag, startPoint x: 966, startPoint y: 352, endPoint x: 986, endPoint y: 352, distance: 20.0
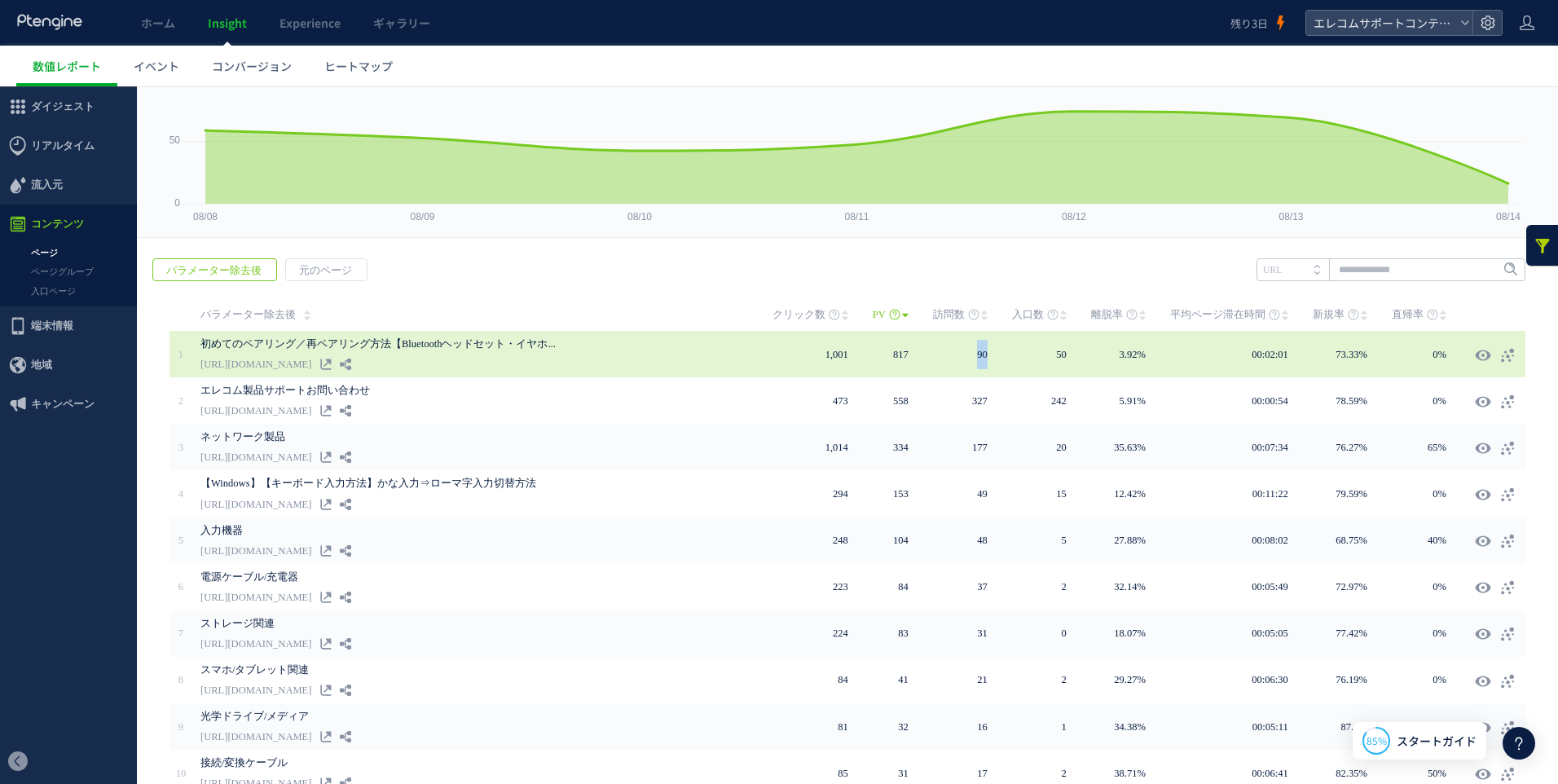
click at [986, 352] on td "90" at bounding box center [972, 354] width 79 height 46
drag, startPoint x: 986, startPoint y: 352, endPoint x: 967, endPoint y: 371, distance: 26.9
click at [967, 371] on td "90" at bounding box center [972, 354] width 79 height 46
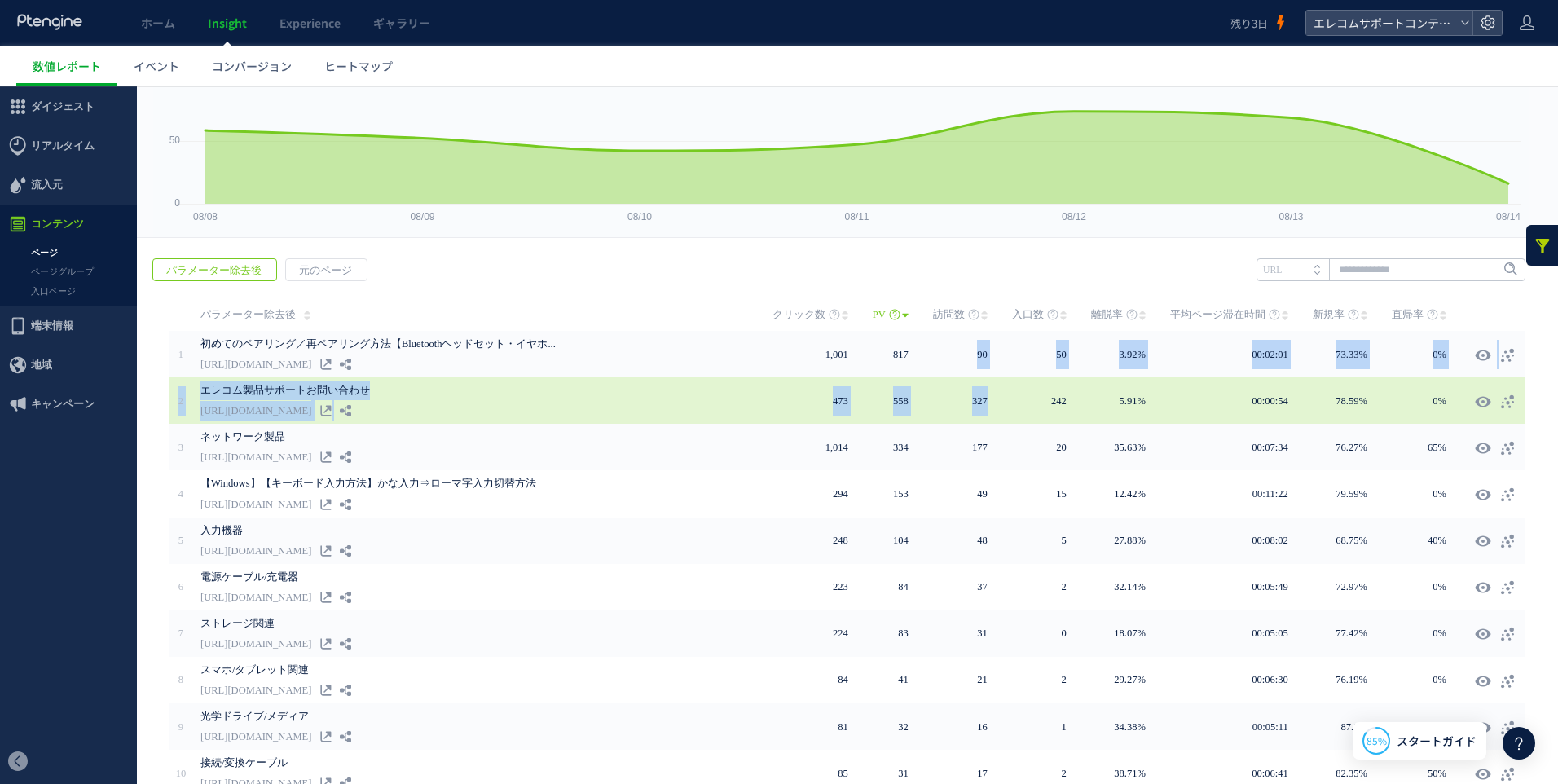
drag, startPoint x: 970, startPoint y: 353, endPoint x: 995, endPoint y: 407, distance: 59.5
click at [995, 407] on tbody "1 817" at bounding box center [847, 564] width 1355 height 466
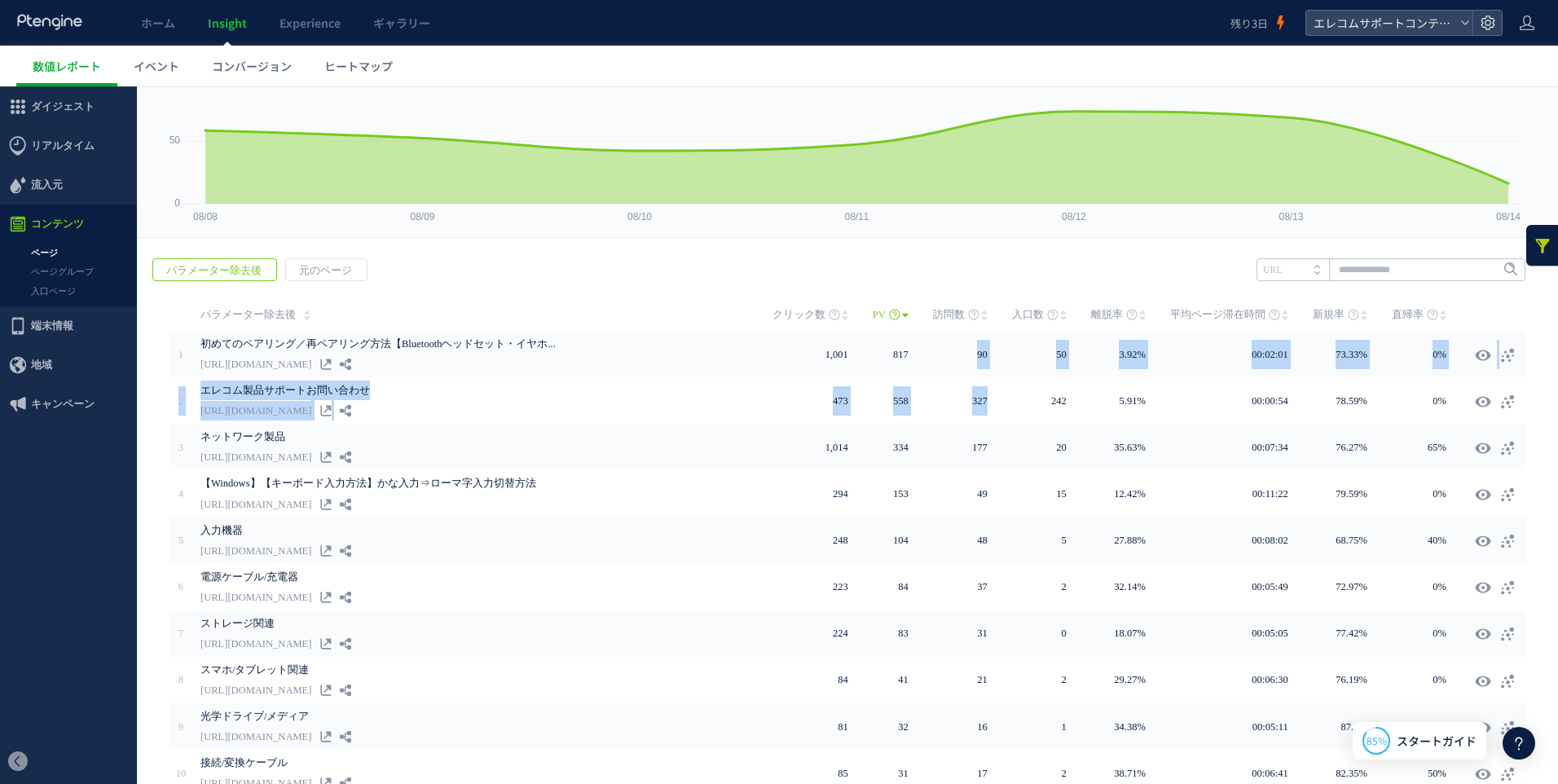
click at [802, 316] on span "クリック数" at bounding box center [798, 314] width 53 height 33
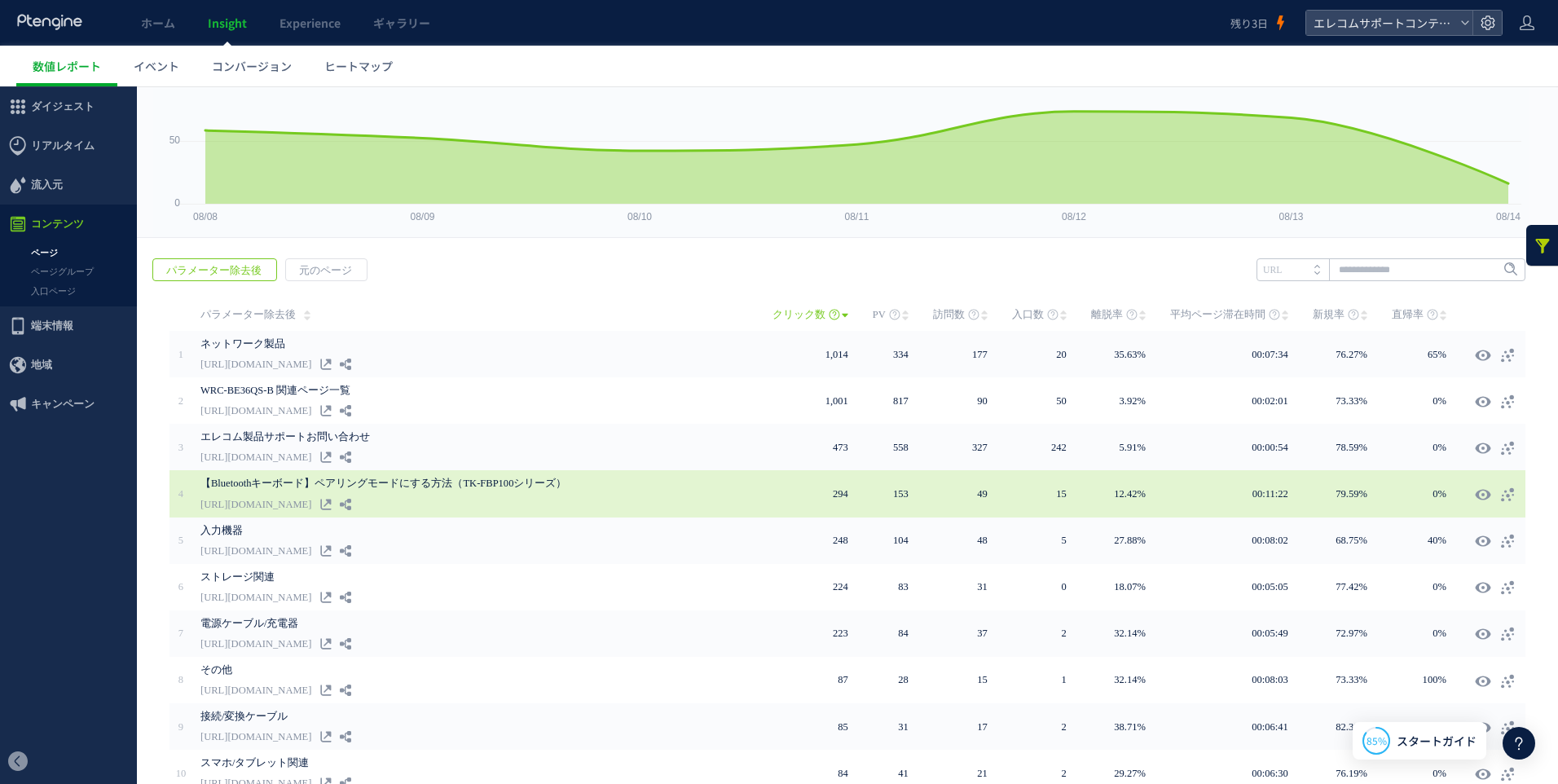
click at [1000, 494] on td "49" at bounding box center [972, 492] width 79 height 46
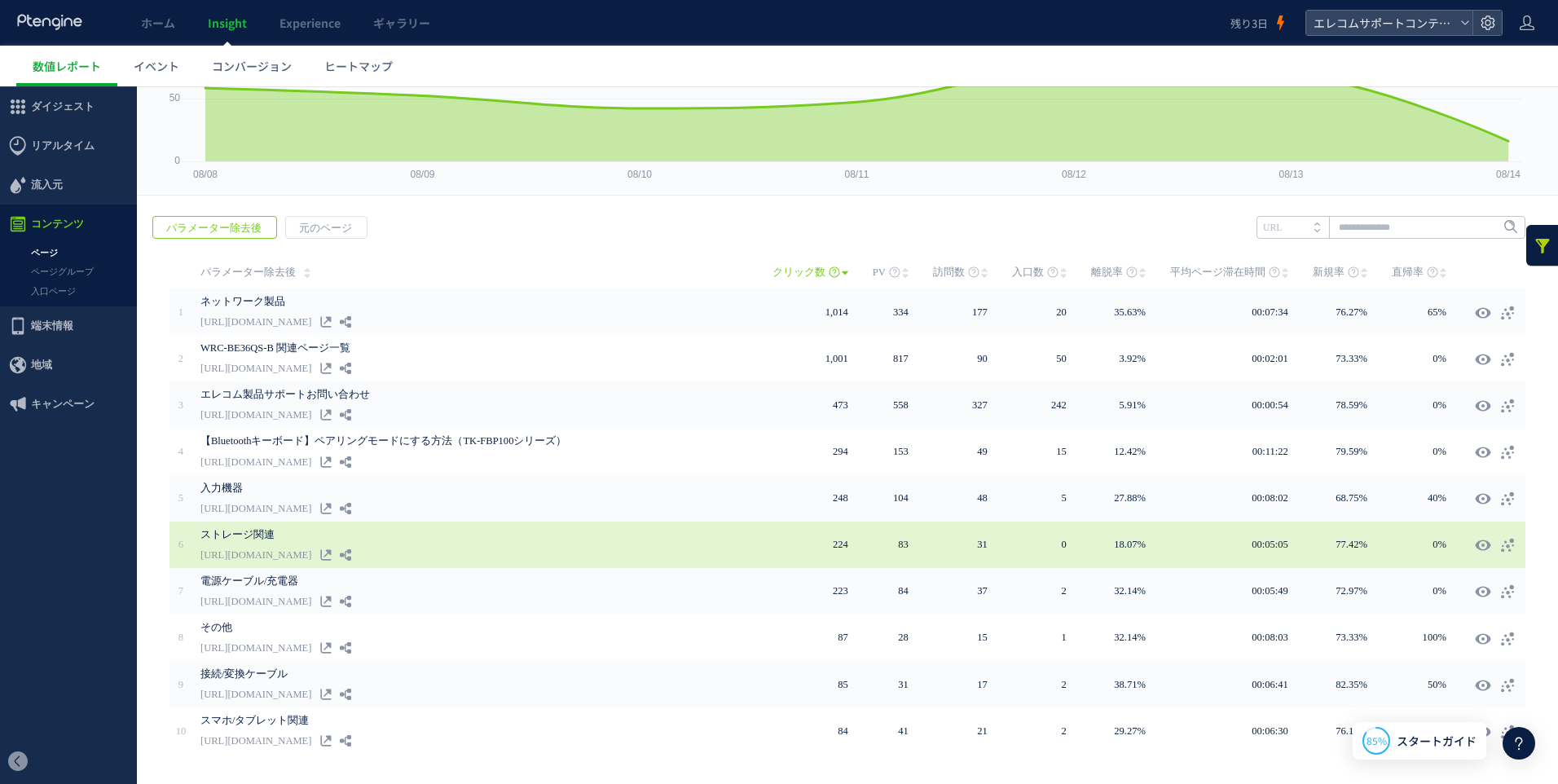
scroll to position [180, 0]
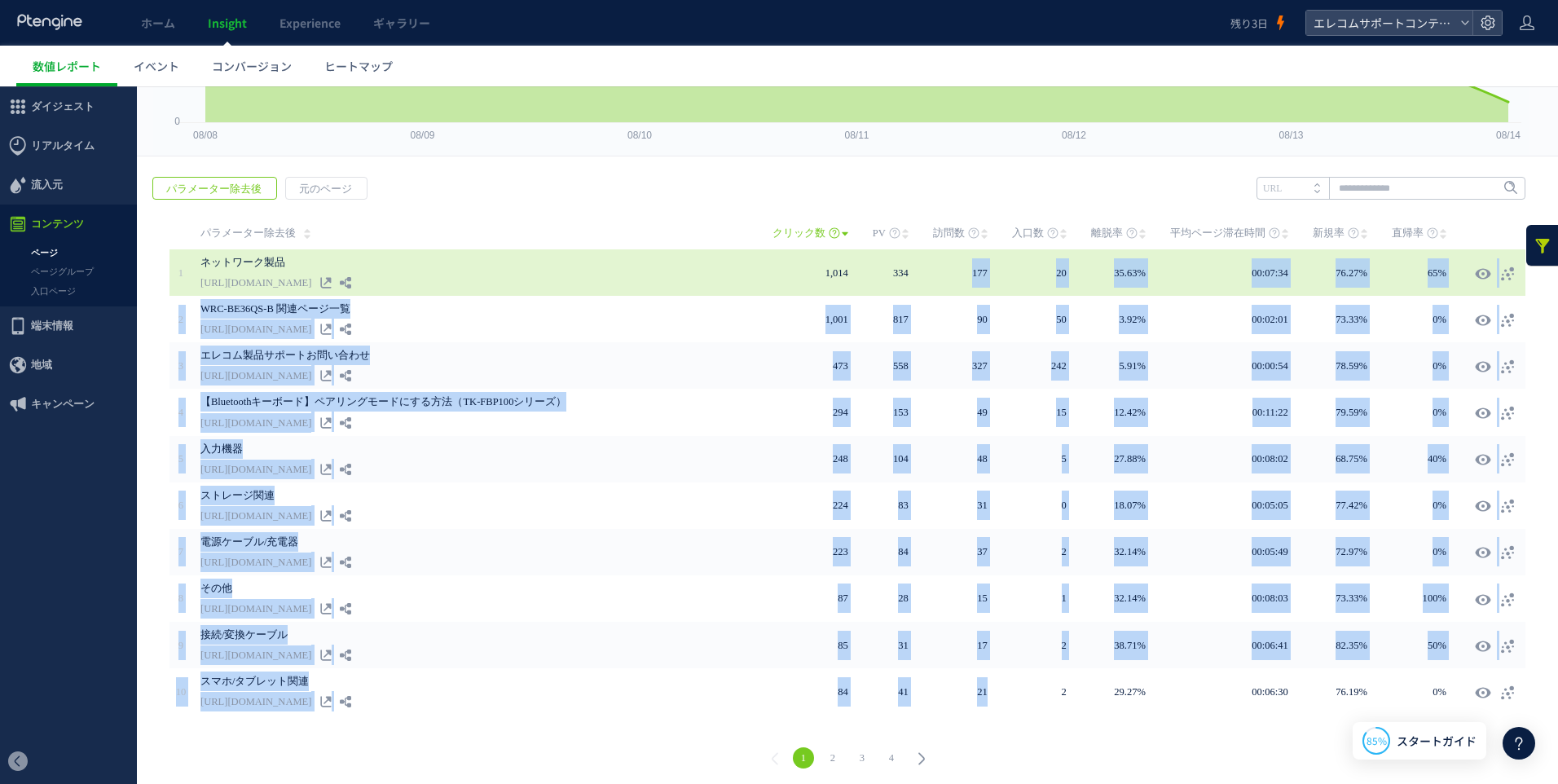
drag, startPoint x: 984, startPoint y: 687, endPoint x: 957, endPoint y: 276, distance: 411.9
click at [957, 276] on tbody "1 334" at bounding box center [847, 482] width 1355 height 466
drag, startPoint x: 957, startPoint y: 276, endPoint x: 946, endPoint y: 276, distance: 11.0
click at [946, 276] on td "177" at bounding box center [972, 272] width 79 height 46
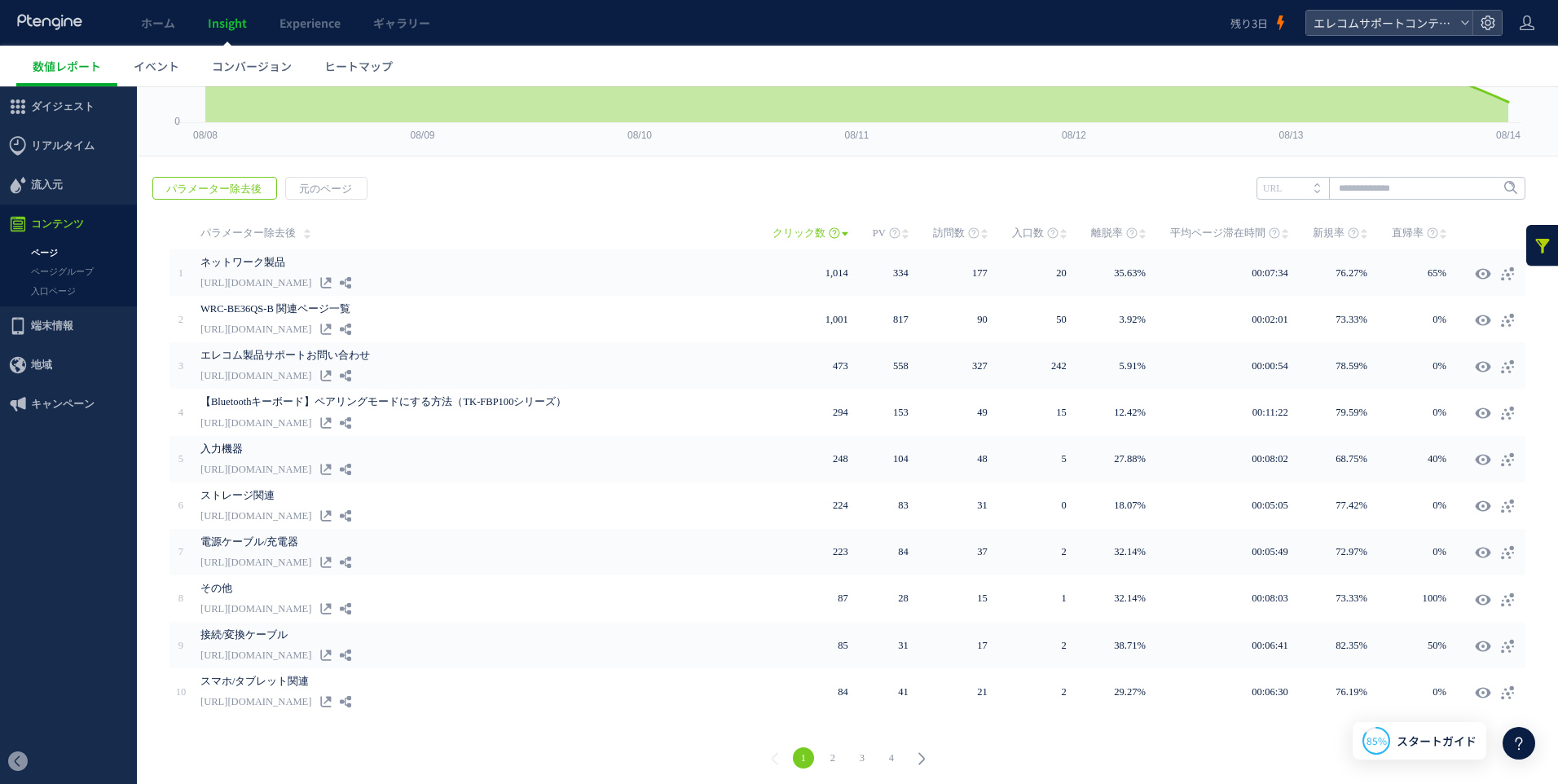
click at [885, 747] on link "4" at bounding box center [891, 757] width 21 height 21
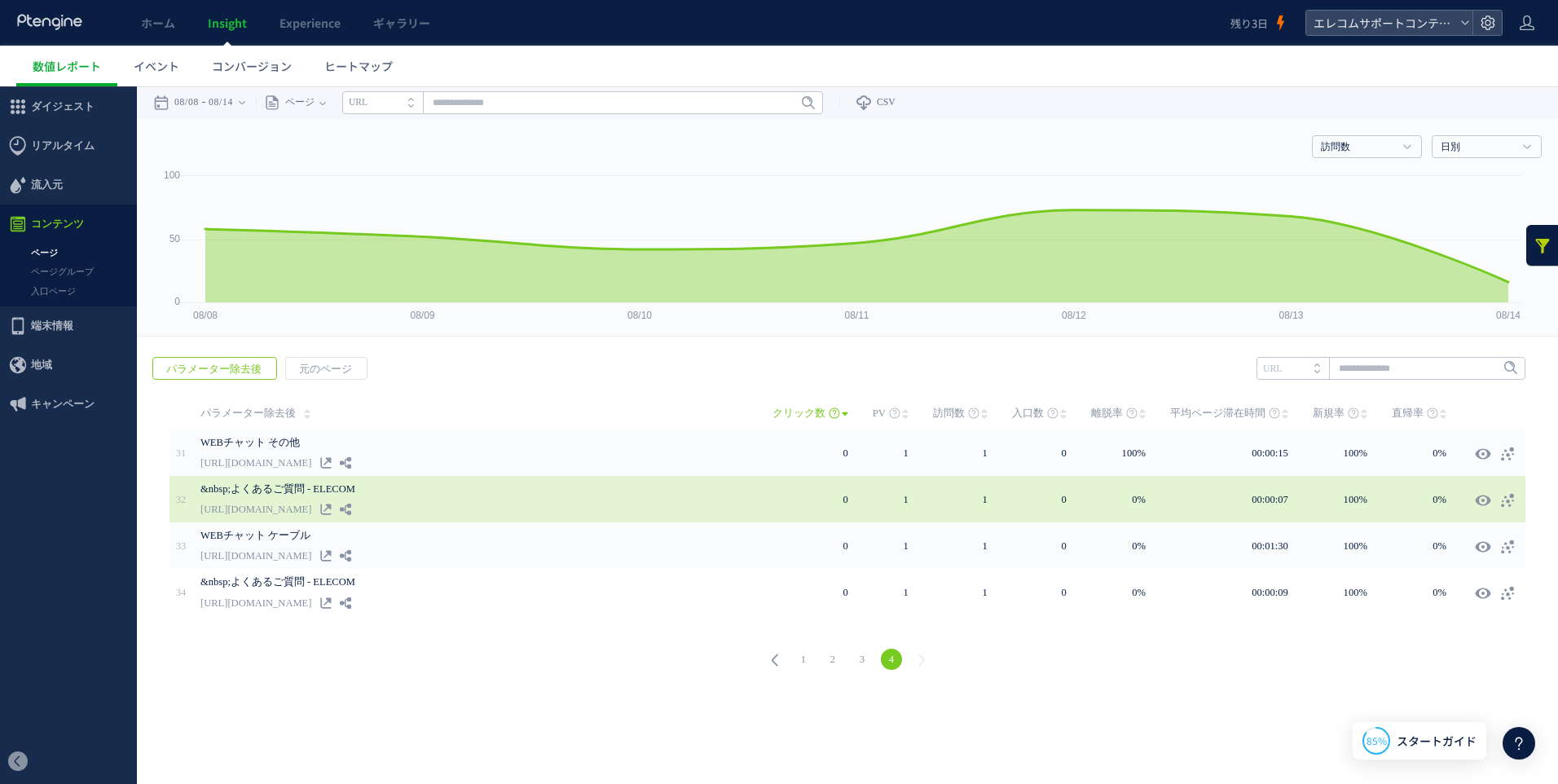
scroll to position [0, 0]
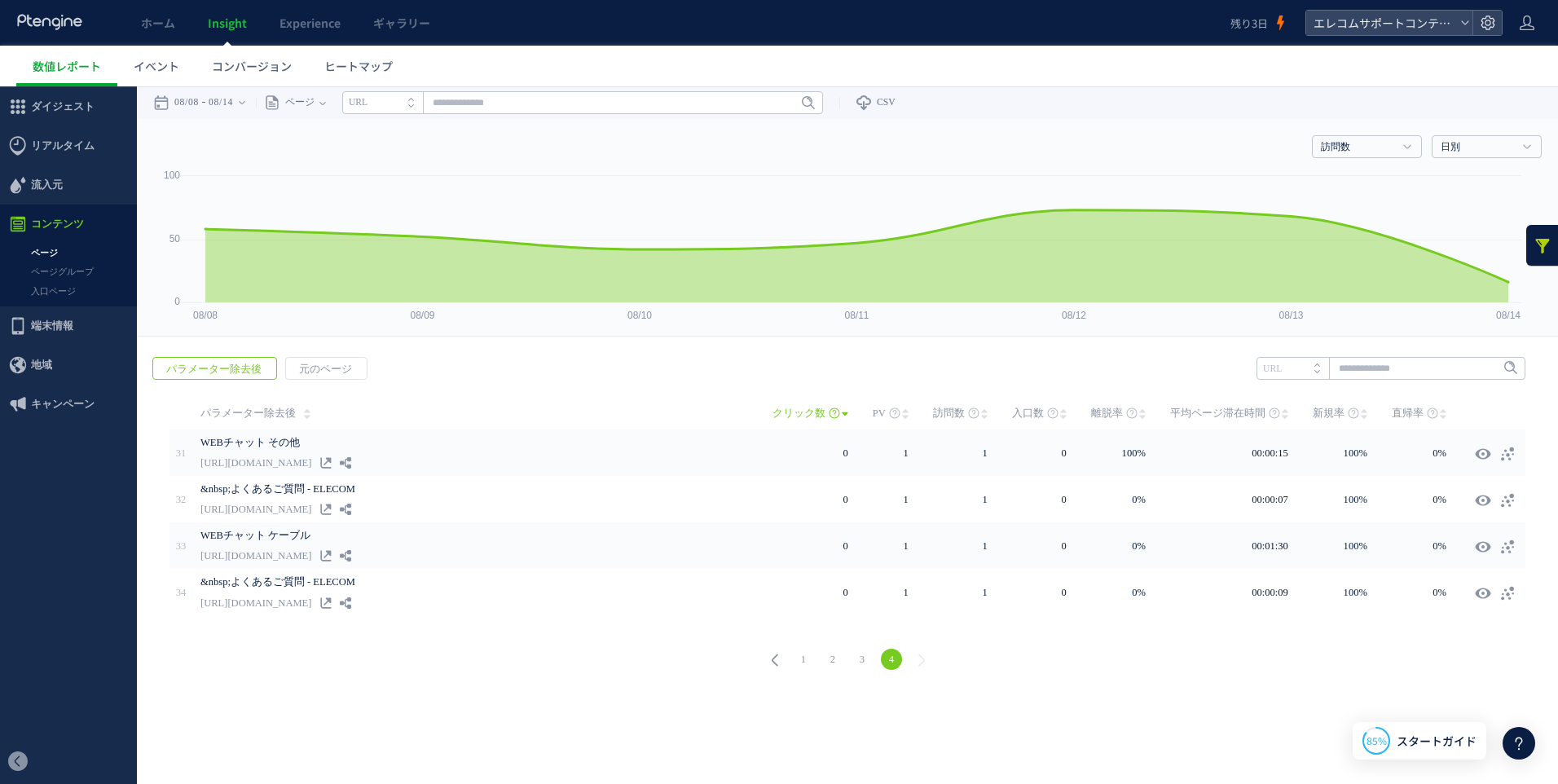
click at [860, 656] on link "3" at bounding box center [861, 659] width 21 height 21
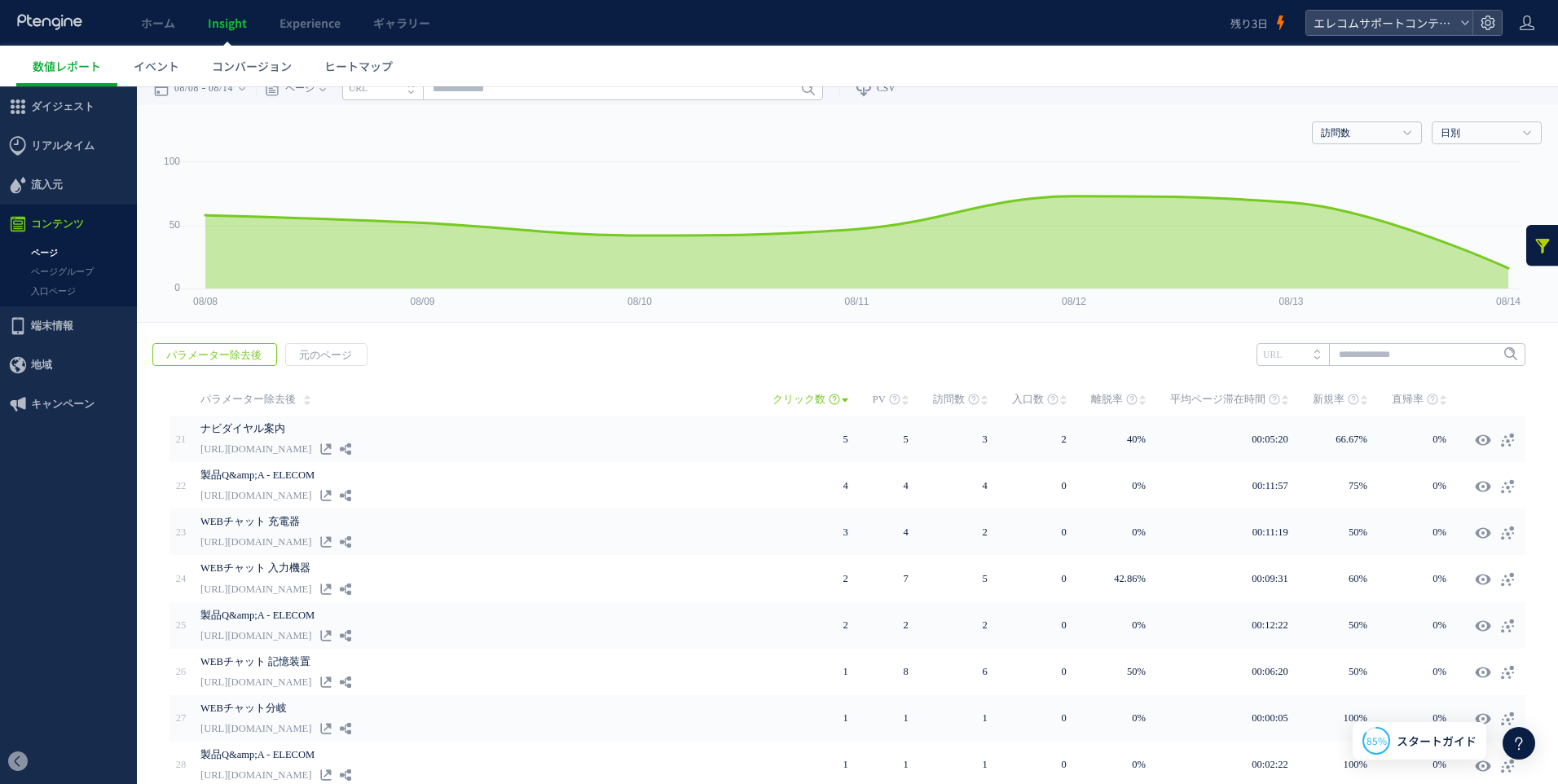
scroll to position [180, 0]
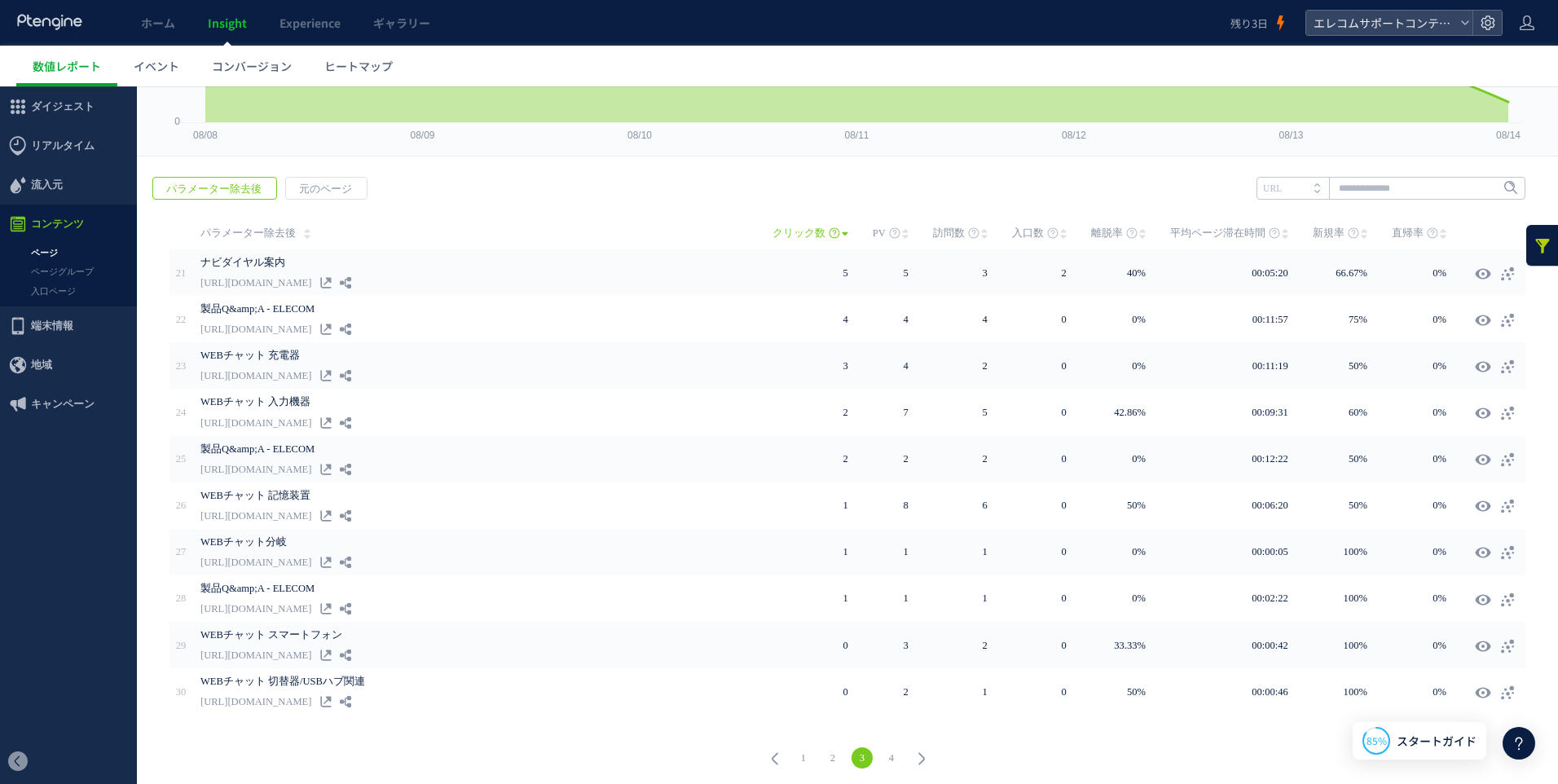
click at [822, 750] on link "2" at bounding box center [832, 757] width 21 height 21
click at [792, 751] on link "1" at bounding box center [803, 757] width 21 height 21
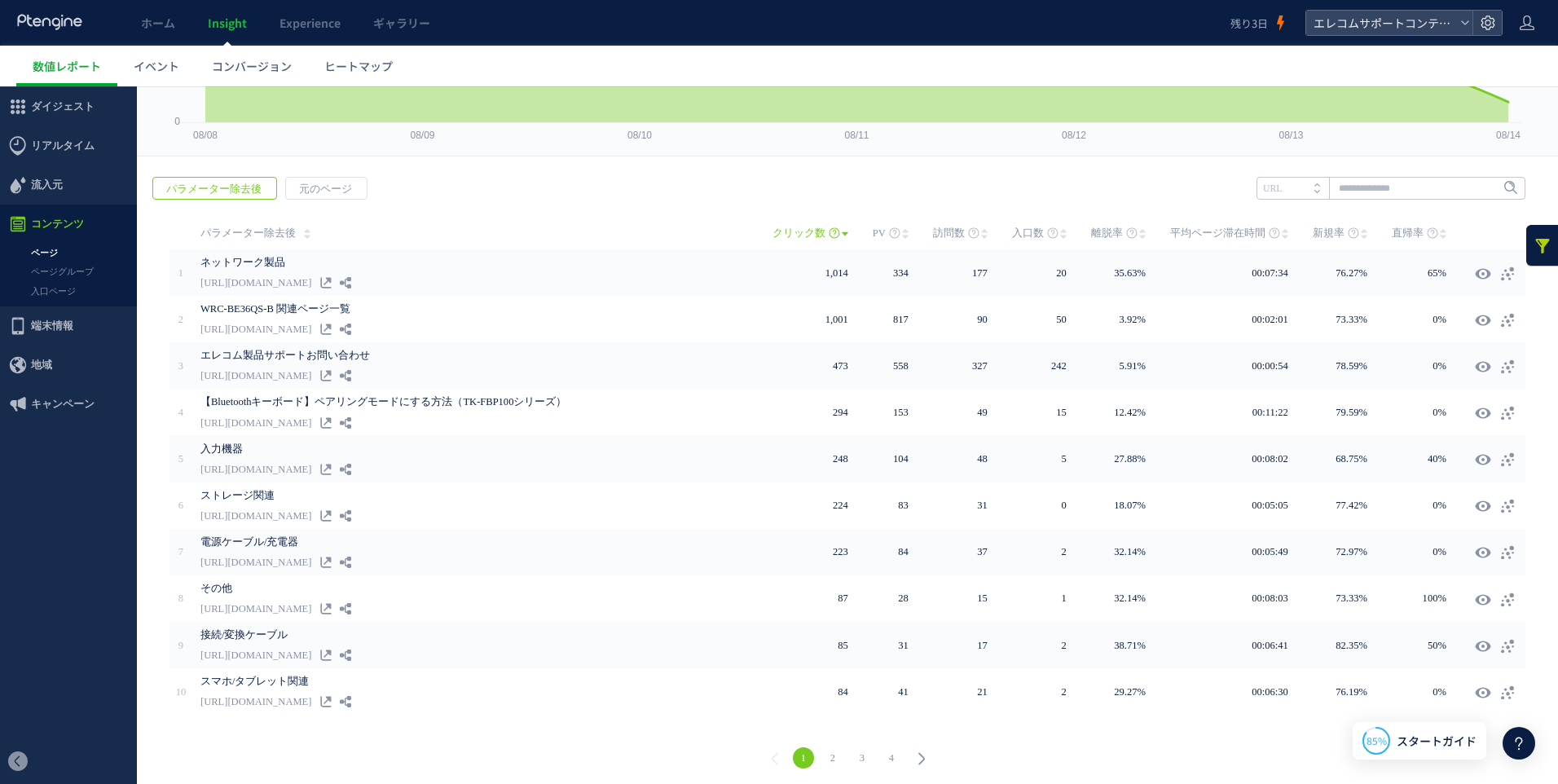
click at [793, 752] on link "1" at bounding box center [803, 757] width 21 height 21
click at [803, 752] on link "1" at bounding box center [803, 757] width 21 height 21
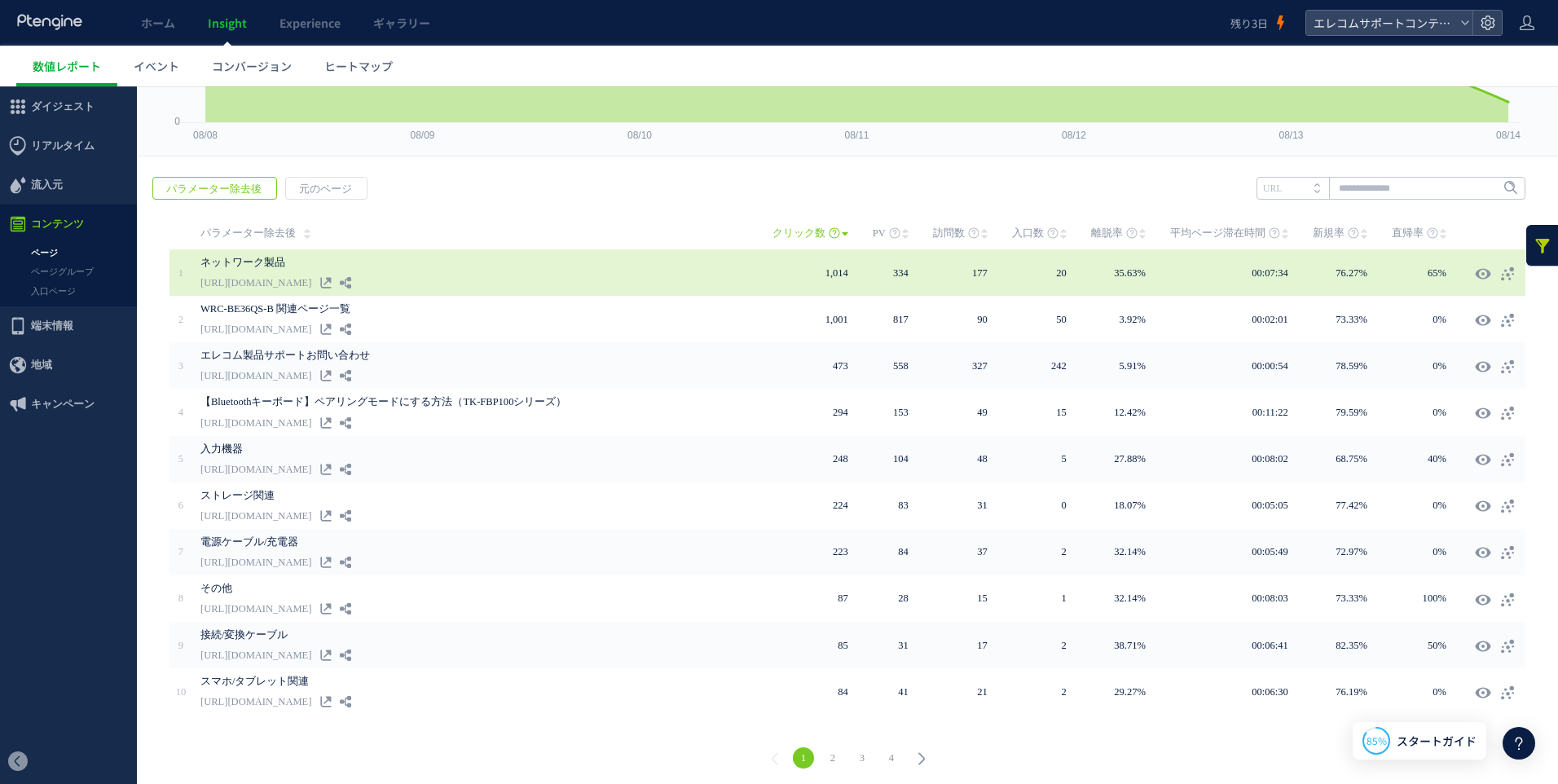
scroll to position [2185, 0]
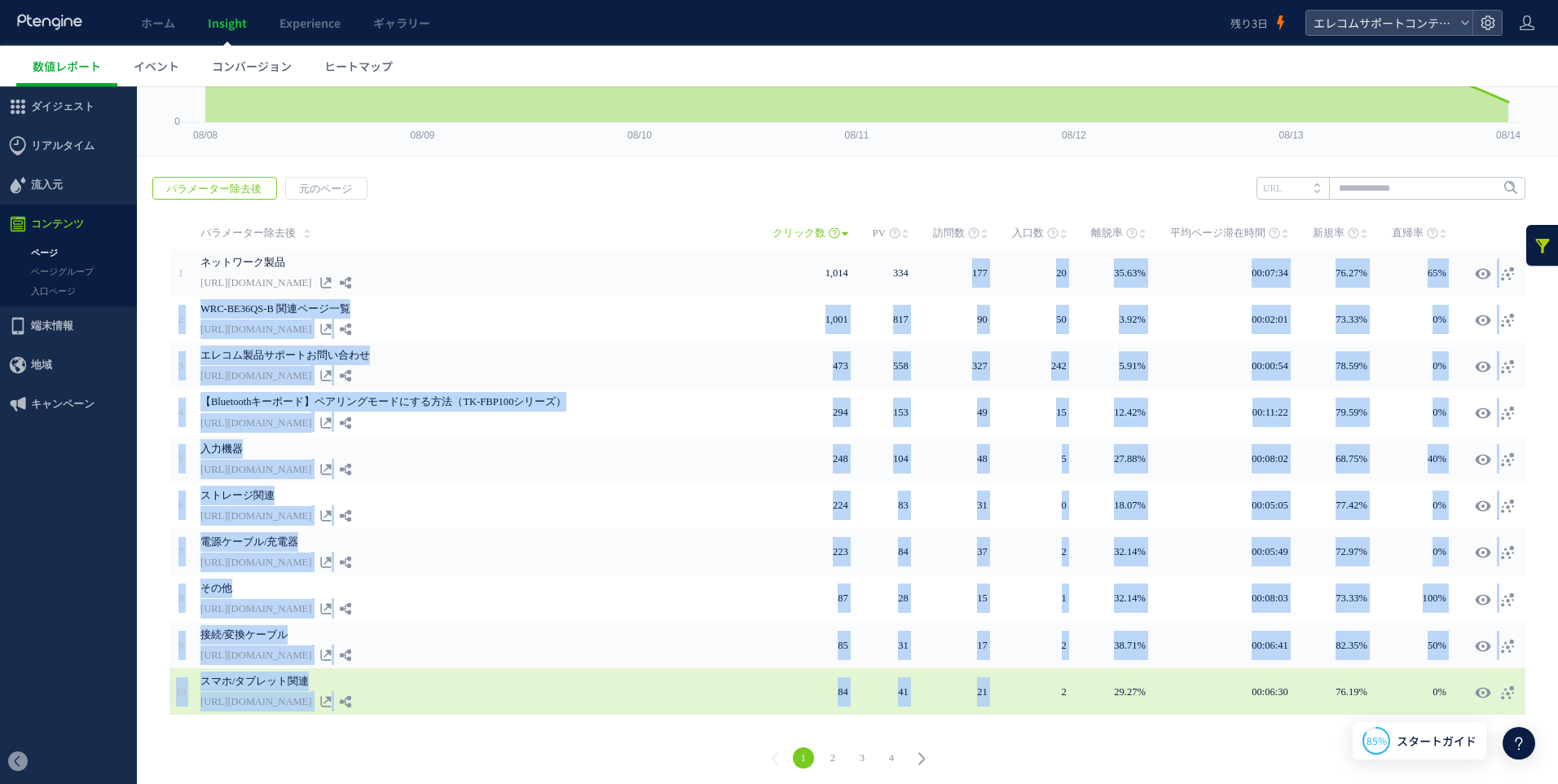
drag, startPoint x: 957, startPoint y: 270, endPoint x: 1009, endPoint y: 699, distance: 432.1
click at [1009, 699] on tbody "1 334" at bounding box center [847, 482] width 1355 height 466
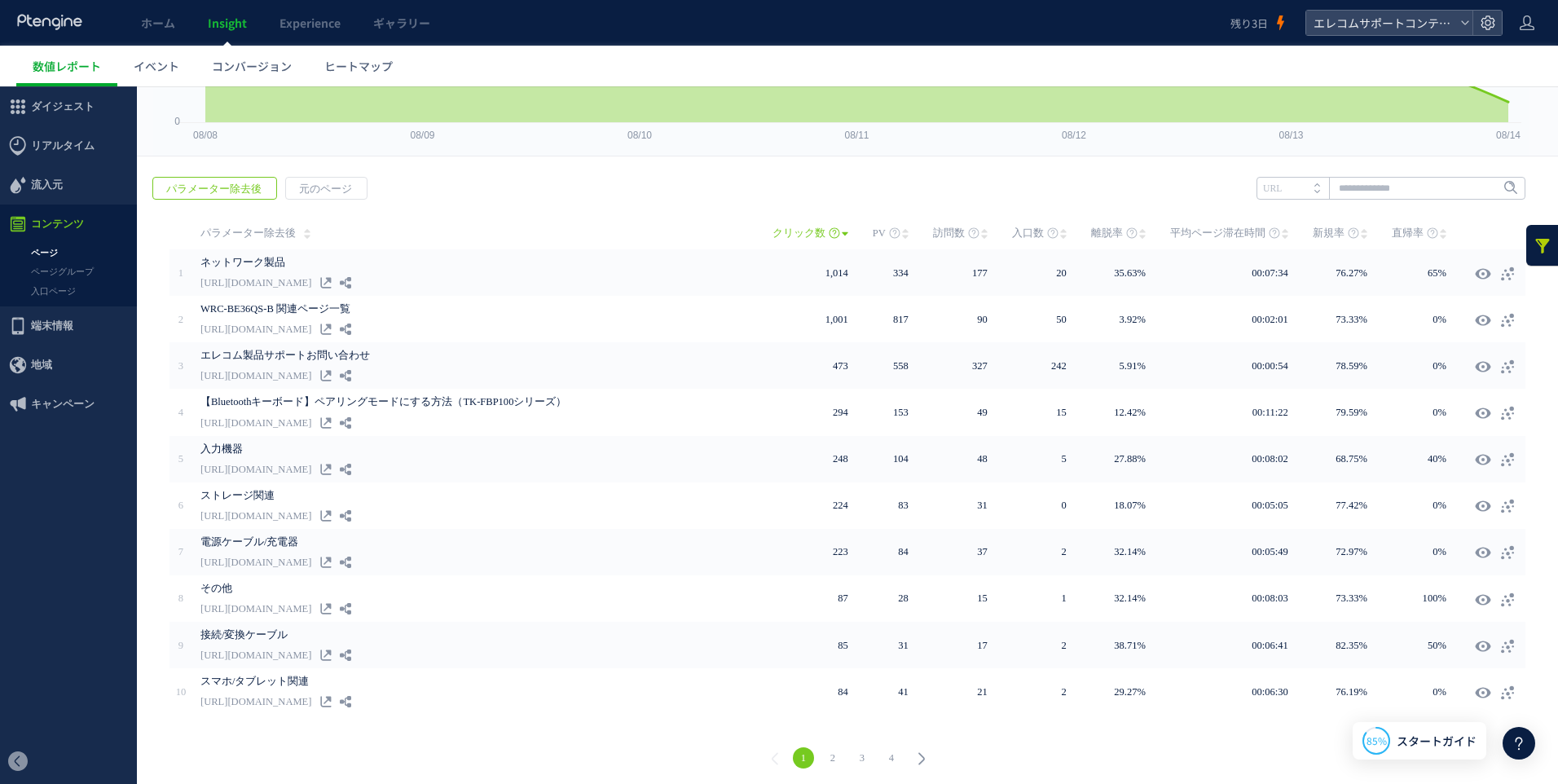
click at [46, 256] on link "ページ" at bounding box center [68, 253] width 137 height 18
click at [1528, 236] on link at bounding box center [1542, 245] width 33 height 40
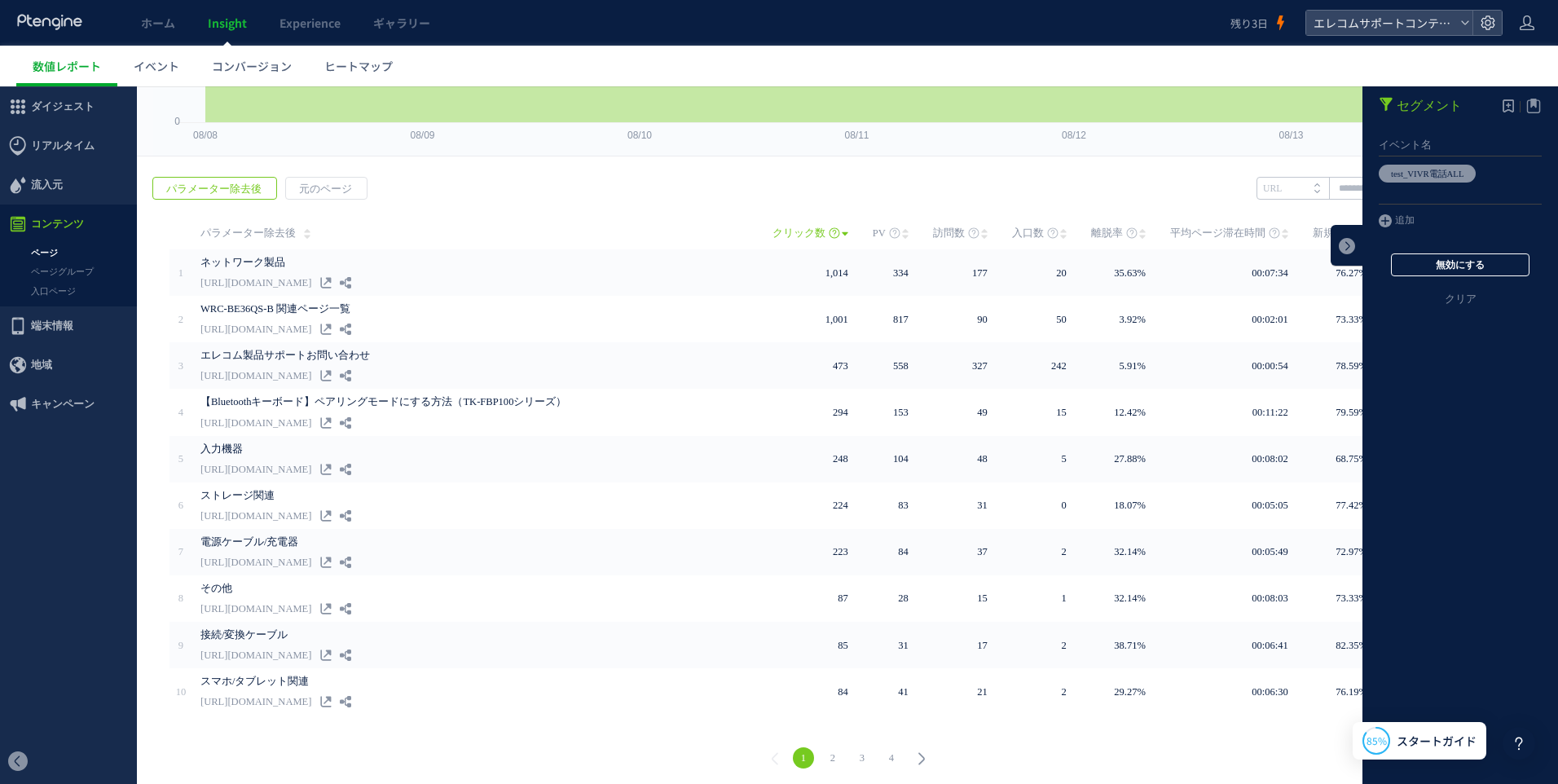
click at [1433, 263] on button "無効にする" at bounding box center [1460, 265] width 139 height 23
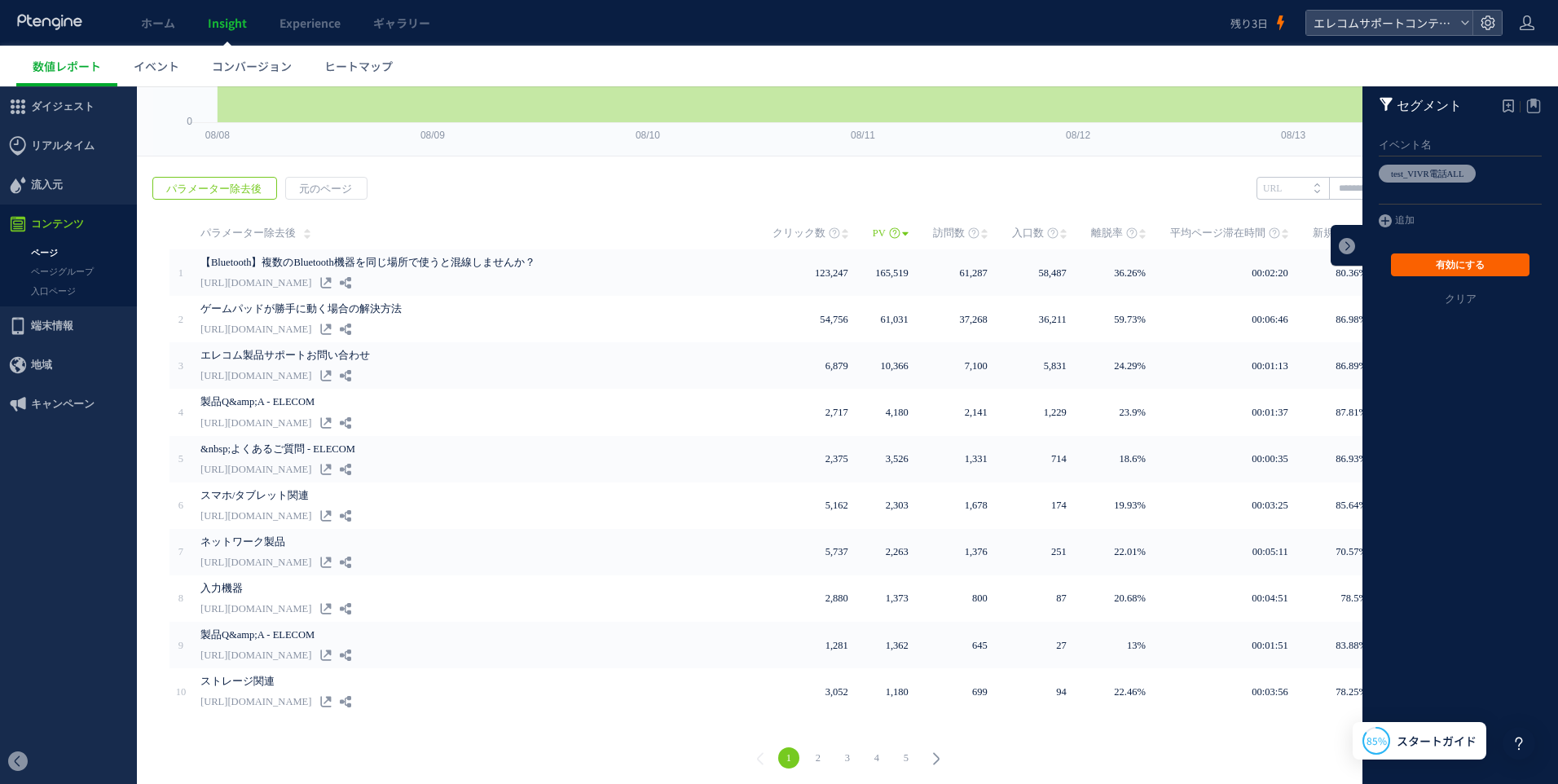
click at [1448, 260] on button "有効にする" at bounding box center [1460, 265] width 139 height 23
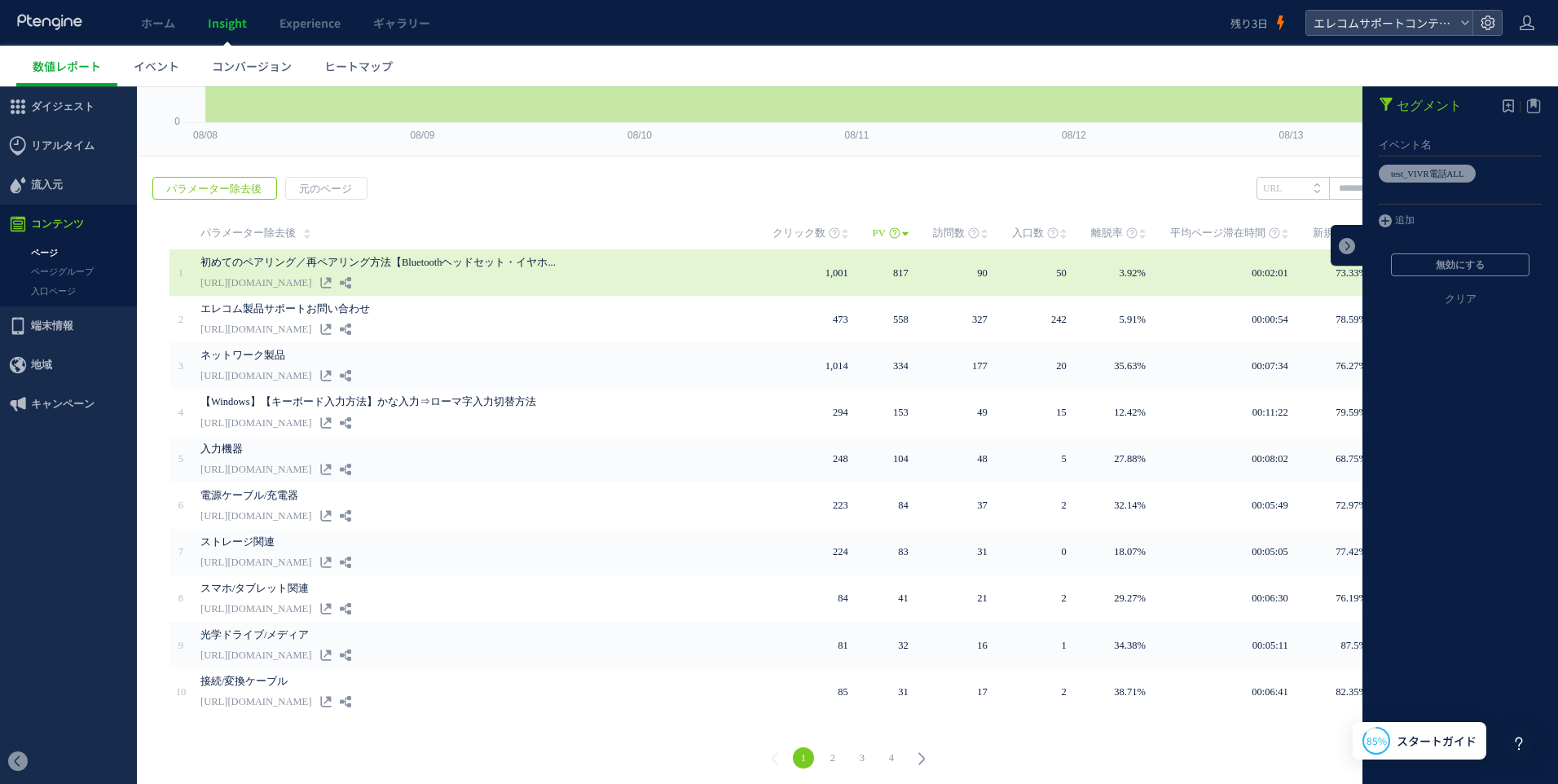
click at [267, 259] on link "初めてのペアリング／再ペアリング方法【Bluetoothヘッドセット・イヤホ..." at bounding box center [437, 262] width 472 height 19
click at [1340, 250] on link at bounding box center [1346, 245] width 33 height 40
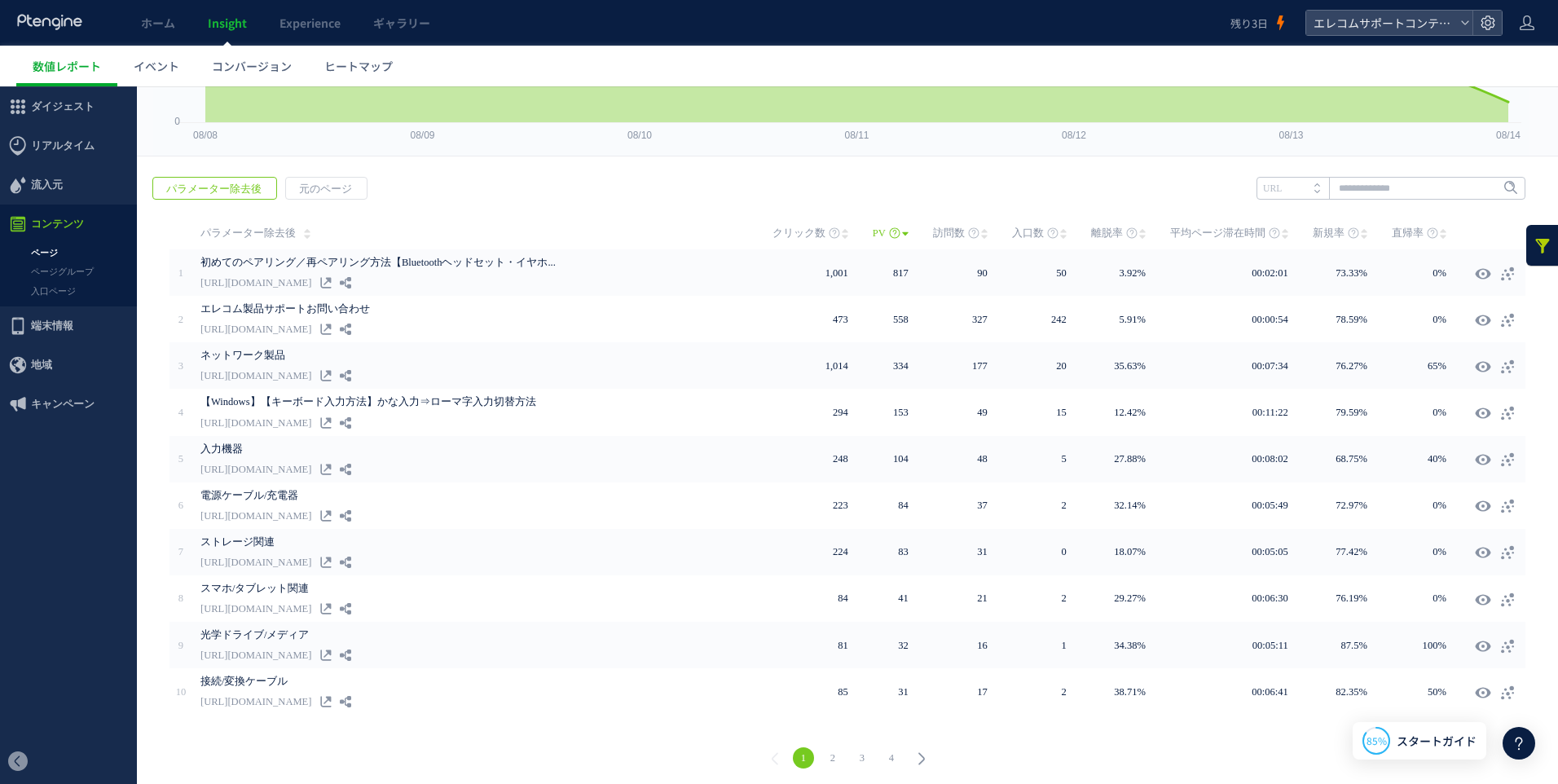
click at [981, 237] on use at bounding box center [984, 234] width 7 height 10
click at [981, 235] on use at bounding box center [984, 234] width 7 height 10
click at [981, 236] on use at bounding box center [984, 234] width 7 height 10
click at [981, 236] on icon at bounding box center [984, 234] width 7 height 13
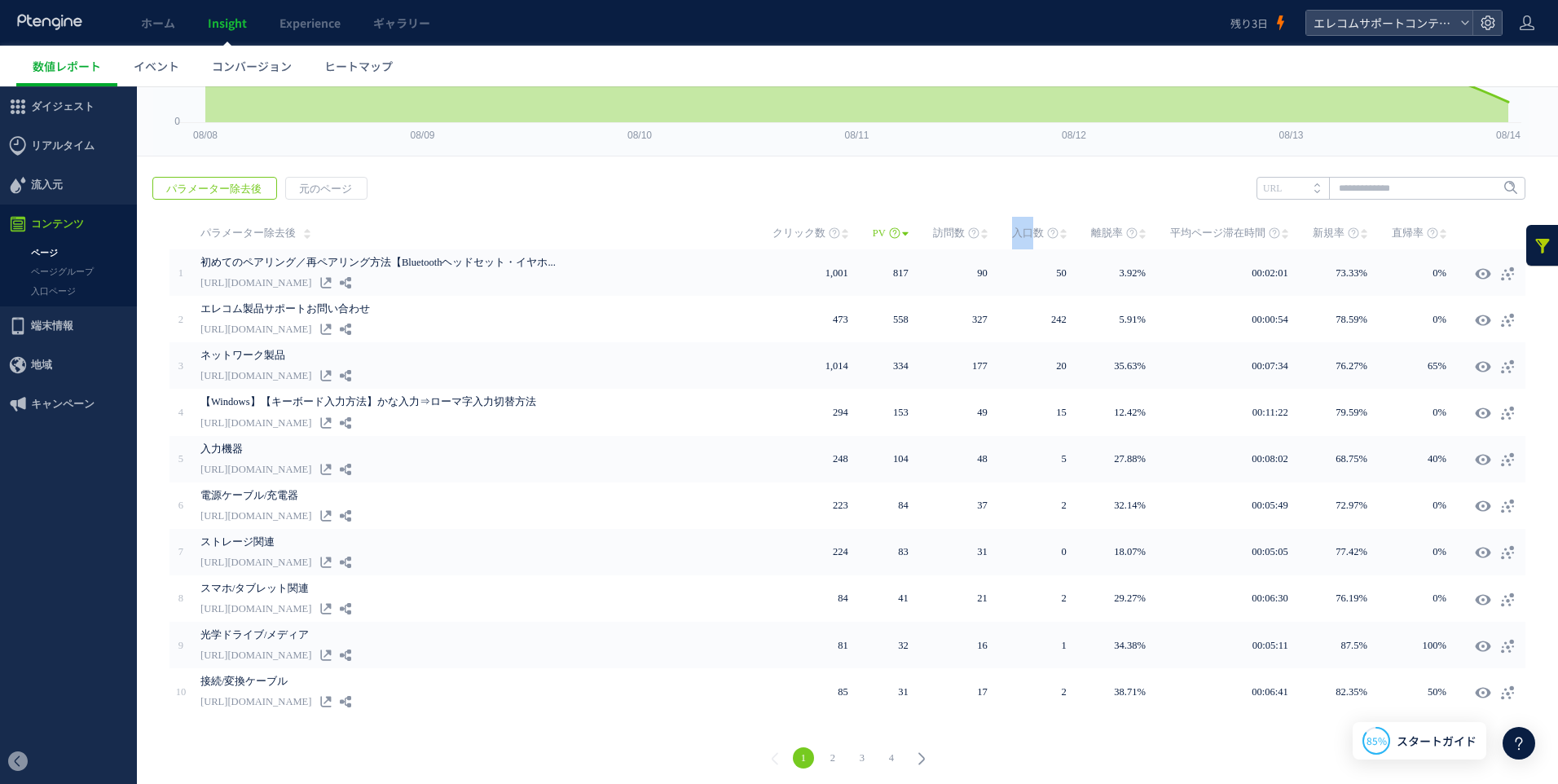
click at [981, 236] on icon at bounding box center [984, 234] width 7 height 13
click at [981, 235] on use at bounding box center [984, 234] width 7 height 10
click at [981, 234] on icon at bounding box center [984, 234] width 7 height 13
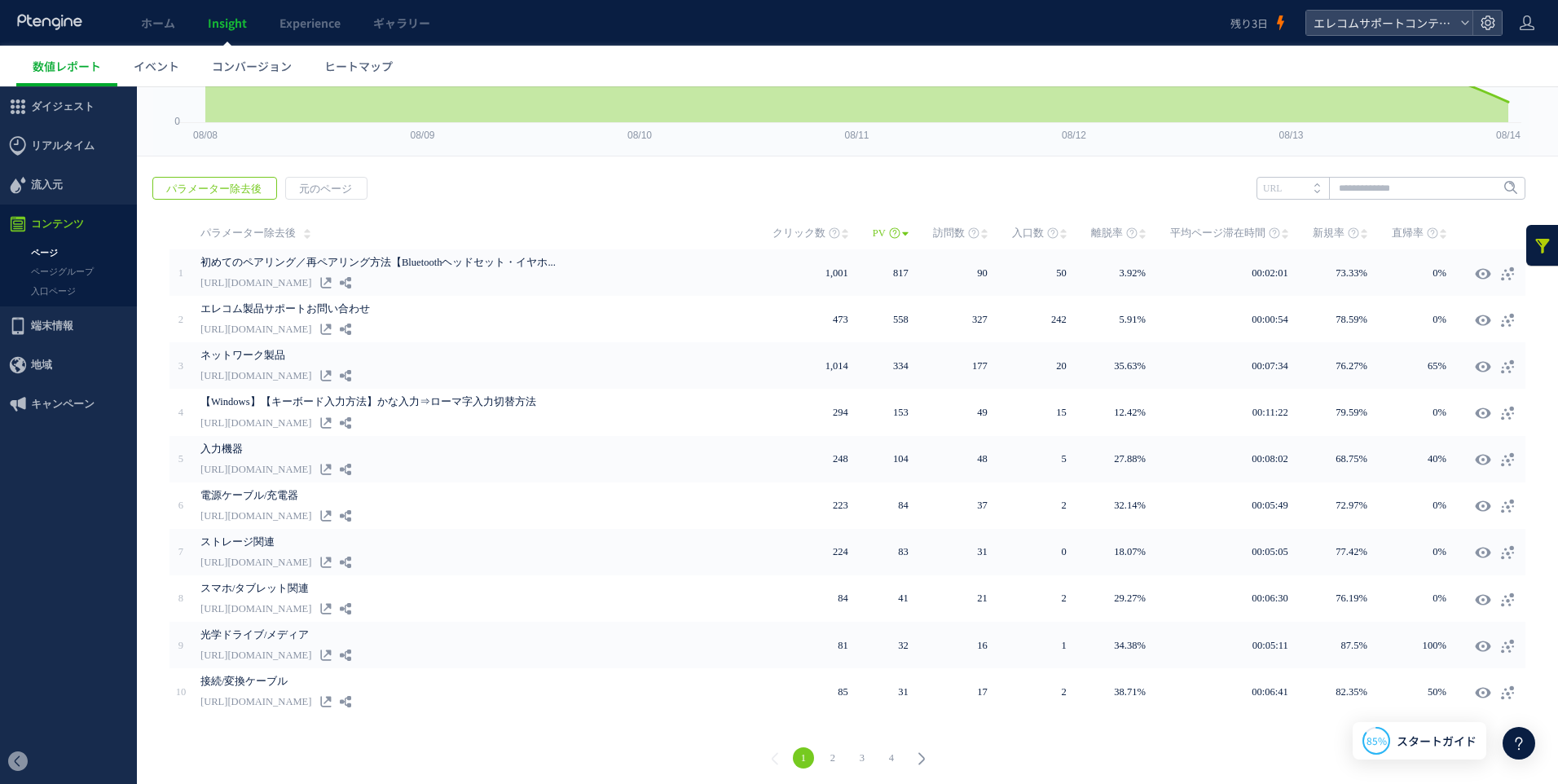
click at [981, 235] on use at bounding box center [984, 234] width 7 height 10
drag, startPoint x: 977, startPoint y: 235, endPoint x: 899, endPoint y: 237, distance: 78.0
click at [902, 237] on icon at bounding box center [905, 234] width 7 height 13
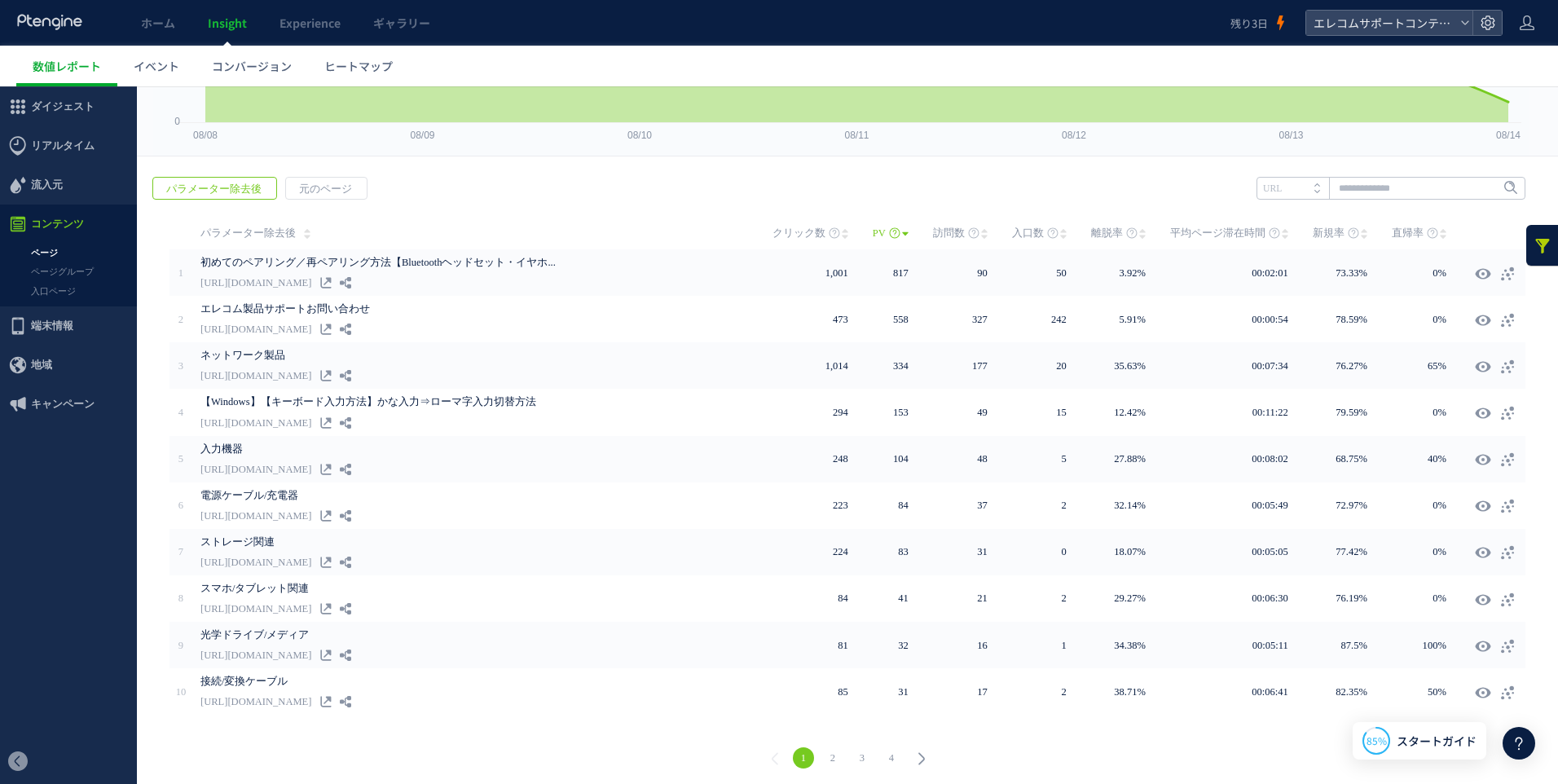
click at [902, 237] on icon at bounding box center [905, 234] width 7 height 13
click at [981, 232] on use at bounding box center [984, 234] width 7 height 10
click at [948, 229] on span "訪問数" at bounding box center [949, 233] width 32 height 33
click at [1060, 238] on use at bounding box center [1063, 234] width 7 height 10
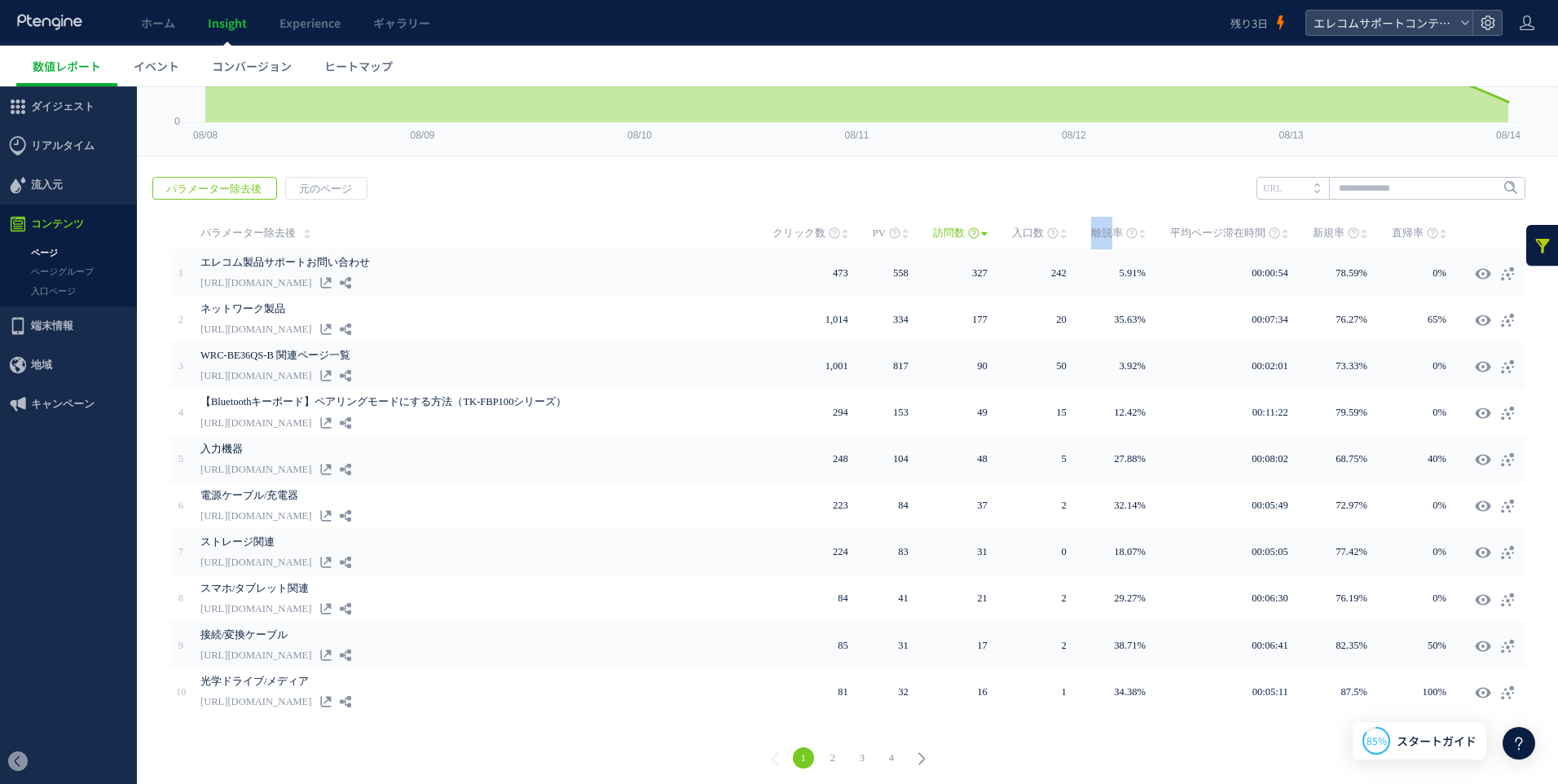
click at [1060, 239] on icon at bounding box center [1063, 234] width 7 height 13
click at [328, 183] on span "元のページ" at bounding box center [325, 188] width 79 height 23
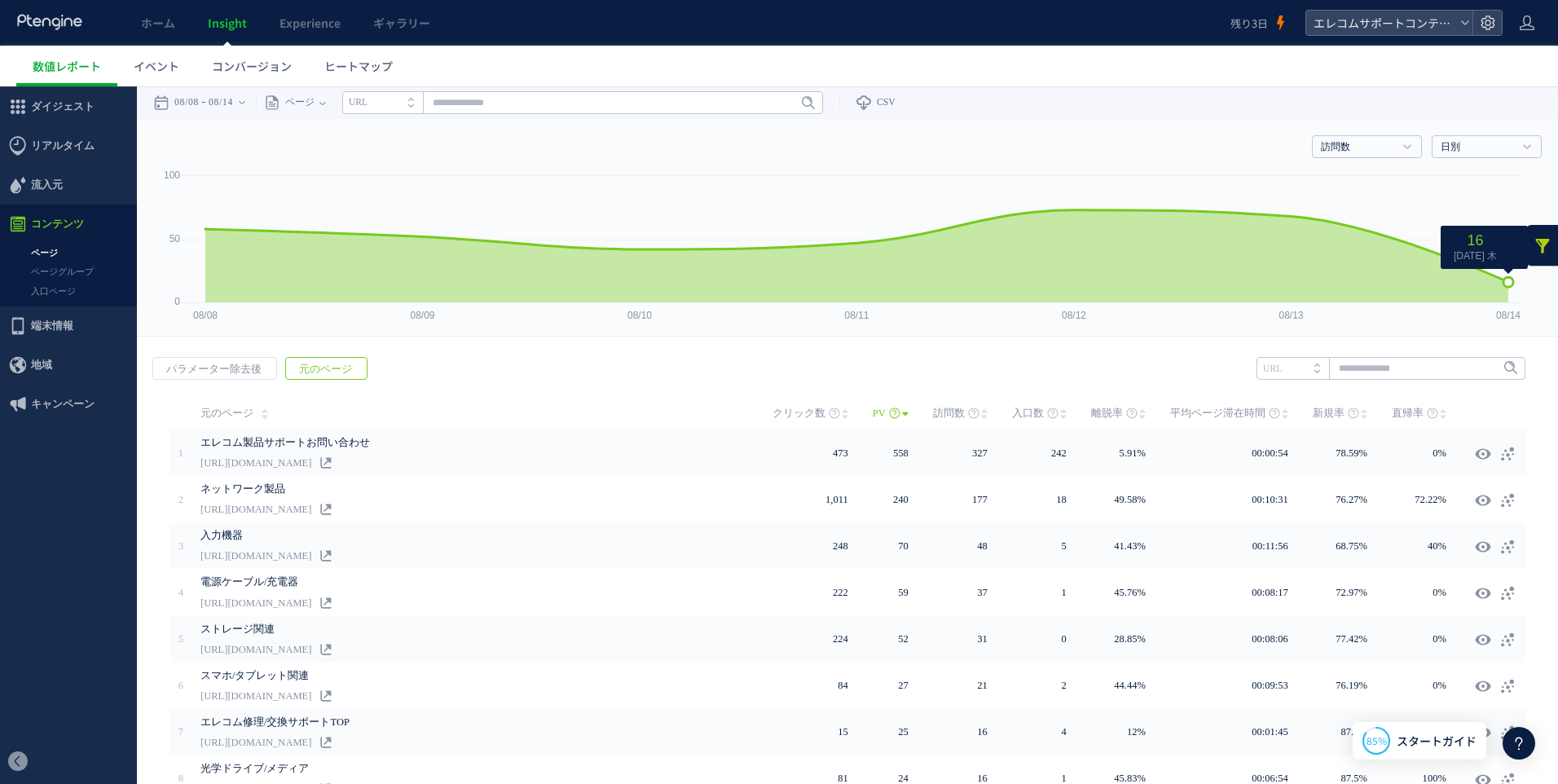
click at [1503, 233] on span "16 [DATE] 木" at bounding box center [1475, 247] width 56 height 31
click at [1526, 234] on link at bounding box center [1542, 245] width 33 height 40
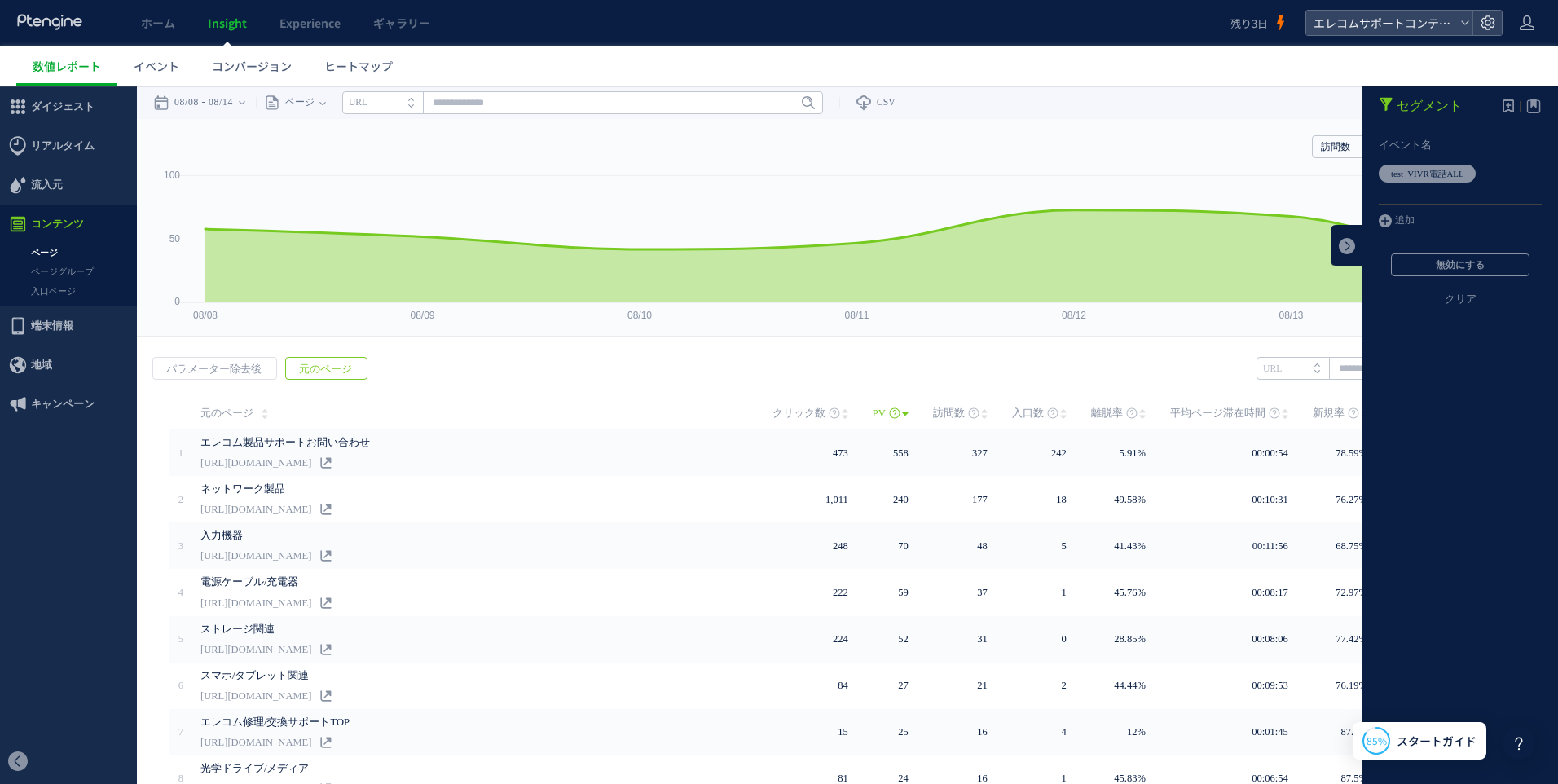
click at [904, 376] on div "戻る パラメーター除去後 元のページ ヒートマップを計測させるには、解析コードを実装してください。 実装 URL" at bounding box center [847, 655] width 1421 height 629
click at [803, 354] on div "戻る パラメーター除去後 元のページ ヒートマップを計測させるには、解析コードを実装してください。 実装 URL" at bounding box center [847, 655] width 1421 height 629
click at [1338, 242] on link at bounding box center [1346, 245] width 33 height 40
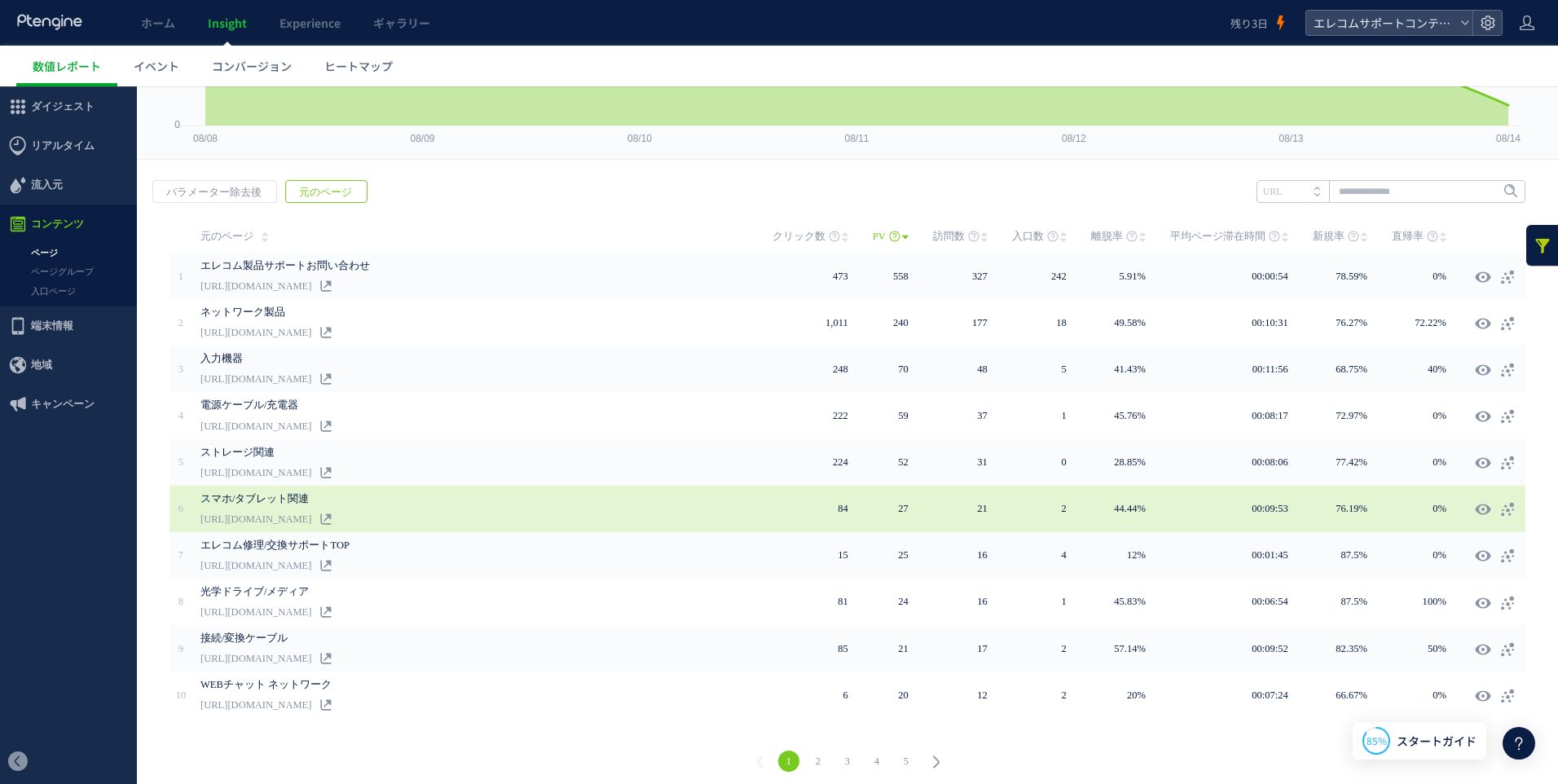
scroll to position [180, 0]
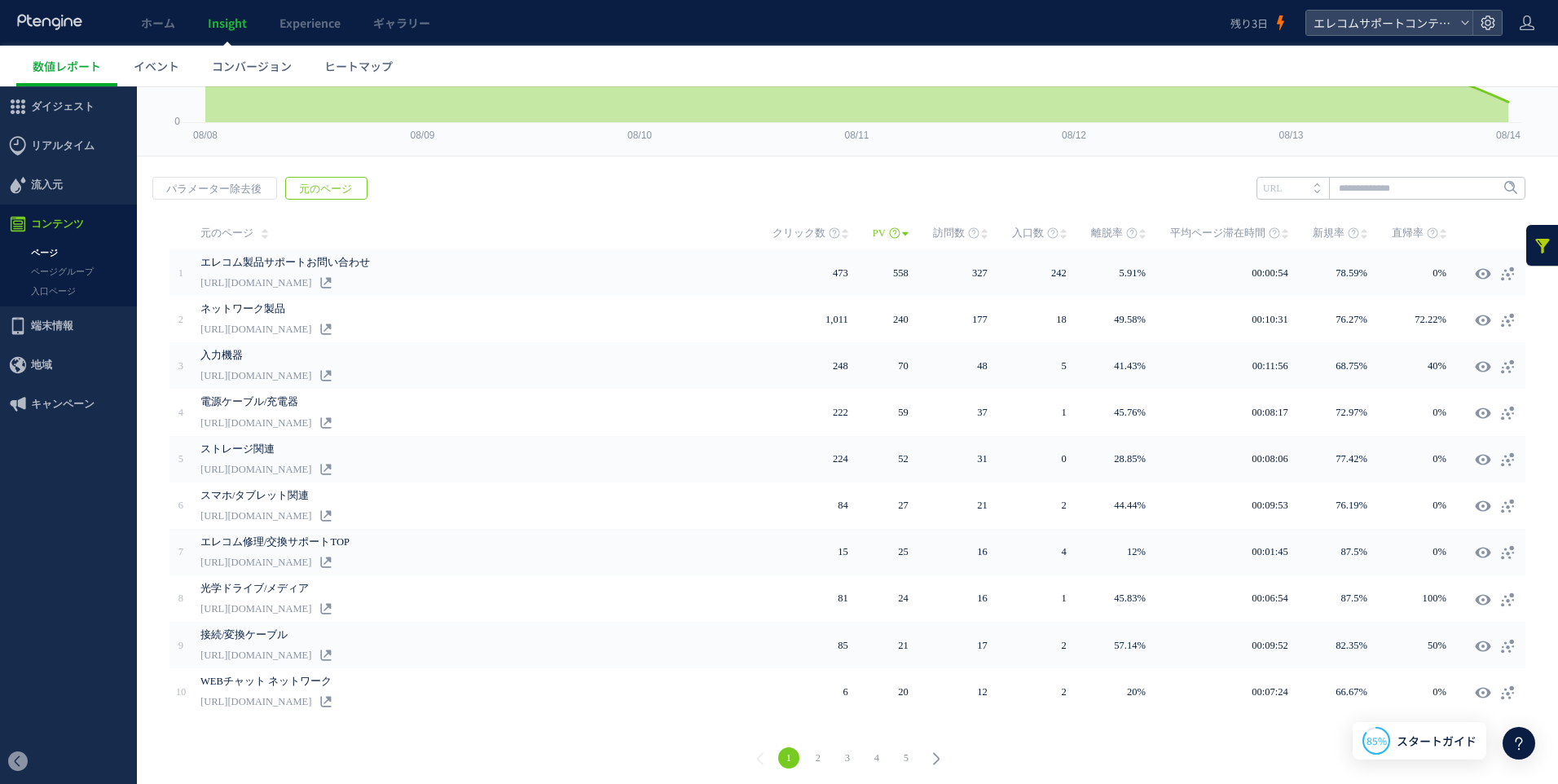
click at [943, 231] on span "訪問数" at bounding box center [949, 233] width 32 height 33
click at [810, 753] on link "2" at bounding box center [818, 757] width 21 height 21
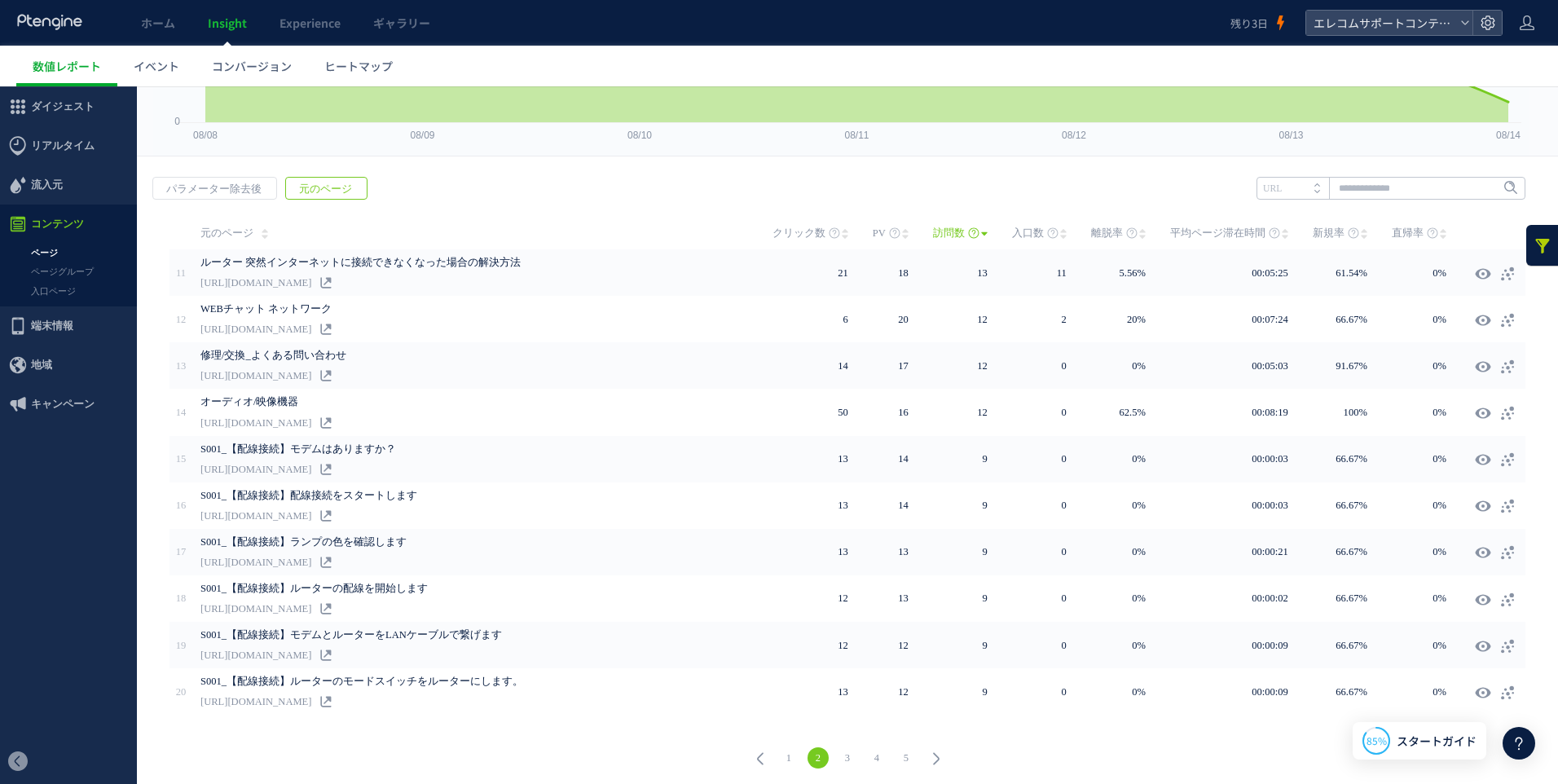
click at [840, 747] on link "3" at bounding box center [847, 757] width 21 height 21
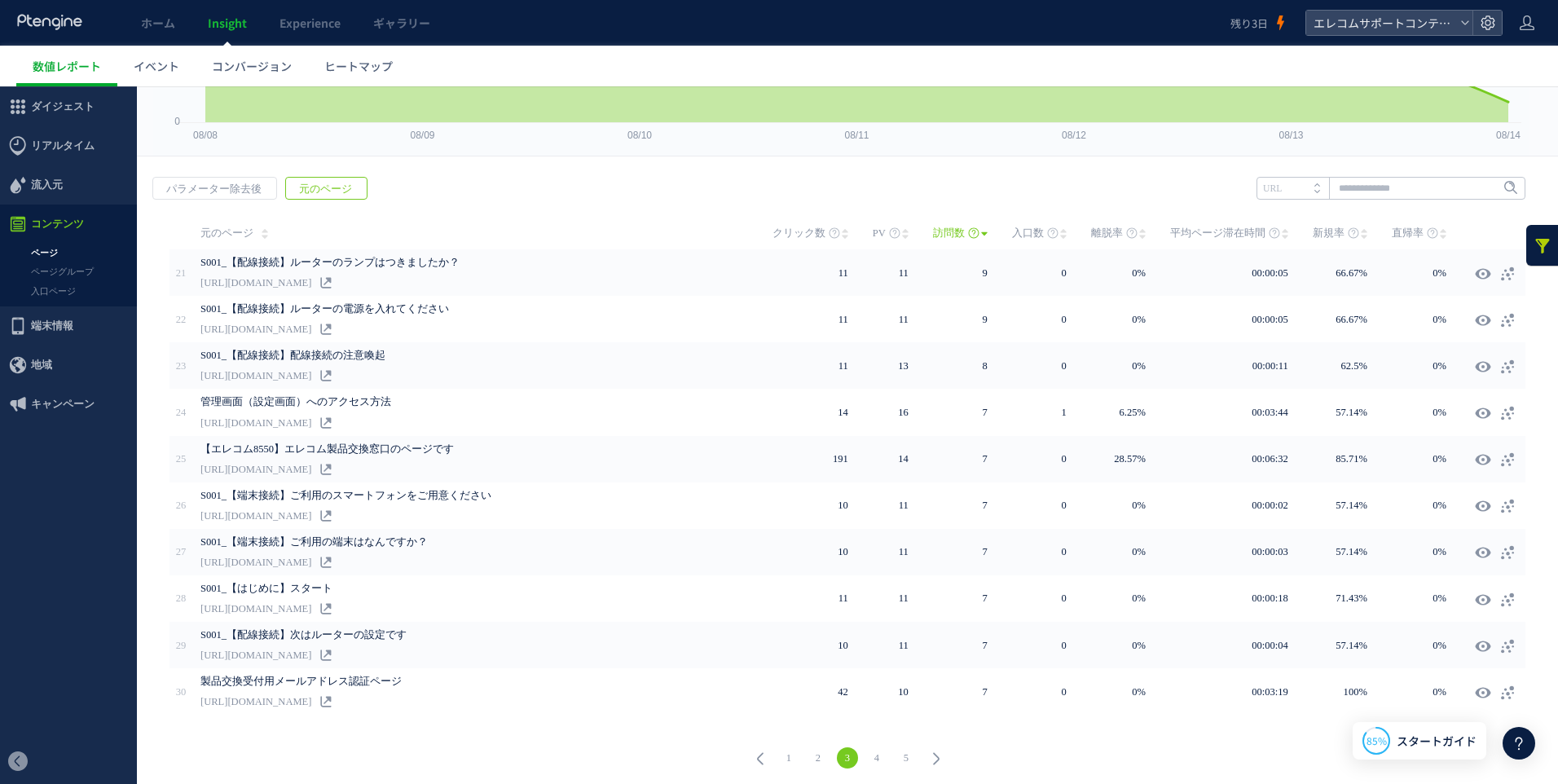
click at [903, 757] on link "5" at bounding box center [906, 757] width 21 height 21
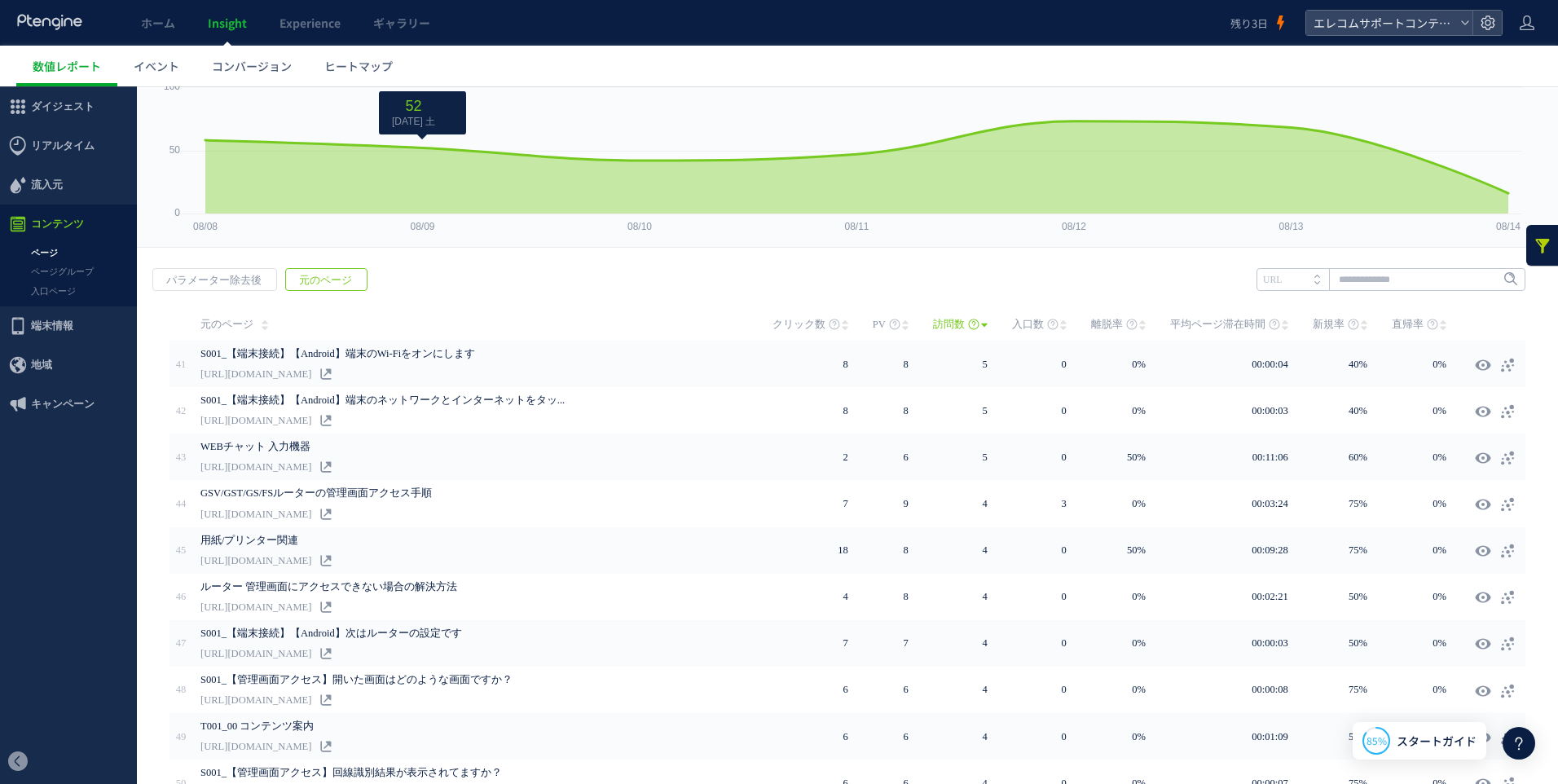
scroll to position [82, 0]
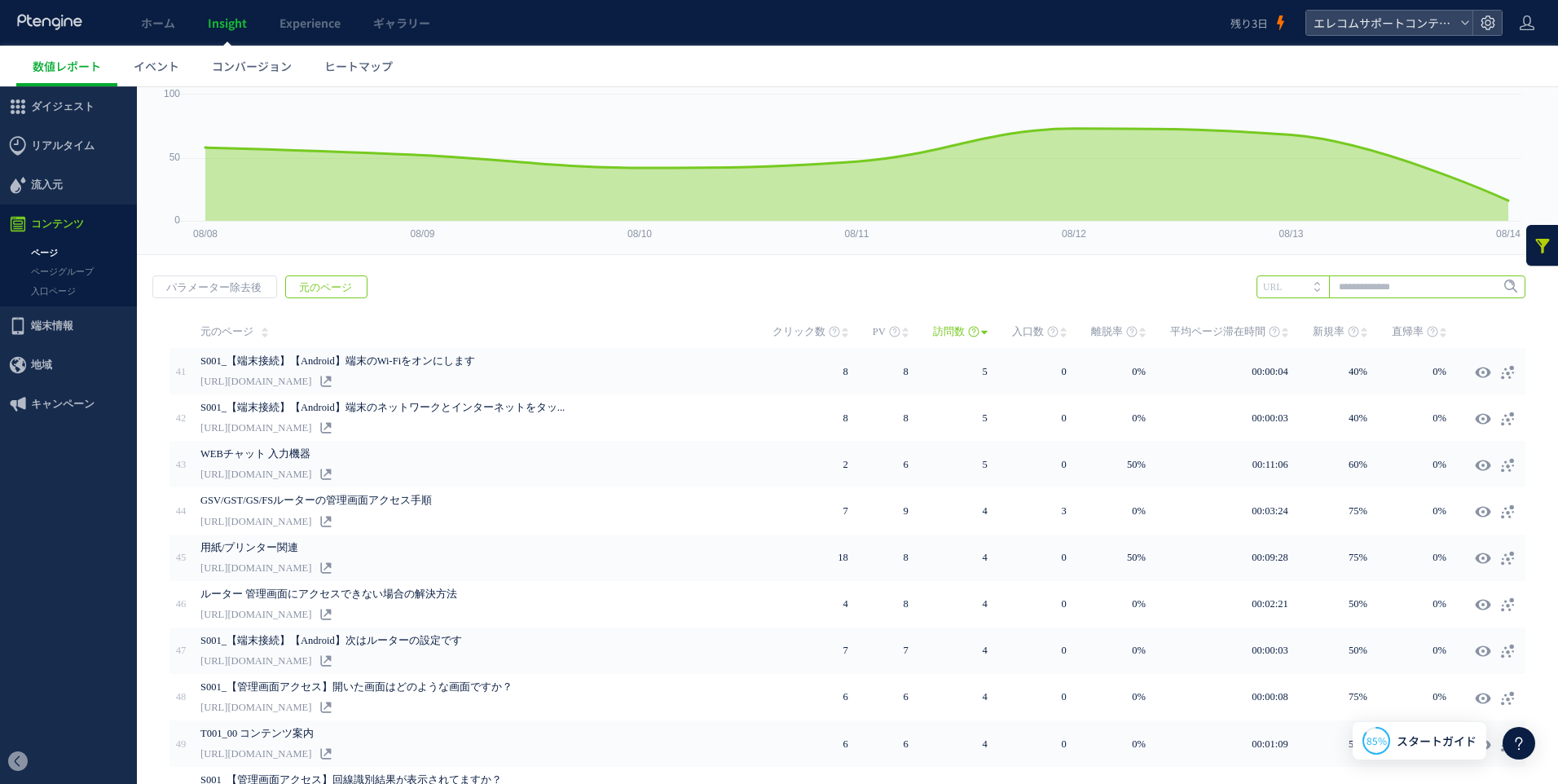
click at [1402, 292] on input "text" at bounding box center [1391, 287] width 269 height 23
click at [1297, 312] on li "9506" at bounding box center [1390, 319] width 259 height 21
type input "****"
click at [1495, 286] on span "Enter" at bounding box center [1505, 287] width 21 height 18
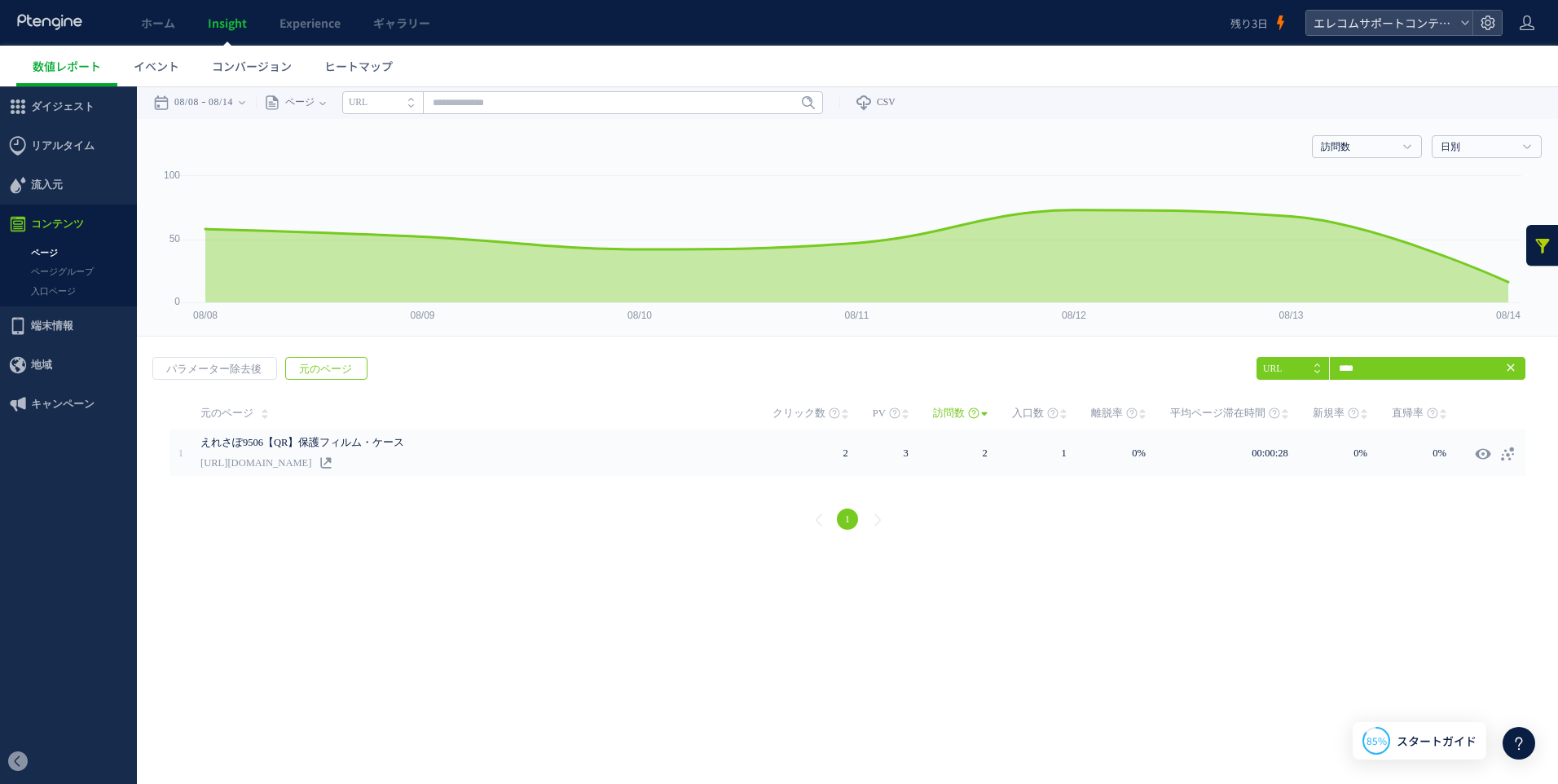
scroll to position [0, 0]
click at [1540, 255] on link at bounding box center [1542, 245] width 33 height 40
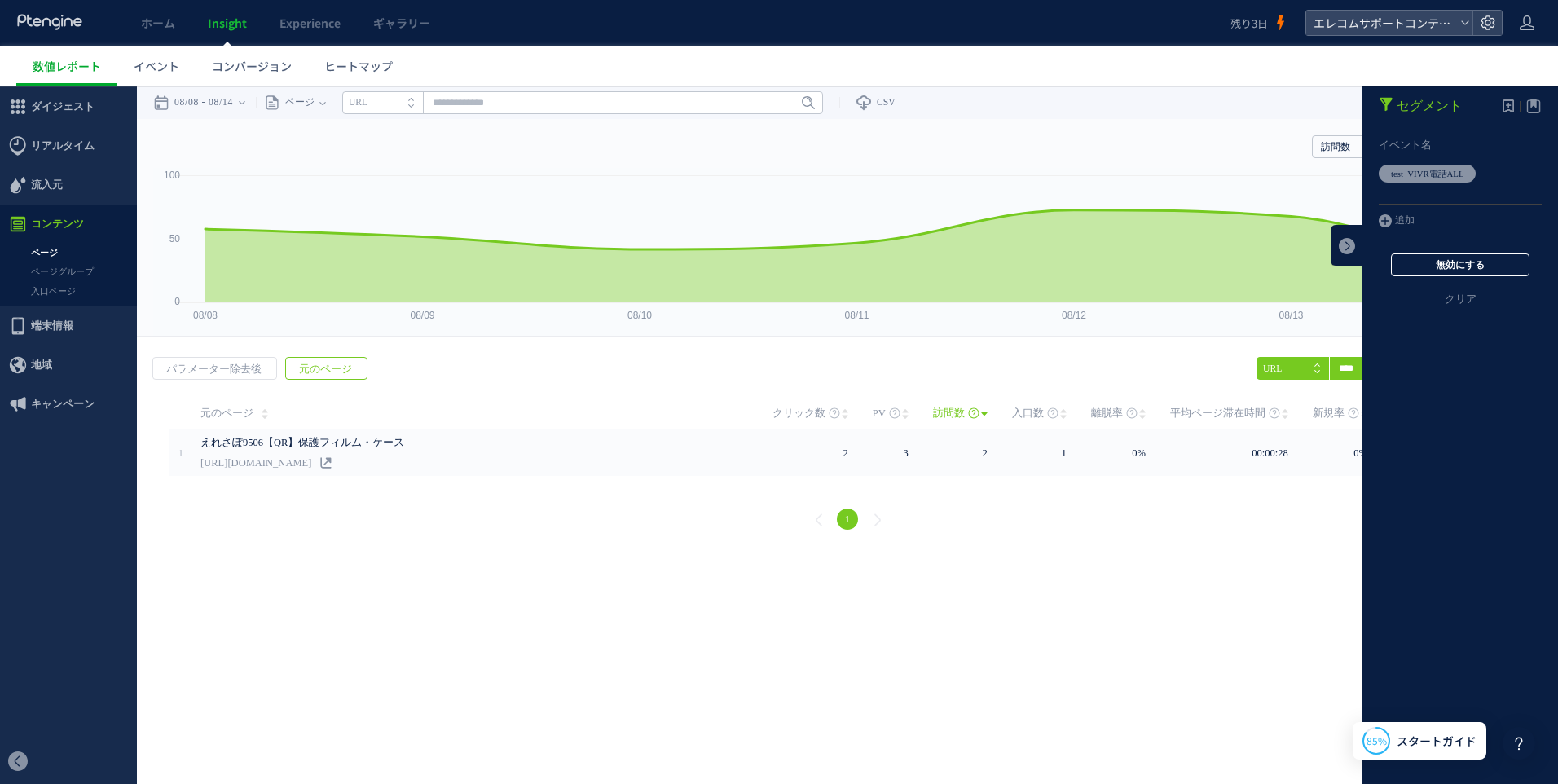
click at [1458, 266] on button "無効にする" at bounding box center [1460, 265] width 139 height 23
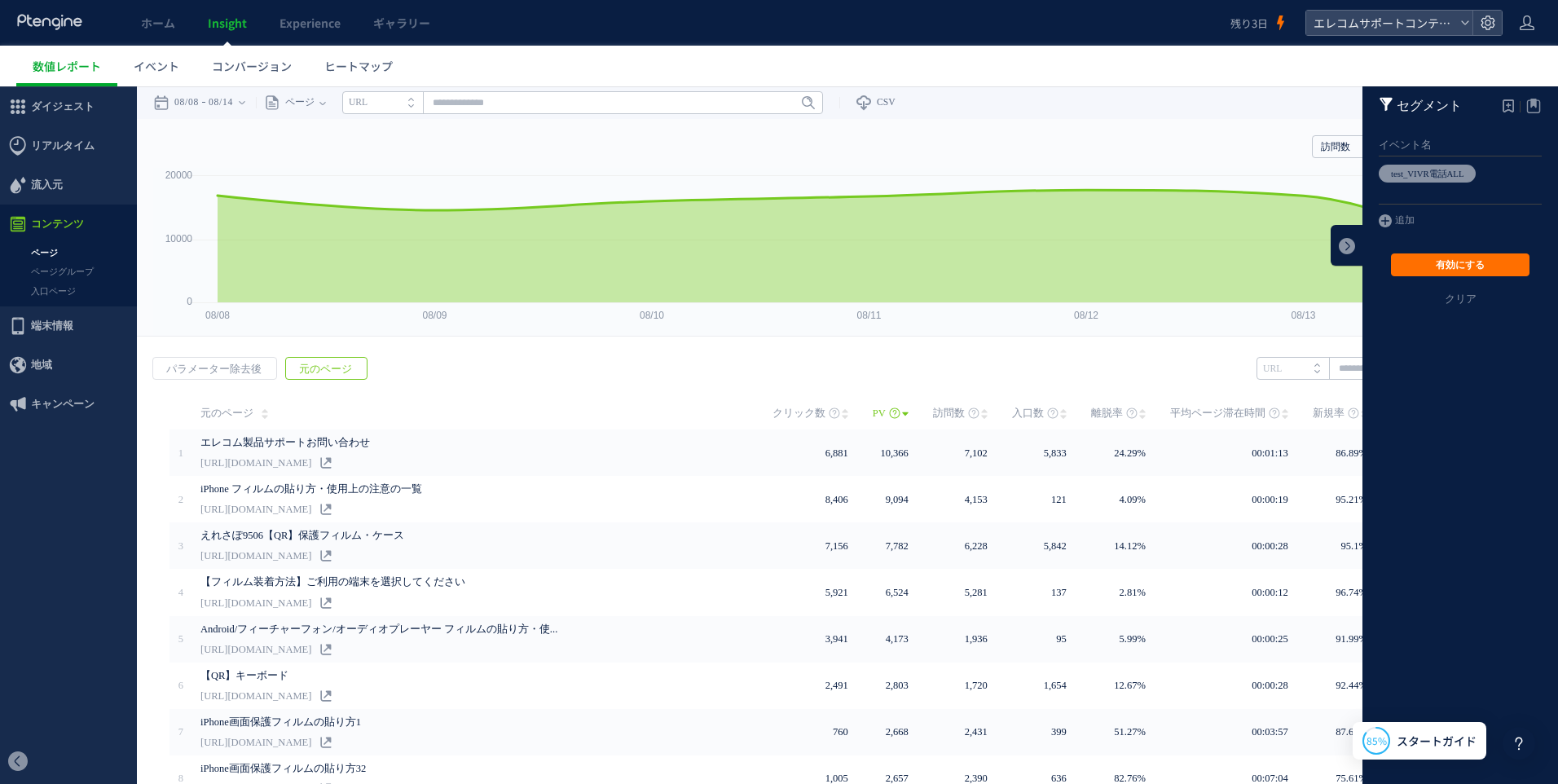
click at [744, 366] on div "戻る パラメーター除去後 元のページ ヒートマップを計測させるには、解析コードを実装してください。 実装 URL" at bounding box center [847, 655] width 1421 height 629
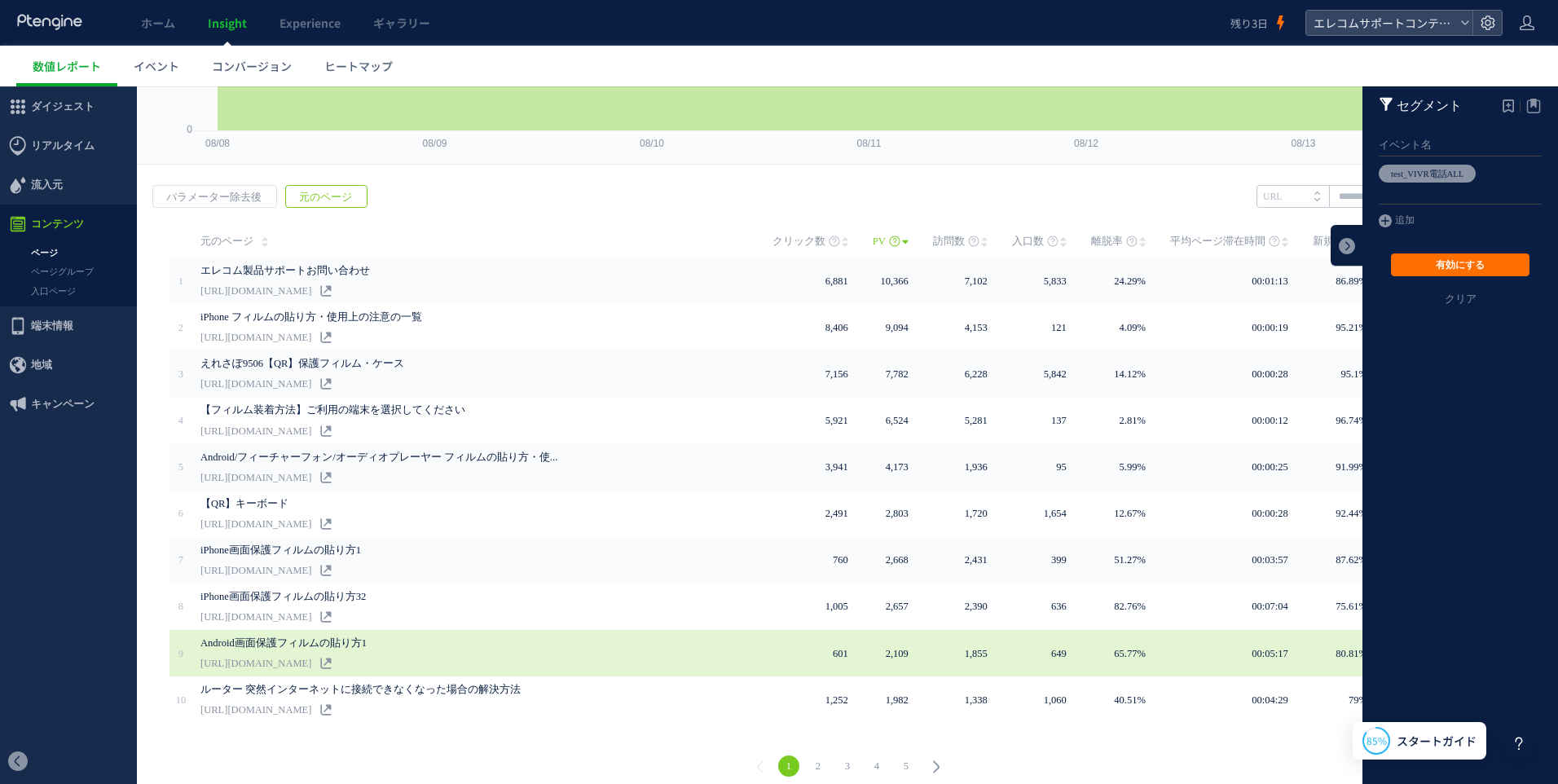
scroll to position [180, 0]
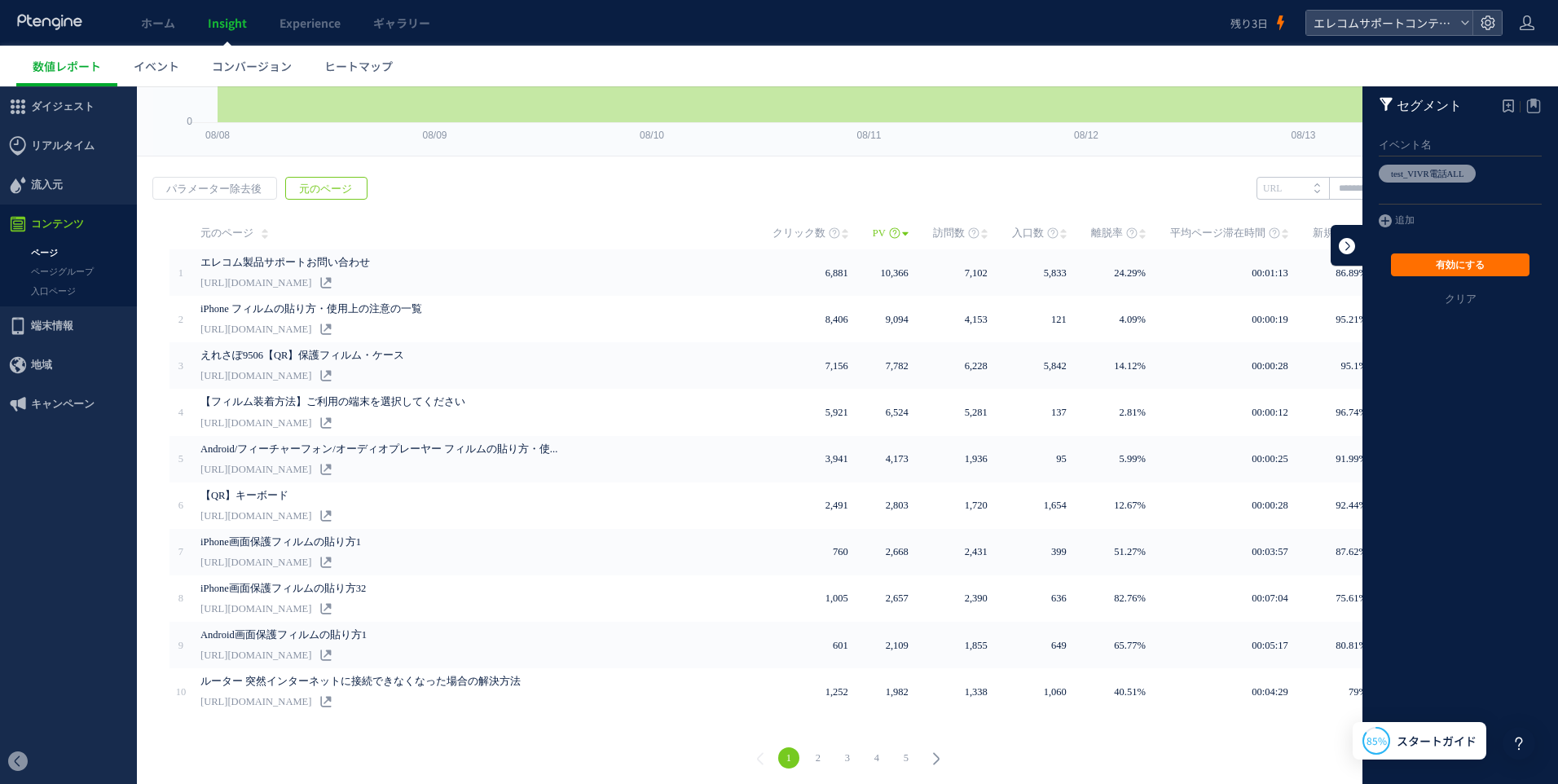
click at [1330, 249] on link at bounding box center [1346, 245] width 33 height 40
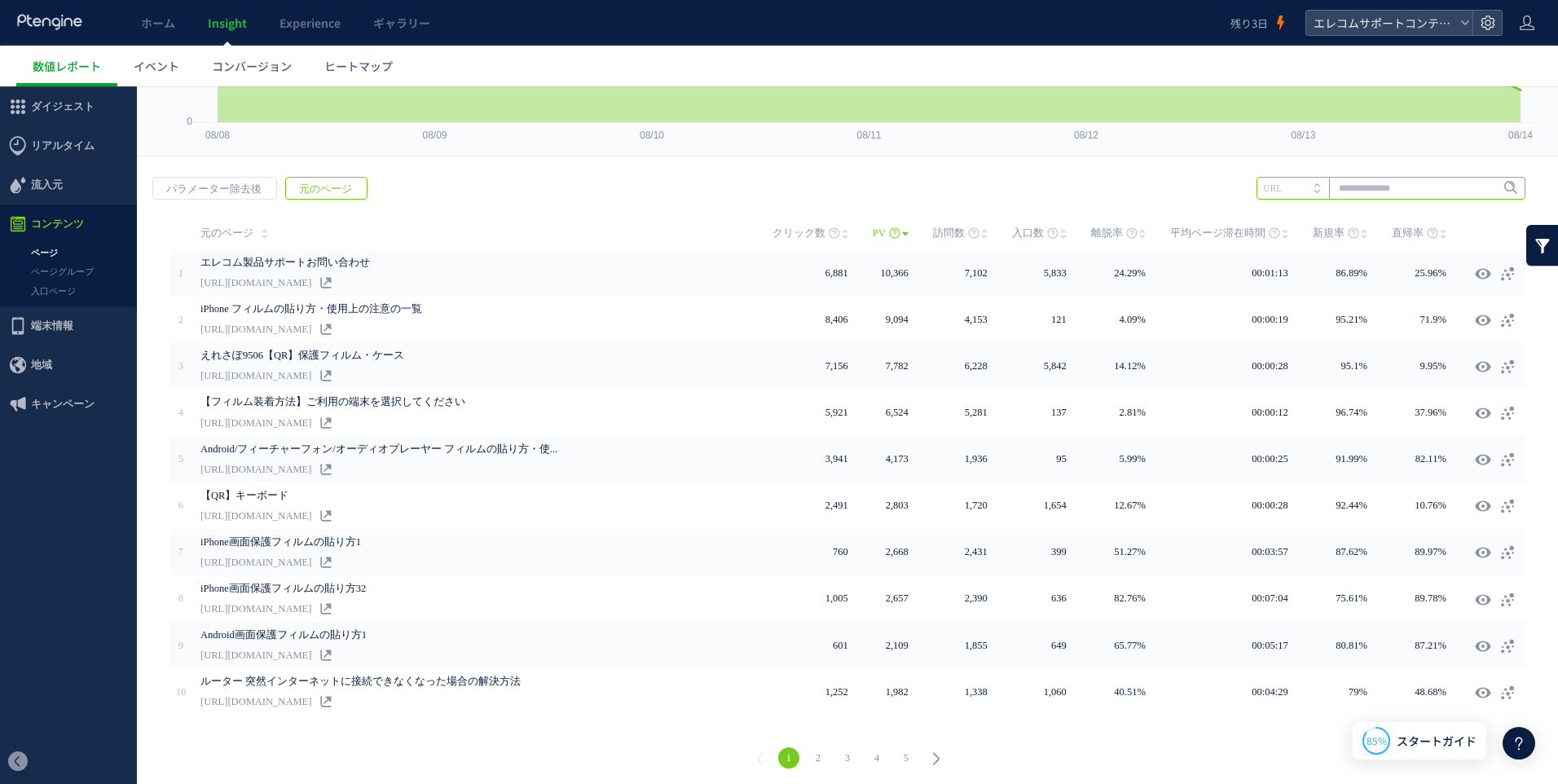
click at [1351, 193] on input "text" at bounding box center [1391, 187] width 269 height 23
click at [1318, 228] on li "9506" at bounding box center [1390, 221] width 259 height 21
type input "****"
click at [1513, 192] on span "Enter" at bounding box center [1505, 187] width 21 height 18
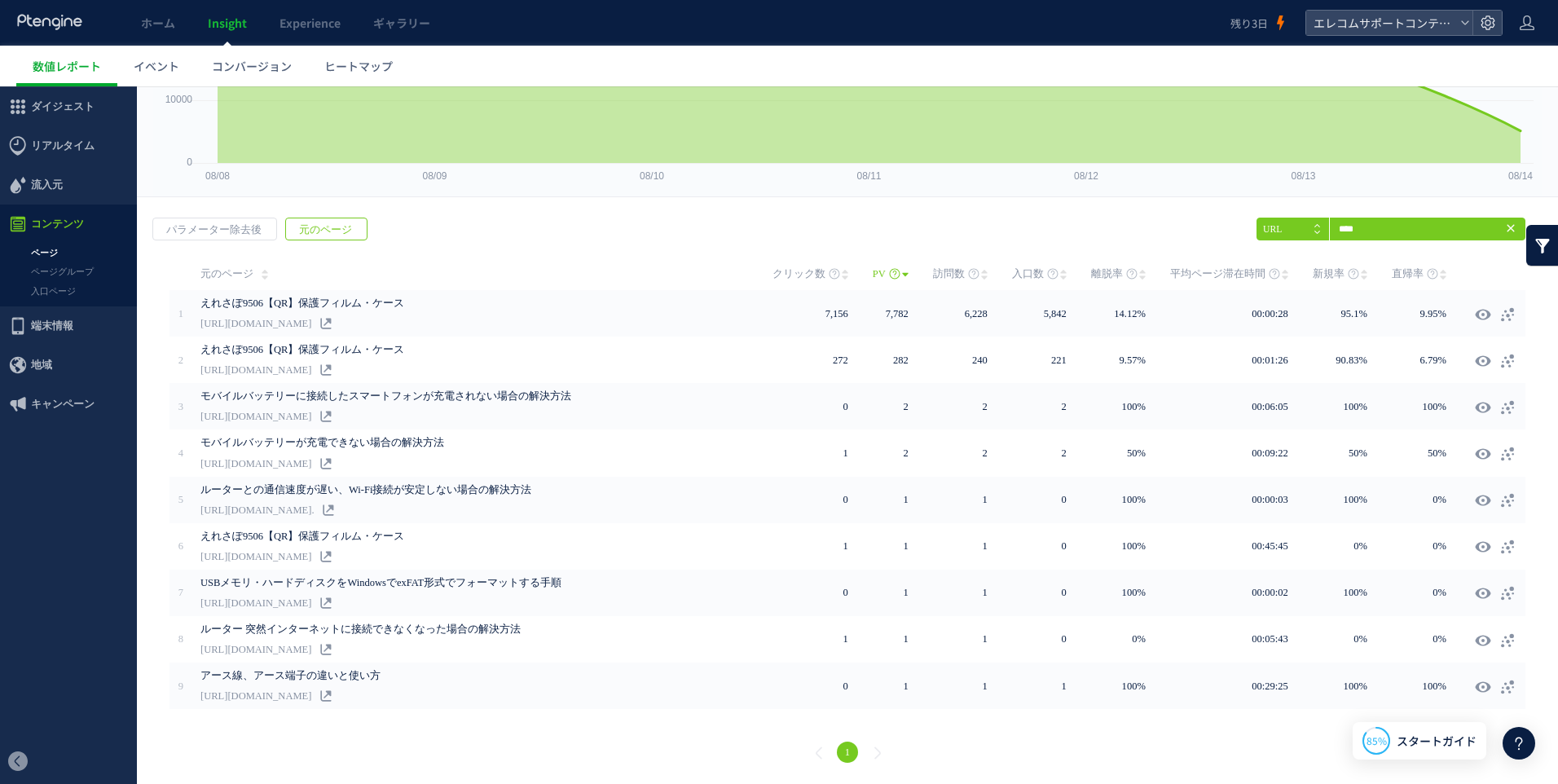
scroll to position [134, 0]
